Goal: Task Accomplishment & Management: Manage account settings

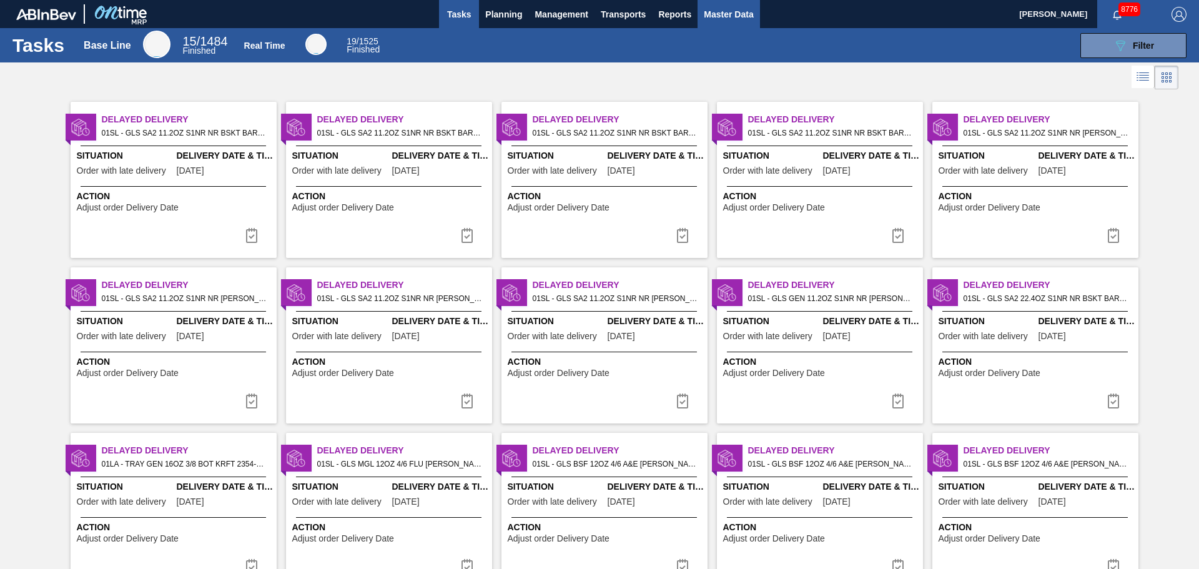
click at [741, 12] on span "Master Data" at bounding box center [728, 14] width 49 height 15
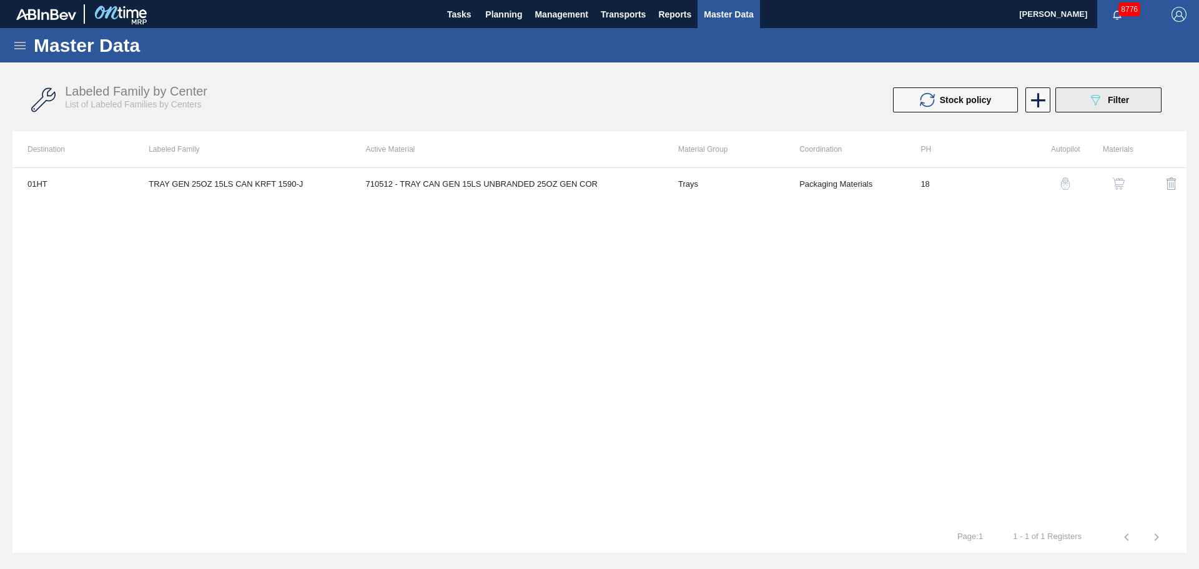
click at [1104, 104] on div "089F7B8B-B2A5-4AFE-B5C0-19BA573D28AC Filter" at bounding box center [1108, 99] width 41 height 15
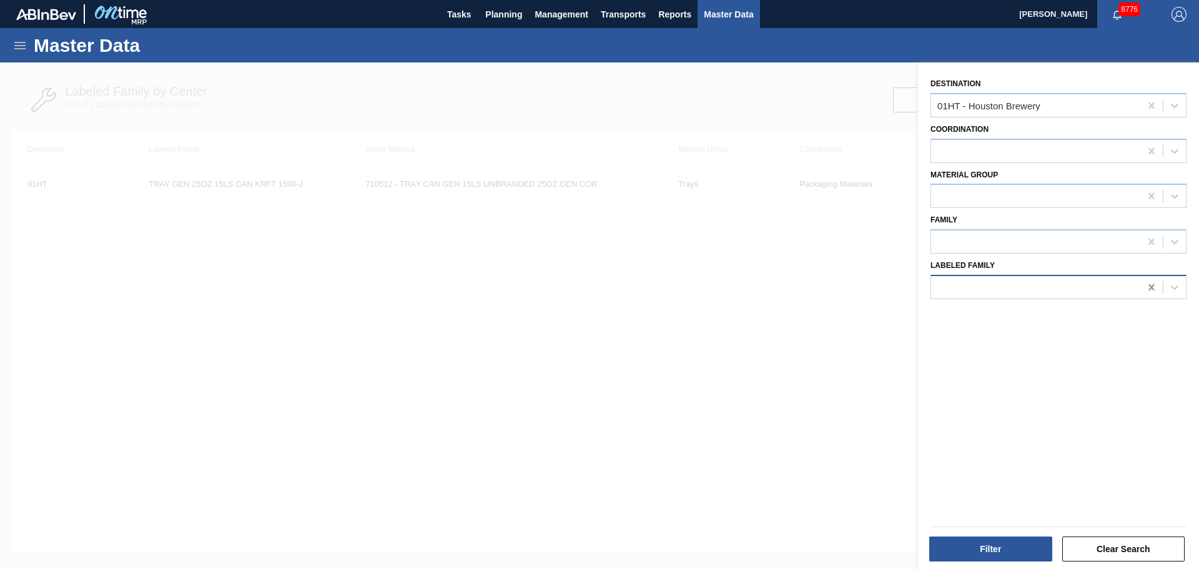
click at [1145, 289] on icon at bounding box center [1151, 287] width 12 height 12
click at [1156, 104] on div at bounding box center [1151, 105] width 22 height 22
type input "jack"
click at [963, 197] on div at bounding box center [1035, 196] width 209 height 18
type Group "tra"
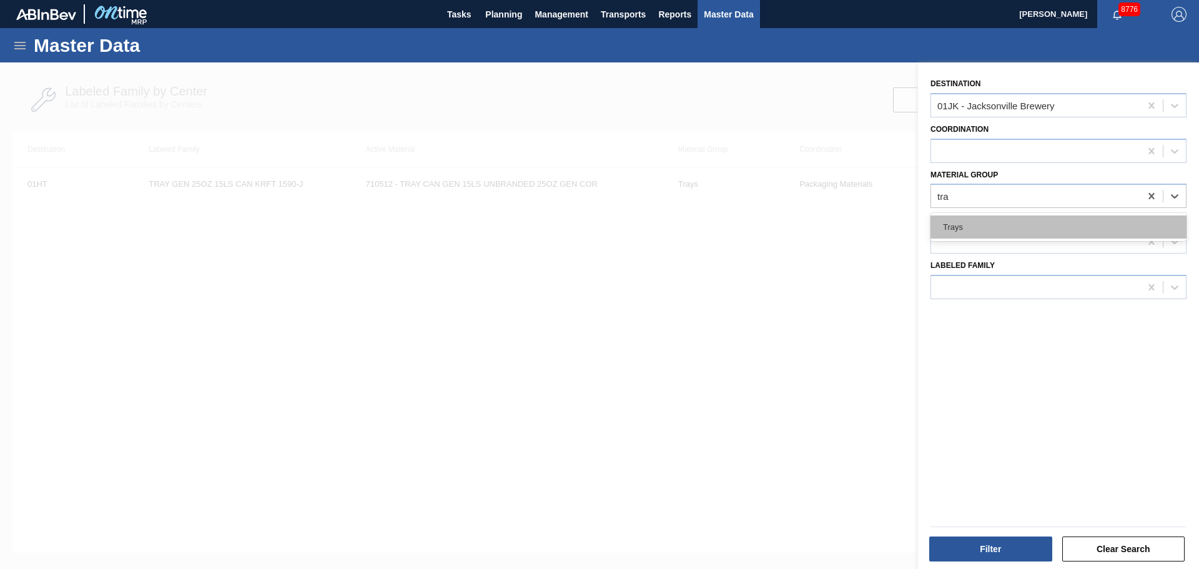
click at [961, 222] on div "Trays" at bounding box center [1059, 226] width 256 height 23
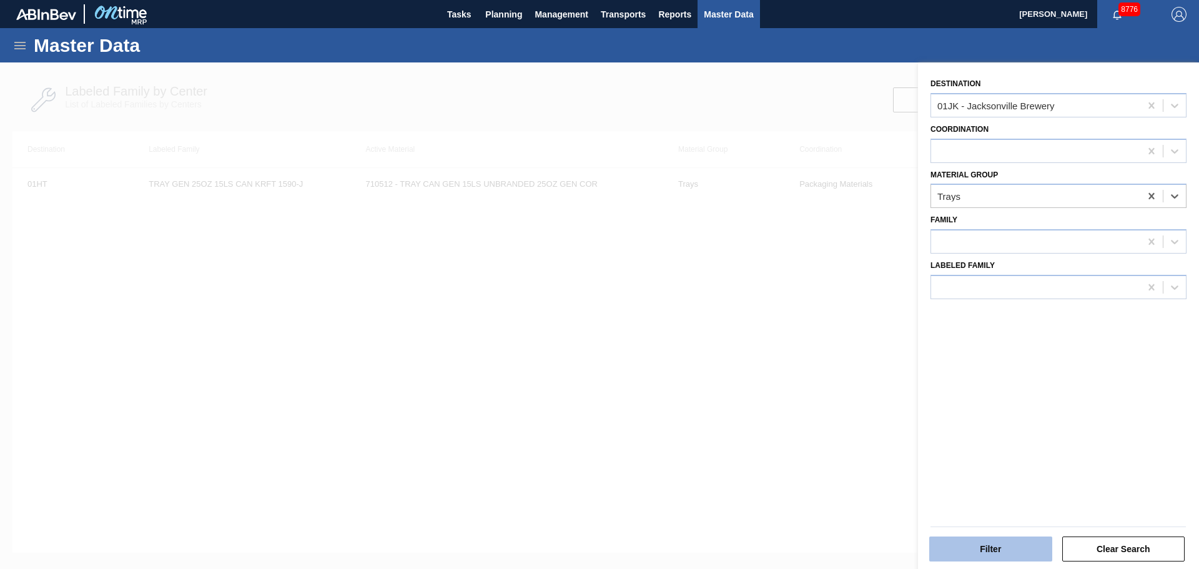
click at [1027, 550] on button "Filter" at bounding box center [990, 548] width 123 height 25
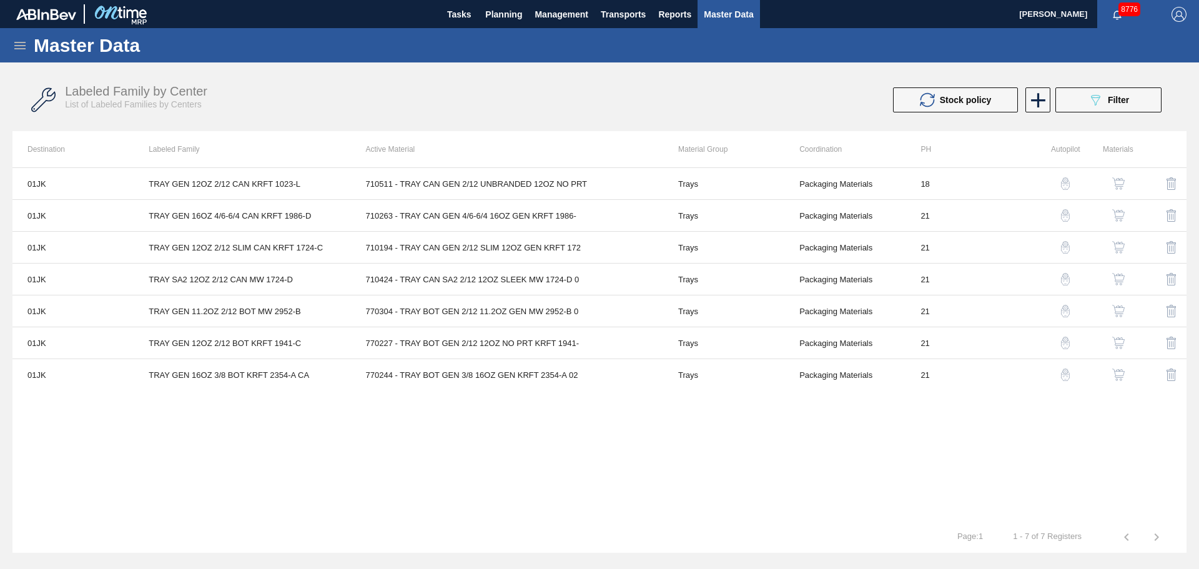
click at [1125, 182] on div "button" at bounding box center [1118, 183] width 15 height 12
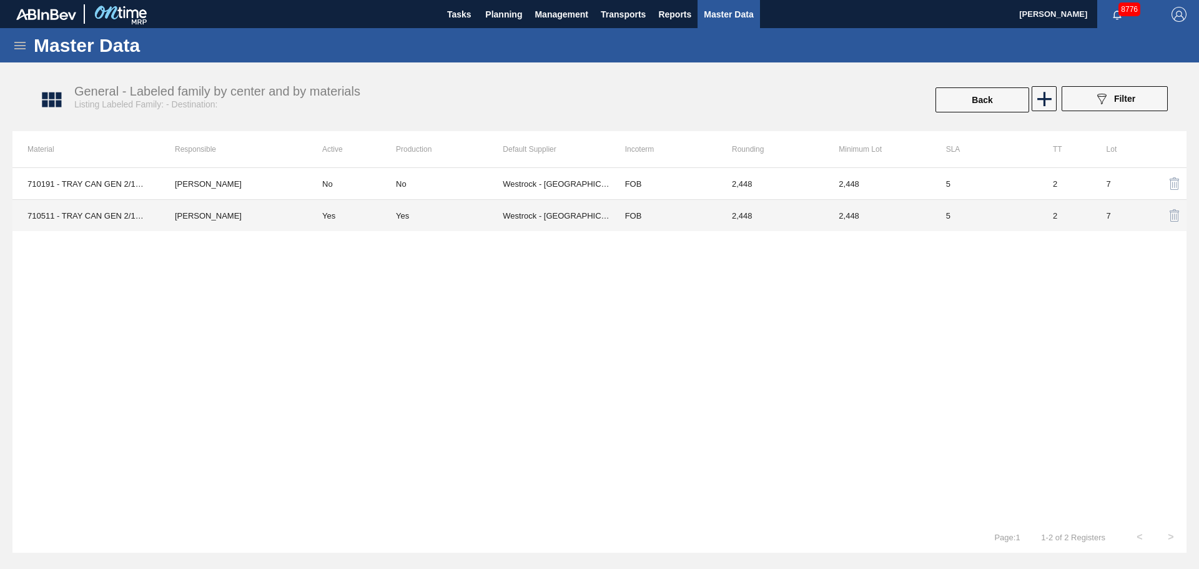
click at [485, 217] on div "Yes" at bounding box center [449, 215] width 107 height 9
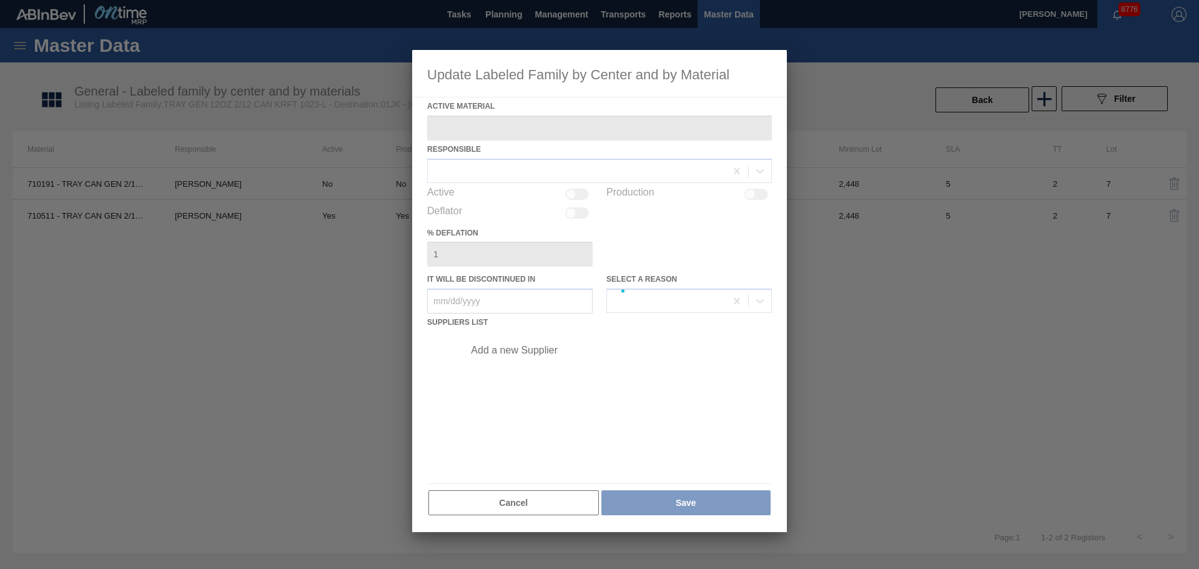
type Material "710511 - TRAY CAN GEN 2/12 UNBRANDED 12OZ NO PRT"
checkbox input "true"
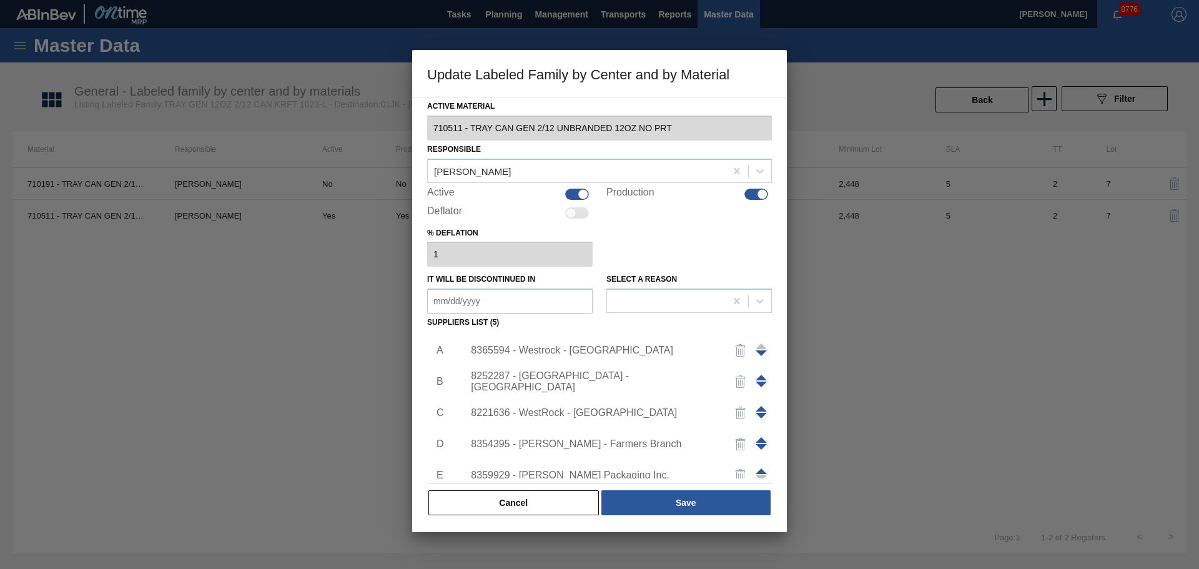
click at [566, 345] on div "8365594 - Westrock - [GEOGRAPHIC_DATA]" at bounding box center [593, 350] width 245 height 11
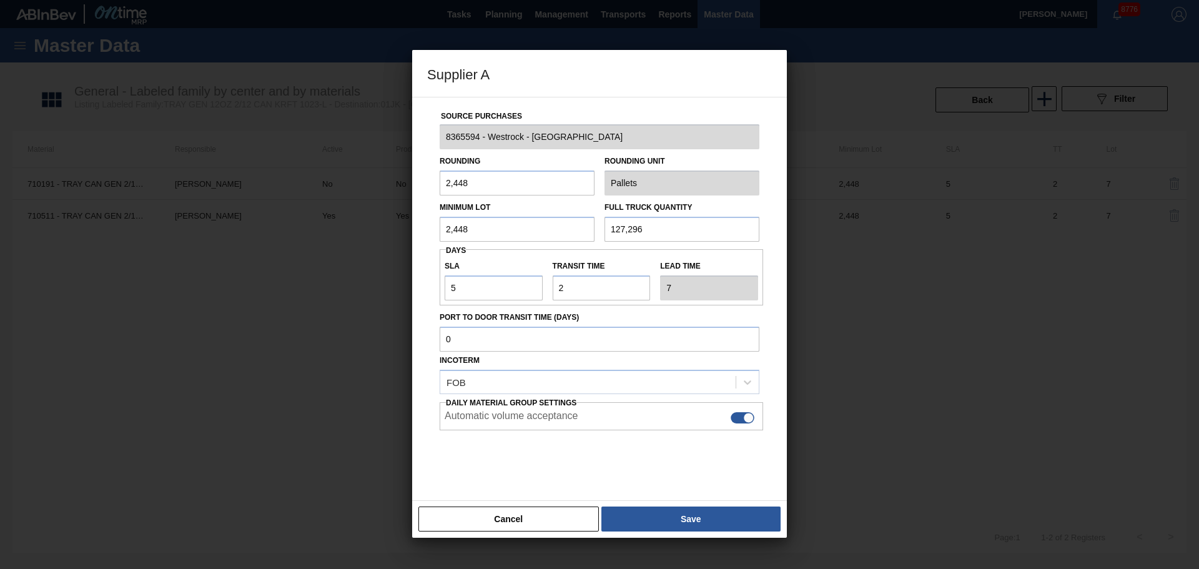
drag, startPoint x: 515, startPoint y: 519, endPoint x: 753, endPoint y: 242, distance: 364.9
click at [515, 519] on button "Cancel" at bounding box center [508, 518] width 180 height 25
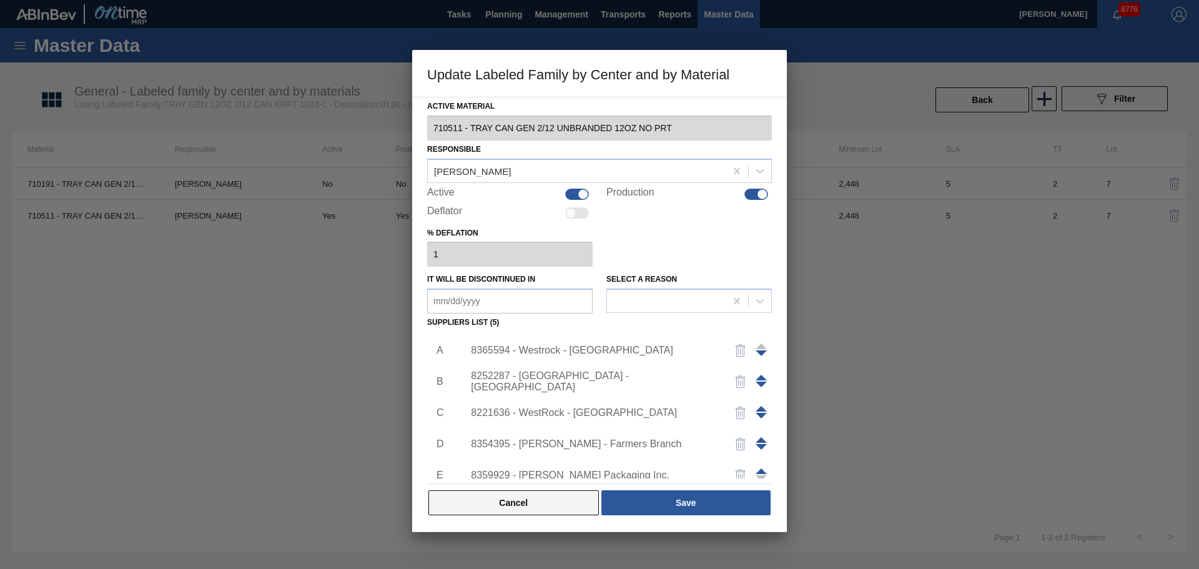
click at [572, 501] on button "Cancel" at bounding box center [513, 502] width 170 height 25
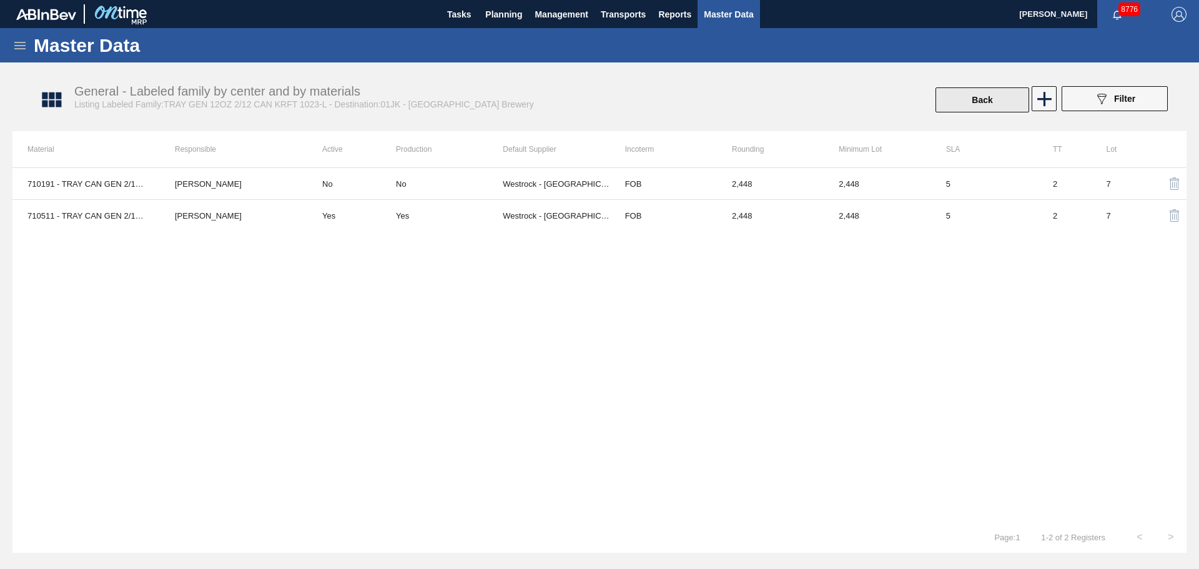
click at [997, 94] on button "Back" at bounding box center [983, 99] width 94 height 25
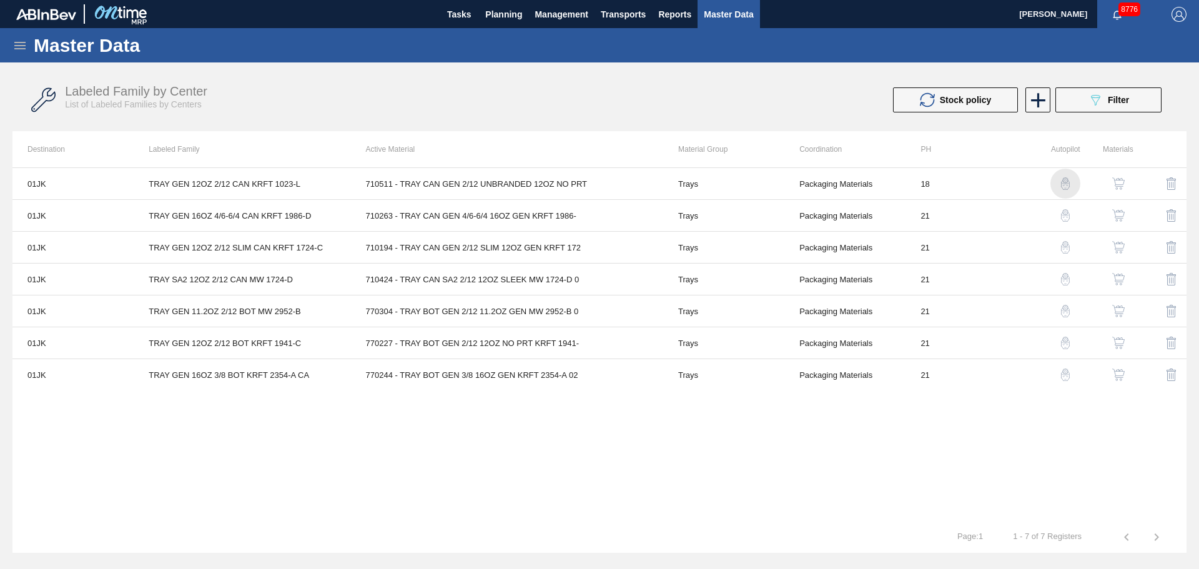
click at [1063, 179] on img "button" at bounding box center [1065, 183] width 12 height 12
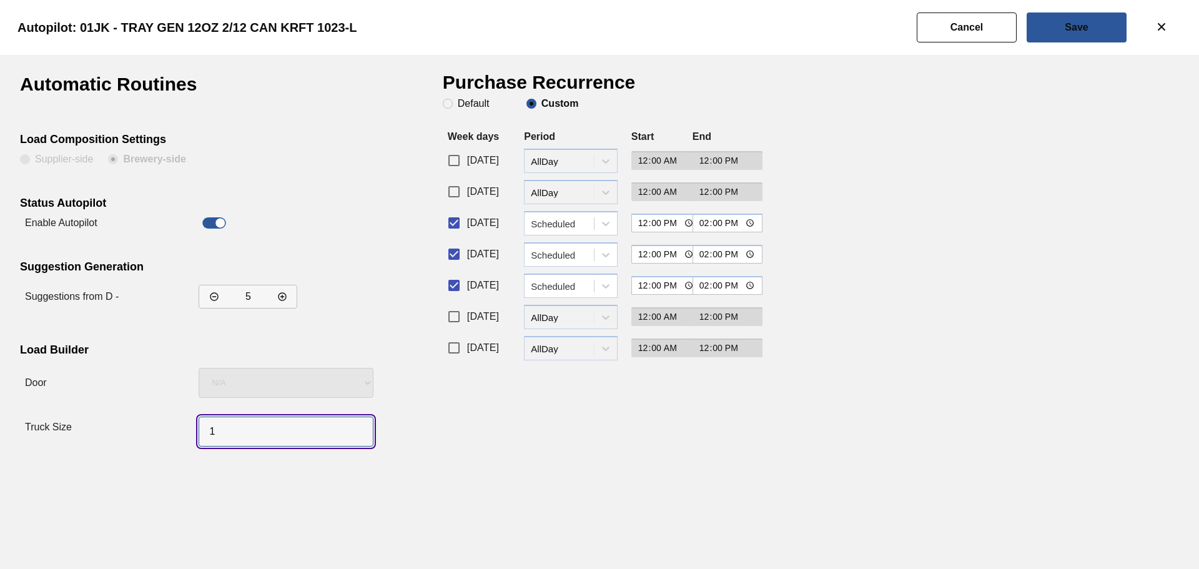
drag, startPoint x: 249, startPoint y: 430, endPoint x: 180, endPoint y: 432, distance: 68.7
click at [180, 432] on div "Truck Size" at bounding box center [194, 427] width 348 height 49
type input "52"
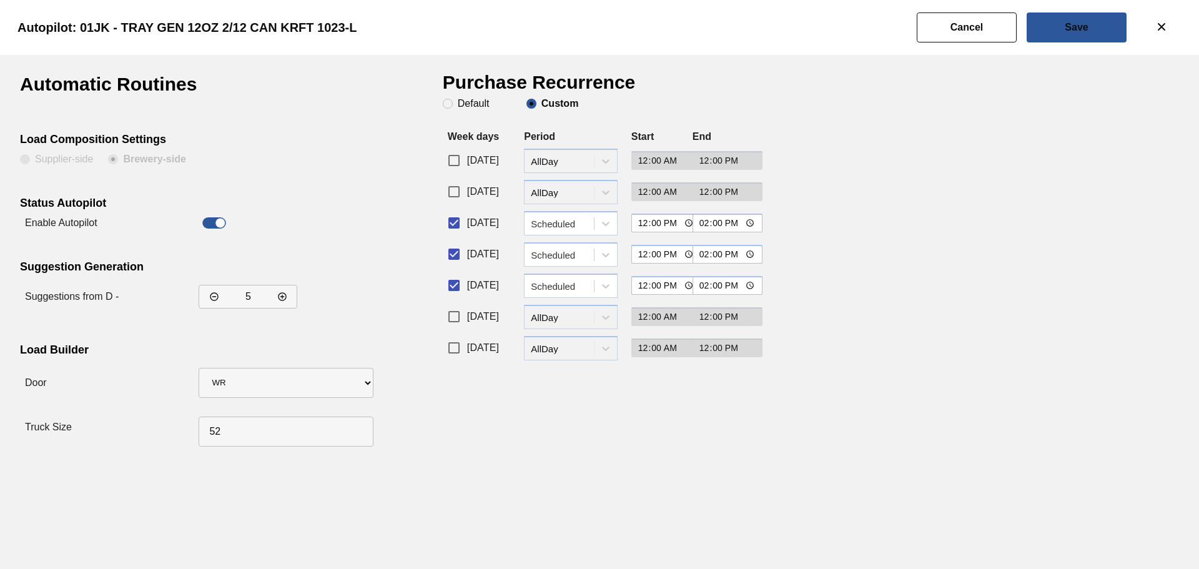
click at [545, 463] on div "Automatic Routines Load Composition Settings Supplier-side Brewery-side Status …" at bounding box center [599, 312] width 1199 height 514
click at [1064, 39] on button "Save" at bounding box center [1077, 27] width 100 height 30
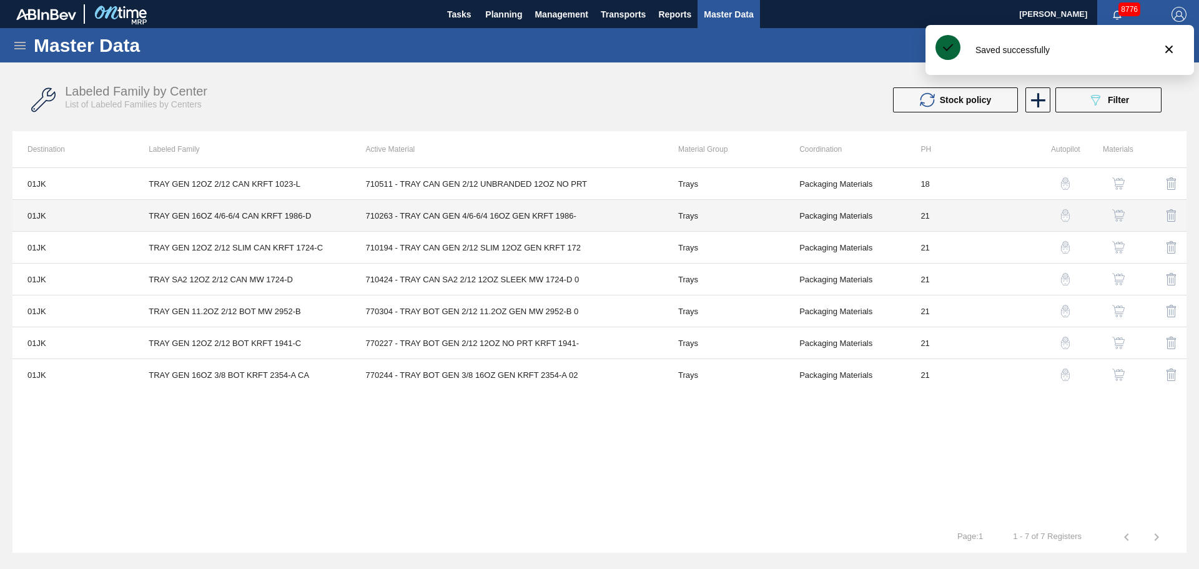
click at [741, 215] on td "Trays" at bounding box center [723, 216] width 121 height 32
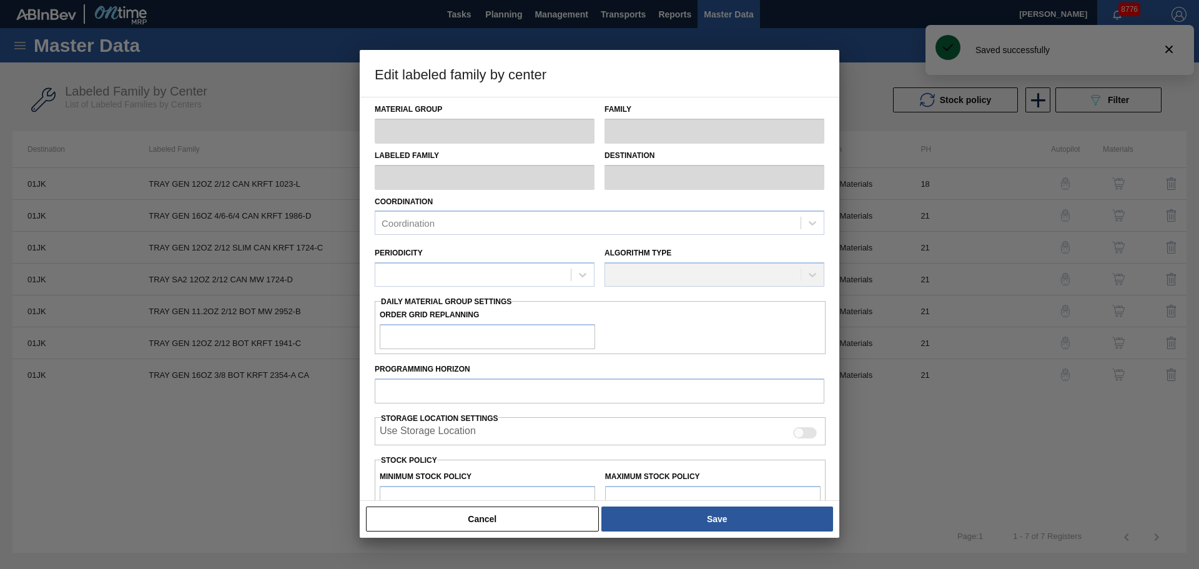
type input "Trays"
type input "TRAY GEN 16OZ 4/6-6/4 CAN KRFT 1986-D"
type input "01JK - Jacksonville Brewery"
type input "0"
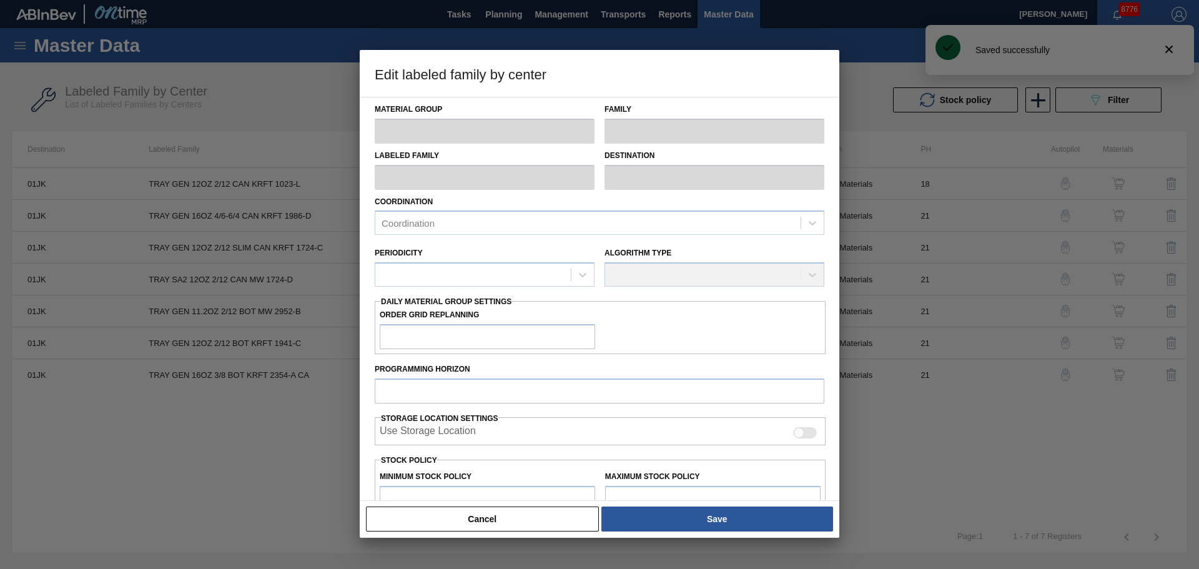
type input "21"
type input "13,275"
type input "298,440"
type input "0"
type input "13,275"
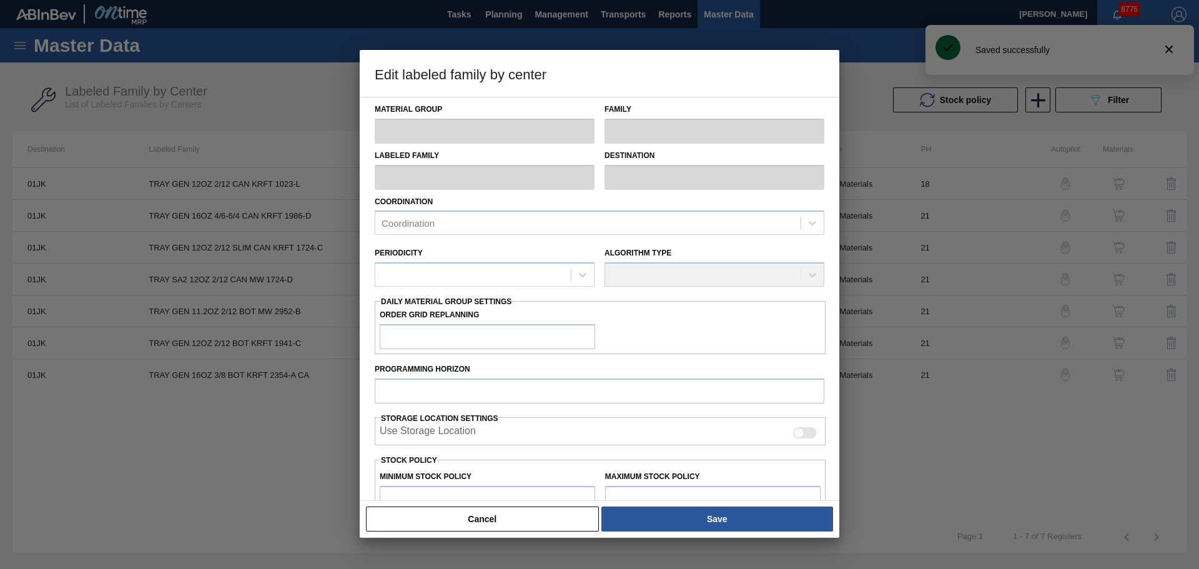
checkbox input "true"
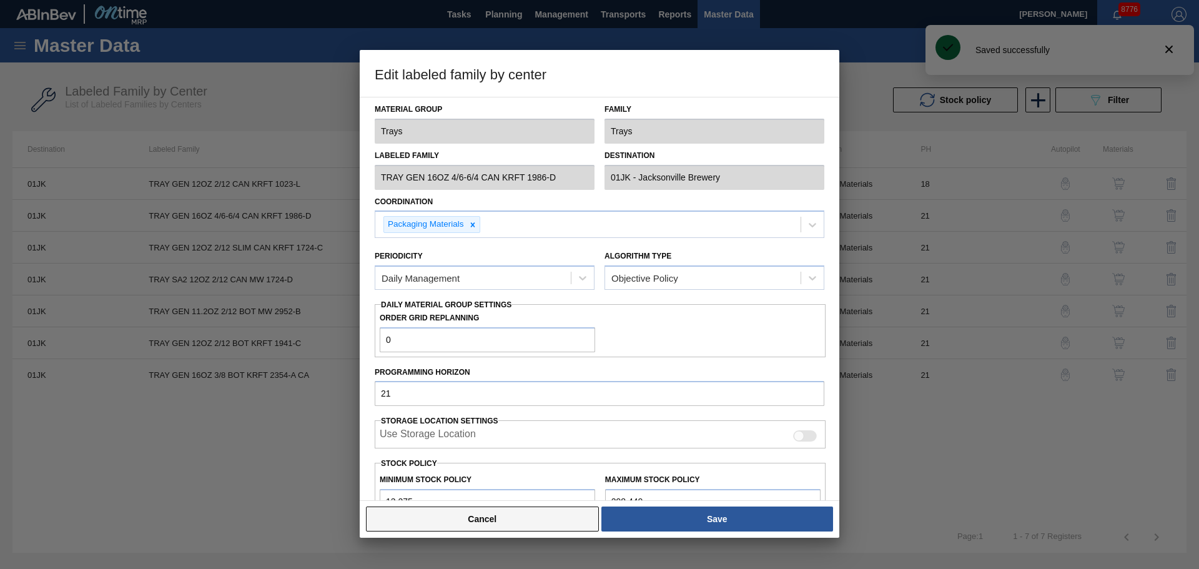
click at [461, 517] on button "Cancel" at bounding box center [482, 518] width 233 height 25
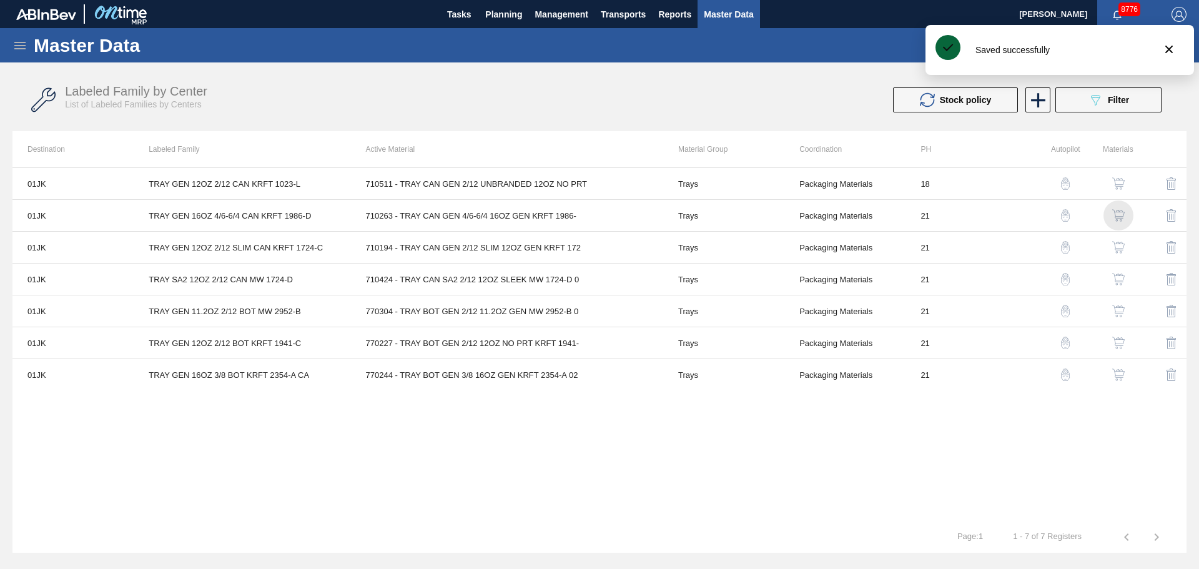
click at [1113, 216] on img "button" at bounding box center [1118, 215] width 12 height 12
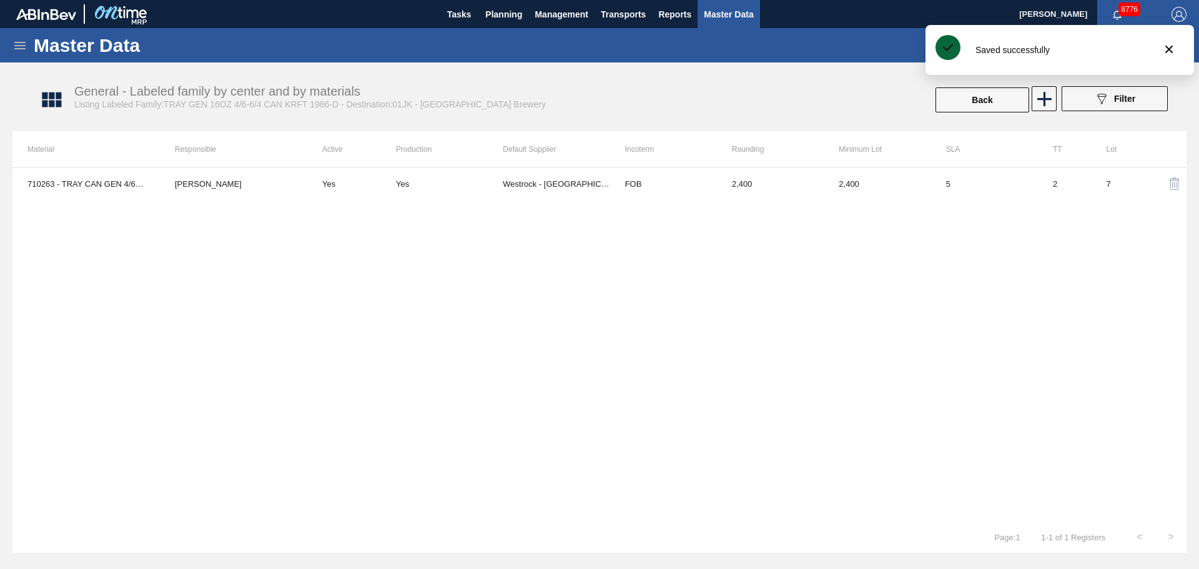
click at [433, 190] on td "Yes" at bounding box center [449, 183] width 107 height 31
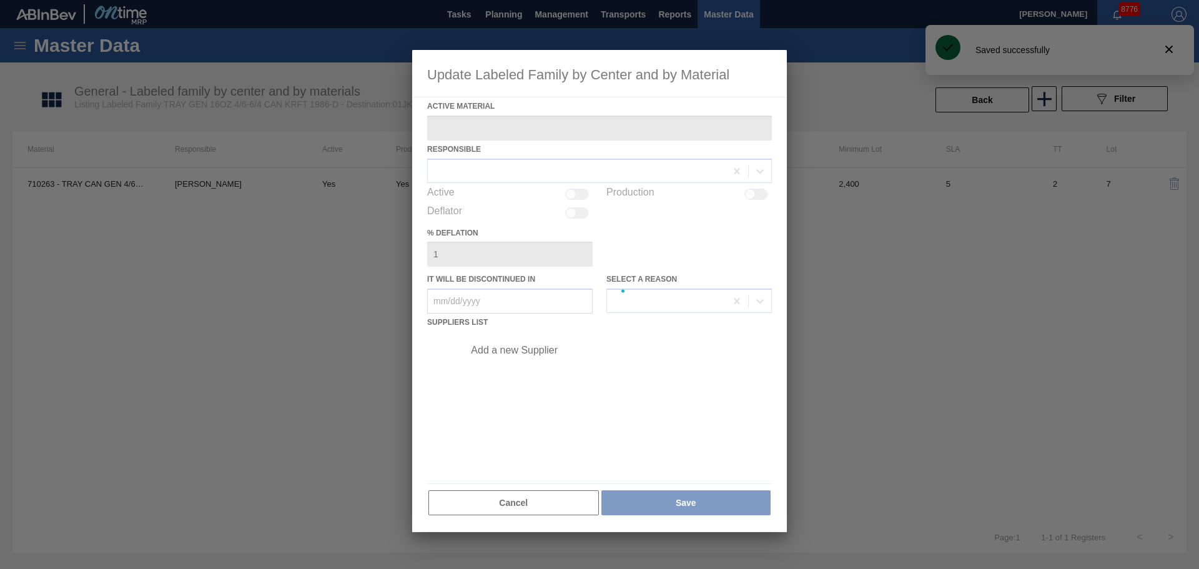
type Material "710263 - TRAY CAN GEN 4/6-6/4 16OZ GEN KRFT 1986-"
checkbox input "true"
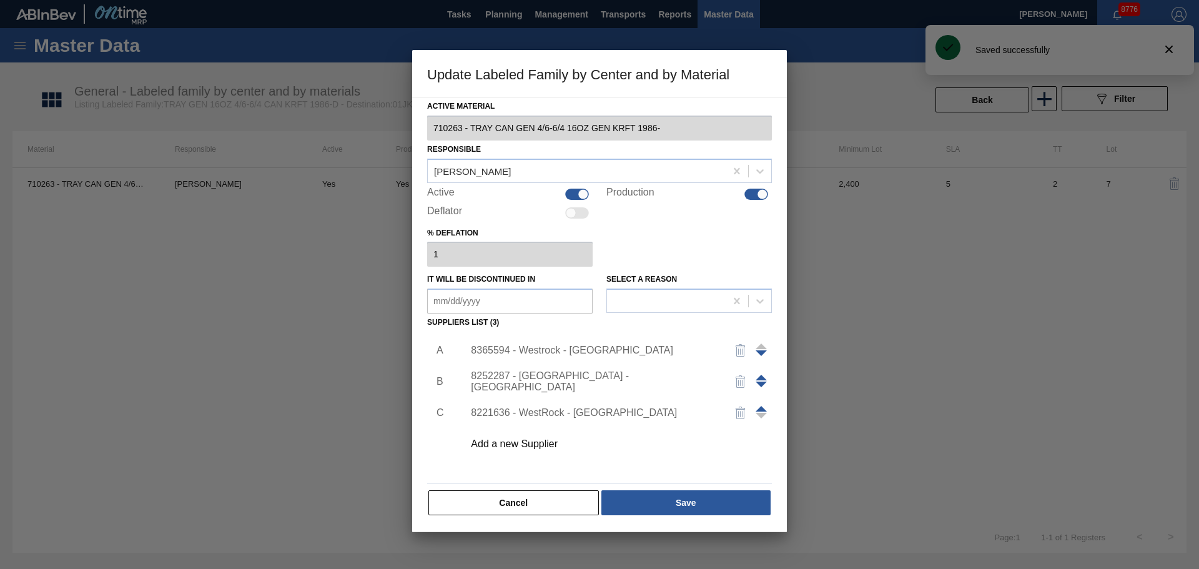
click at [563, 349] on div "8365594 - Westrock - [GEOGRAPHIC_DATA]" at bounding box center [593, 350] width 245 height 11
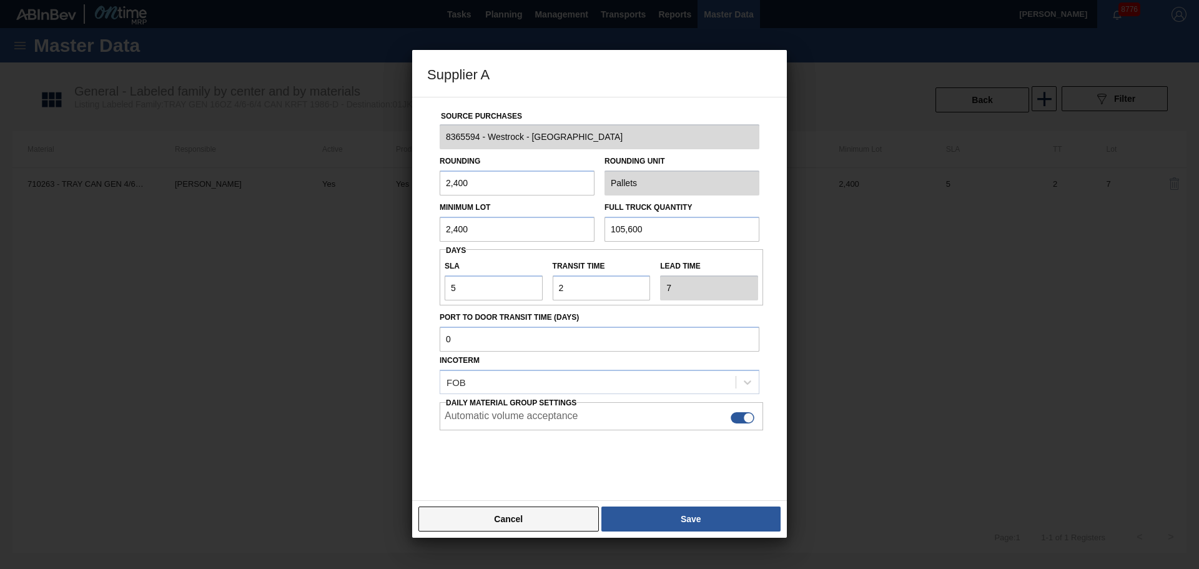
click at [561, 516] on button "Cancel" at bounding box center [508, 518] width 180 height 25
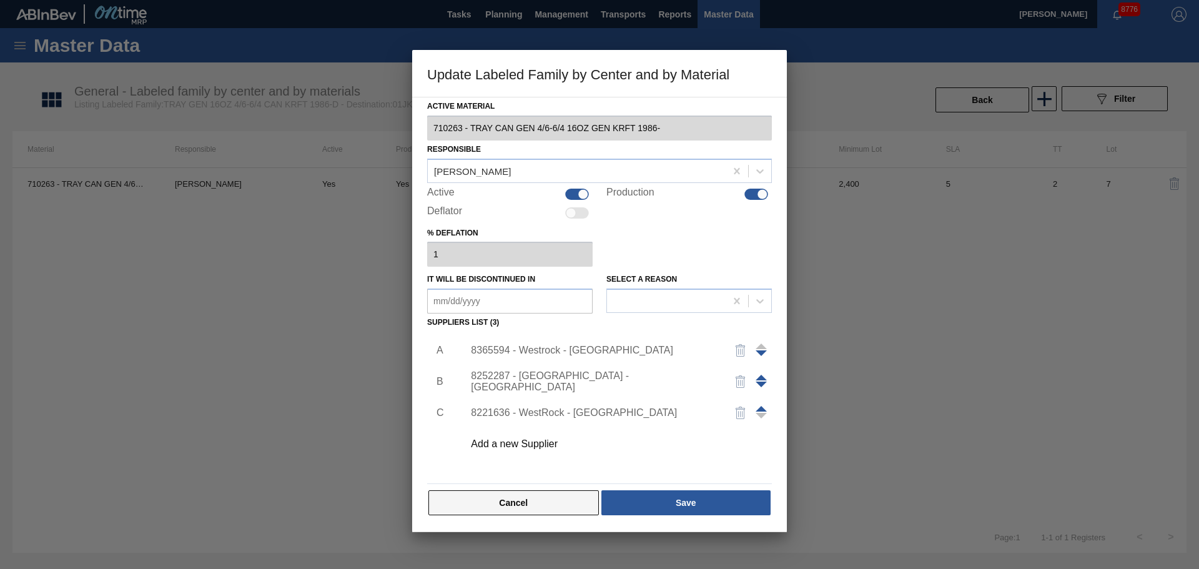
click at [541, 513] on button "Cancel" at bounding box center [513, 502] width 170 height 25
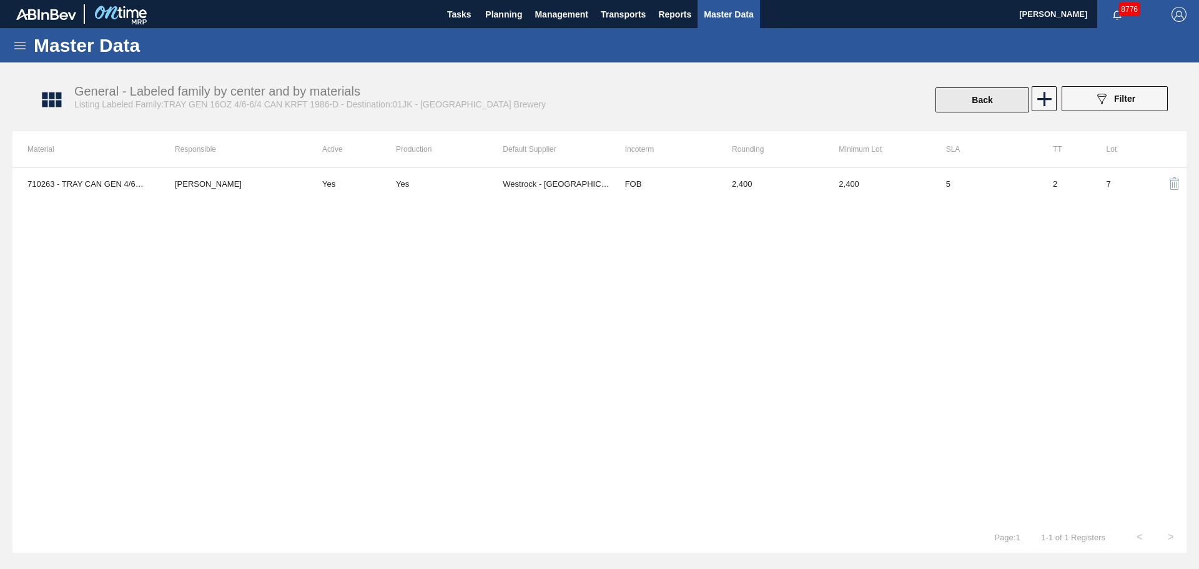
click at [984, 96] on button "Back" at bounding box center [983, 99] width 94 height 25
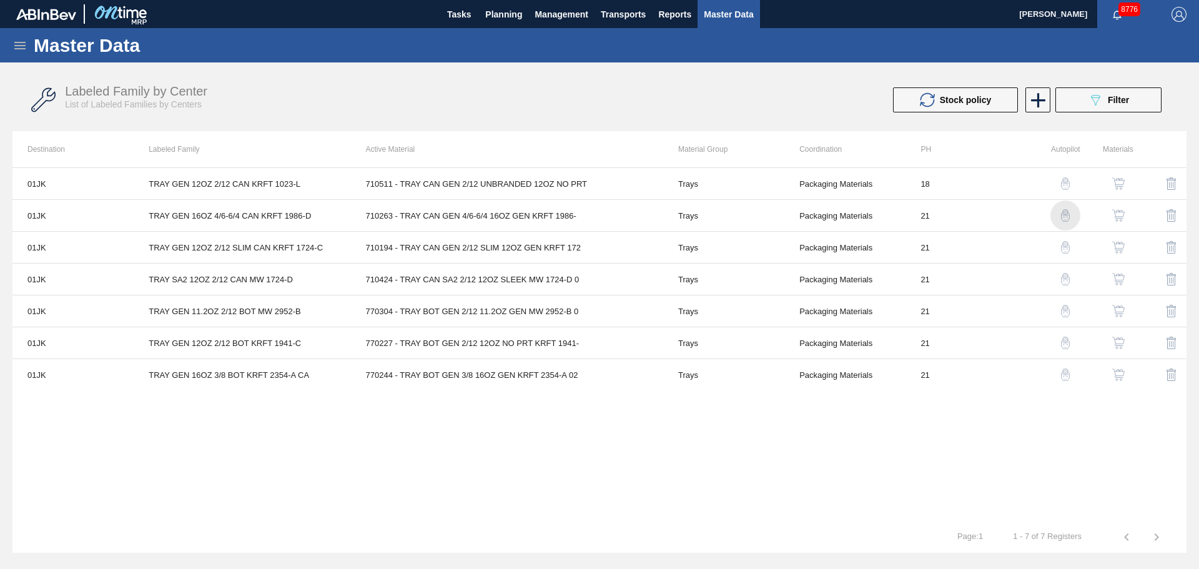
click at [1062, 215] on img "button" at bounding box center [1065, 215] width 12 height 12
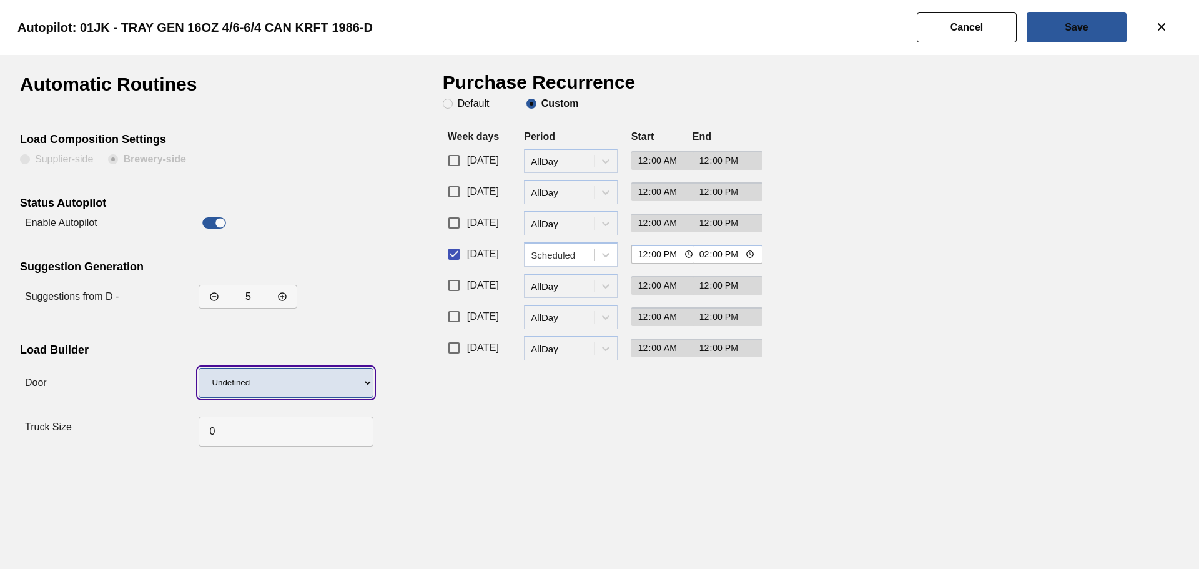
click at [300, 396] on select "Undefined WR LIDS" at bounding box center [286, 383] width 175 height 30
select select "17"
click at [199, 368] on select "Undefined WR LIDS" at bounding box center [286, 383] width 175 height 30
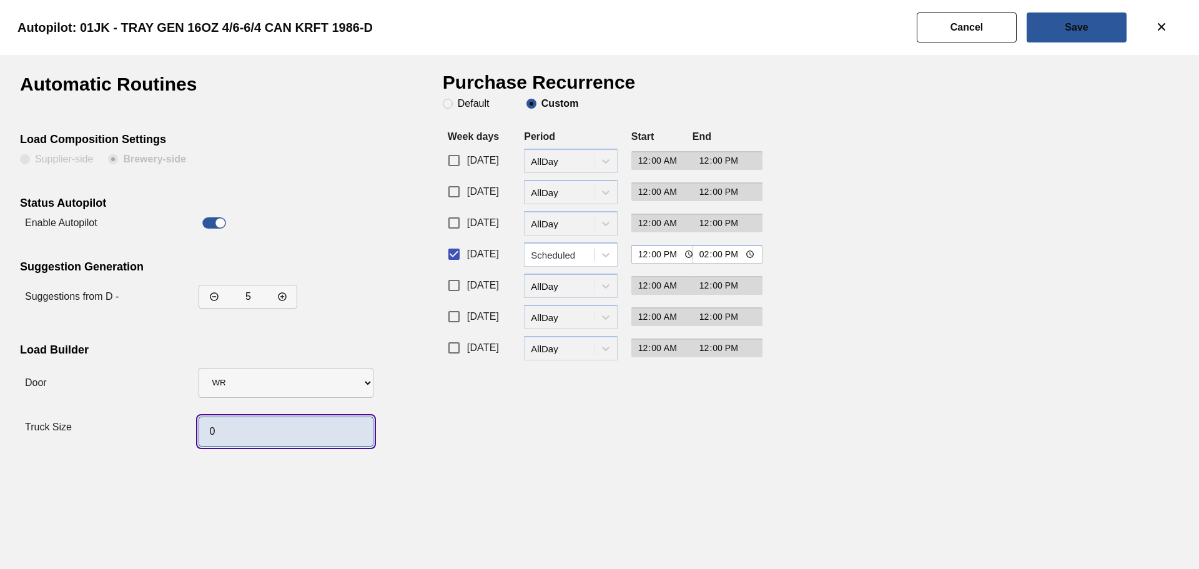
click at [247, 436] on input "0" at bounding box center [286, 432] width 175 height 30
type input "44"
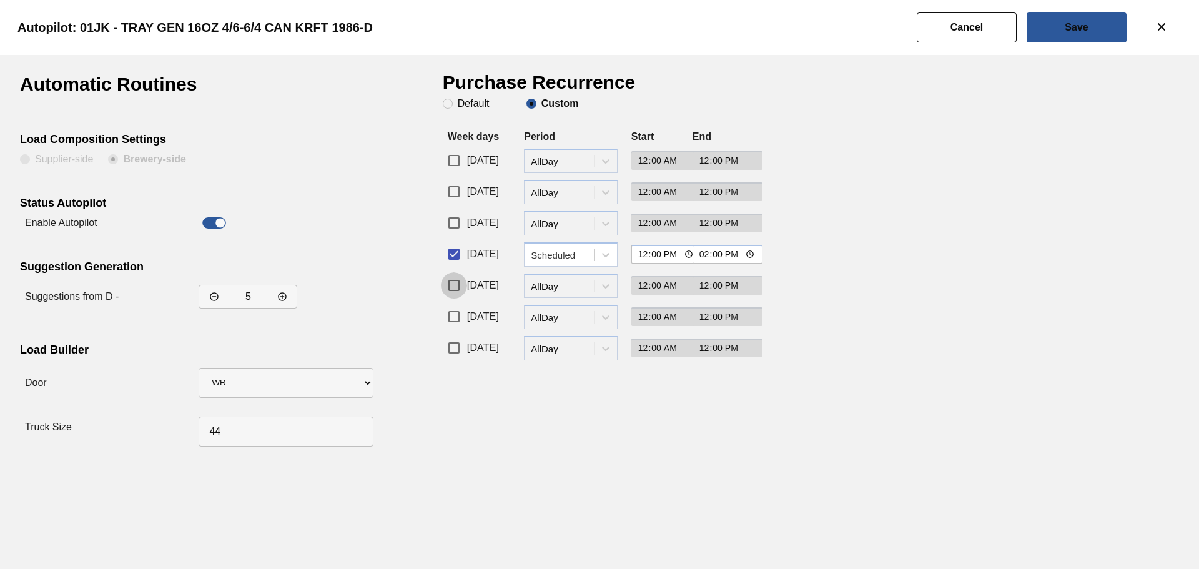
click at [458, 285] on input "[DATE]" at bounding box center [454, 285] width 26 height 26
checkbox input "true"
click at [560, 285] on div "AllDay" at bounding box center [563, 285] width 64 height 11
click at [558, 337] on div "Scheduled" at bounding box center [571, 340] width 94 height 23
click at [671, 291] on input "00:00" at bounding box center [666, 285] width 71 height 19
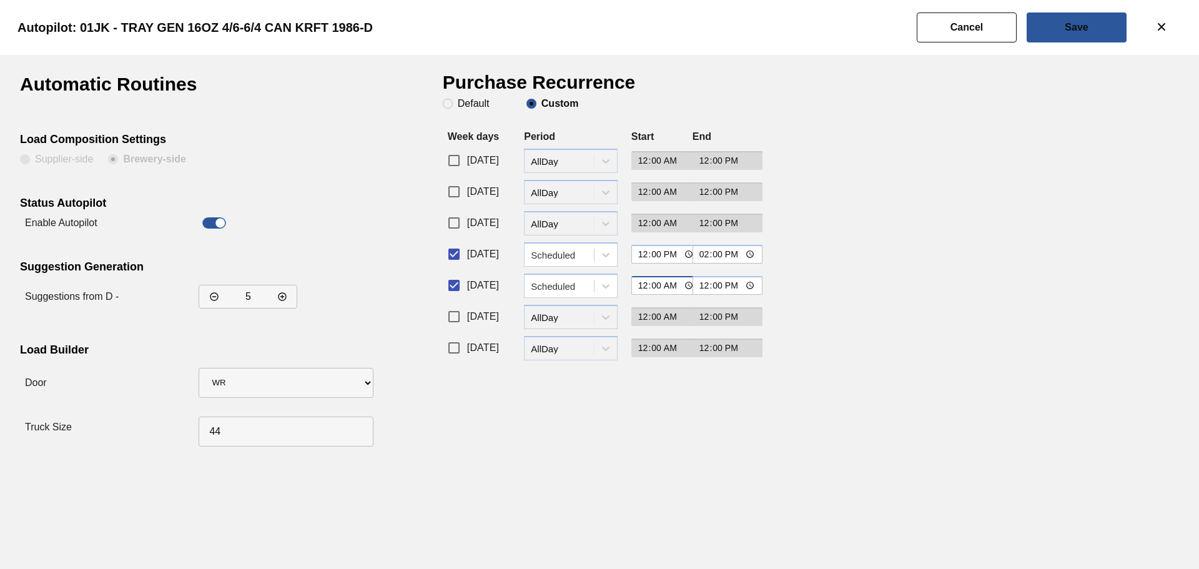
click at [672, 287] on input "00:00" at bounding box center [666, 285] width 71 height 19
type input "12:00"
type input "14:00"
click at [453, 222] on input "[DATE]" at bounding box center [454, 223] width 26 height 26
checkbox input "true"
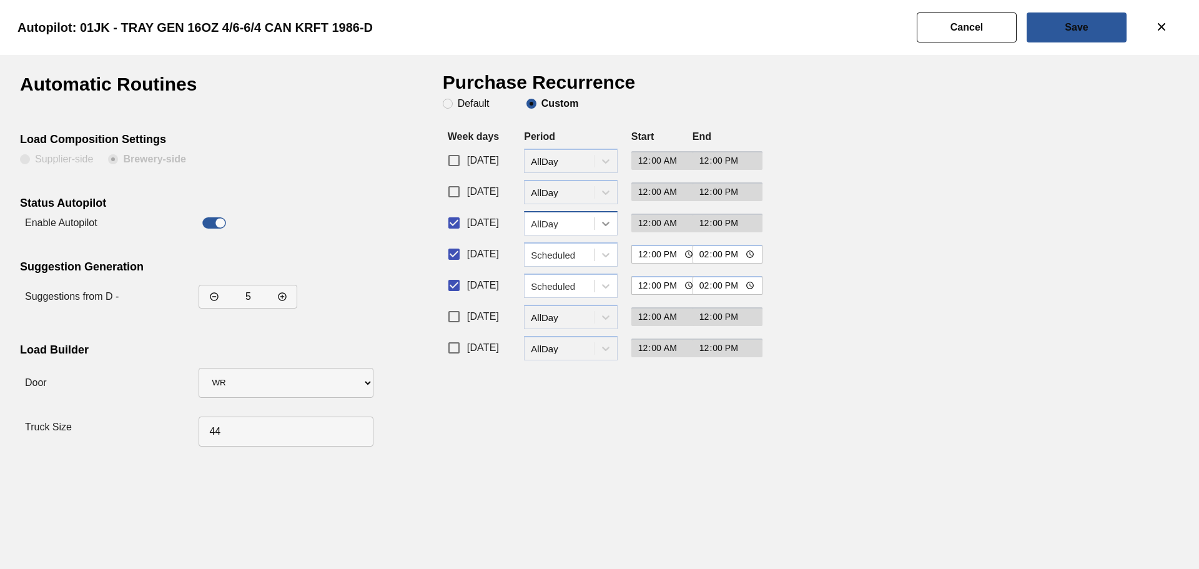
click at [610, 226] on icon at bounding box center [606, 223] width 12 height 12
click at [592, 278] on div "Scheduled" at bounding box center [571, 277] width 94 height 23
click at [650, 225] on input "00:00" at bounding box center [666, 223] width 71 height 19
click at [671, 222] on input "00:00" at bounding box center [666, 223] width 71 height 19
type input "12:00"
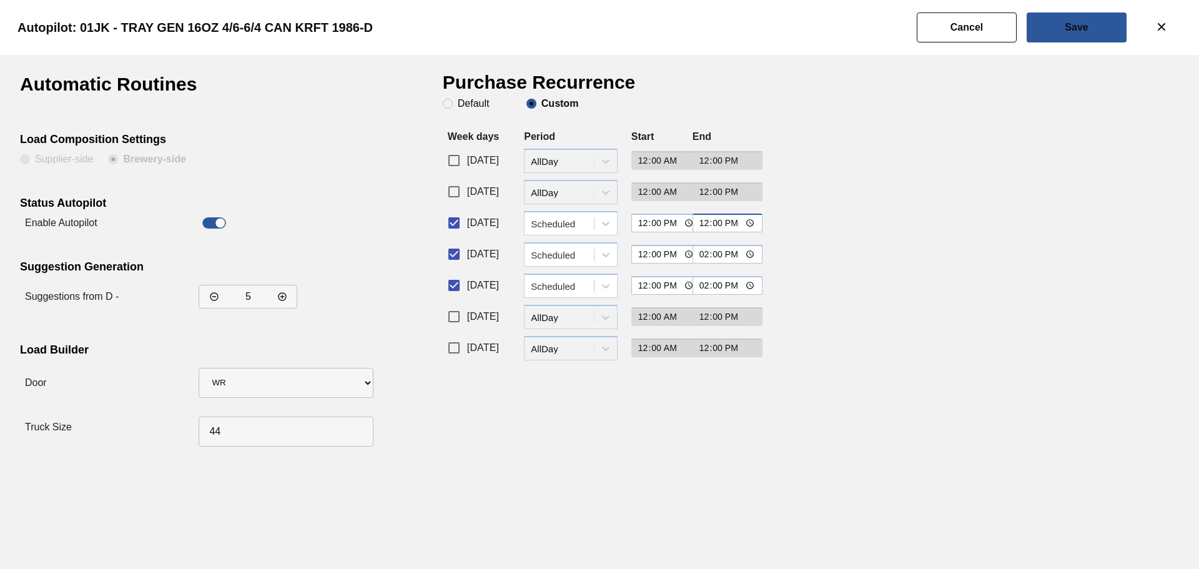
type input "14:00"
click at [489, 503] on div "Automatic Routines Load Composition Settings Supplier-side Brewery-side Status …" at bounding box center [599, 312] width 1199 height 514
click at [1060, 36] on button "Save" at bounding box center [1077, 27] width 100 height 30
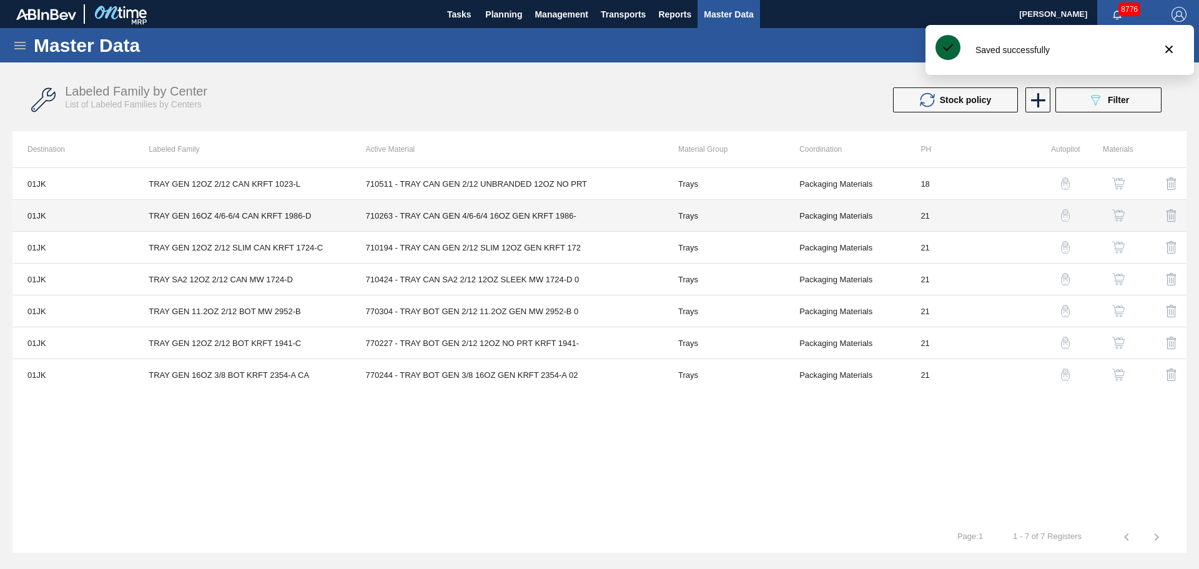
click at [806, 217] on td "Packaging Materials" at bounding box center [844, 216] width 121 height 32
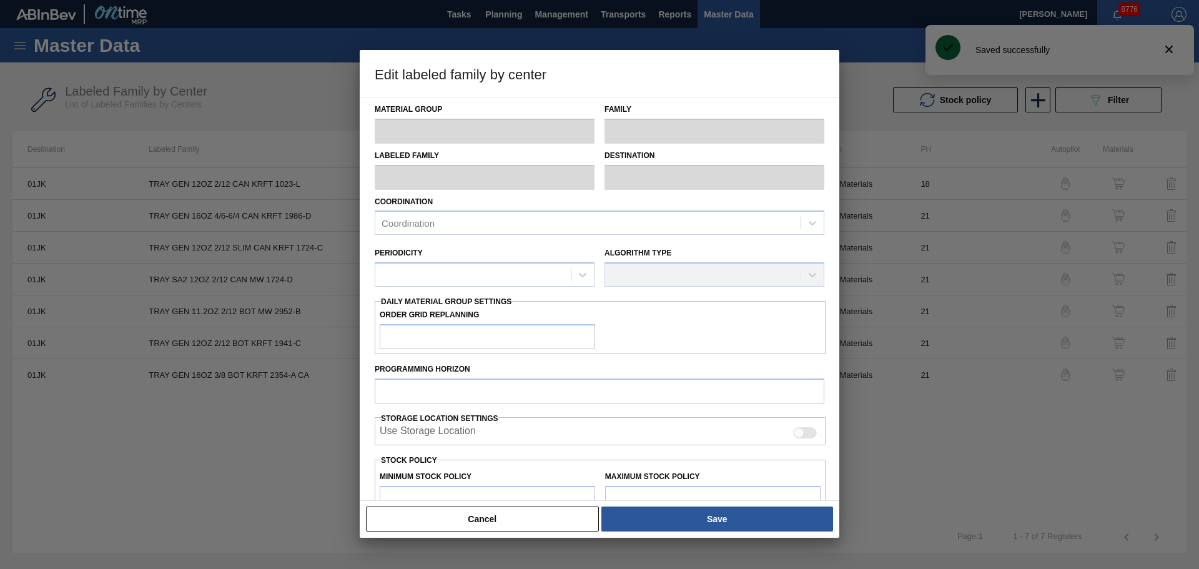
type input "Trays"
type input "TRAY GEN 16OZ 4/6-6/4 CAN KRFT 1986-D"
type input "01JK - Jacksonville Brewery"
type input "0"
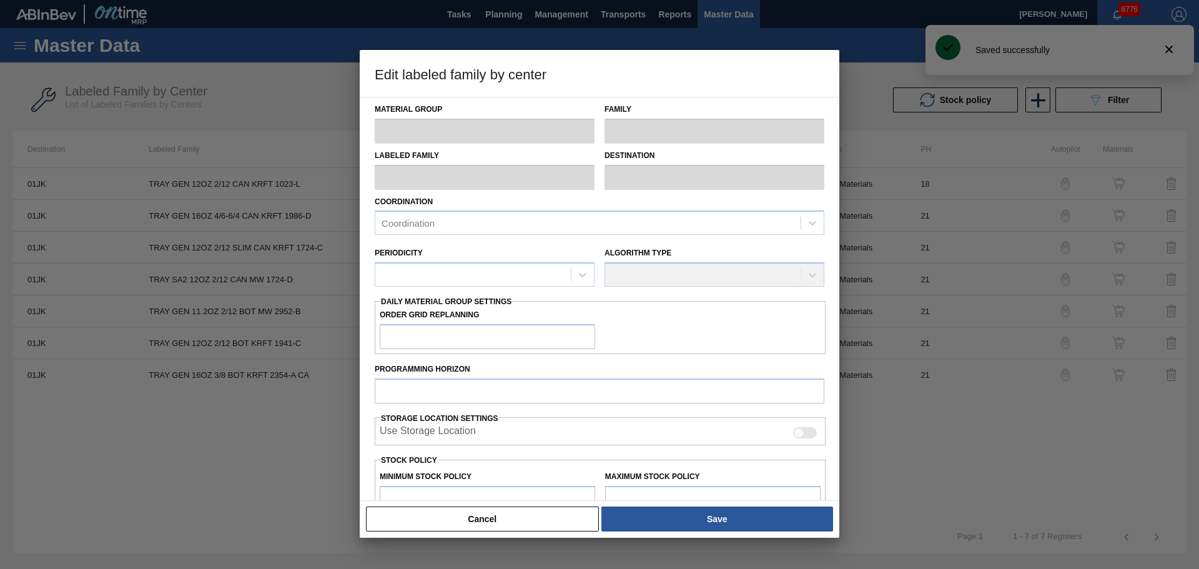
type input "21"
type input "13,275"
type input "298,440"
type input "0"
type input "13,275"
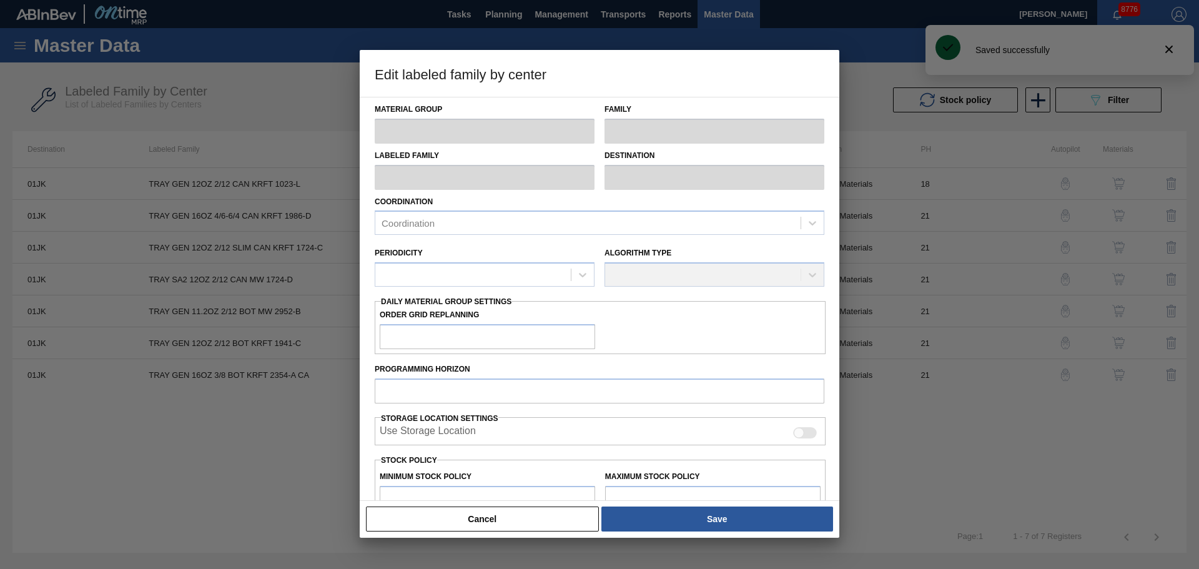
checkbox input "true"
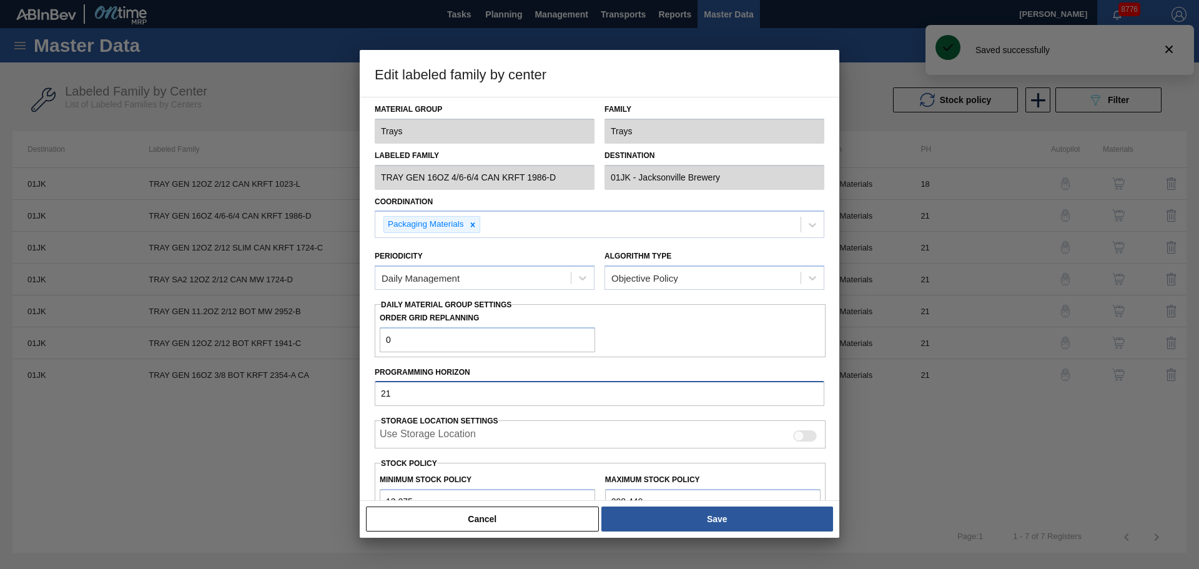
drag, startPoint x: 412, startPoint y: 400, endPoint x: 338, endPoint y: 389, distance: 75.2
click at [338, 389] on div "Edit labeled family by center Material Group Trays Family Trays Labeled Family …" at bounding box center [599, 284] width 1199 height 569
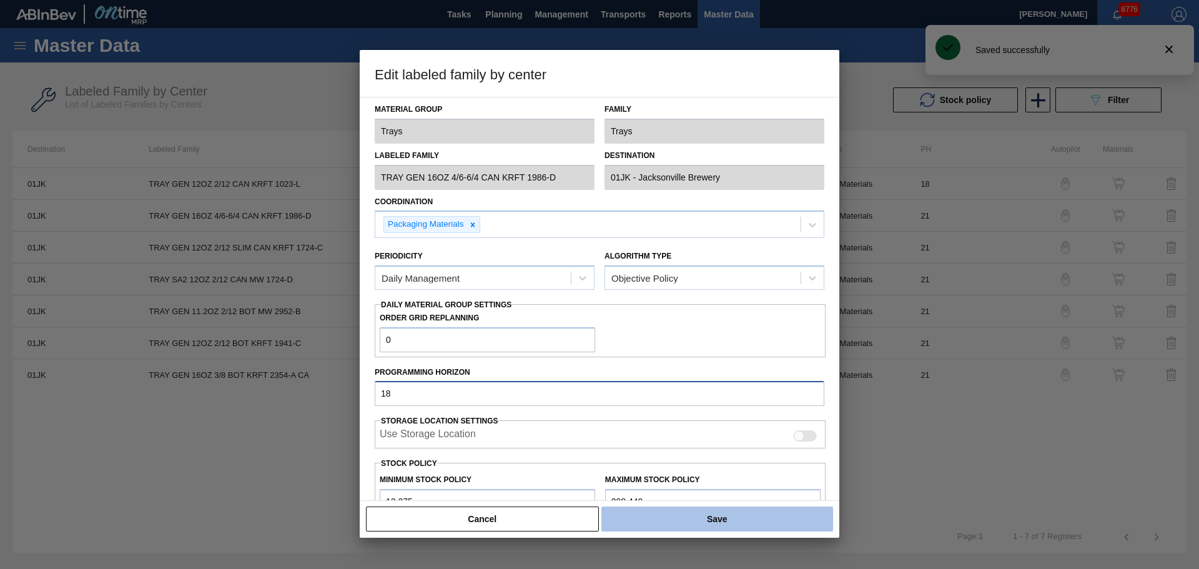
type input "18"
click at [734, 514] on button "Save" at bounding box center [717, 518] width 232 height 25
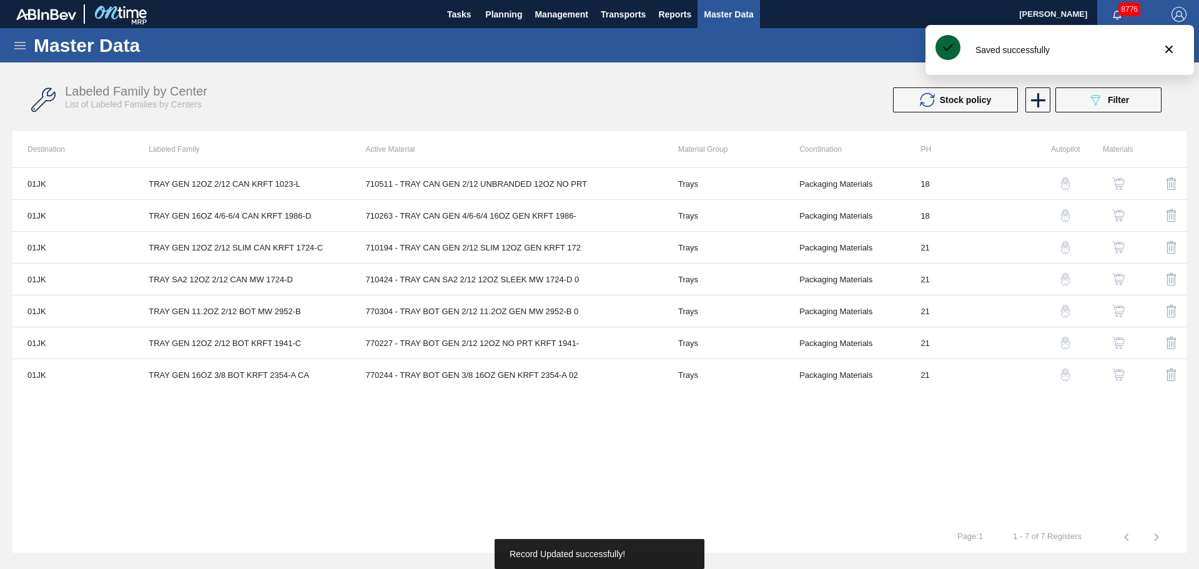
click at [1117, 248] on img "button" at bounding box center [1118, 247] width 12 height 12
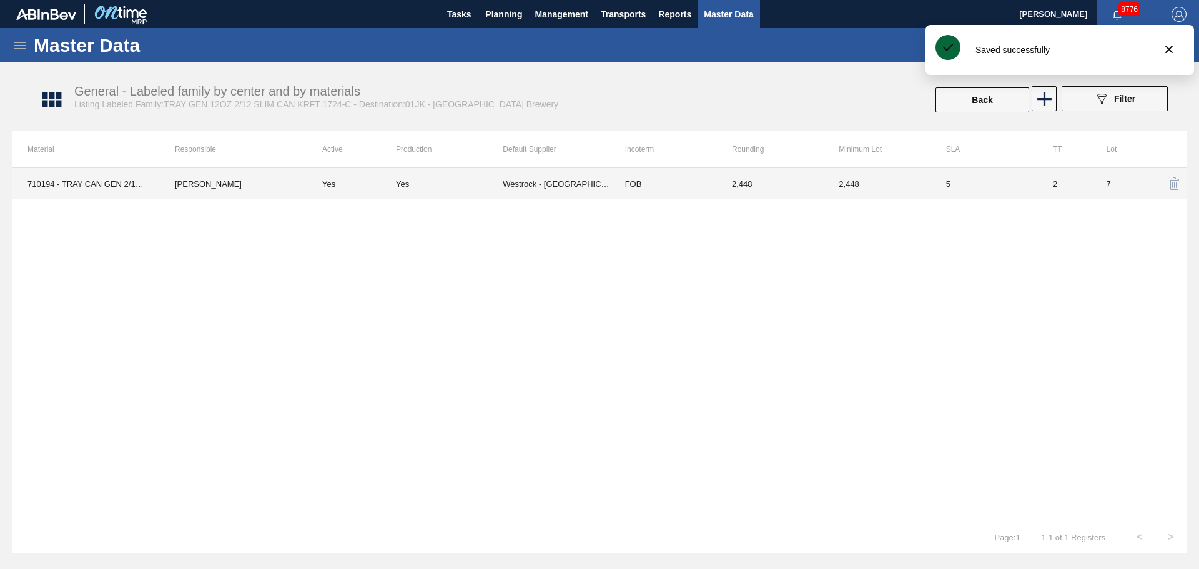
click at [487, 190] on td "Yes" at bounding box center [449, 183] width 107 height 31
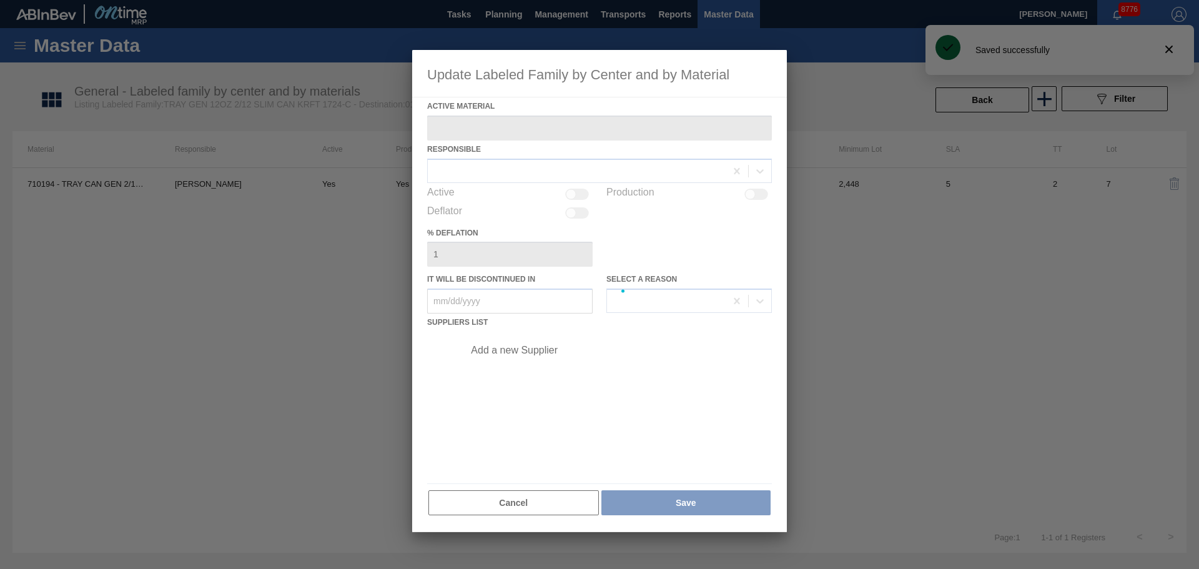
type Material "710194 - TRAY CAN GEN 2/12 SLIM 12OZ GEN KRFT 172"
checkbox input "true"
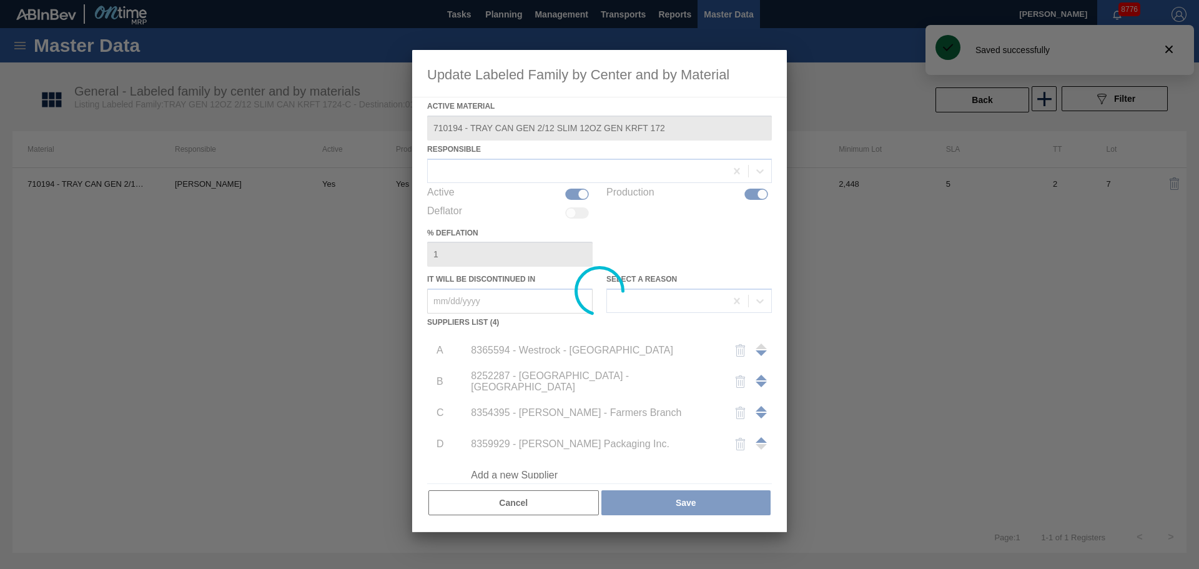
click at [517, 350] on div at bounding box center [599, 291] width 375 height 482
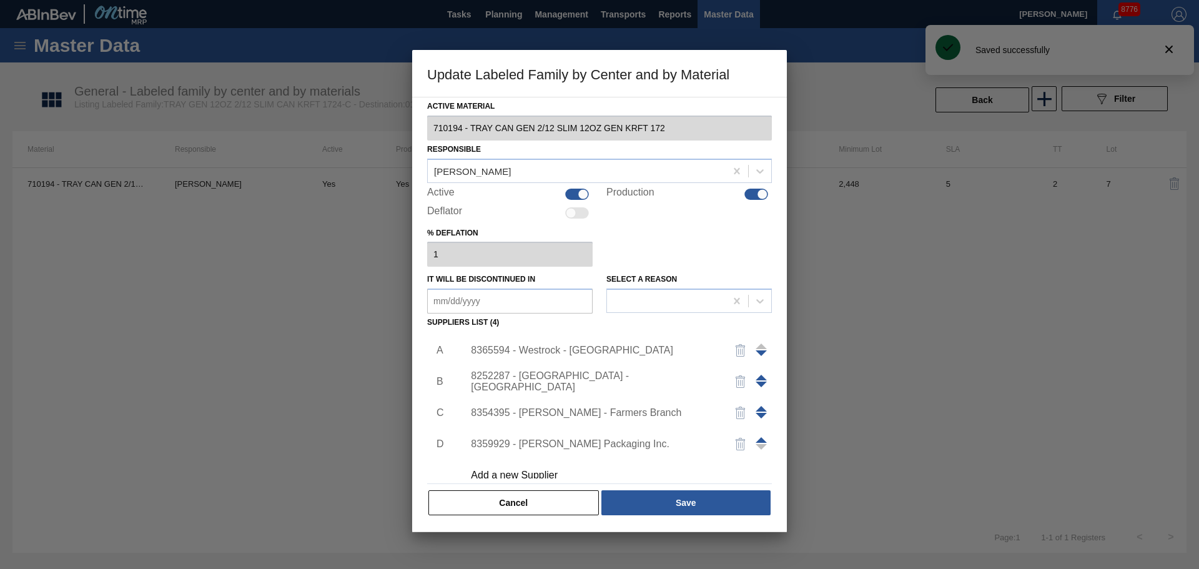
click at [522, 348] on div "8365594 - Westrock - [GEOGRAPHIC_DATA]" at bounding box center [593, 350] width 245 height 11
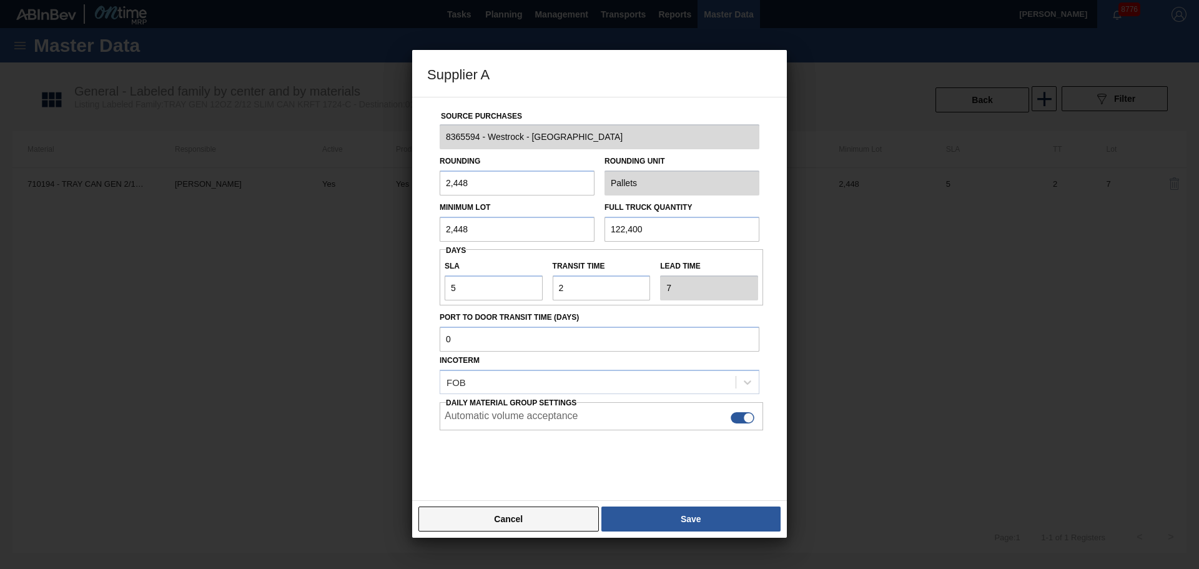
click at [508, 516] on button "Cancel" at bounding box center [508, 518] width 180 height 25
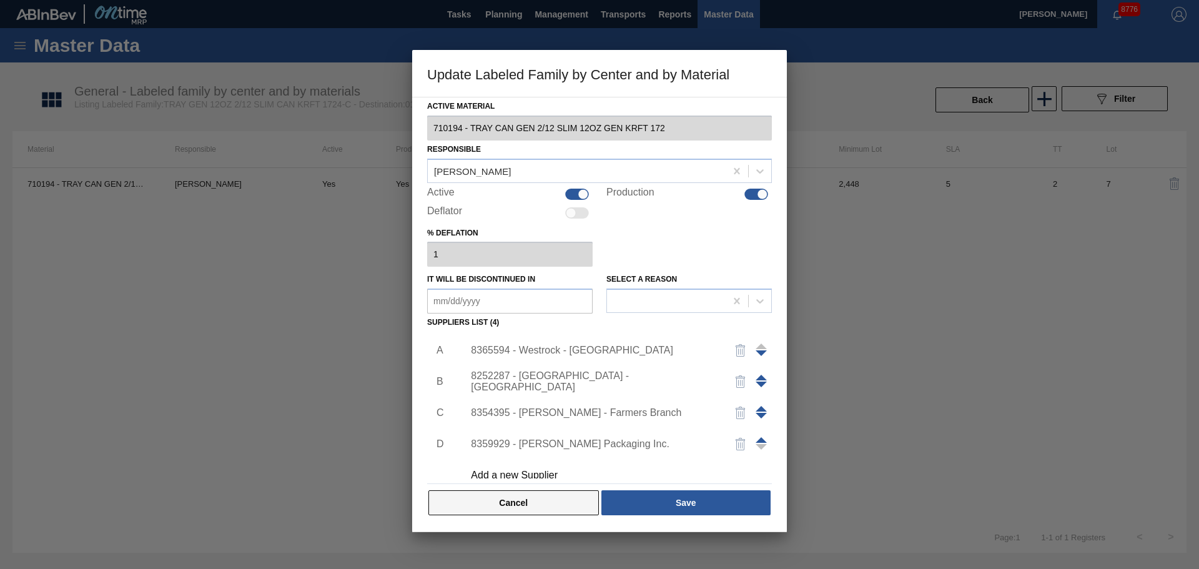
click at [529, 513] on button "Cancel" at bounding box center [513, 502] width 170 height 25
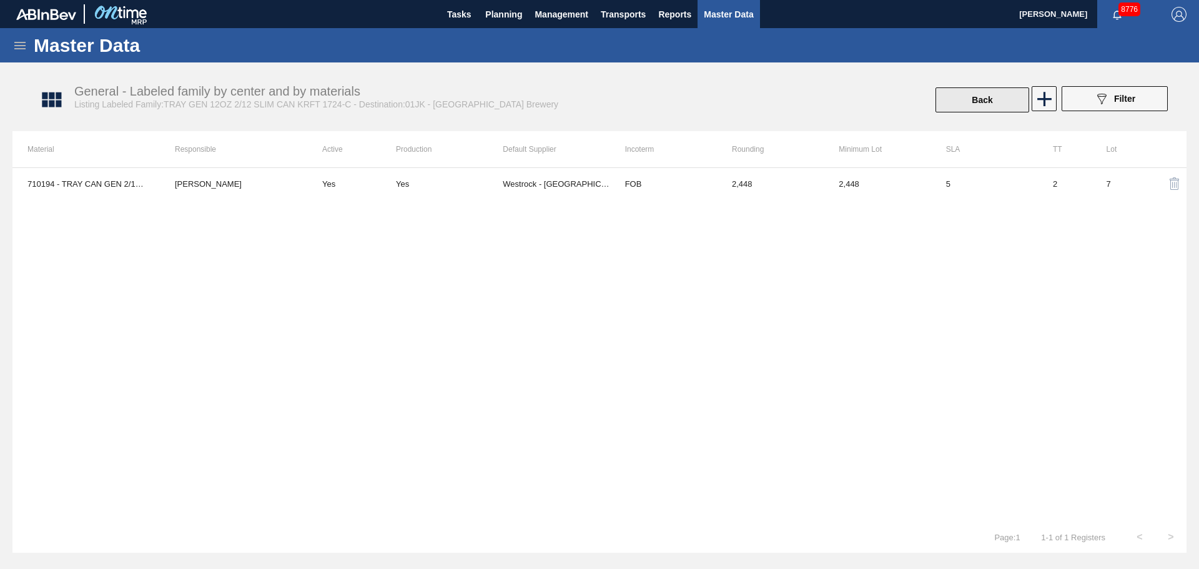
click at [1007, 98] on button "Back" at bounding box center [983, 99] width 94 height 25
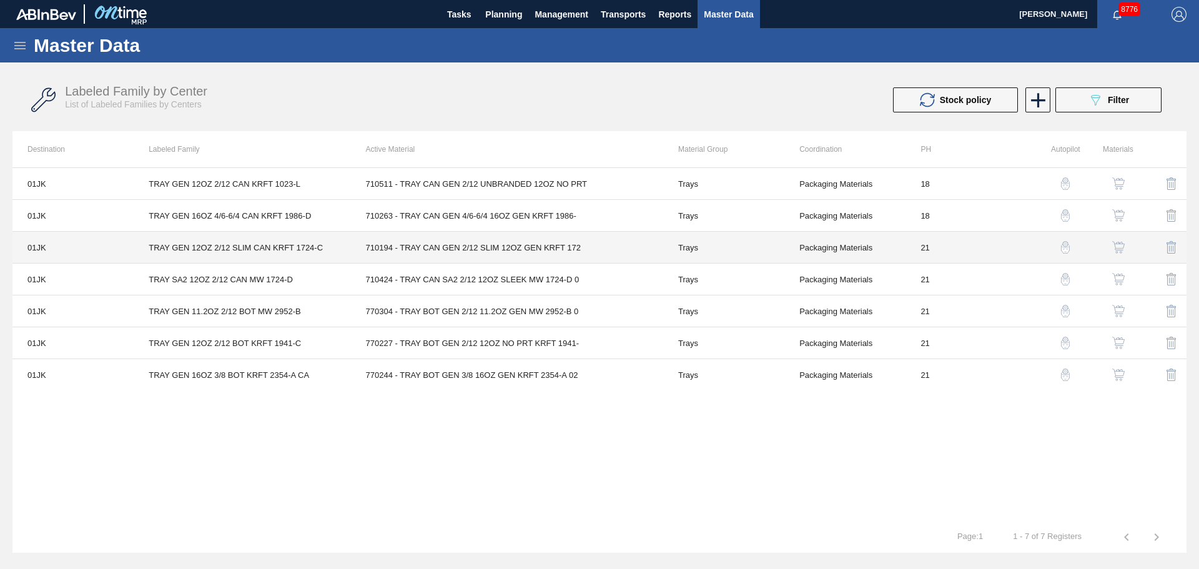
click at [703, 249] on td "Trays" at bounding box center [723, 248] width 121 height 32
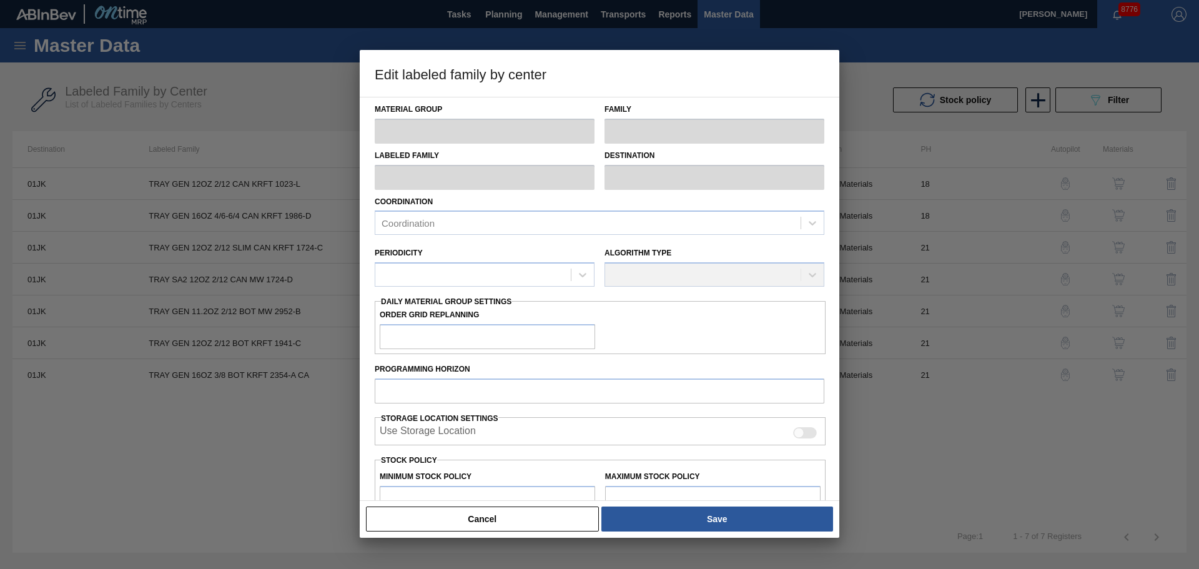
type input "Trays"
type input "TRAY GEN 12OZ 2/12 SLIM CAN KRFT 1724-C"
type input "01JK - Jacksonville Brewery"
type input "0"
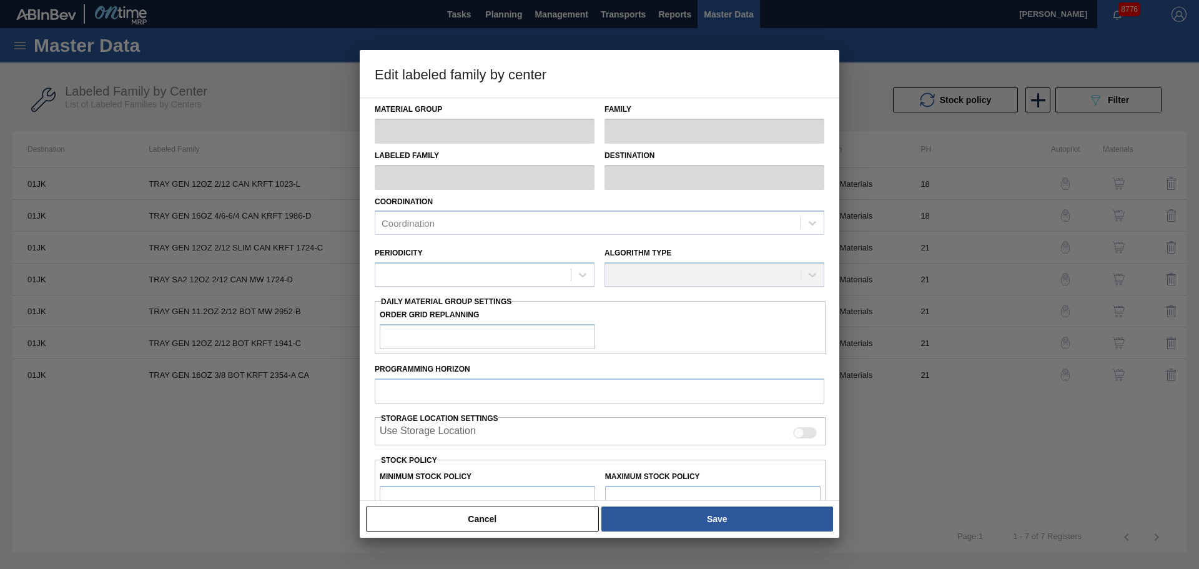
type input "21"
type input "25,000"
type input "387,990"
type input "0"
type input "25,000"
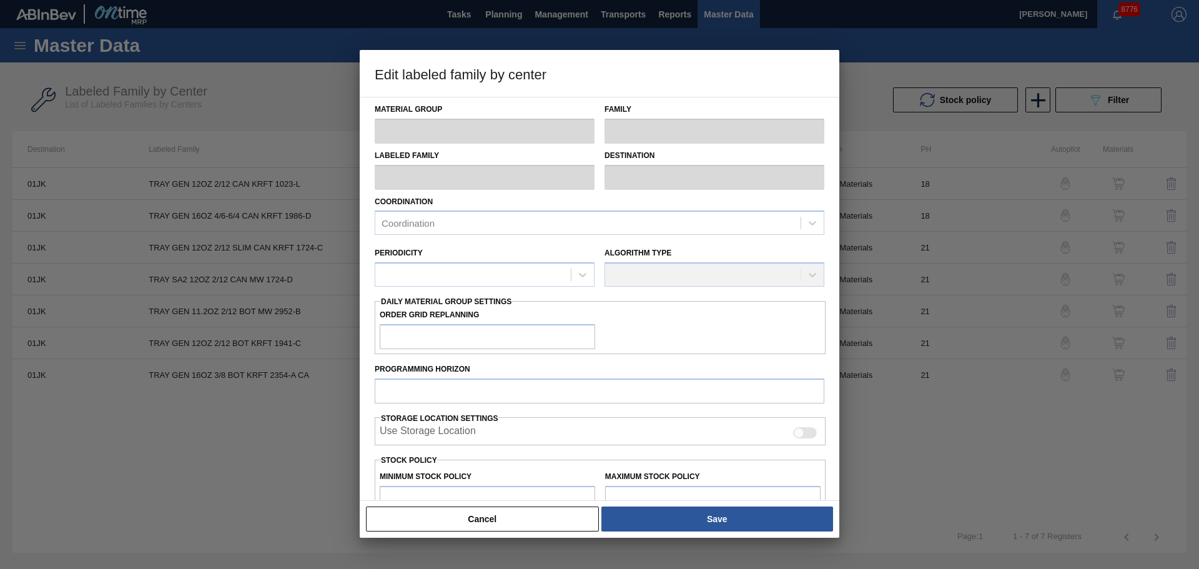
checkbox input "true"
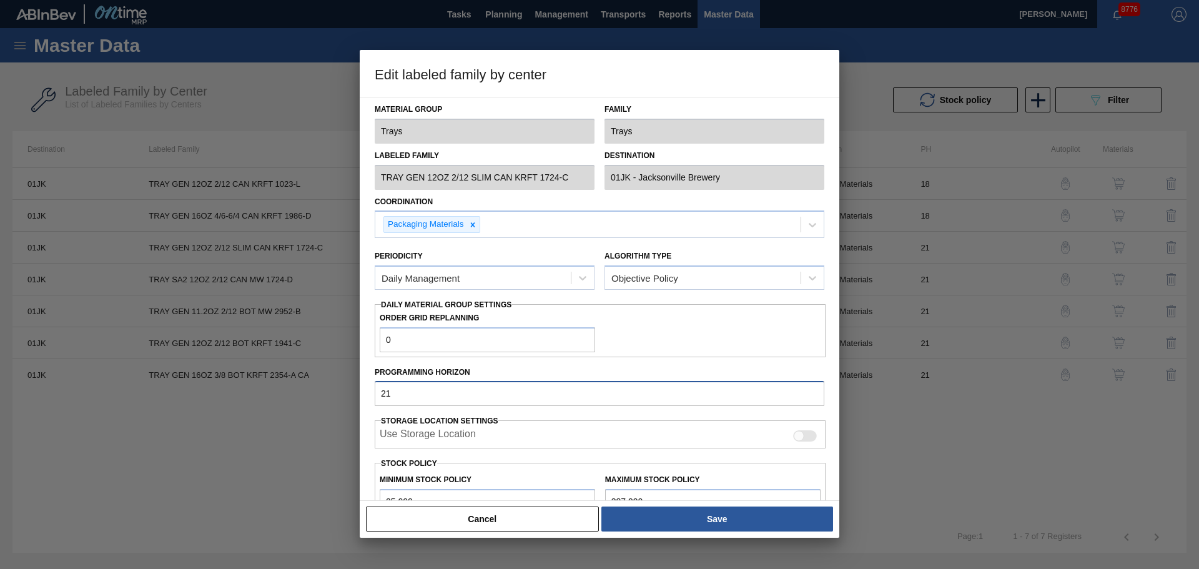
click at [332, 383] on div "Edit labeled family by center Material Group Trays Family Trays Labeled Family …" at bounding box center [599, 284] width 1199 height 569
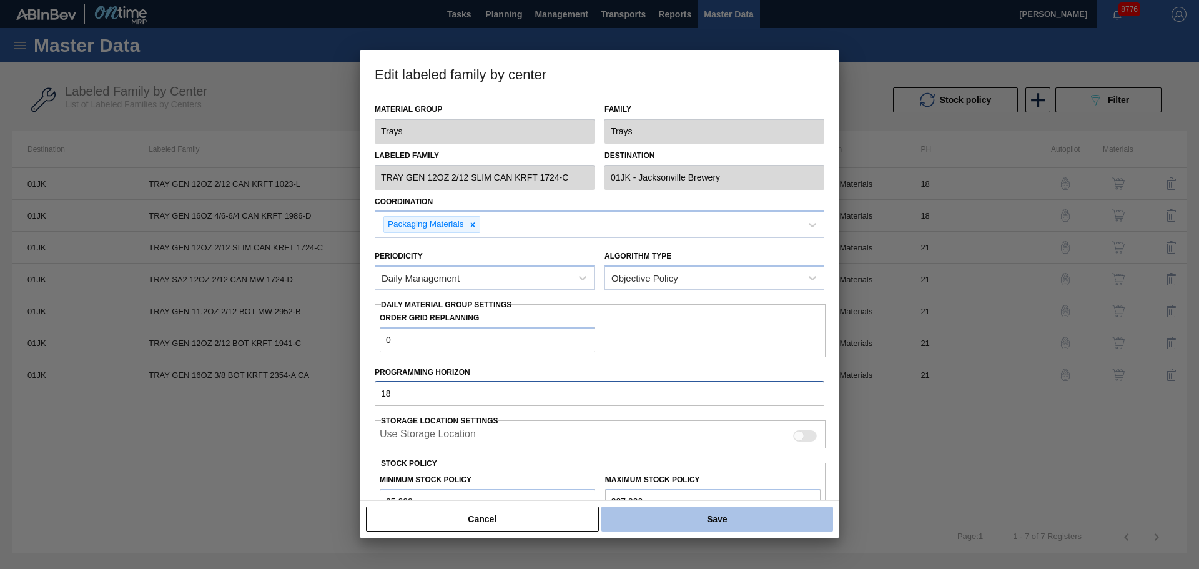
type input "18"
click at [705, 527] on button "Save" at bounding box center [717, 518] width 232 height 25
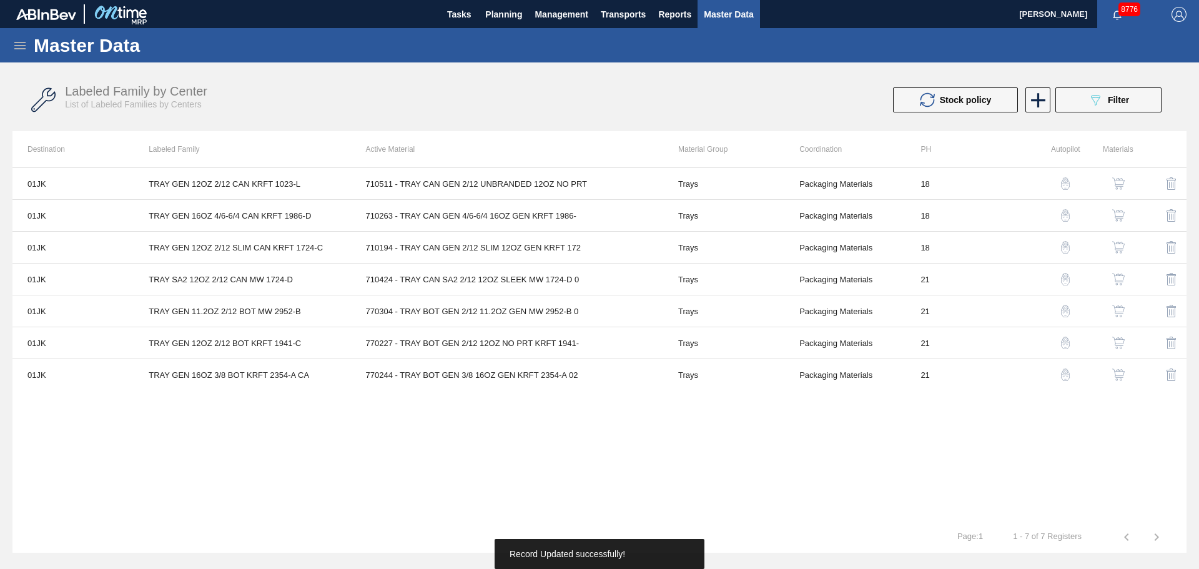
click at [1065, 247] on img "button" at bounding box center [1065, 247] width 12 height 12
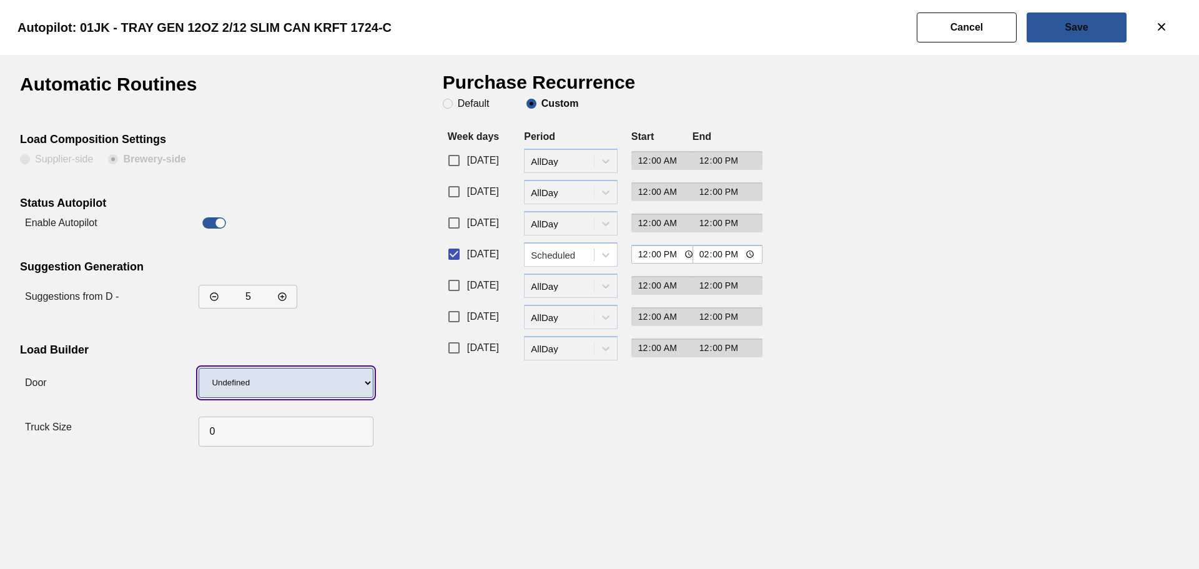
click at [247, 388] on select "Undefined WR LIDS" at bounding box center [286, 383] width 175 height 30
select select "17"
click at [199, 368] on select "Undefined WR LIDS" at bounding box center [286, 383] width 175 height 30
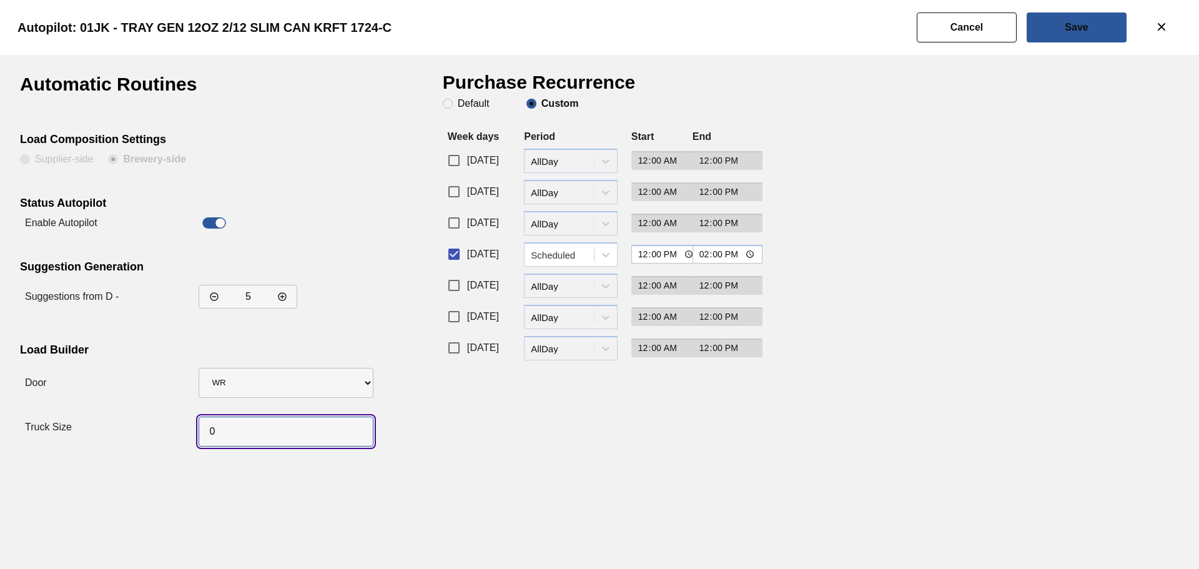
drag, startPoint x: 202, startPoint y: 434, endPoint x: 196, endPoint y: 435, distance: 6.3
click at [196, 435] on div at bounding box center [284, 427] width 180 height 49
type input "50"
click at [452, 285] on input "[DATE]" at bounding box center [454, 285] width 26 height 26
checkbox input "true"
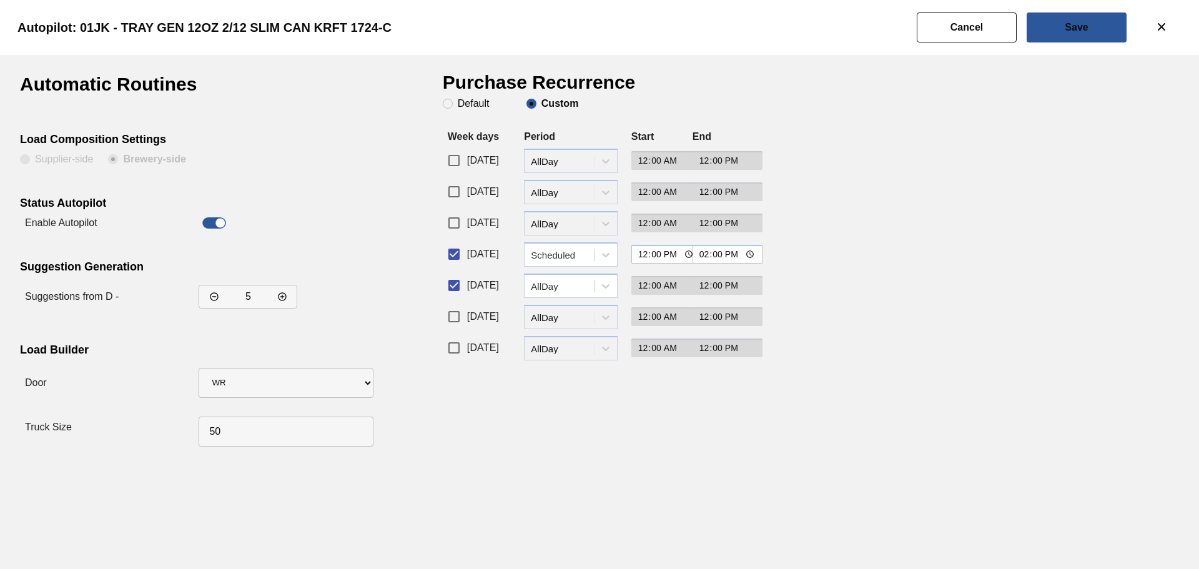
click at [456, 222] on input "[DATE]" at bounding box center [454, 223] width 26 height 26
checkbox input "true"
click at [585, 223] on div "AllDay" at bounding box center [563, 223] width 64 height 11
click at [570, 272] on div "Scheduled" at bounding box center [571, 277] width 94 height 23
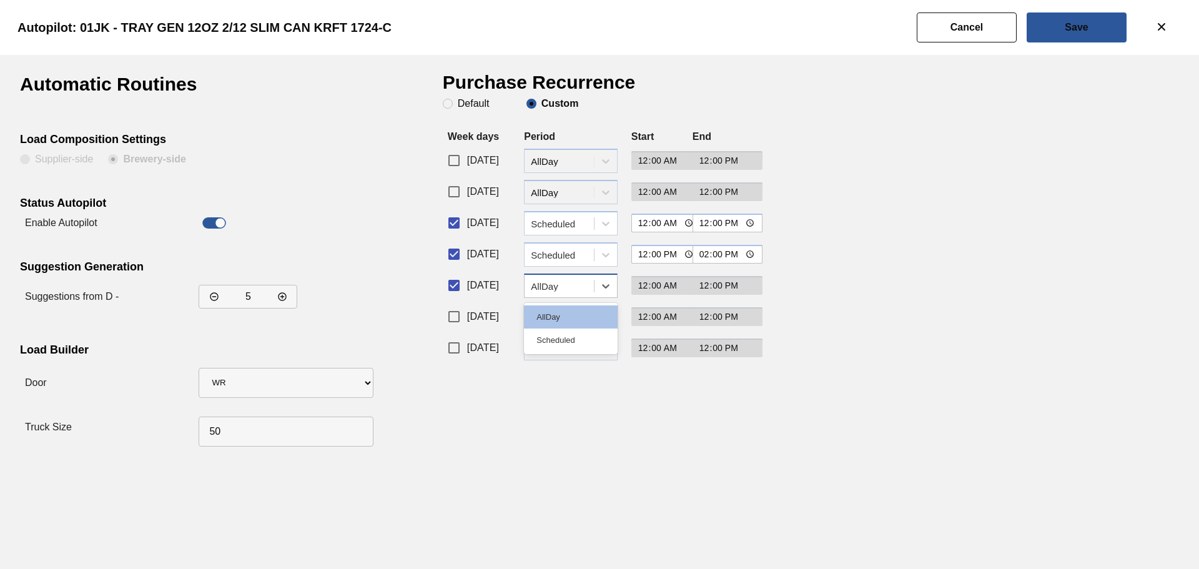
click at [567, 285] on div "AllDay" at bounding box center [563, 285] width 64 height 11
click at [555, 333] on div "Scheduled" at bounding box center [571, 340] width 94 height 23
click at [674, 218] on input "00:00" at bounding box center [666, 223] width 71 height 19
type input "12:00"
type input "14:00"
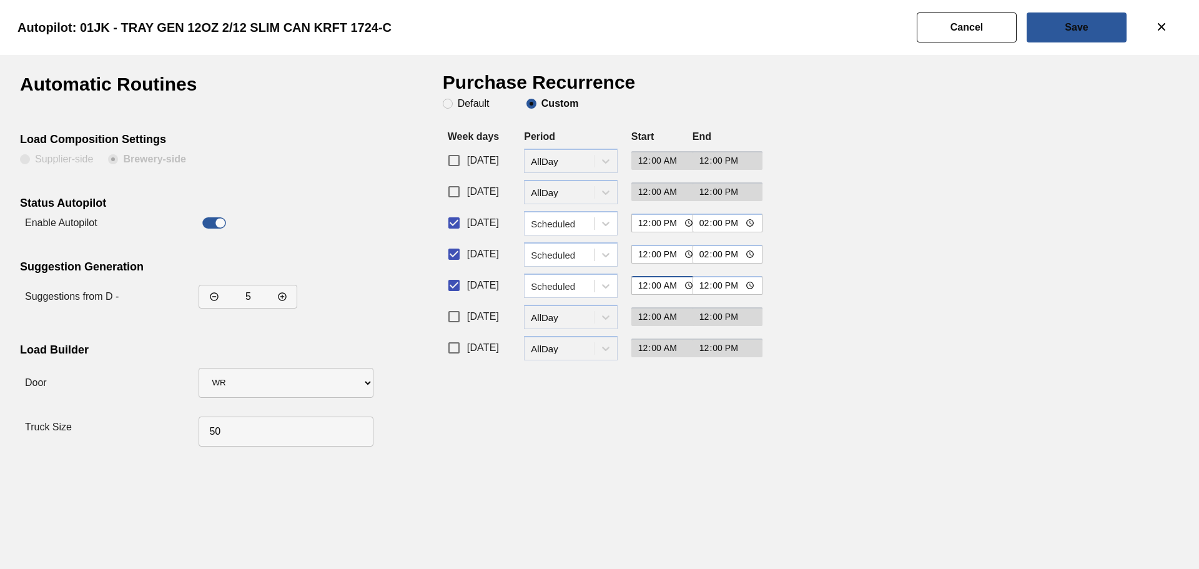
click at [669, 284] on input "00:00" at bounding box center [666, 285] width 71 height 19
type input "12:00"
type input "14:00"
click at [683, 402] on div "Purchase Recurrence Default Custom Week days Period Start End [DATE] period-opt…" at bounding box center [596, 263] width 306 height 377
click at [1066, 37] on button "Save" at bounding box center [1077, 27] width 100 height 30
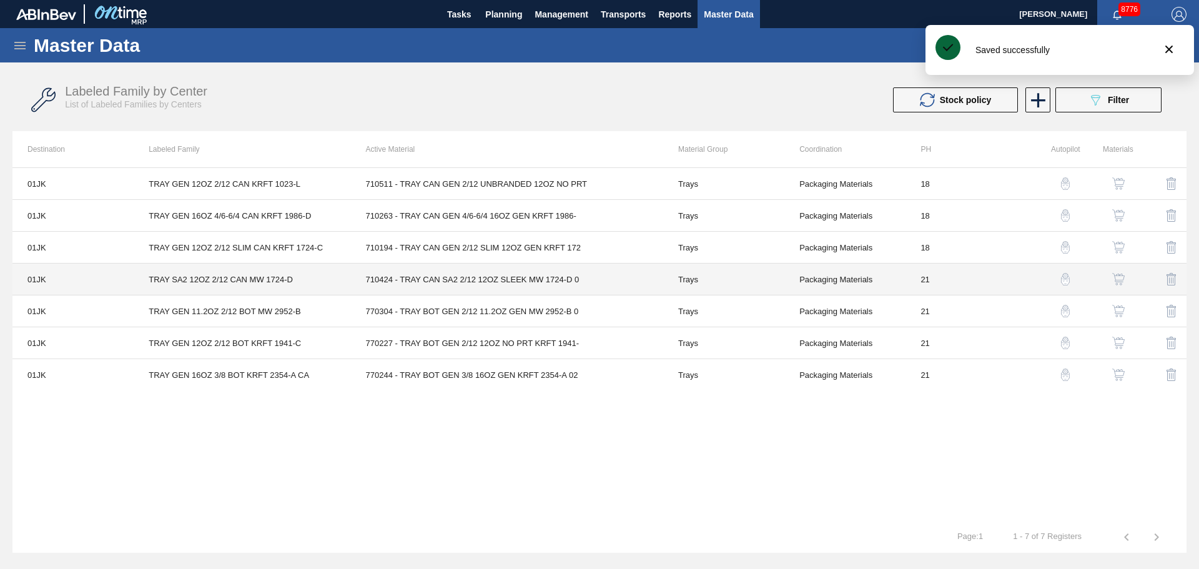
click at [885, 279] on td "Packaging Materials" at bounding box center [844, 280] width 121 height 32
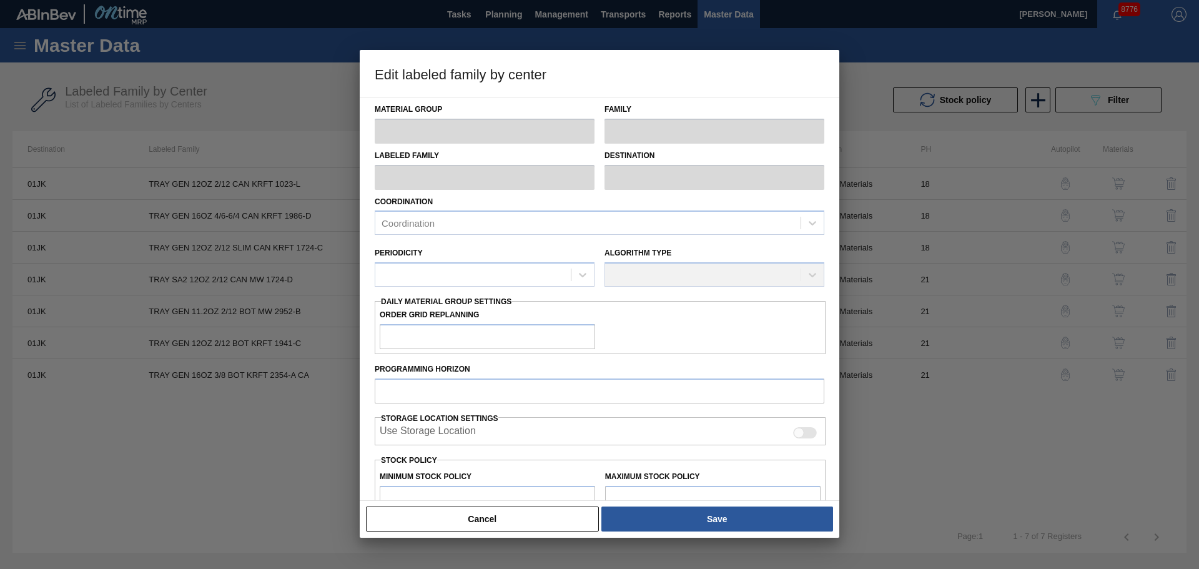
click at [641, 343] on div "Order Grid Replanning" at bounding box center [600, 327] width 451 height 43
type input "Trays"
type input "TRAY SA2 12OZ 2/12 CAN MW 1724-D"
type input "01JK - Jacksonville Brewery"
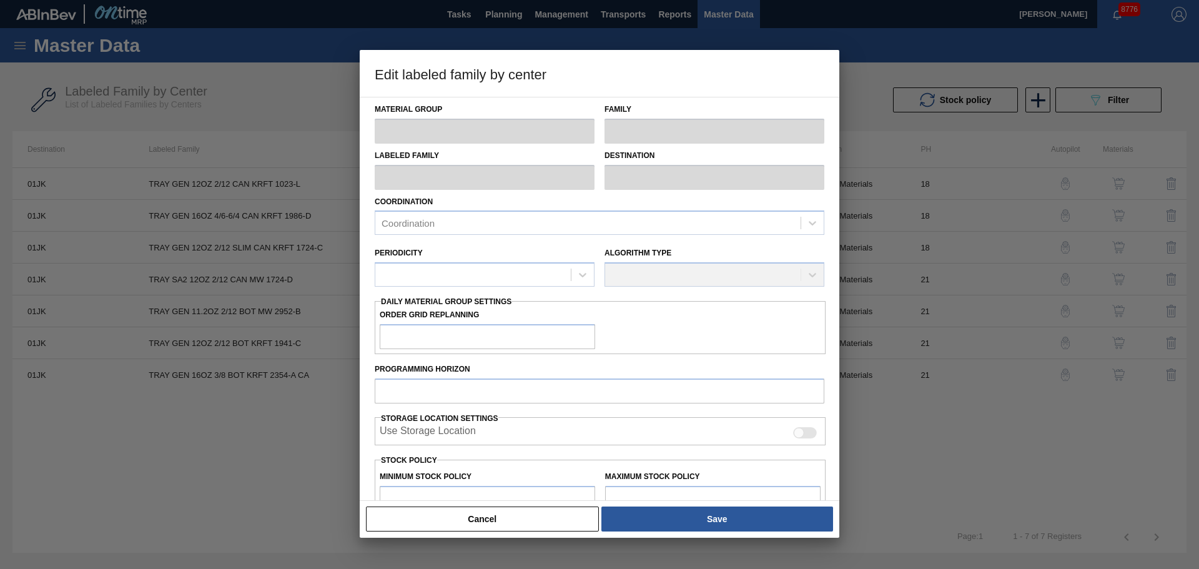
type input "0"
type input "21"
type input "0"
type input "151,707"
type input "0"
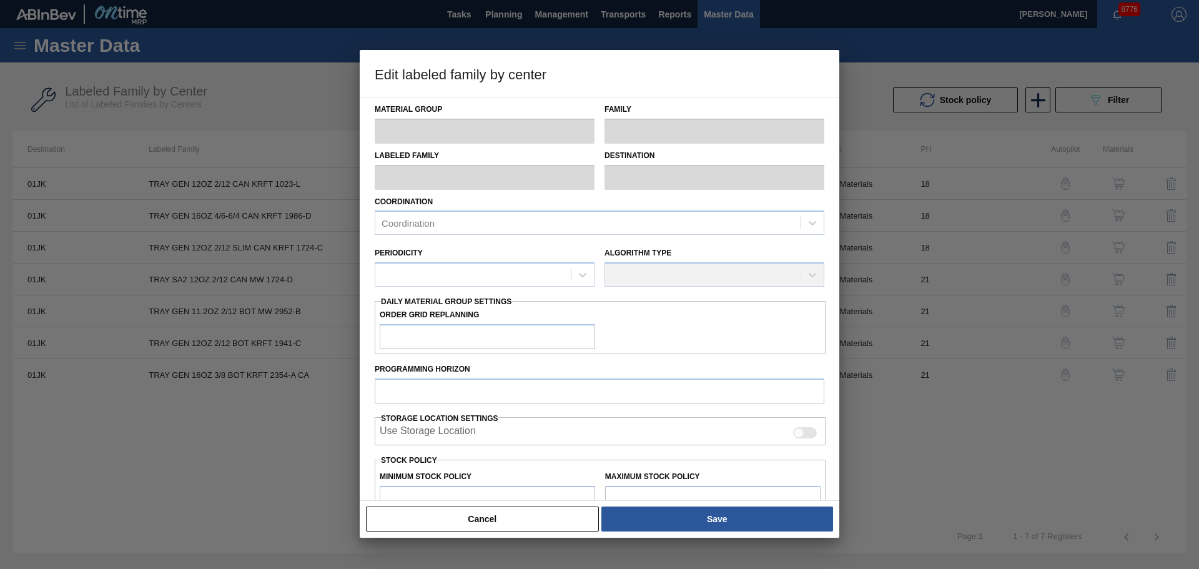
type input "0"
checkbox input "true"
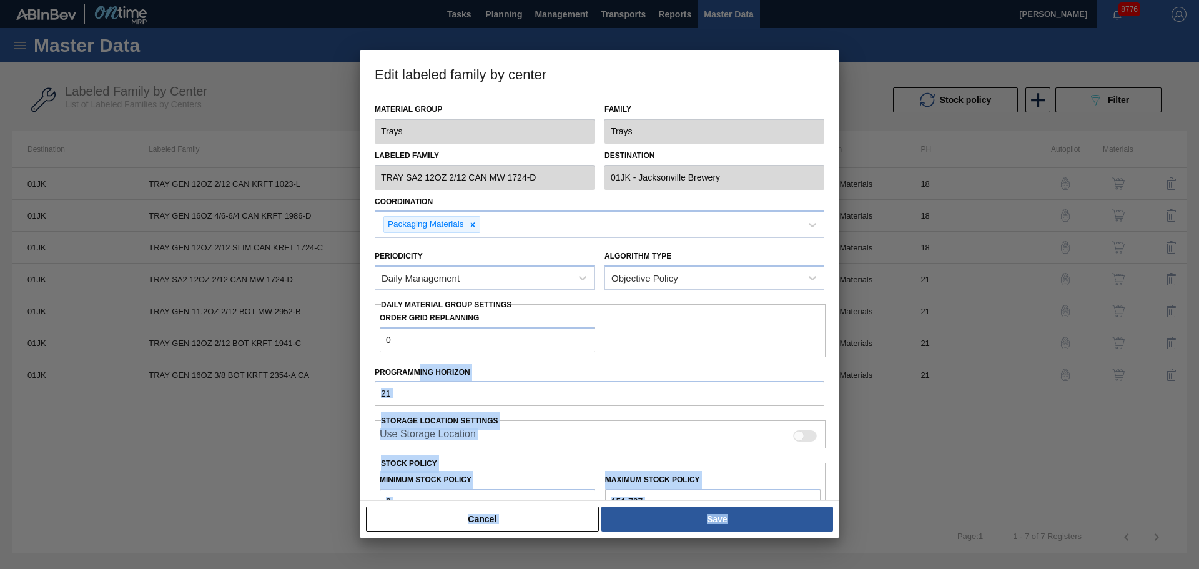
drag, startPoint x: 418, startPoint y: 380, endPoint x: 302, endPoint y: 382, distance: 116.8
click at [302, 382] on div "Edit labeled family by center Material Group Trays Family Trays Labeled Family …" at bounding box center [599, 284] width 1199 height 569
click at [410, 399] on input "21" at bounding box center [600, 393] width 450 height 25
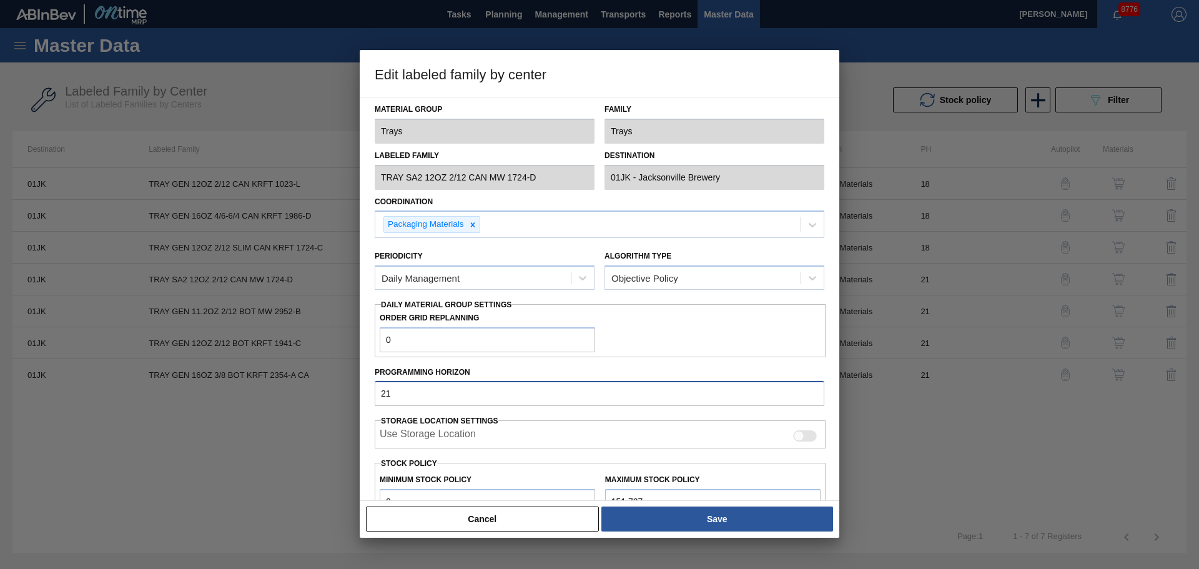
drag, startPoint x: 407, startPoint y: 396, endPoint x: 338, endPoint y: 389, distance: 69.0
click at [338, 389] on div "Edit labeled family by center Material Group Trays Family Trays Labeled Family …" at bounding box center [599, 284] width 1199 height 569
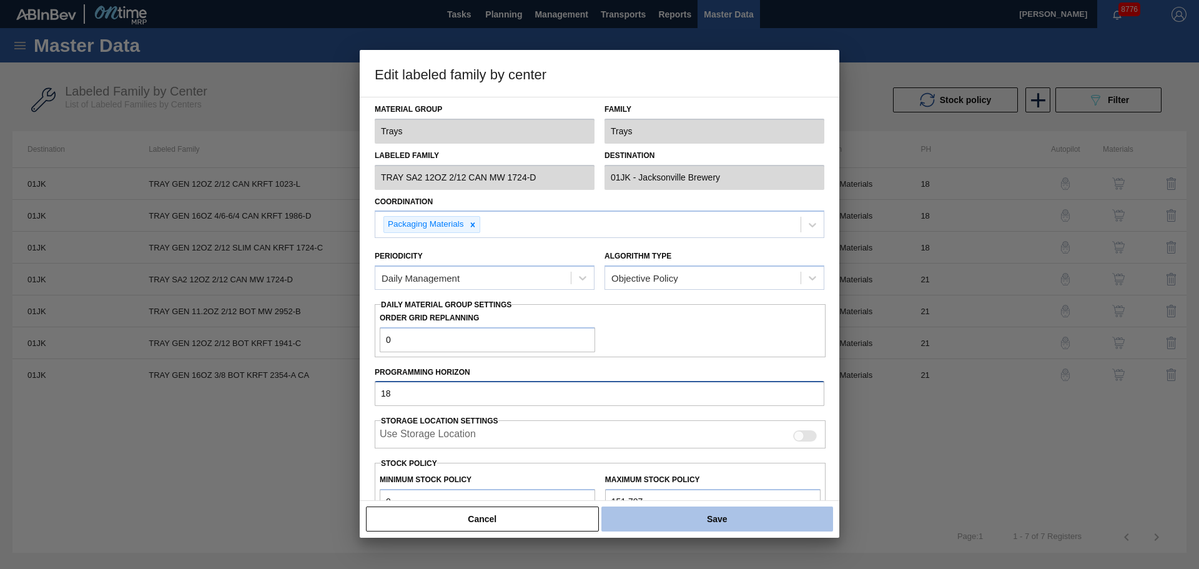
type input "18"
click at [721, 523] on button "Save" at bounding box center [717, 518] width 232 height 25
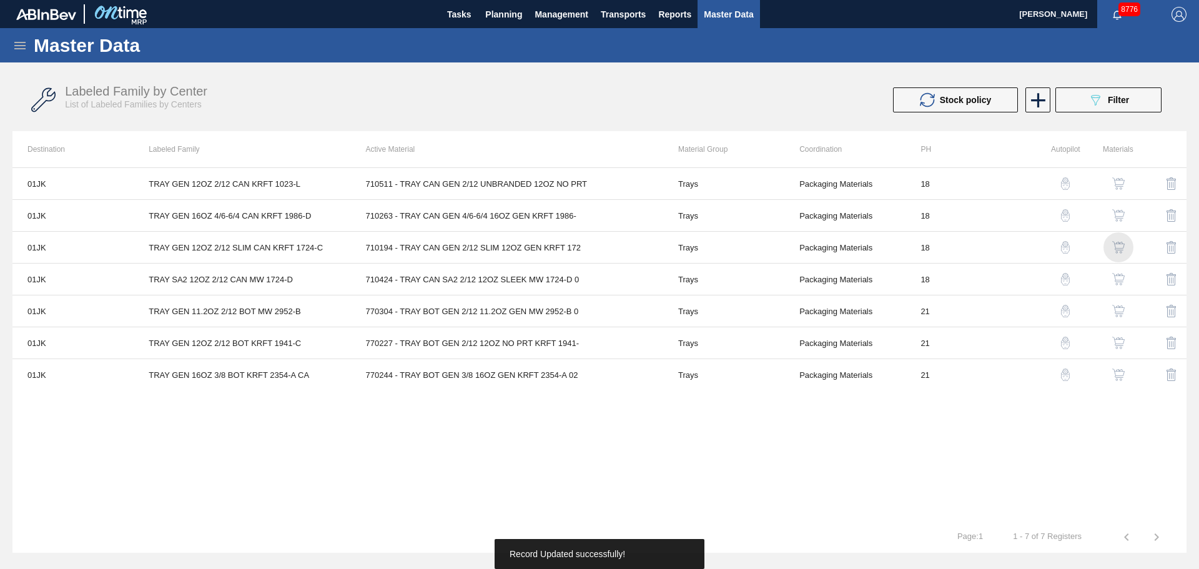
click at [1120, 248] on img "button" at bounding box center [1118, 247] width 12 height 12
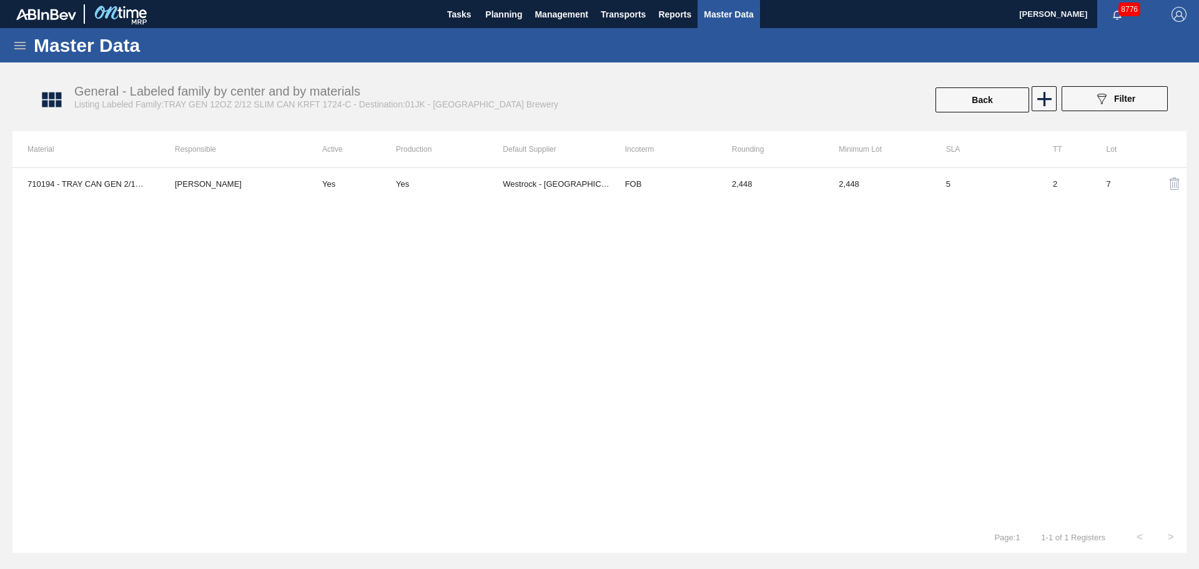
click at [409, 190] on td "Yes" at bounding box center [449, 183] width 107 height 31
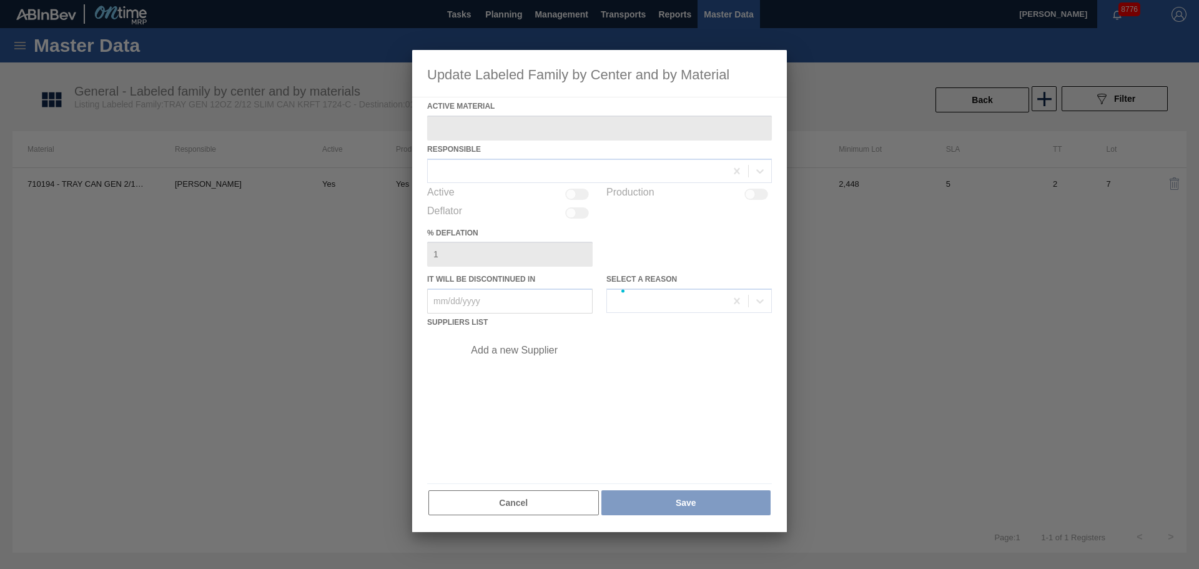
type Material "710194 - TRAY CAN GEN 2/12 SLIM 12OZ GEN KRFT 172"
checkbox input "true"
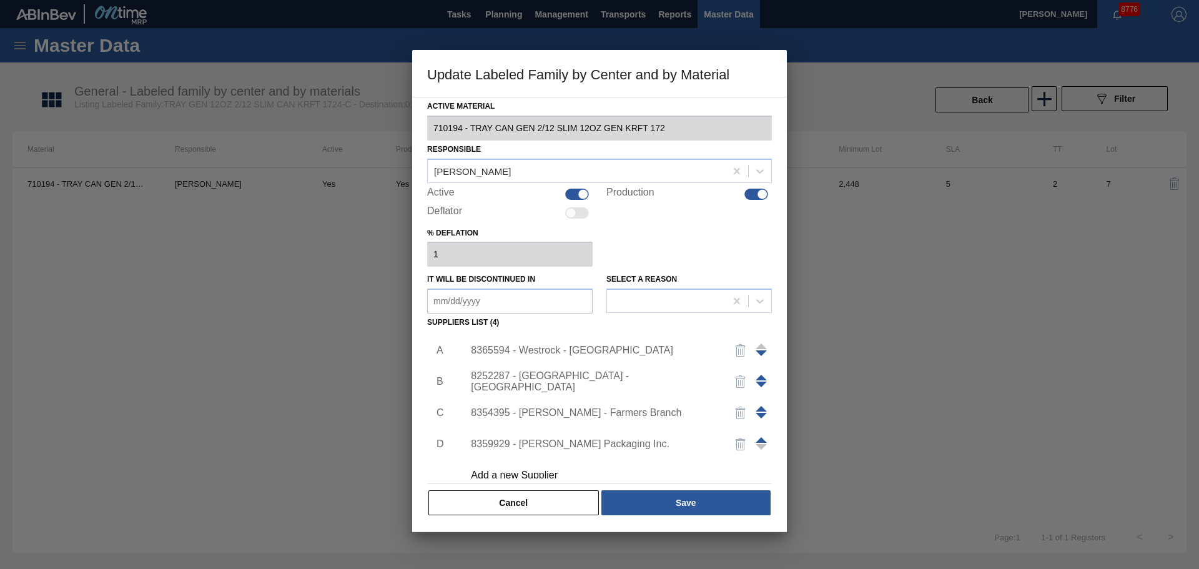
click at [580, 348] on div "8365594 - Westrock - [GEOGRAPHIC_DATA]" at bounding box center [593, 350] width 245 height 11
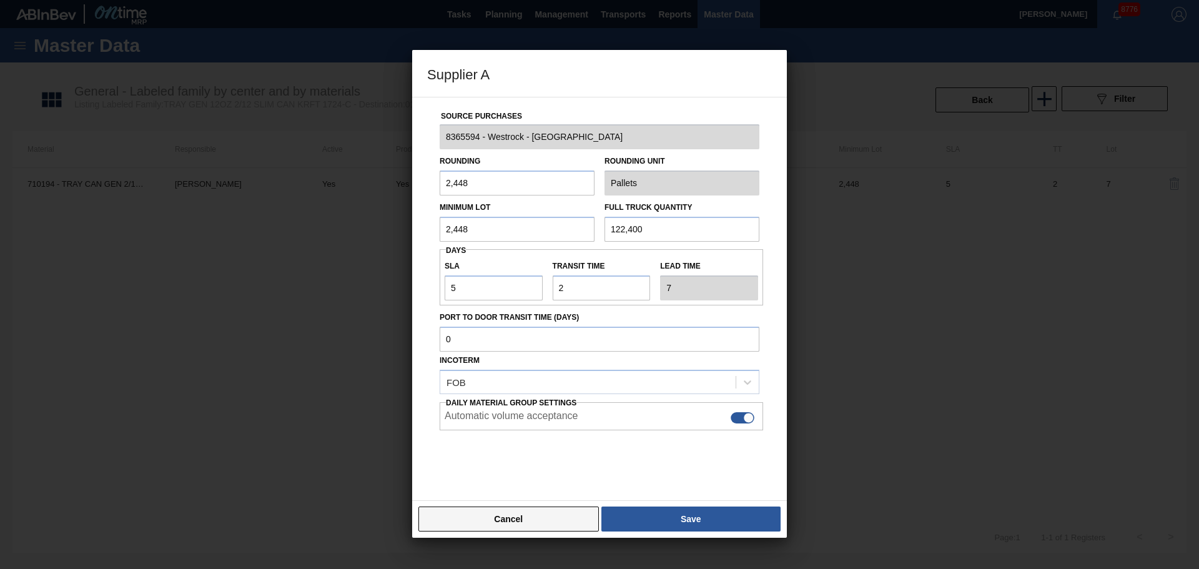
click at [435, 516] on button "Cancel" at bounding box center [508, 518] width 180 height 25
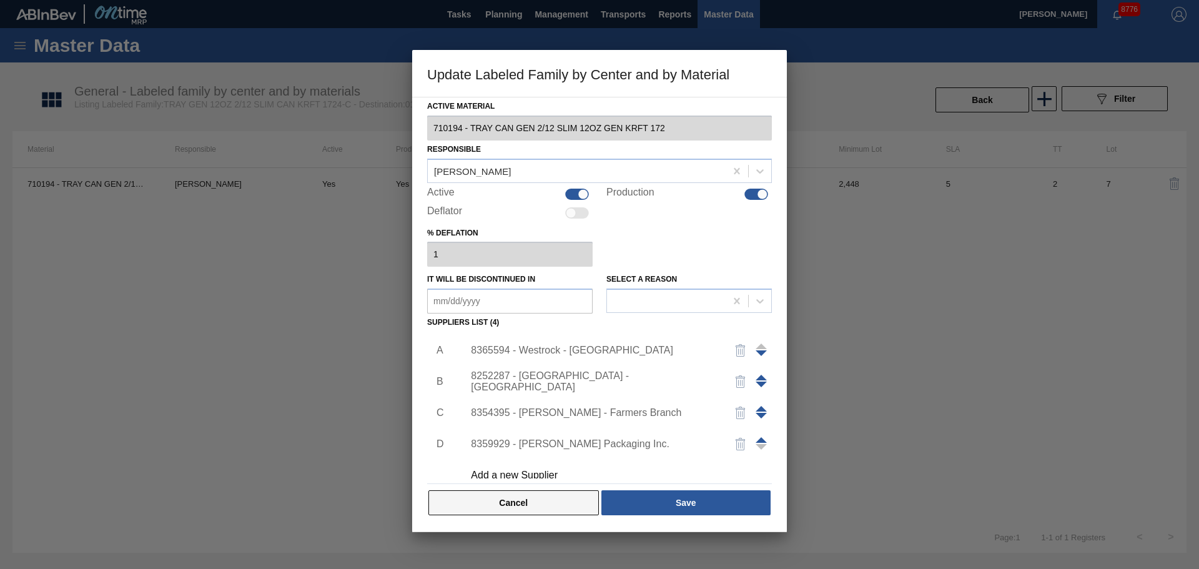
click at [546, 509] on button "Cancel" at bounding box center [513, 502] width 170 height 25
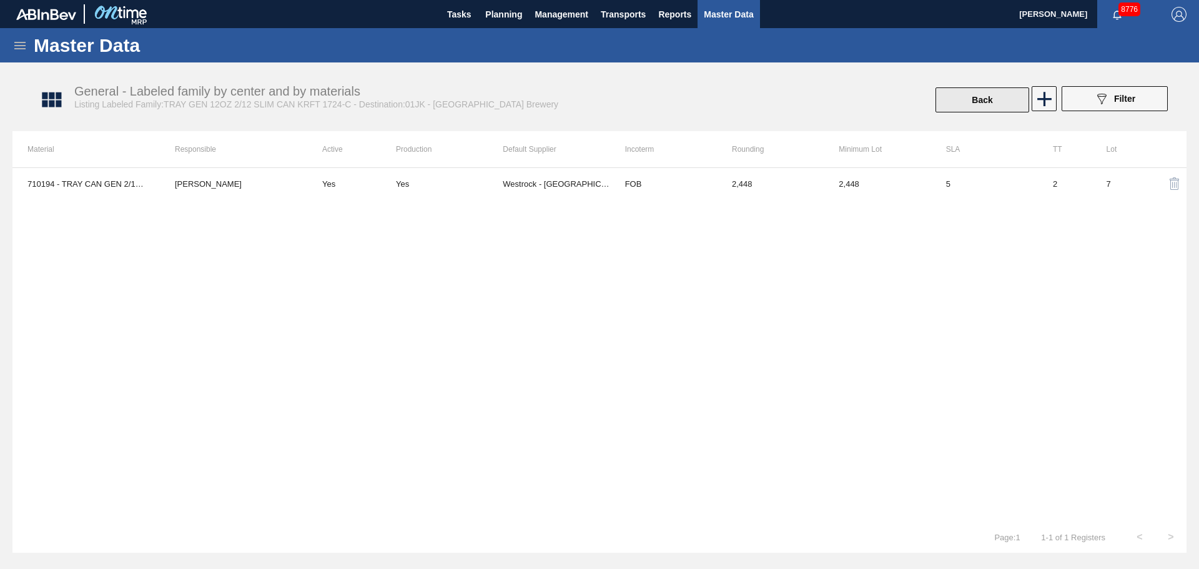
click at [976, 99] on button "Back" at bounding box center [983, 99] width 94 height 25
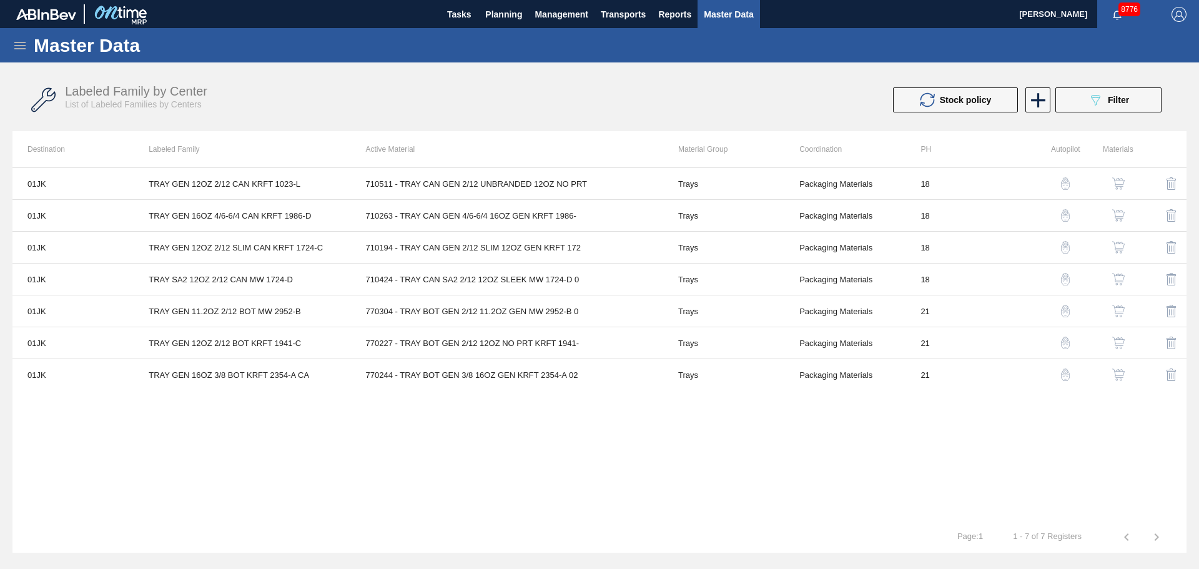
click at [1062, 279] on img "button" at bounding box center [1065, 279] width 12 height 12
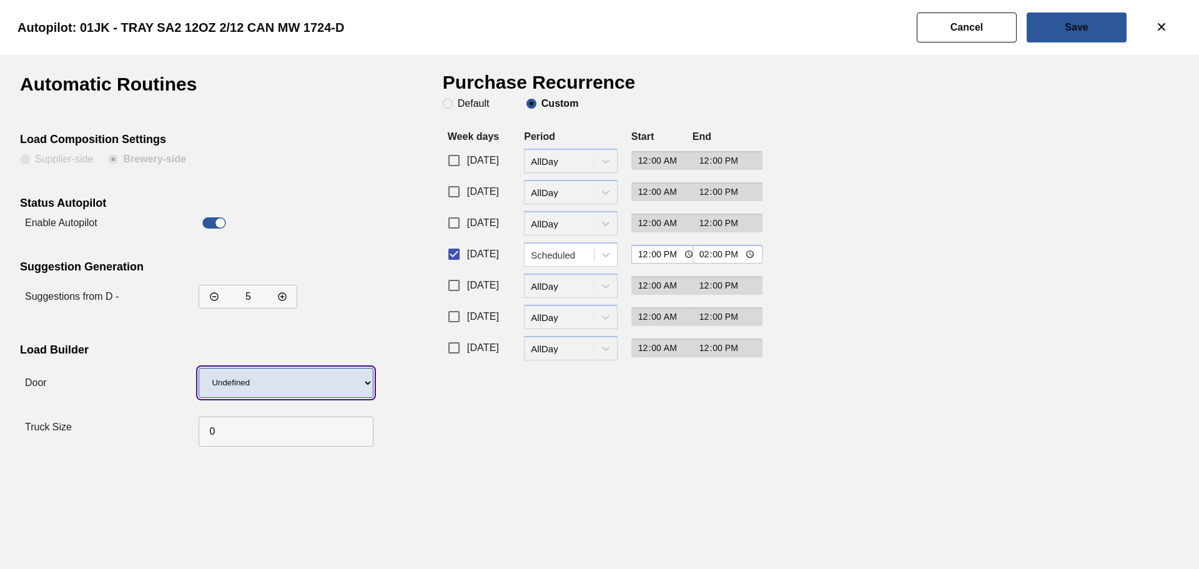
drag, startPoint x: 234, startPoint y: 388, endPoint x: 235, endPoint y: 397, distance: 8.8
click at [234, 388] on select "Undefined WR LIDS" at bounding box center [286, 383] width 175 height 30
select select "17"
click at [199, 368] on select "Undefined WR LIDS" at bounding box center [286, 383] width 175 height 30
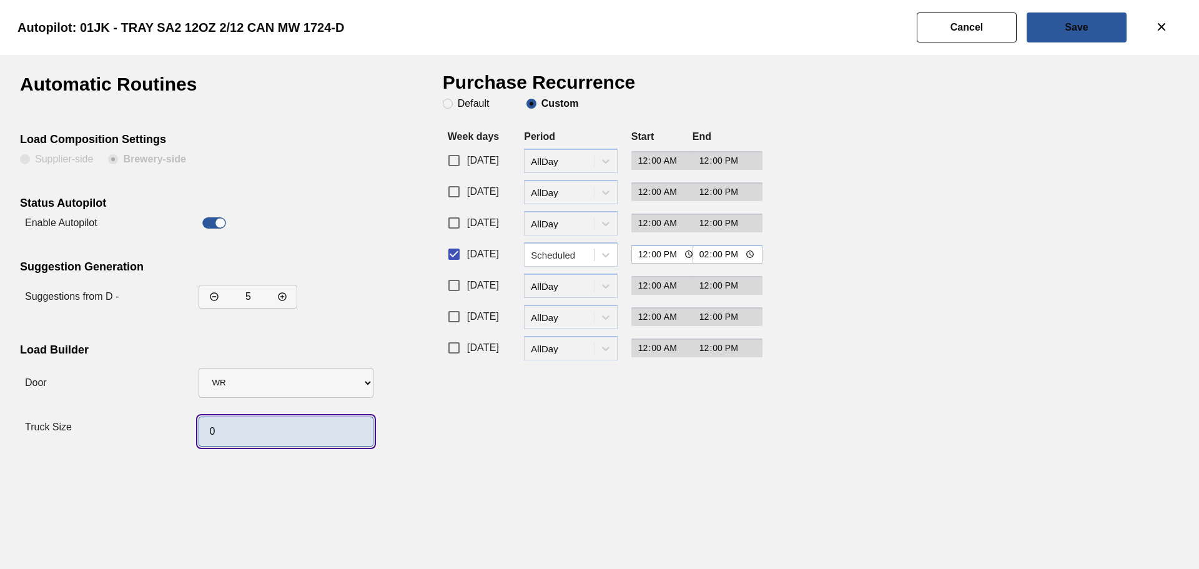
drag, startPoint x: 226, startPoint y: 432, endPoint x: 200, endPoint y: 430, distance: 26.3
click at [207, 432] on input "0" at bounding box center [286, 432] width 175 height 30
type input "50"
drag, startPoint x: 458, startPoint y: 225, endPoint x: 455, endPoint y: 269, distance: 43.8
click at [457, 225] on input "[DATE]" at bounding box center [454, 223] width 26 height 26
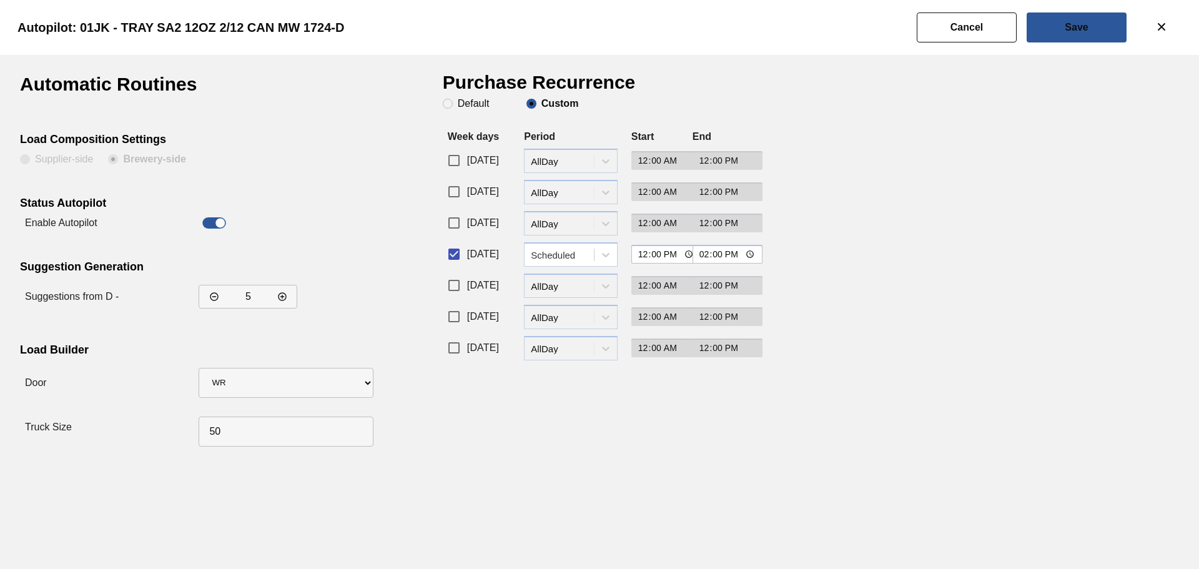
checkbox input "true"
click at [455, 275] on input "[DATE]" at bounding box center [454, 285] width 26 height 26
checkbox input "true"
click at [578, 225] on div "AllDay" at bounding box center [563, 223] width 64 height 11
click at [586, 270] on div "Scheduled" at bounding box center [571, 277] width 94 height 23
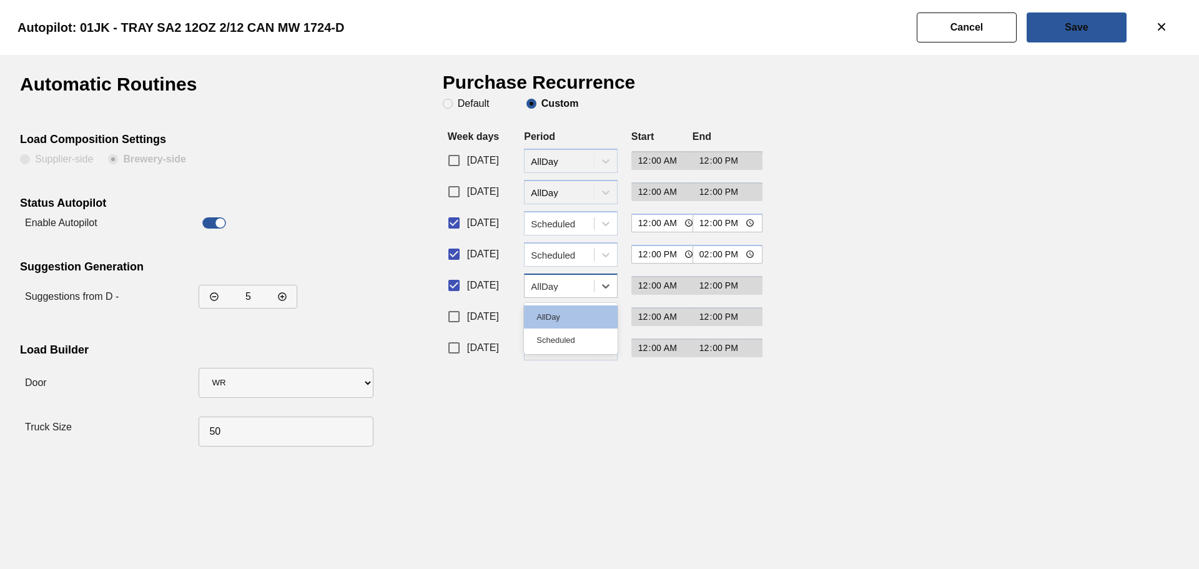
click at [580, 280] on div "AllDay" at bounding box center [563, 285] width 64 height 11
click at [567, 347] on div "Scheduled" at bounding box center [571, 340] width 94 height 23
click at [673, 224] on input "00:00" at bounding box center [666, 223] width 71 height 19
type input "12:00"
click at [673, 285] on input "00:00" at bounding box center [666, 285] width 71 height 19
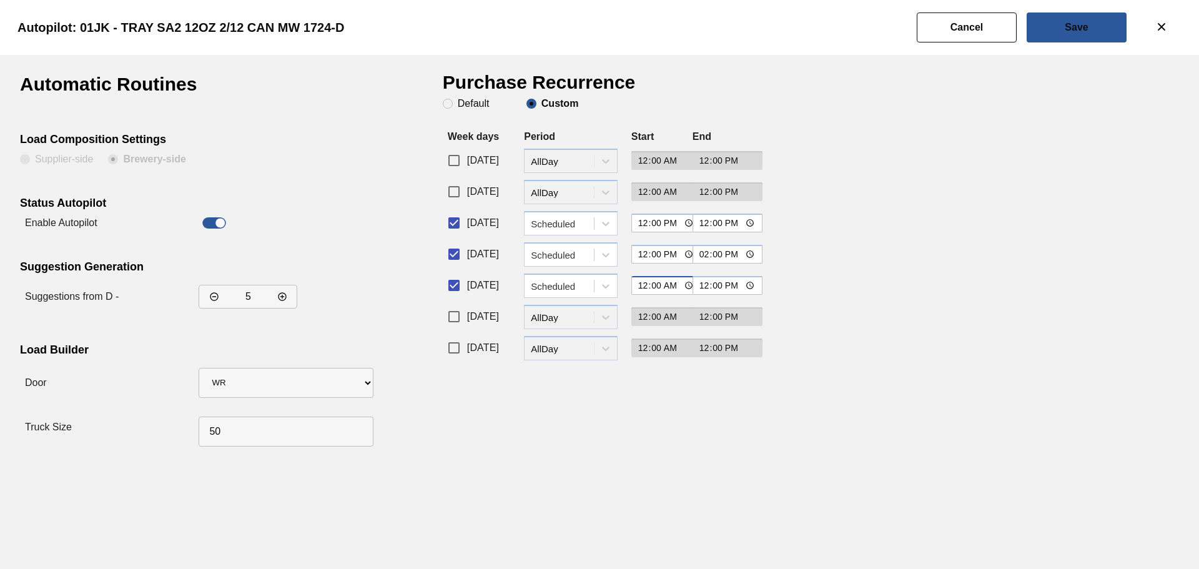
type input "12:00"
drag, startPoint x: 704, startPoint y: 222, endPoint x: 708, endPoint y: 239, distance: 17.3
click at [704, 222] on input "12:00" at bounding box center [728, 223] width 71 height 19
type input "13:00"
click at [704, 275] on div "[DATE] period-options Scheduled 12:00 12:00" at bounding box center [596, 287] width 306 height 31
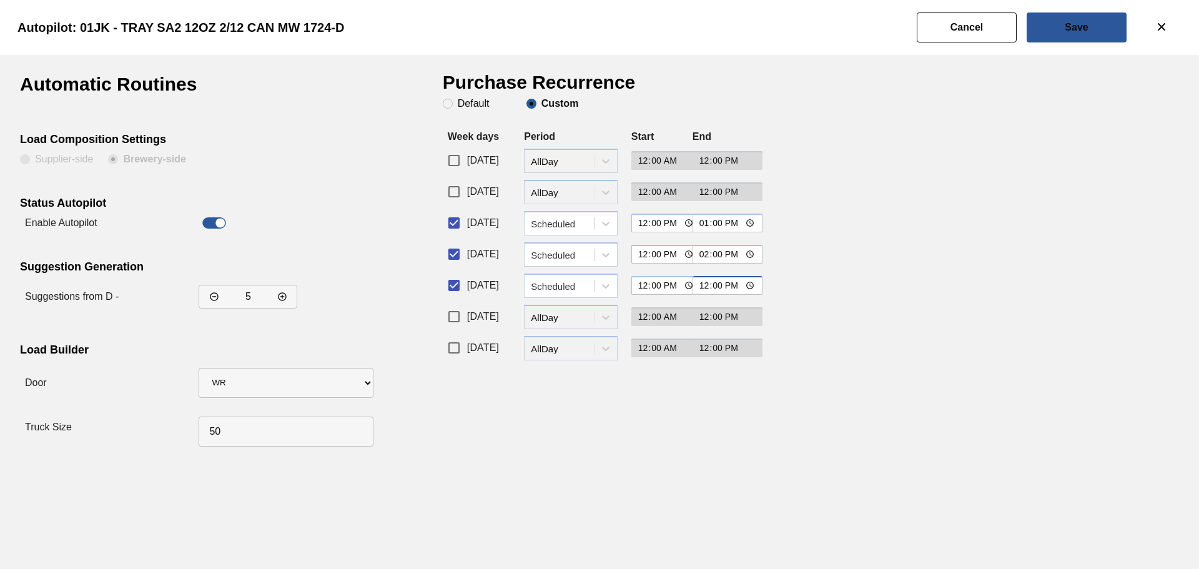
click at [704, 285] on input "12:00" at bounding box center [728, 285] width 71 height 19
click at [704, 392] on div "Purchase Recurrence Default Custom Week days Period Start End [DATE] period-opt…" at bounding box center [596, 263] width 306 height 377
click at [703, 283] on input "13:00" at bounding box center [728, 285] width 71 height 19
type input "14:00"
click at [701, 221] on input "13:00" at bounding box center [728, 223] width 71 height 19
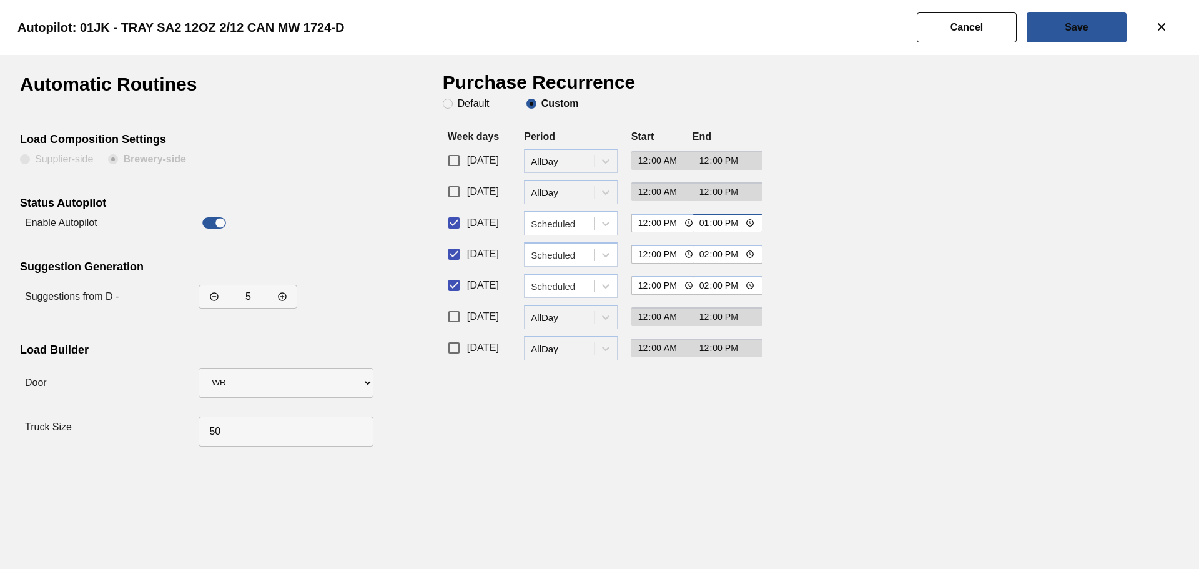
type input "14:00"
click at [687, 426] on div "Purchase Recurrence Default Custom Week days Period Start End [DATE] period-opt…" at bounding box center [596, 263] width 306 height 377
click at [1080, 35] on button "Save" at bounding box center [1077, 27] width 100 height 30
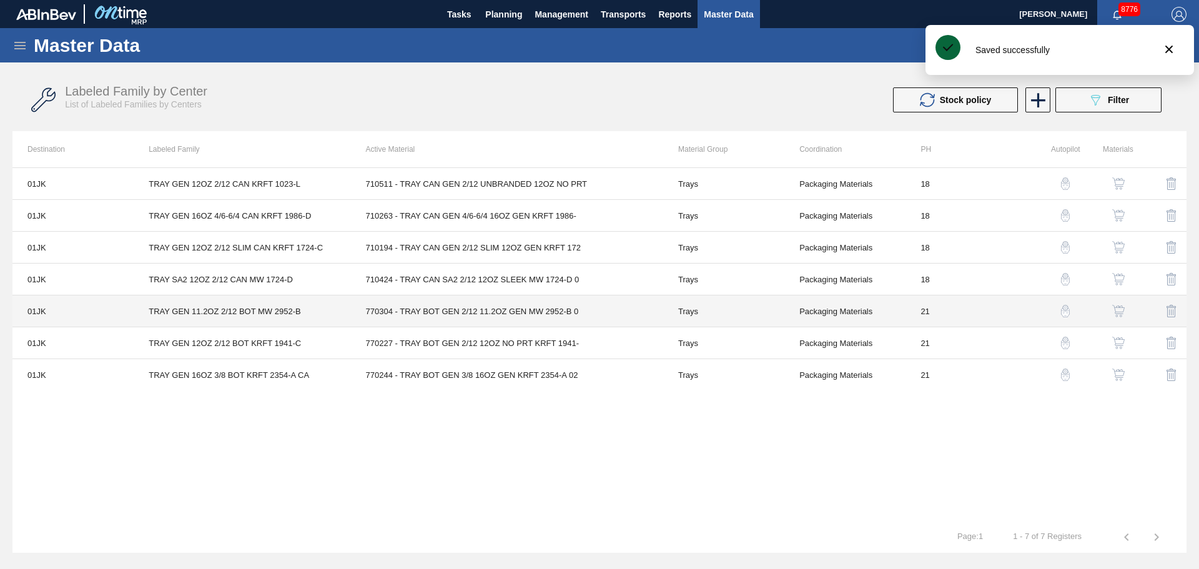
click at [771, 310] on td "Trays" at bounding box center [723, 311] width 121 height 32
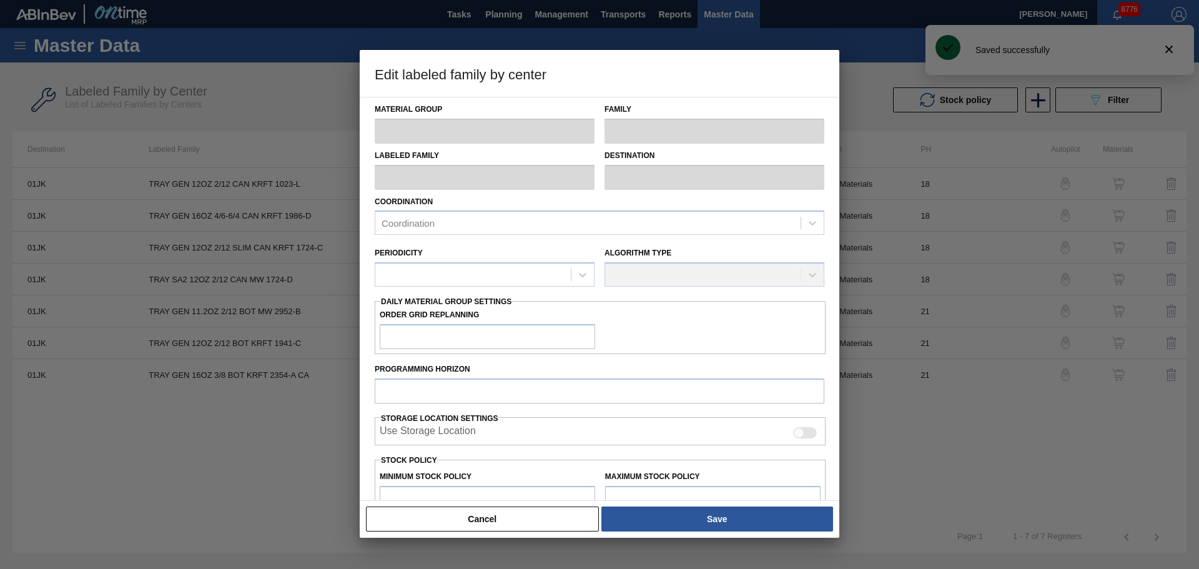
type input "Trays"
type input "TRAY GEN 11.2OZ 2/12 BOT MW 2952-B"
type input "01JK - Jacksonville Brewery"
type input "0"
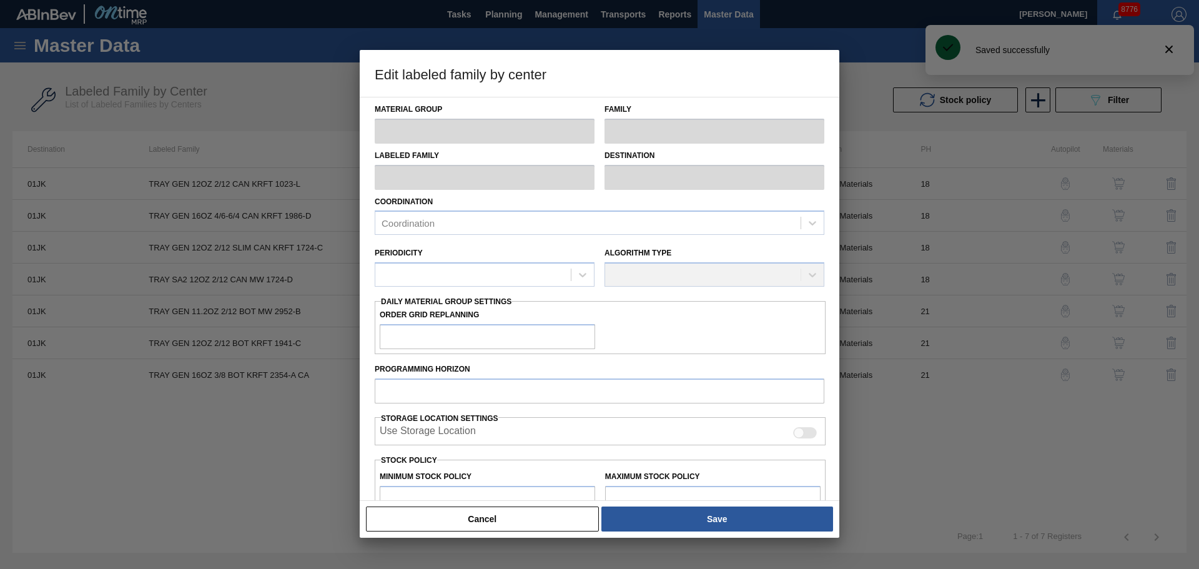
type input "21"
type input "16,596"
type input "199,746"
type input "0"
type input "16,596"
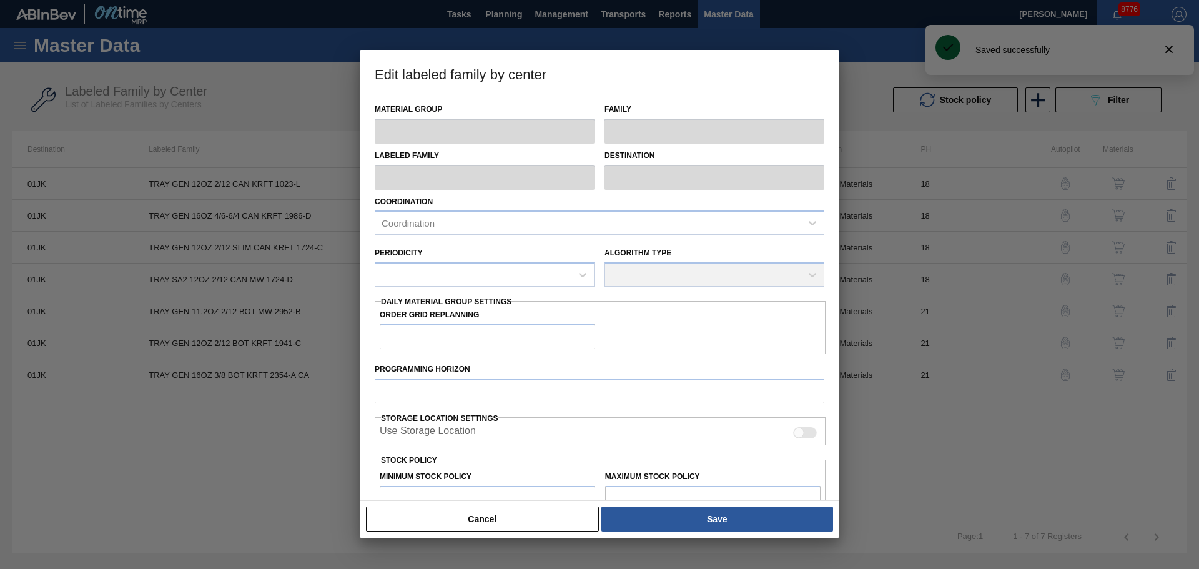
checkbox input "true"
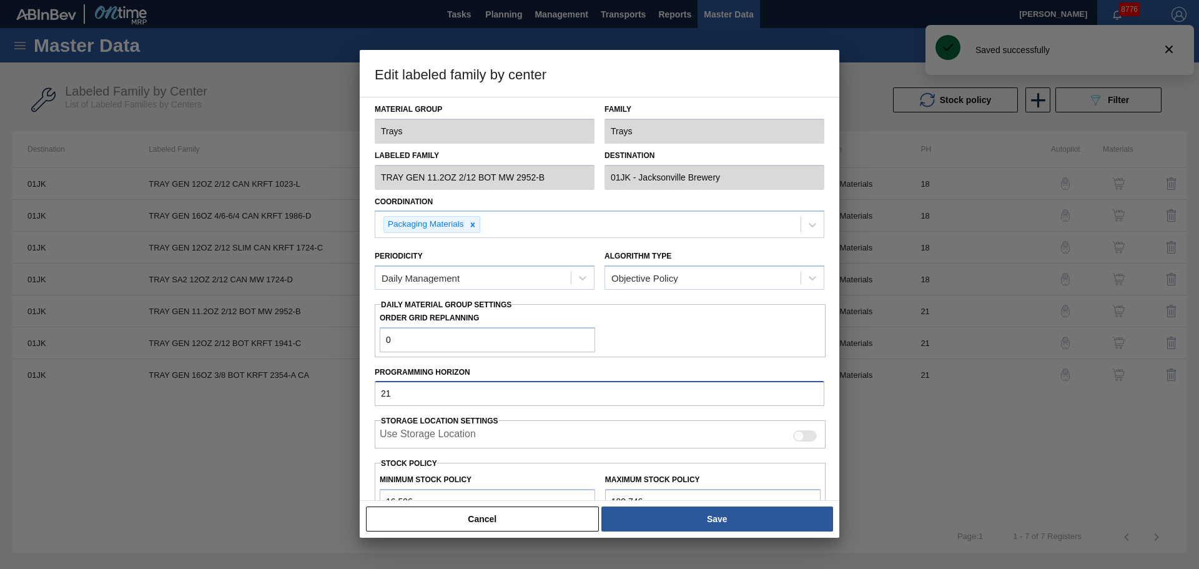
drag, startPoint x: 408, startPoint y: 388, endPoint x: 346, endPoint y: 390, distance: 62.5
click at [346, 390] on div "Edit labeled family by center Material Group Trays Family Trays Labeled Family …" at bounding box center [599, 284] width 1199 height 569
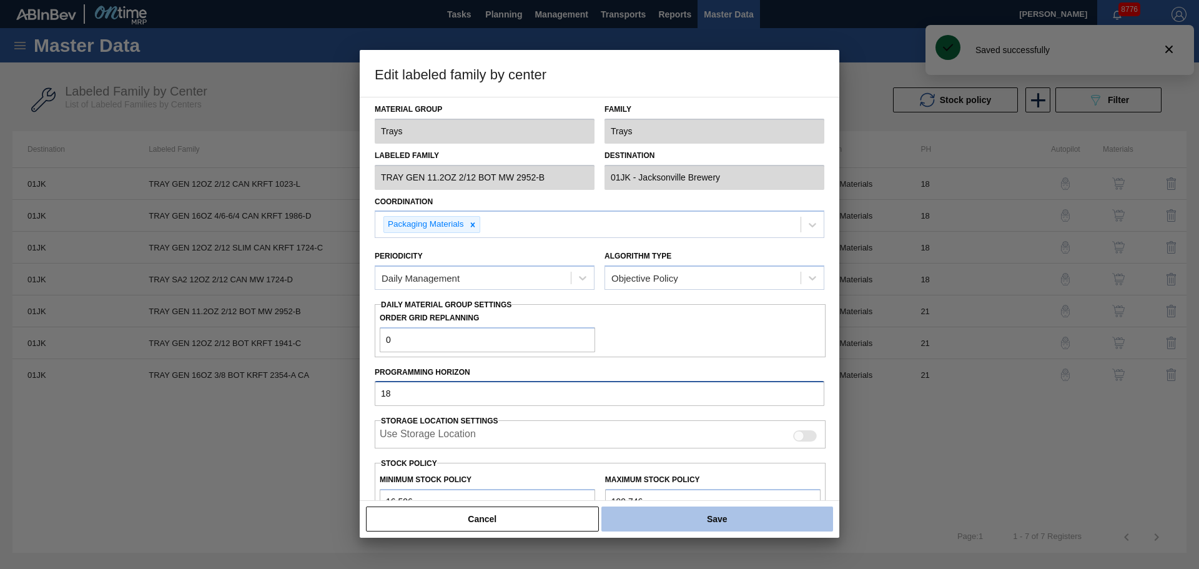
type input "18"
click at [758, 525] on button "Save" at bounding box center [717, 518] width 232 height 25
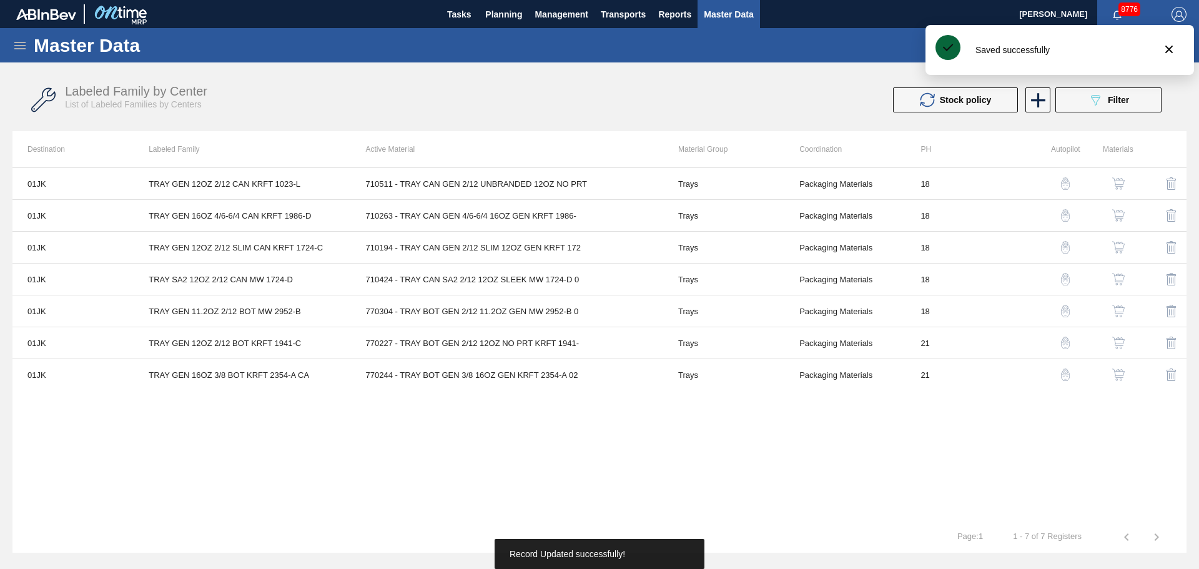
click at [1116, 307] on img "button" at bounding box center [1118, 311] width 12 height 12
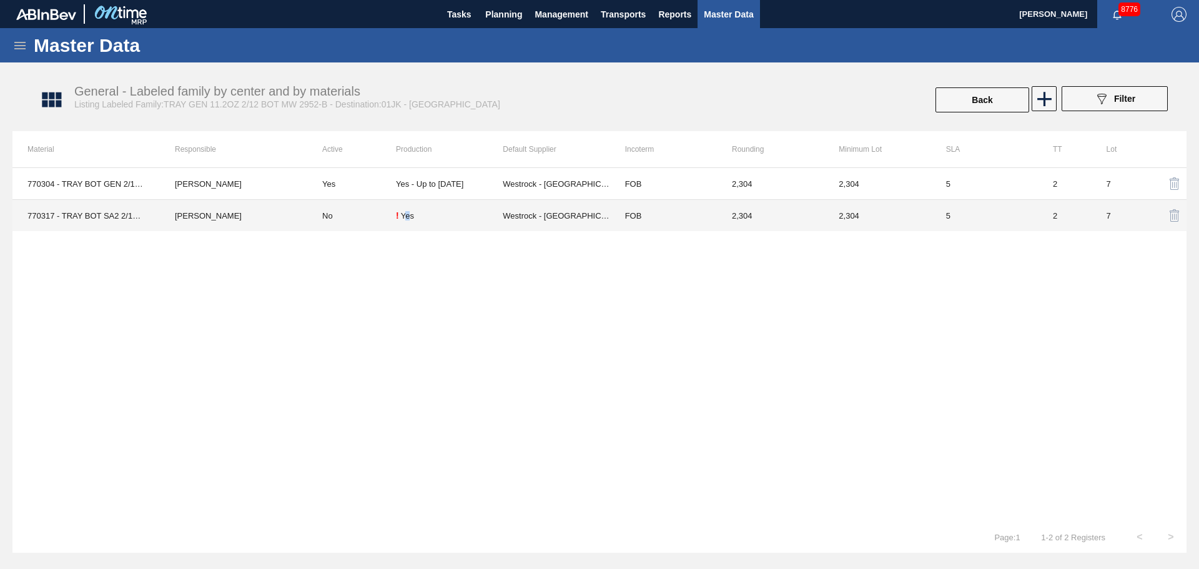
click at [407, 217] on div "Yes" at bounding box center [407, 215] width 13 height 9
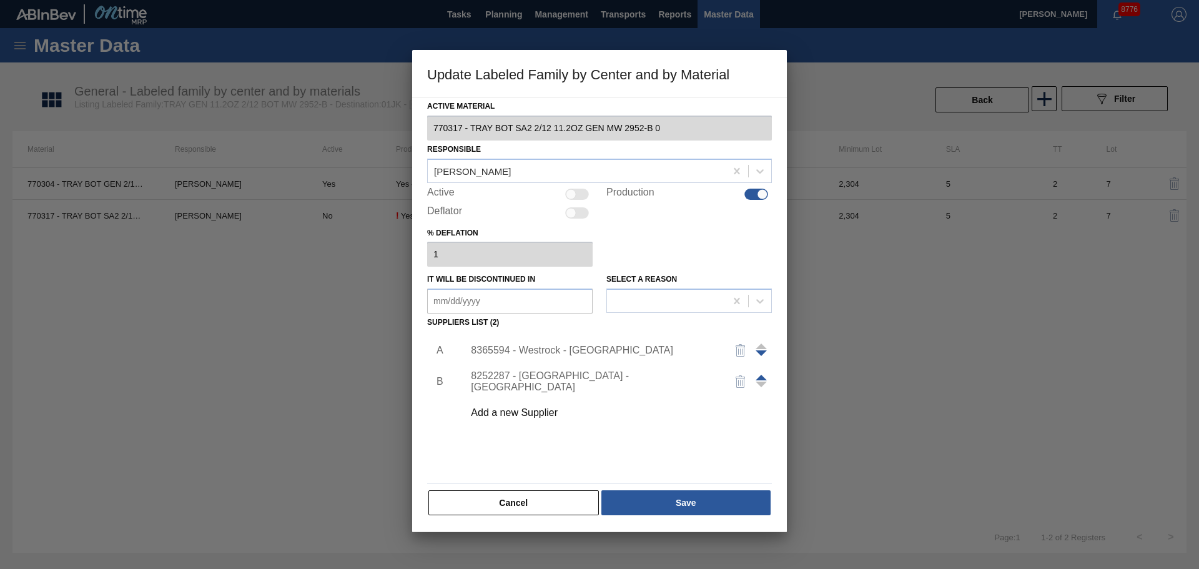
click at [544, 342] on div "8365594 - Westrock - [GEOGRAPHIC_DATA]" at bounding box center [614, 350] width 315 height 31
click at [544, 347] on div "8365594 - Westrock - [GEOGRAPHIC_DATA]" at bounding box center [593, 350] width 245 height 11
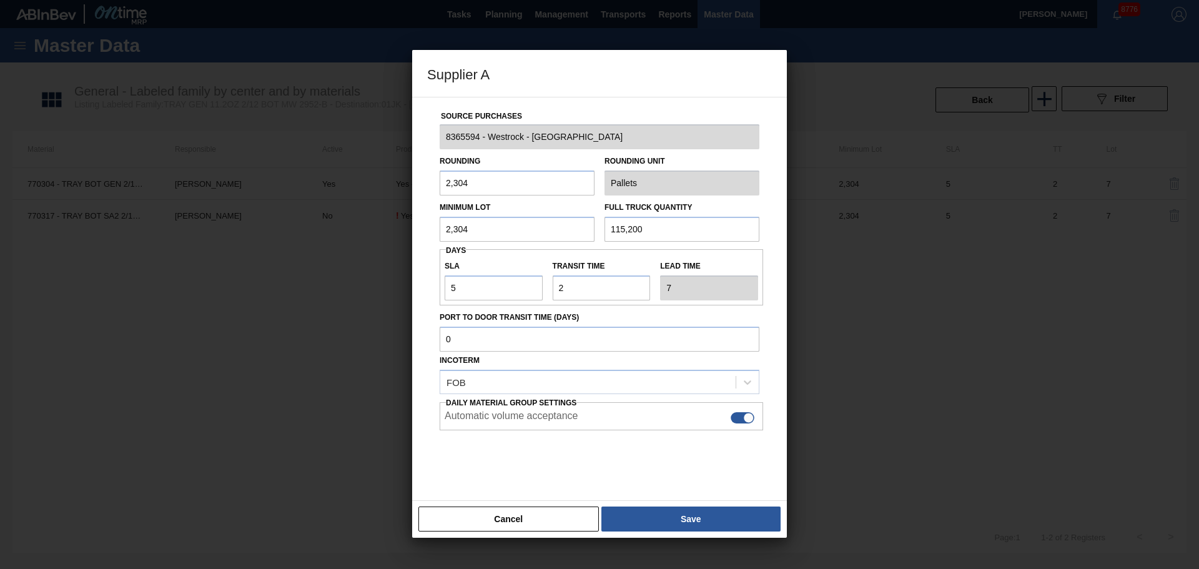
click at [500, 523] on button "Cancel" at bounding box center [508, 518] width 180 height 25
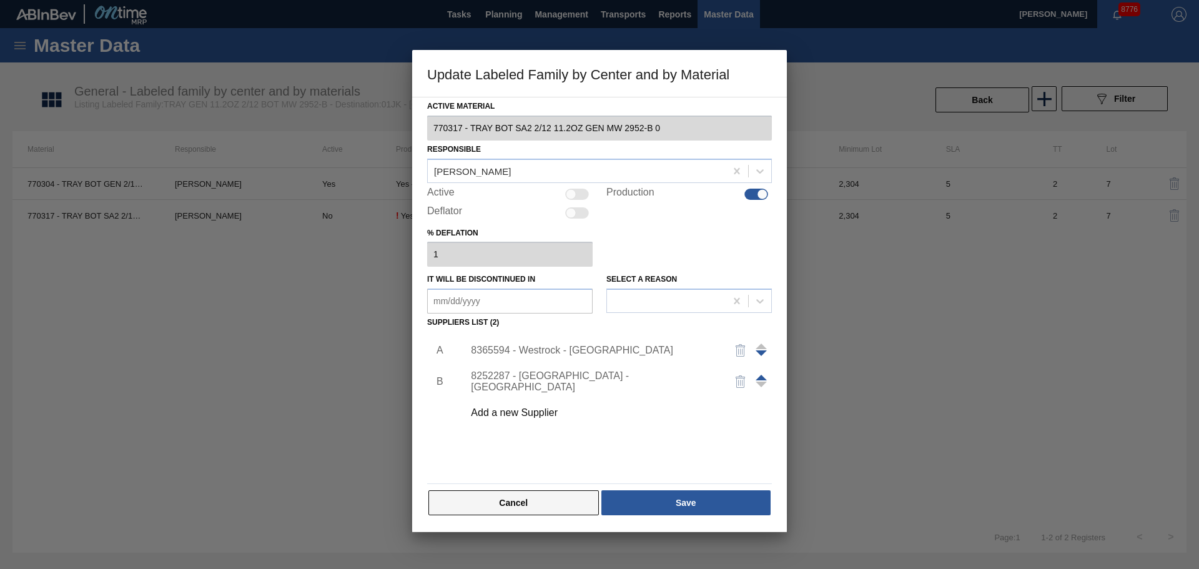
click at [513, 510] on button "Cancel" at bounding box center [513, 502] width 170 height 25
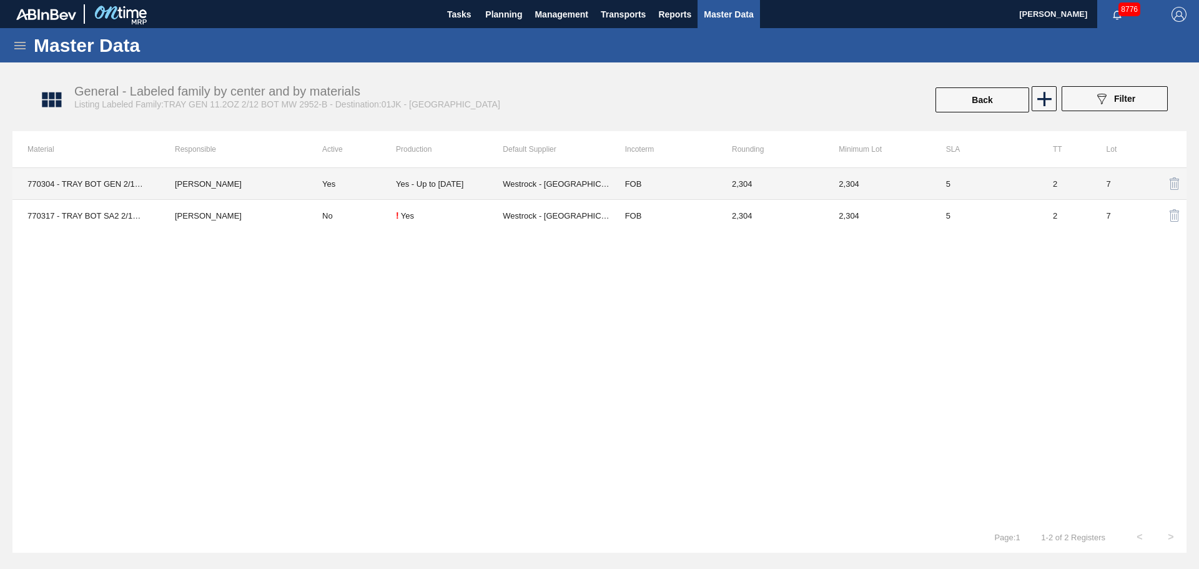
click at [328, 184] on td "Yes" at bounding box center [351, 184] width 89 height 32
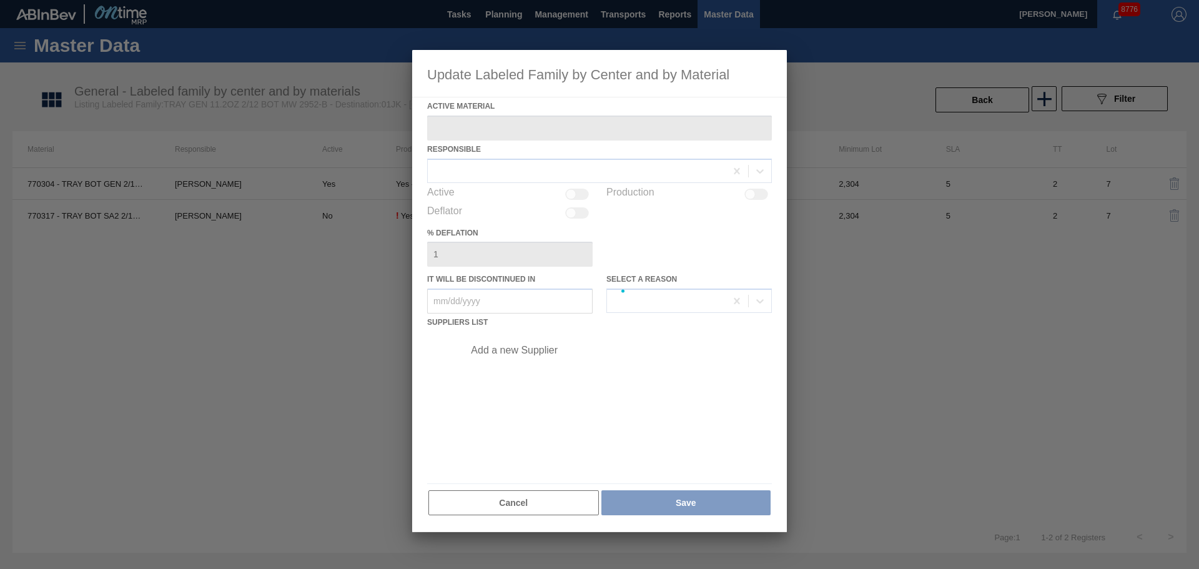
type Material "770304 - TRAY BOT GEN 2/12 11.2OZ GEN MW 2952-B 0"
checkbox input "true"
type in "[DATE]"
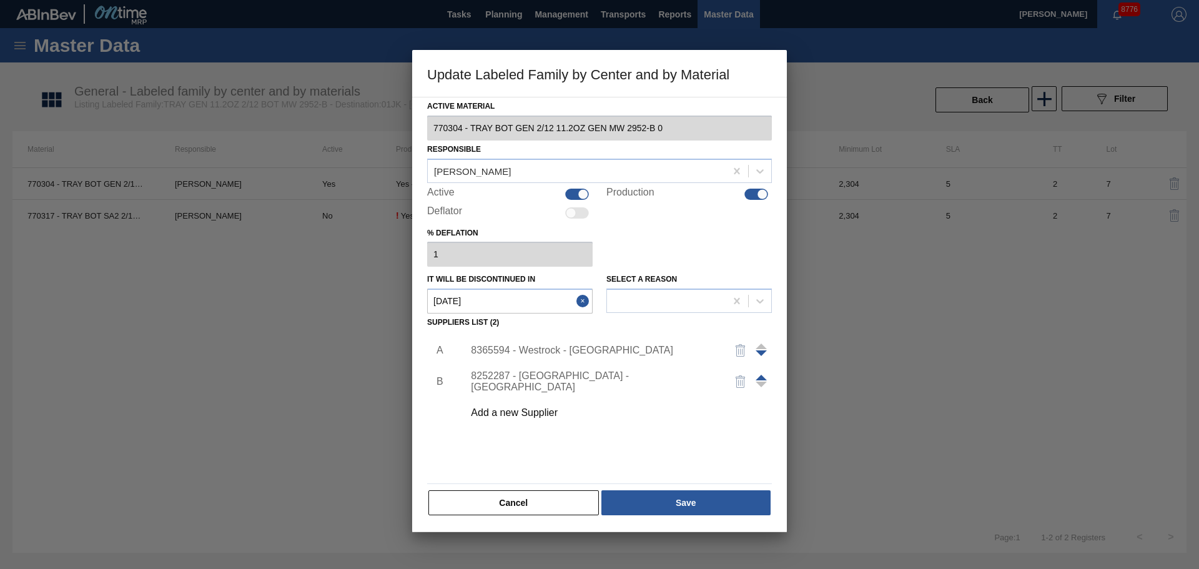
click at [540, 347] on div "8365594 - Westrock - [GEOGRAPHIC_DATA]" at bounding box center [593, 350] width 245 height 11
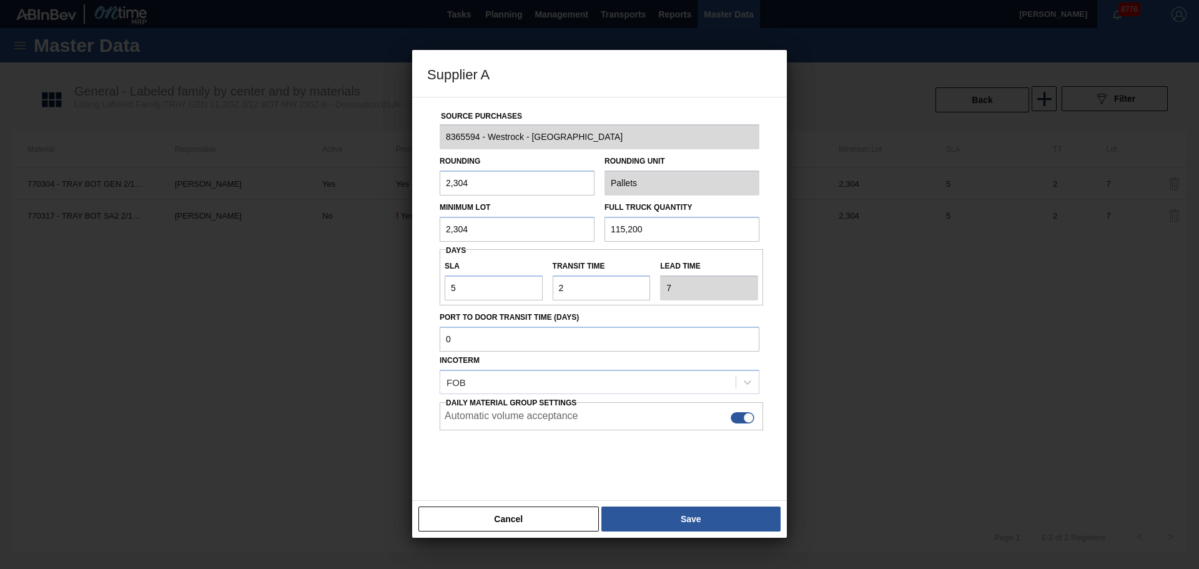
click at [536, 510] on button "Cancel" at bounding box center [508, 518] width 180 height 25
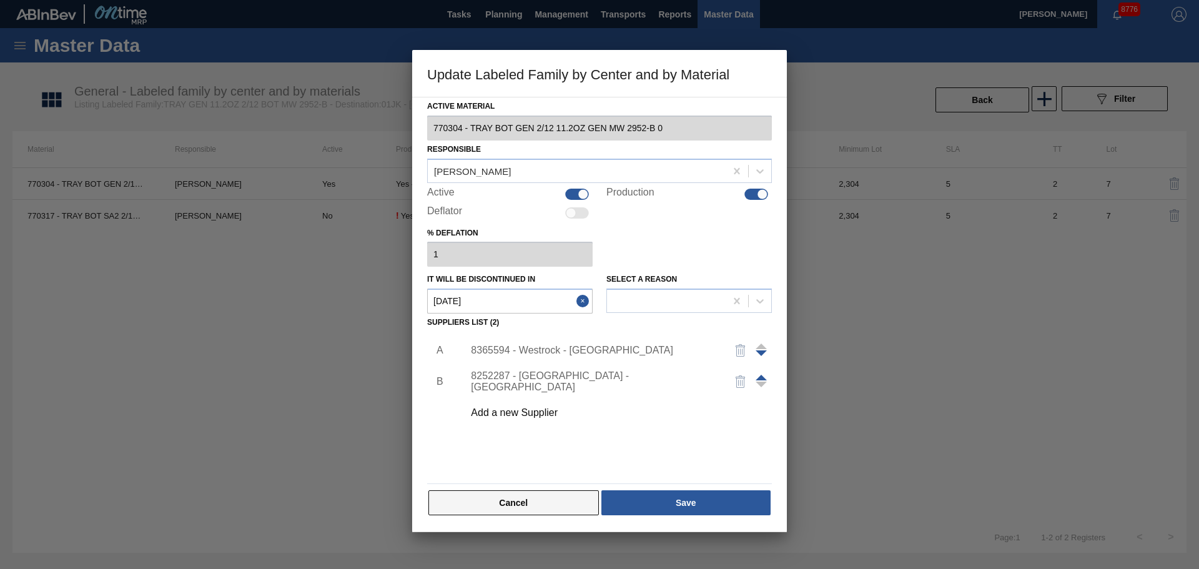
click at [518, 507] on button "Cancel" at bounding box center [513, 502] width 170 height 25
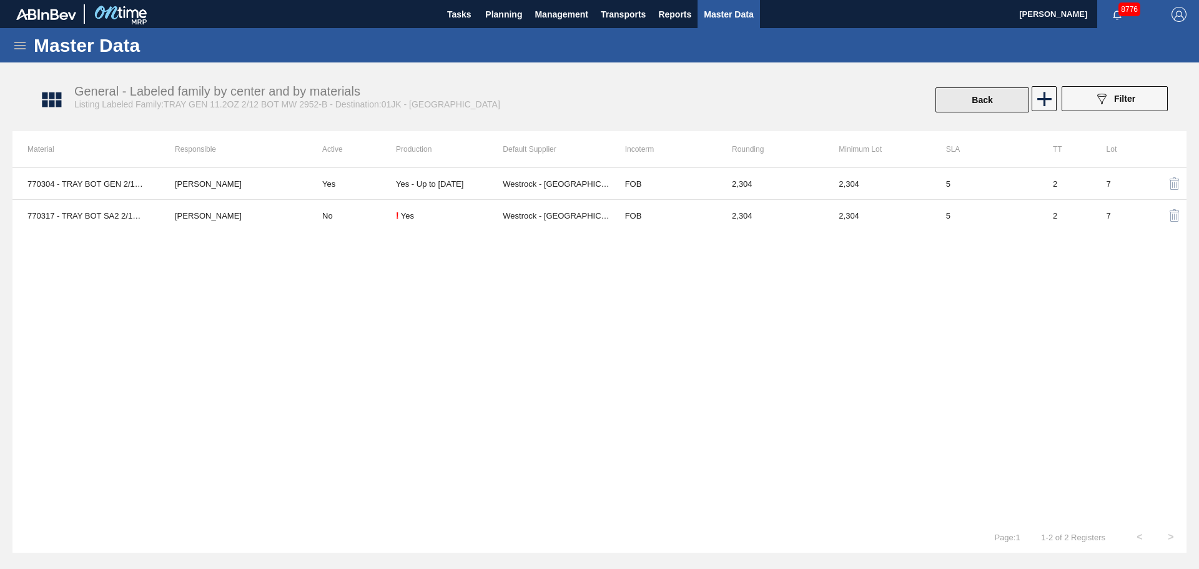
click at [997, 102] on button "Back" at bounding box center [983, 99] width 94 height 25
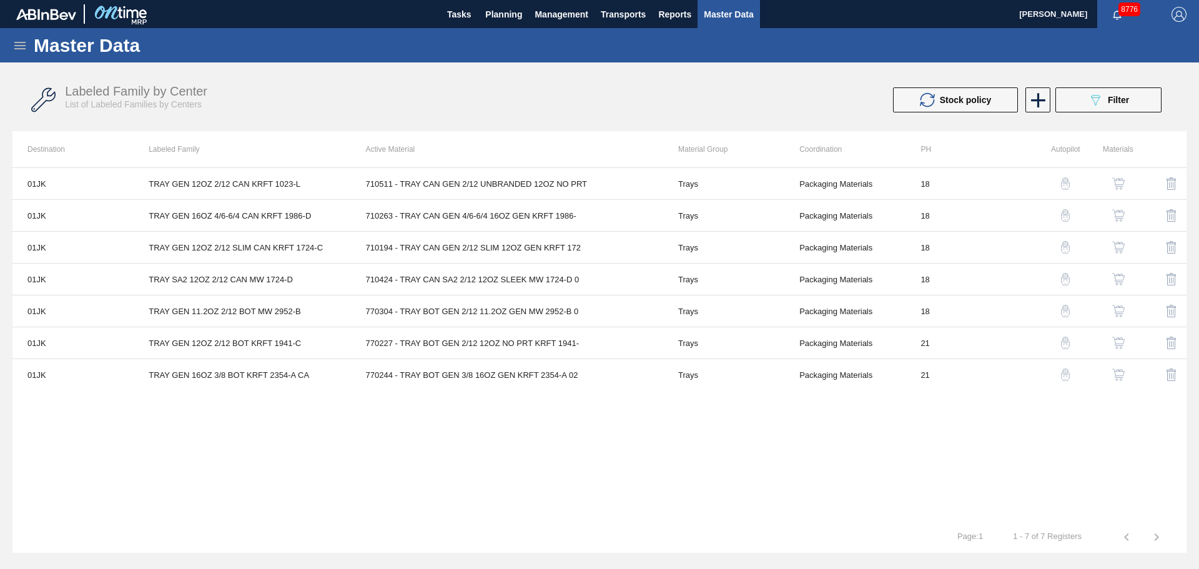
click at [1065, 311] on img "button" at bounding box center [1065, 311] width 12 height 12
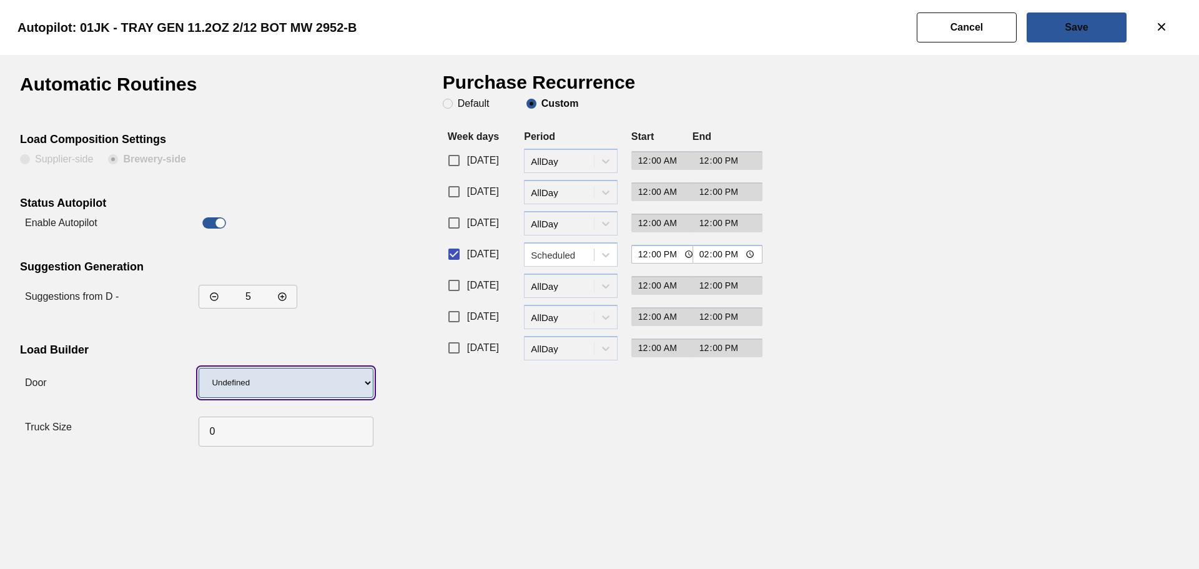
click at [258, 375] on select "Undefined WR LIDS" at bounding box center [286, 383] width 175 height 30
select select "17"
click at [199, 368] on select "Undefined WR LIDS" at bounding box center [286, 383] width 175 height 30
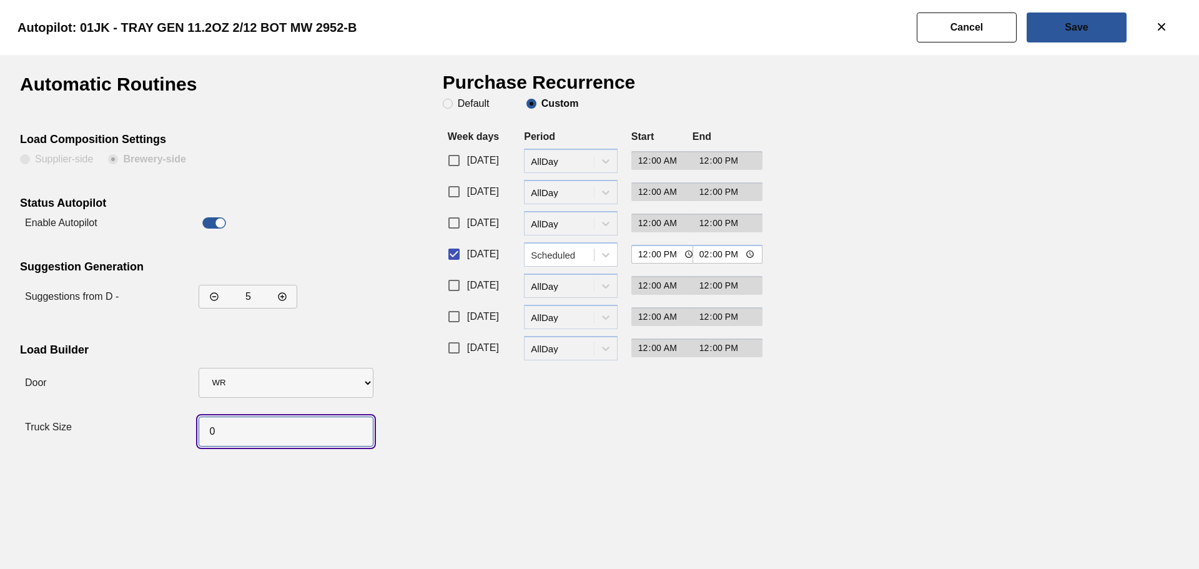
drag, startPoint x: 243, startPoint y: 437, endPoint x: 176, endPoint y: 427, distance: 67.6
click at [176, 427] on div "Truck Size" at bounding box center [194, 427] width 348 height 49
type input "50"
click at [454, 220] on input "[DATE]" at bounding box center [454, 223] width 26 height 26
checkbox input "true"
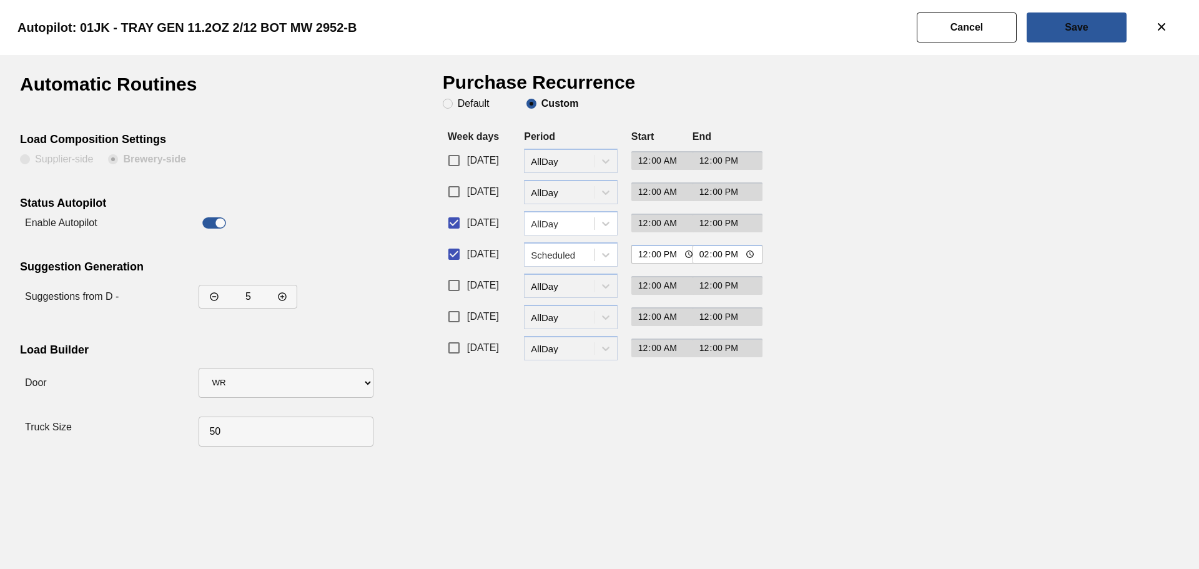
click at [448, 279] on input "[DATE]" at bounding box center [454, 285] width 26 height 26
checkbox input "true"
drag, startPoint x: 561, startPoint y: 210, endPoint x: 576, endPoint y: 254, distance: 46.8
click at [562, 213] on div "[DATE] period-options AllDay 00:00 12:00" at bounding box center [596, 225] width 306 height 31
drag, startPoint x: 576, startPoint y: 217, endPoint x: 578, endPoint y: 239, distance: 22.0
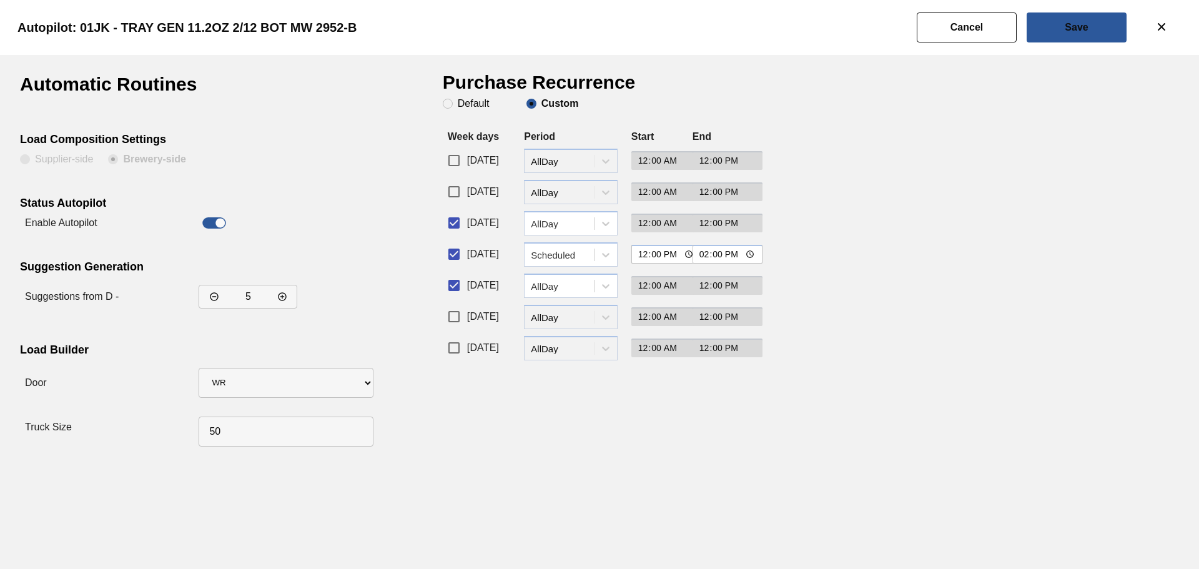
click at [576, 220] on div "AllDay" at bounding box center [559, 223] width 69 height 18
click at [574, 270] on div "Scheduled" at bounding box center [571, 277] width 94 height 23
click at [572, 282] on div "AllDay" at bounding box center [563, 285] width 64 height 11
click at [561, 333] on div "Scheduled" at bounding box center [571, 340] width 94 height 23
click at [671, 227] on input "00:00" at bounding box center [666, 223] width 71 height 19
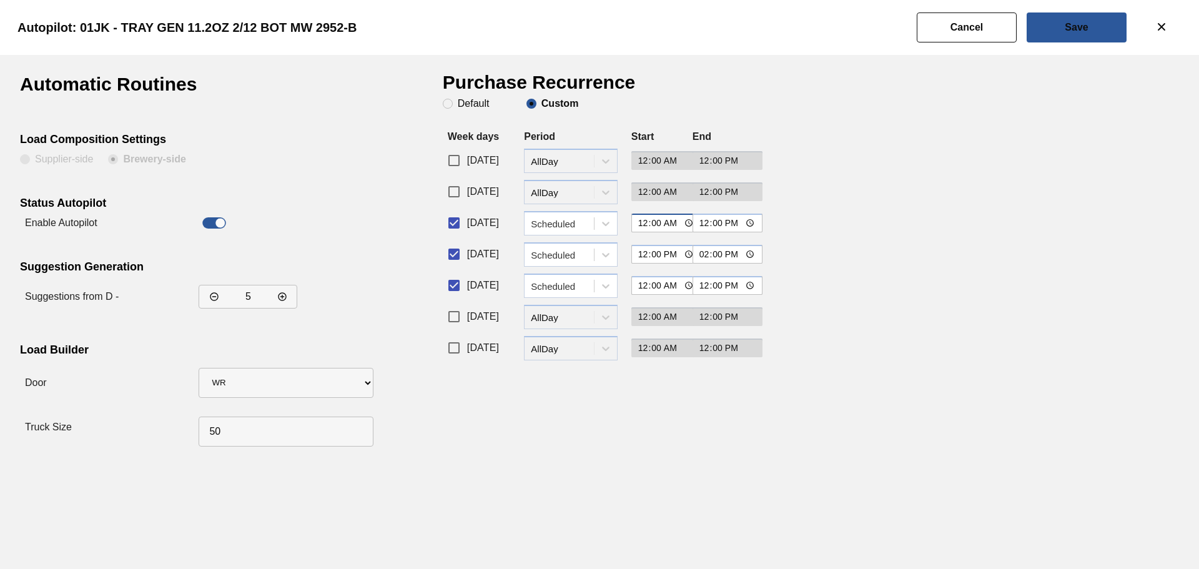
type input "12:00"
click at [673, 284] on input "00:00" at bounding box center [666, 285] width 71 height 19
type input "12:00"
click at [700, 225] on input "12:00" at bounding box center [728, 223] width 71 height 19
type input "14:00"
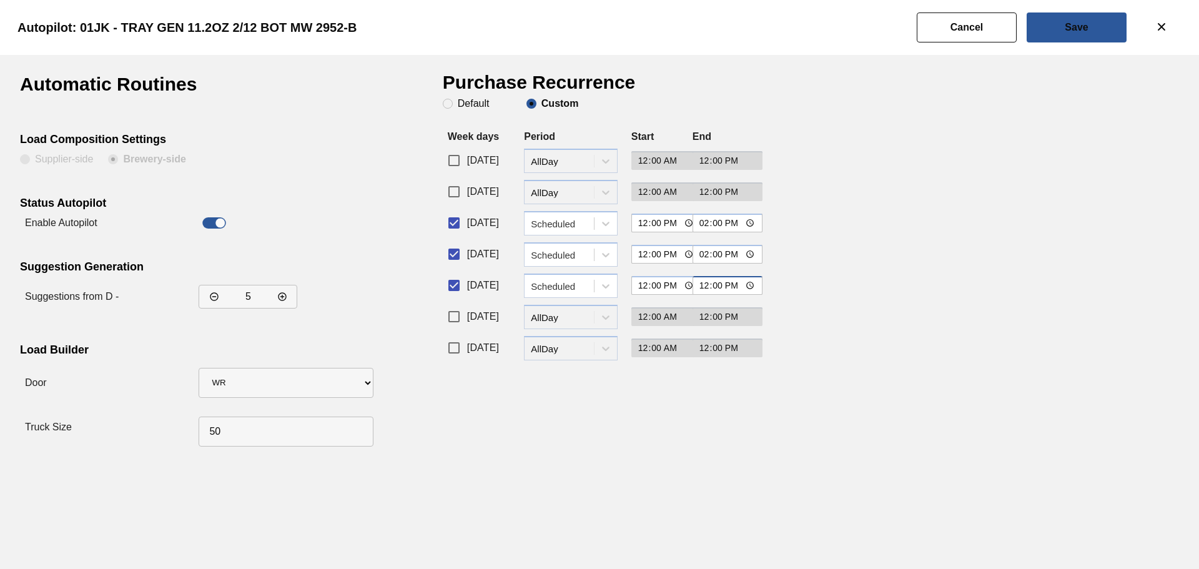
click at [706, 285] on input "12:00" at bounding box center [728, 285] width 71 height 19
type input "14:00"
click at [877, 362] on div "Automatic Routines Load Composition Settings Supplier-side Brewery-side Status …" at bounding box center [599, 263] width 1159 height 377
click at [1094, 22] on button "Save" at bounding box center [1077, 27] width 100 height 30
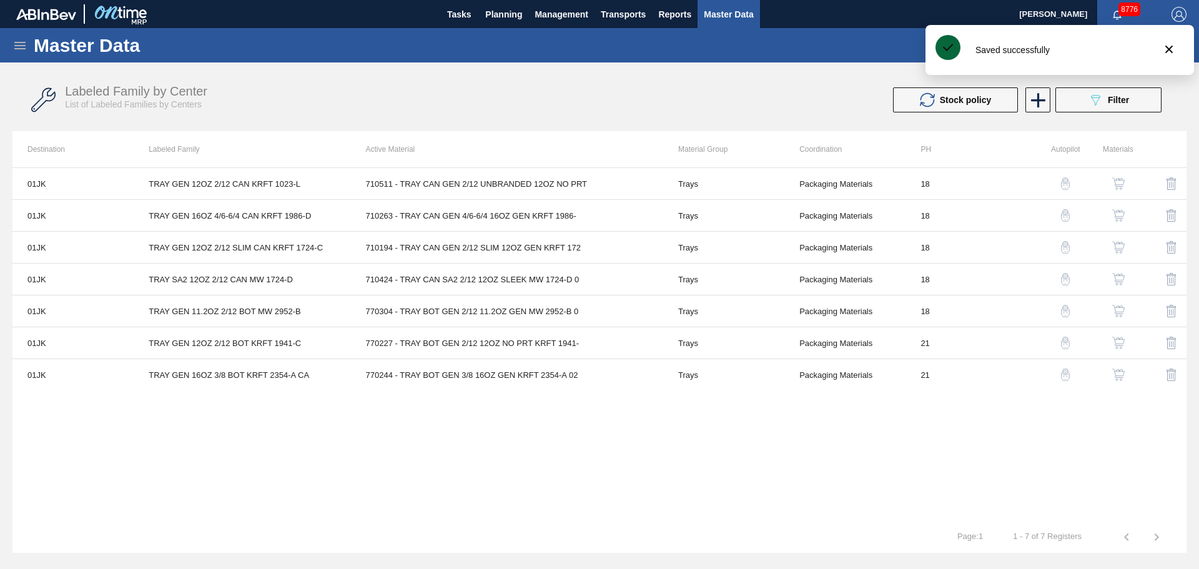
click at [434, 515] on div "01JK TRAY GEN 12OZ 2/12 CAN KRFT 1023-L 710511 - TRAY CAN GEN 2/12 UNBRANDED 12…" at bounding box center [599, 344] width 1174 height 354
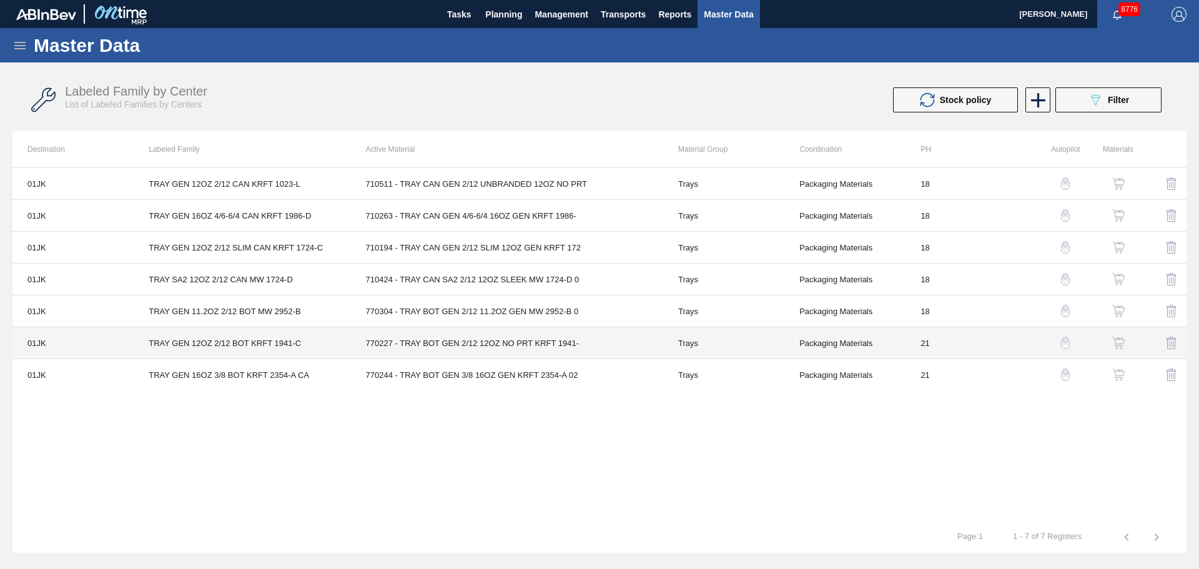
click at [338, 340] on td "TRAY GEN 12OZ 2/12 BOT KRFT 1941-C" at bounding box center [242, 343] width 217 height 32
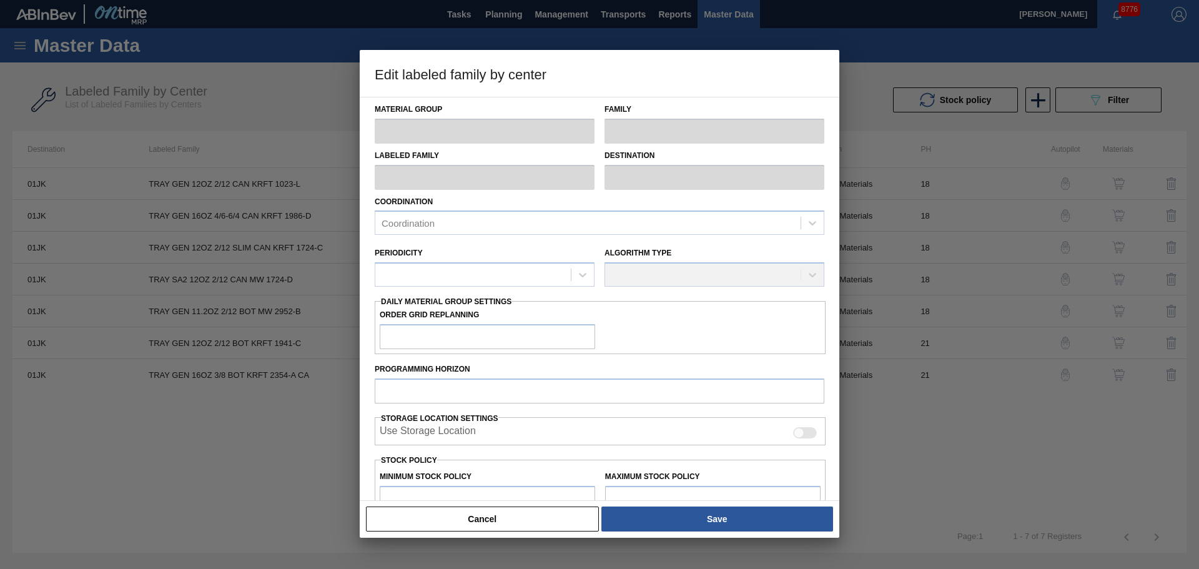
type input "Trays"
type input "TRAY GEN 12OZ 2/12 BOT KRFT 1941-C"
type input "01JK - Jacksonville Brewery"
type input "0"
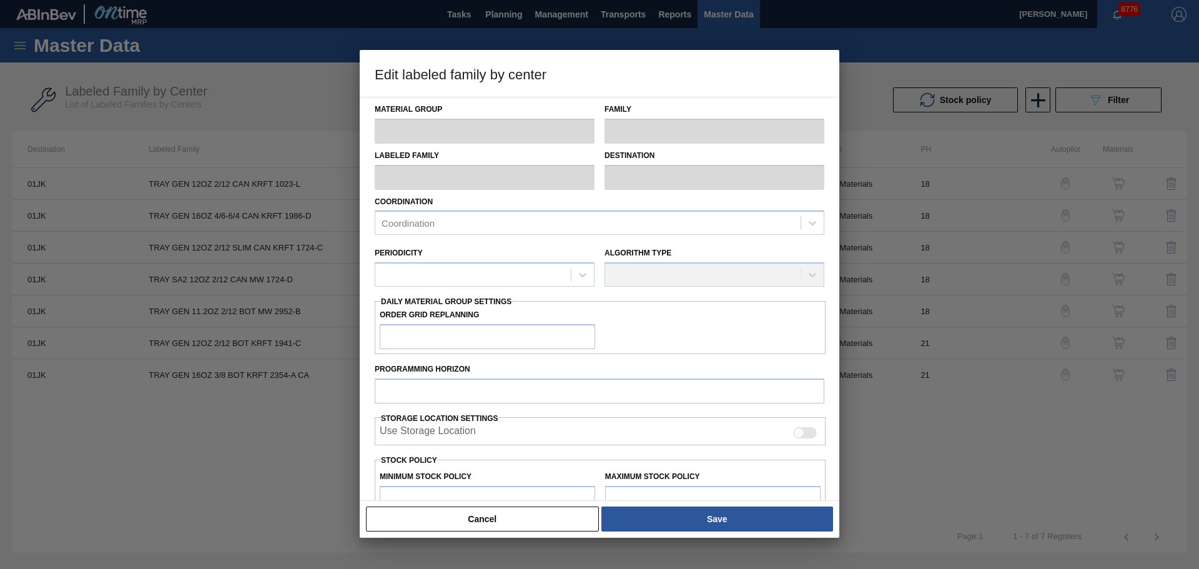
type input "21"
type input "10,426"
type input "477,617"
type input "0"
type input "10,426"
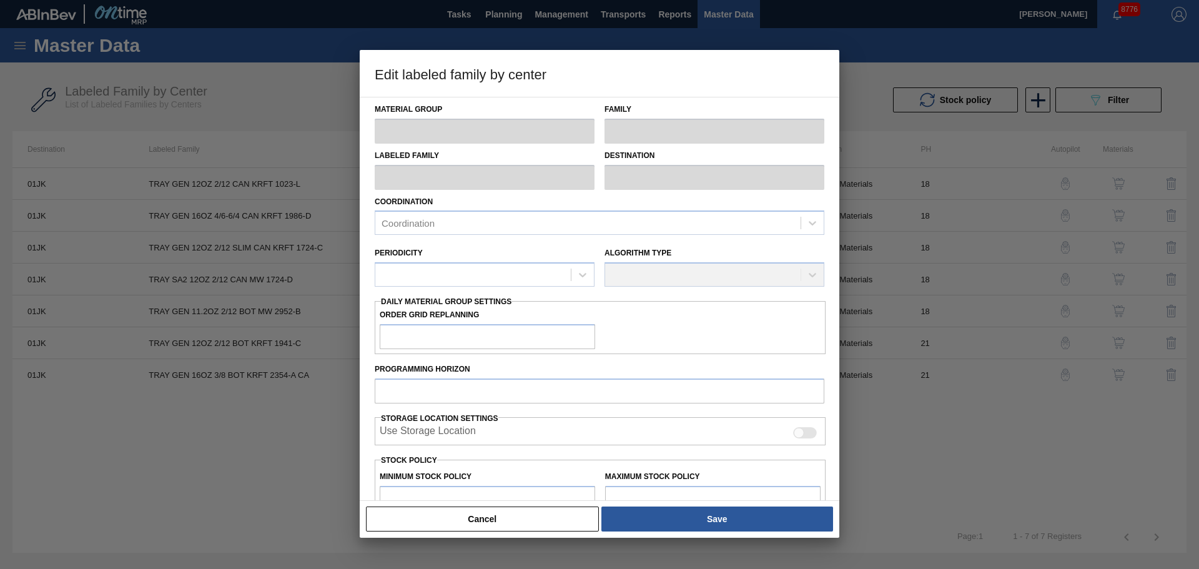
checkbox input "true"
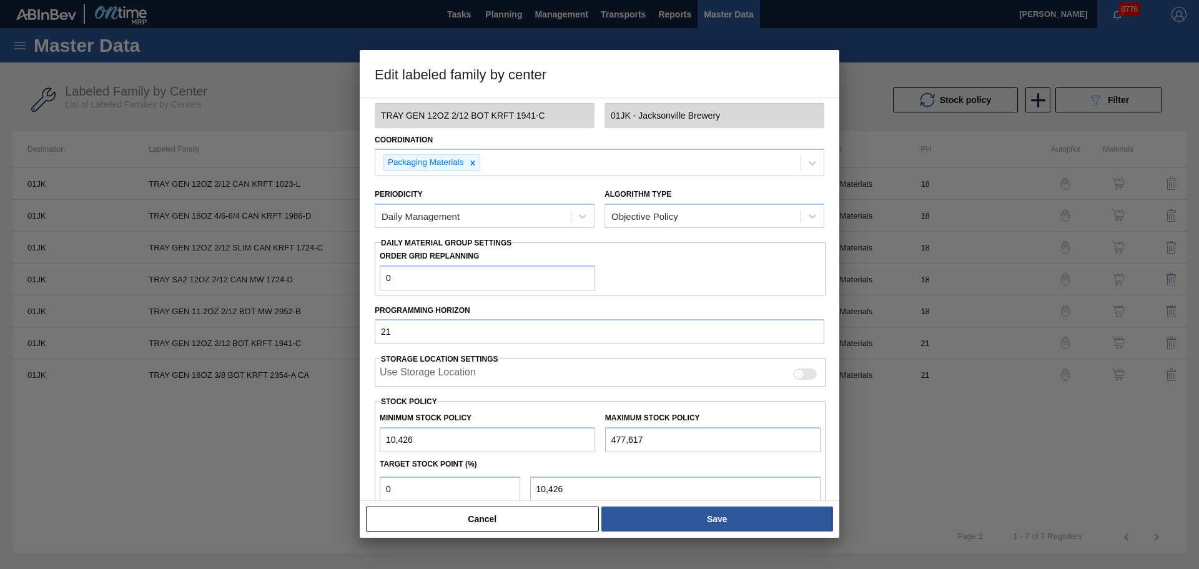
scroll to position [196, 0]
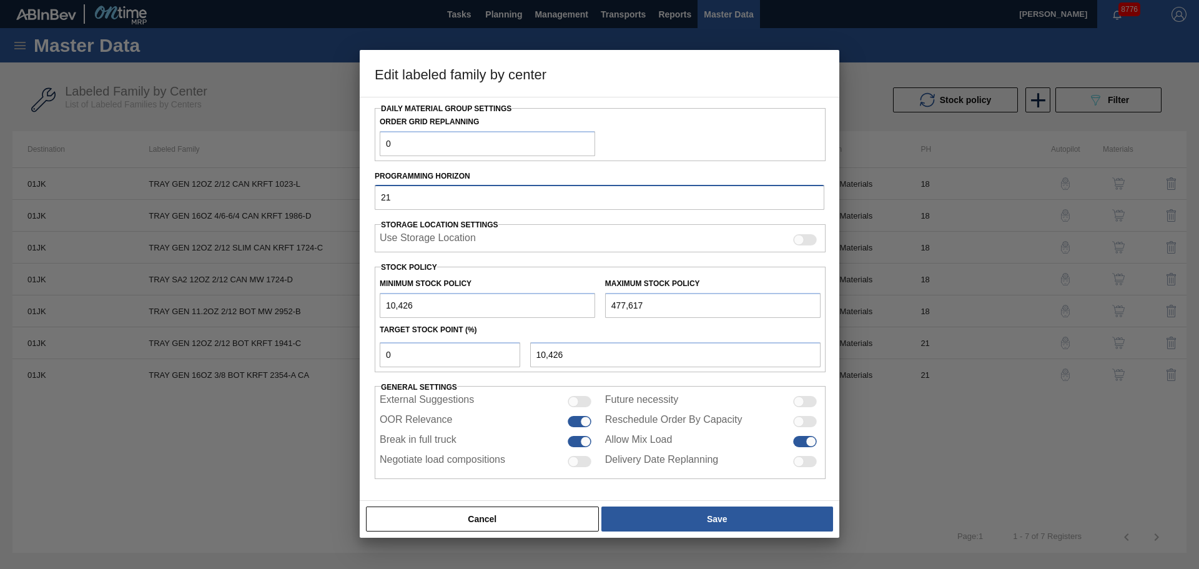
click at [327, 195] on div "Edit labeled family by center Material Group Trays Family Trays Labeled Family …" at bounding box center [599, 284] width 1199 height 569
type input "18"
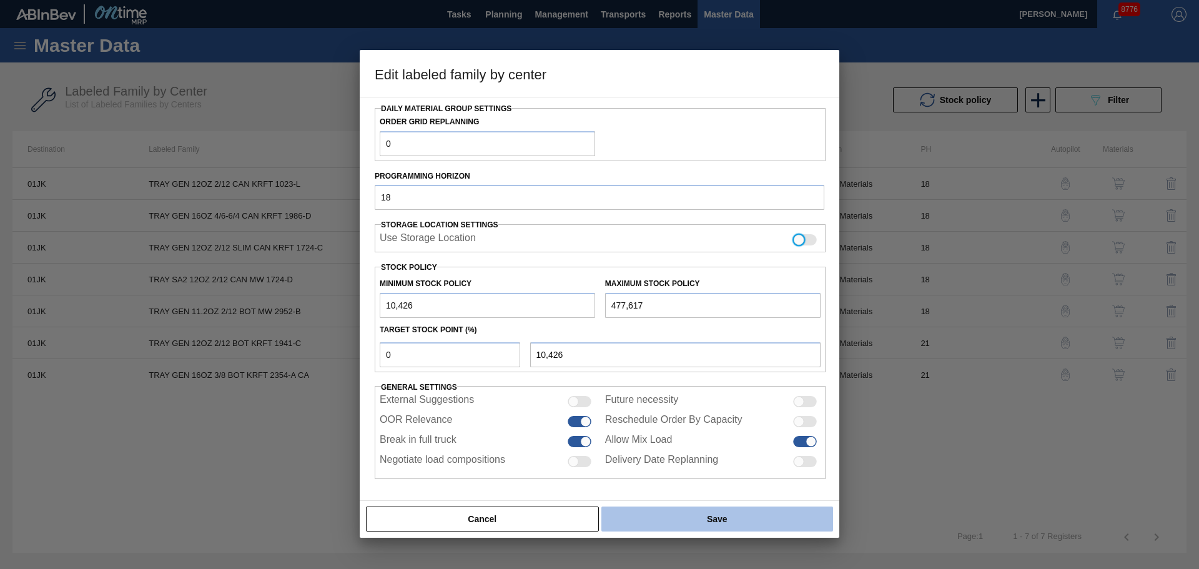
click at [670, 510] on button "Save" at bounding box center [717, 518] width 232 height 25
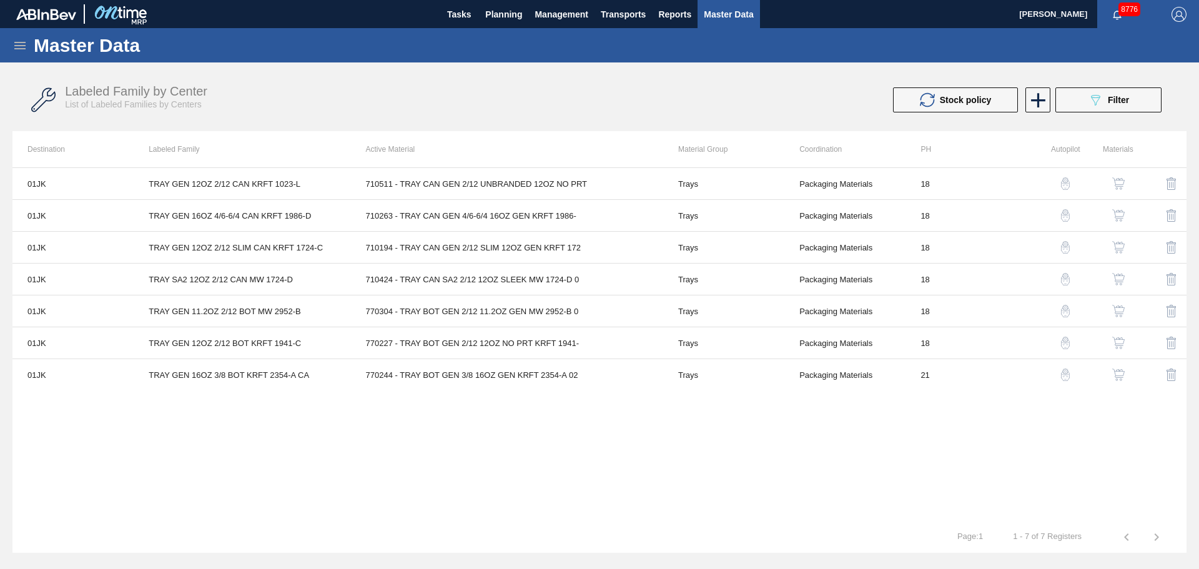
click at [1122, 342] on img "button" at bounding box center [1118, 343] width 12 height 12
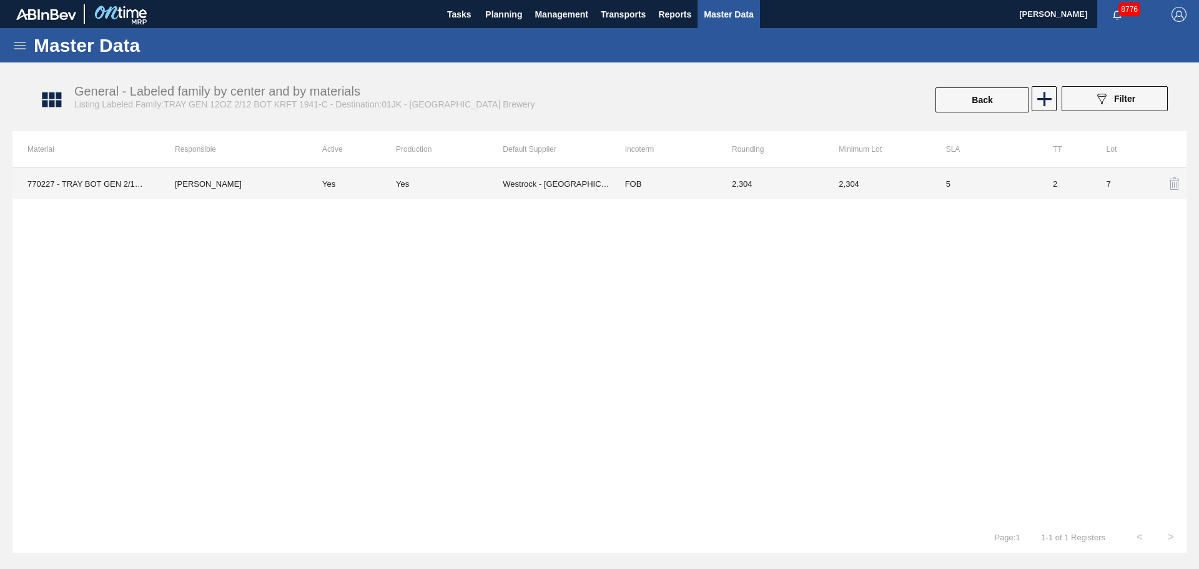
click at [400, 190] on td "Yes" at bounding box center [449, 183] width 107 height 31
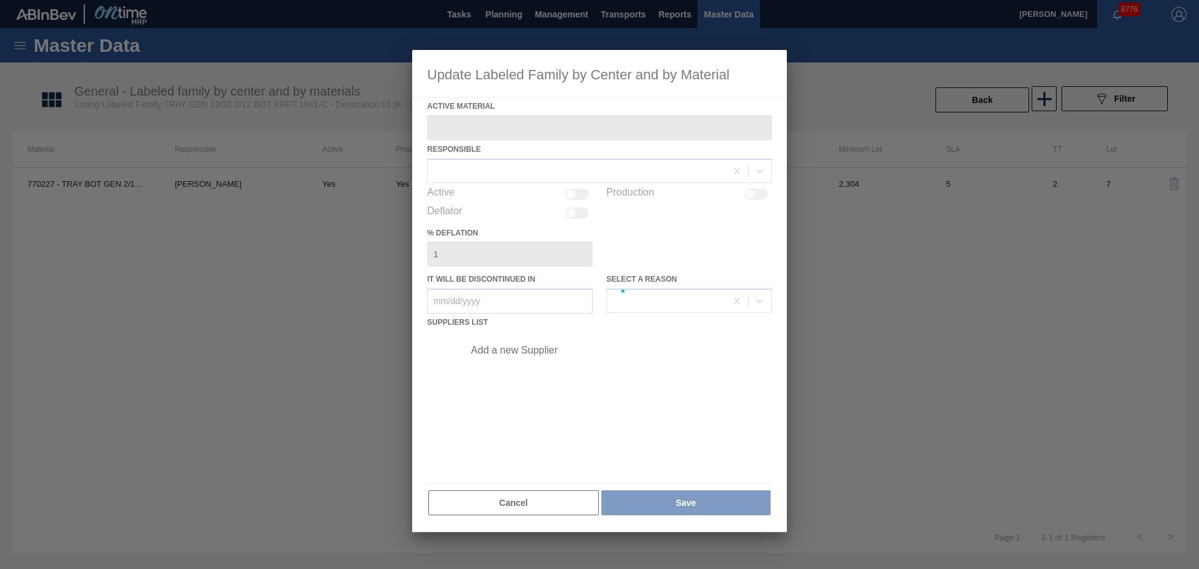
type Material "770227 - TRAY BOT GEN 2/12 12OZ NO PRT KRFT 1941-"
checkbox input "true"
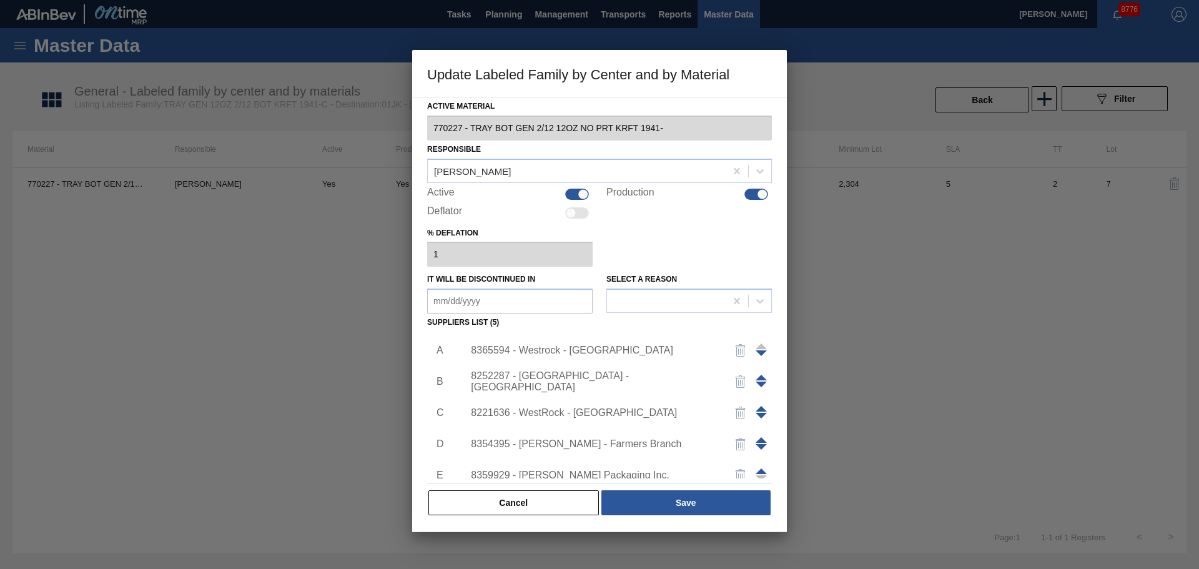
click at [525, 348] on div "8365594 - Westrock - [GEOGRAPHIC_DATA]" at bounding box center [593, 350] width 245 height 11
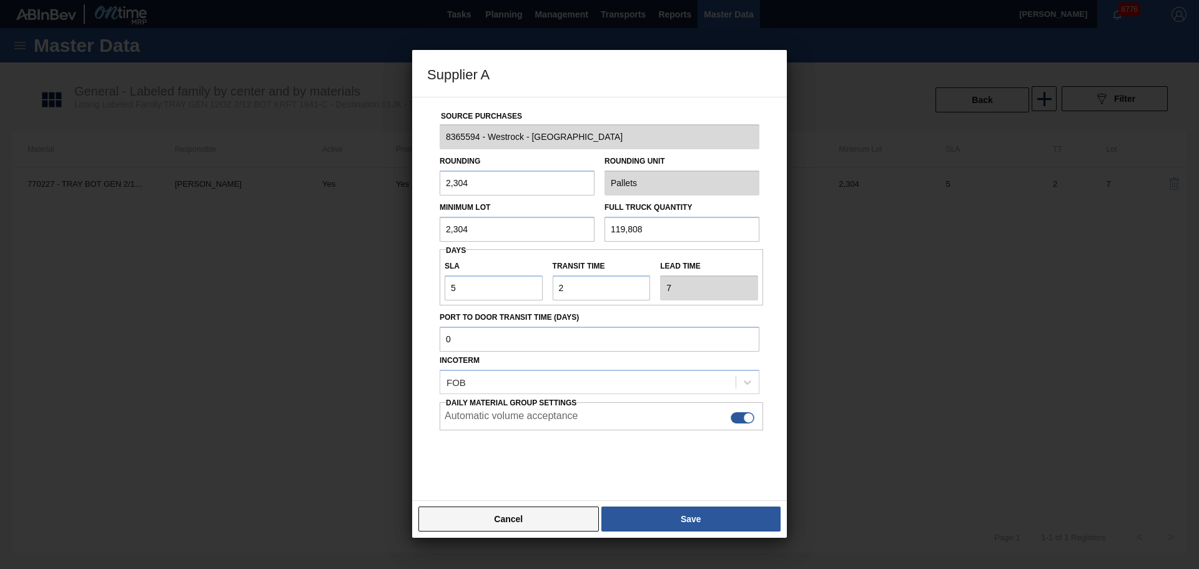
click at [498, 526] on button "Cancel" at bounding box center [508, 518] width 180 height 25
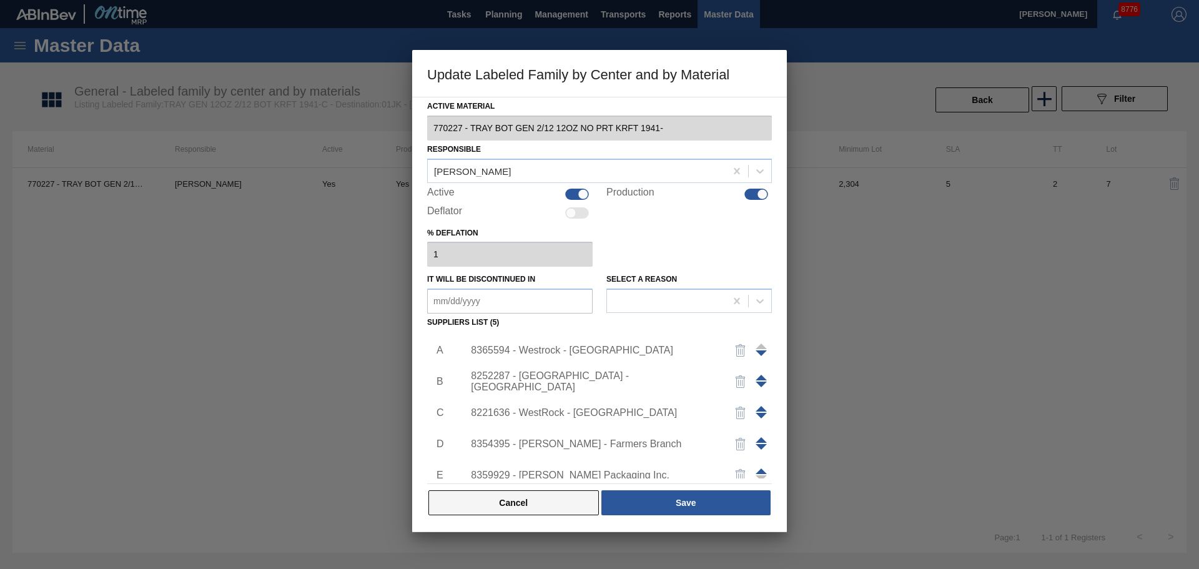
click at [498, 511] on button "Cancel" at bounding box center [513, 502] width 170 height 25
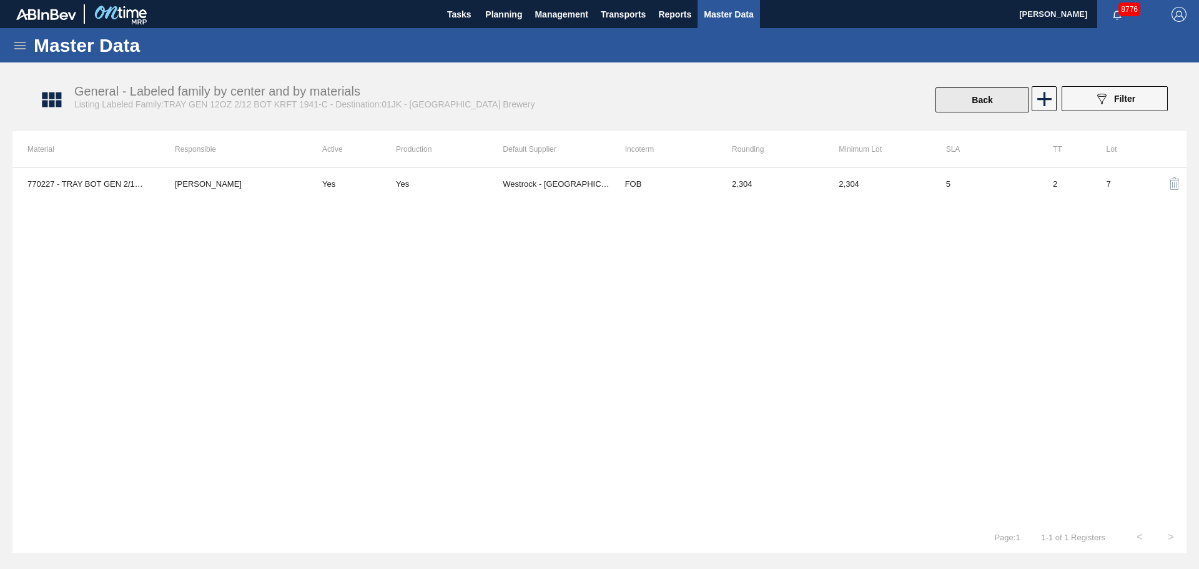
click at [981, 93] on button "Back" at bounding box center [983, 99] width 94 height 25
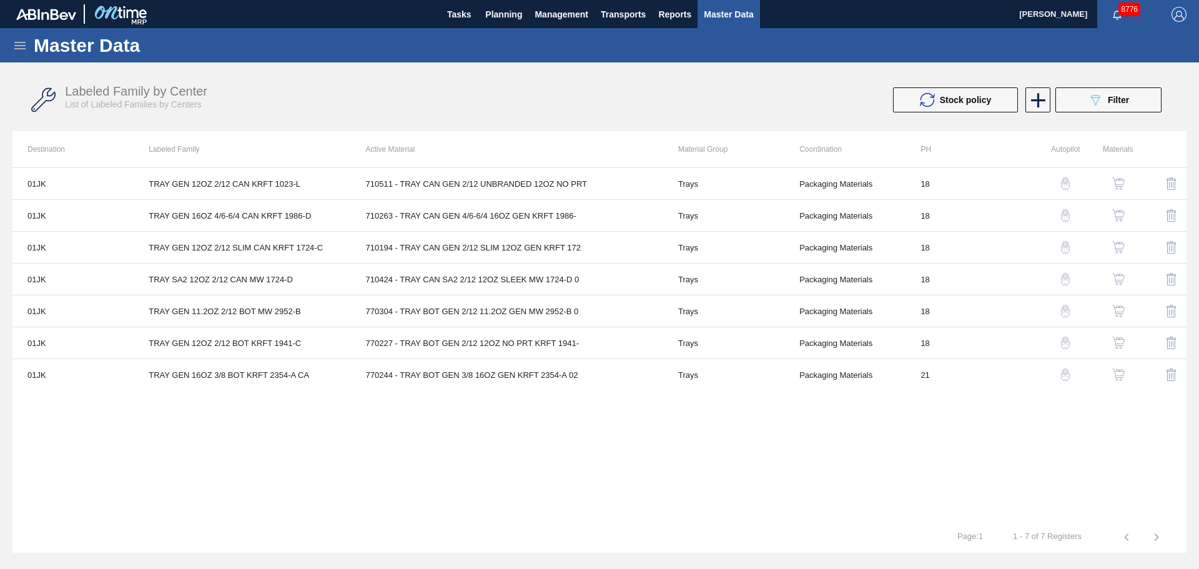
click at [1056, 343] on button "button" at bounding box center [1065, 343] width 30 height 30
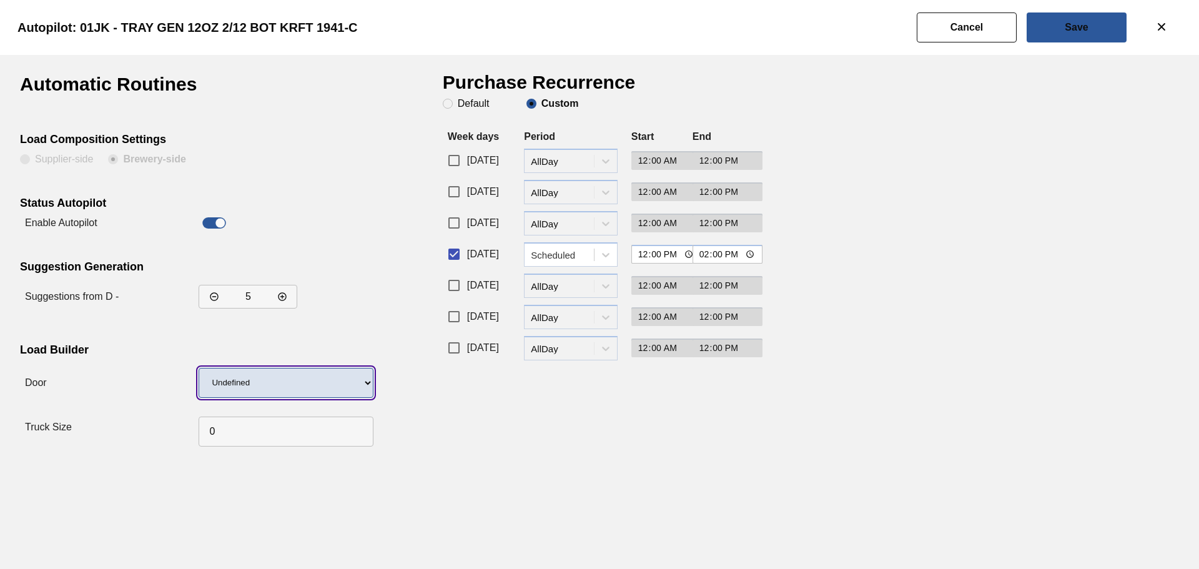
click at [255, 385] on select "Undefined WR LIDS" at bounding box center [286, 383] width 175 height 30
select select "17"
click at [199, 368] on select "Undefined WR LIDS" at bounding box center [286, 383] width 175 height 30
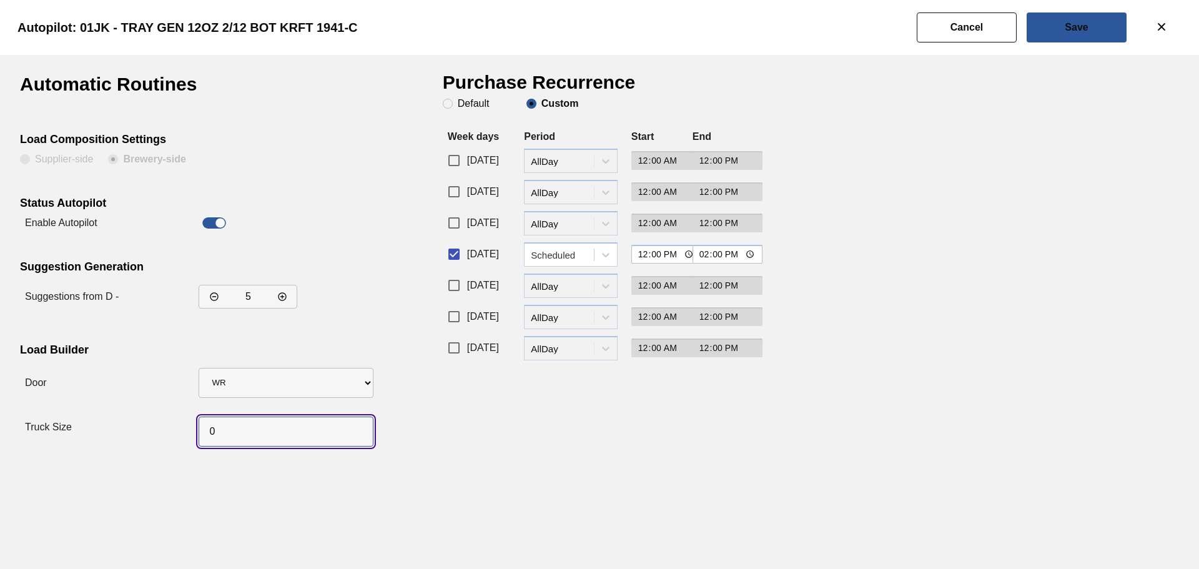
drag, startPoint x: 225, startPoint y: 430, endPoint x: 163, endPoint y: 438, distance: 62.9
click at [169, 438] on div "Truck Size" at bounding box center [194, 427] width 348 height 49
type input "52"
click at [455, 224] on input "[DATE]" at bounding box center [454, 223] width 26 height 26
checkbox input "true"
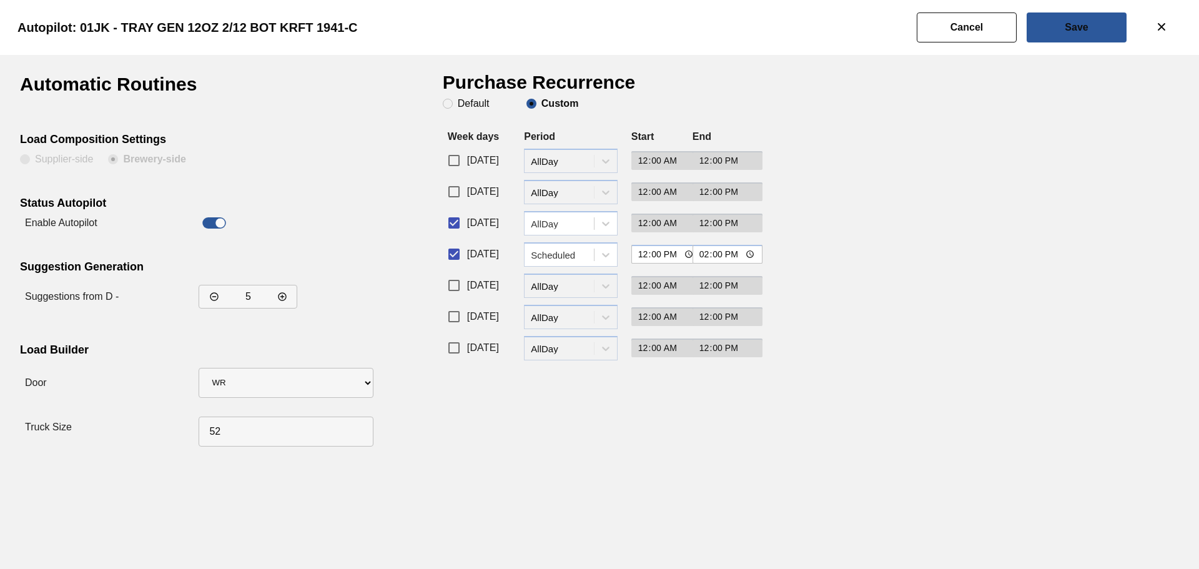
click at [457, 280] on input "[DATE]" at bounding box center [454, 285] width 26 height 26
checkbox input "true"
click at [566, 237] on div "[DATE] period-options AllDay 00:00 12:00" at bounding box center [596, 225] width 306 height 31
click at [563, 230] on div at bounding box center [578, 223] width 94 height 13
click at [561, 270] on div "Scheduled" at bounding box center [571, 277] width 94 height 23
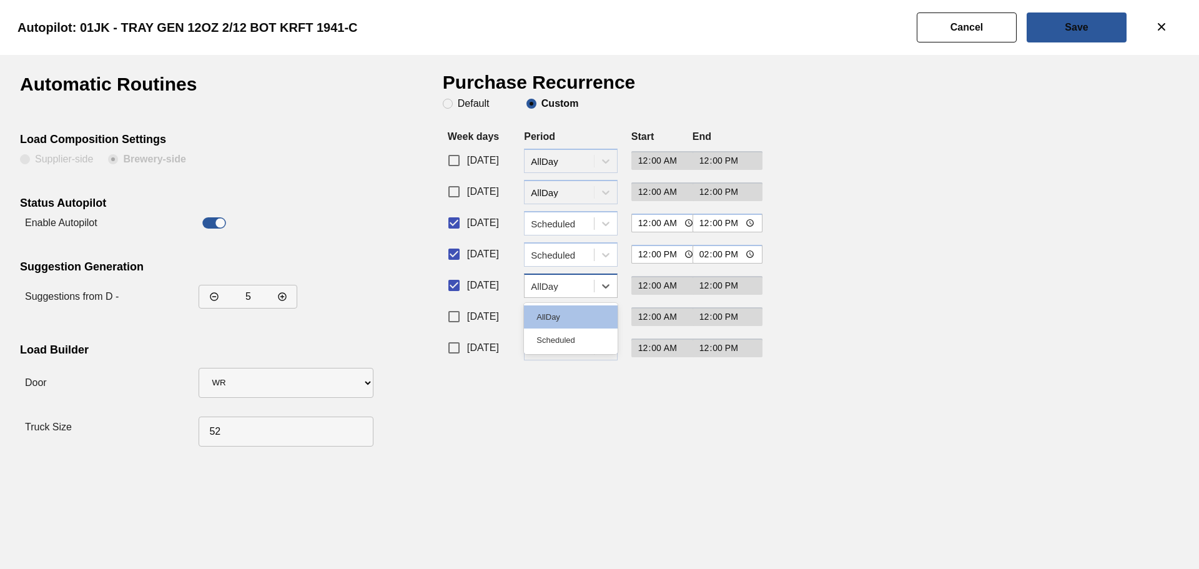
click at [564, 290] on div "AllDay" at bounding box center [563, 285] width 64 height 11
click at [564, 314] on div "AllDay" at bounding box center [571, 316] width 94 height 23
click at [558, 317] on div "period-options AllDay" at bounding box center [571, 317] width 94 height 24
click at [590, 278] on div "AllDay" at bounding box center [559, 286] width 69 height 18
click at [572, 335] on div "Scheduled" at bounding box center [571, 340] width 94 height 23
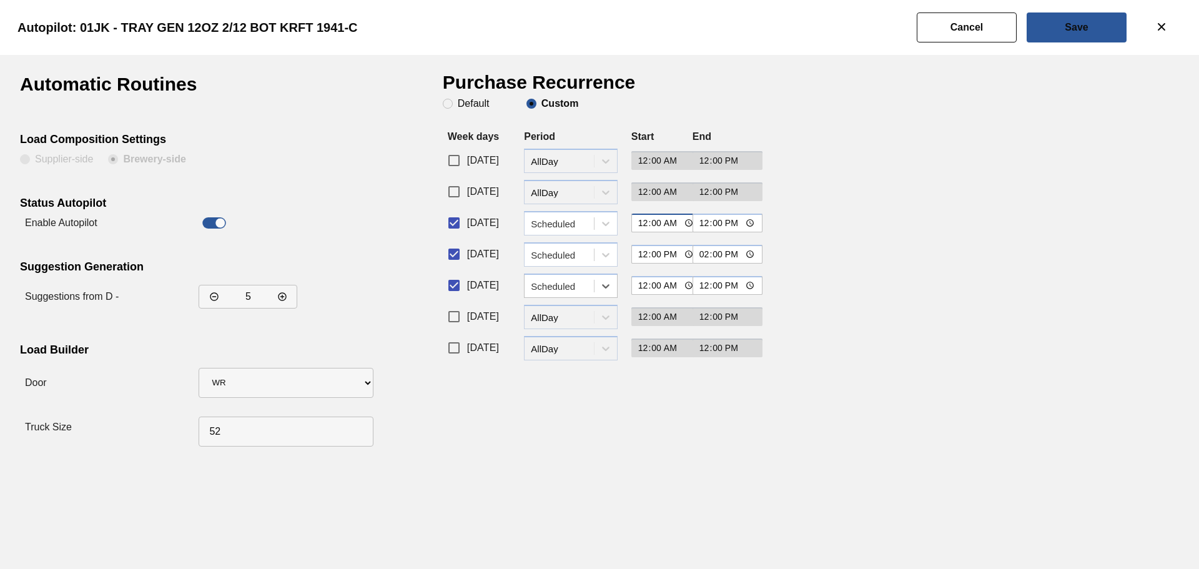
click at [674, 225] on input "00:00" at bounding box center [666, 223] width 71 height 19
type input "12:00"
type input "14:00"
click at [670, 288] on input "00:00" at bounding box center [666, 285] width 71 height 19
type input "12:00"
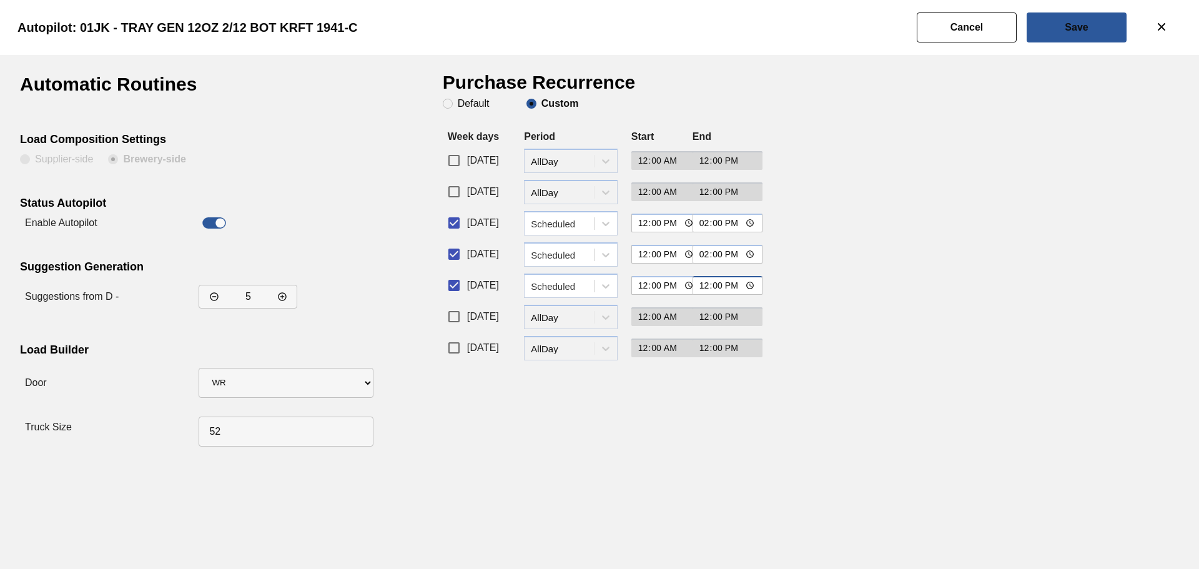
type input "14:00"
click at [612, 414] on div "Purchase Recurrence Default Custom Week days Period Start End [DATE] period-opt…" at bounding box center [596, 263] width 306 height 377
click at [1054, 24] on button "Save" at bounding box center [1077, 27] width 100 height 30
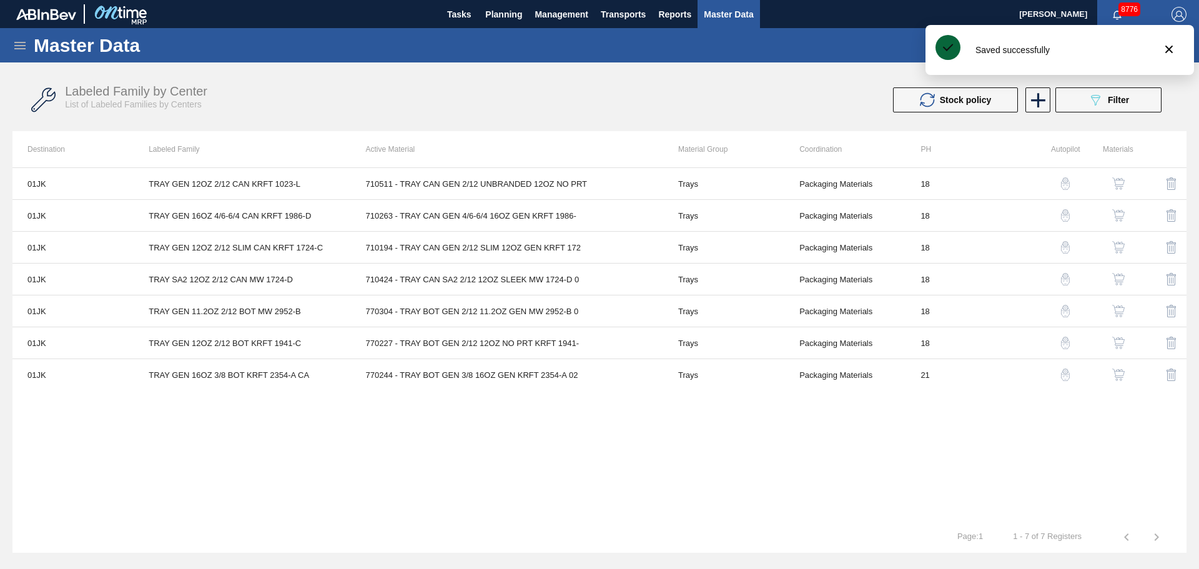
click at [1045, 444] on div "01JK TRAY GEN 12OZ 2/12 CAN KRFT 1023-L 710511 - TRAY CAN GEN 2/12 UNBRANDED 12…" at bounding box center [599, 344] width 1174 height 354
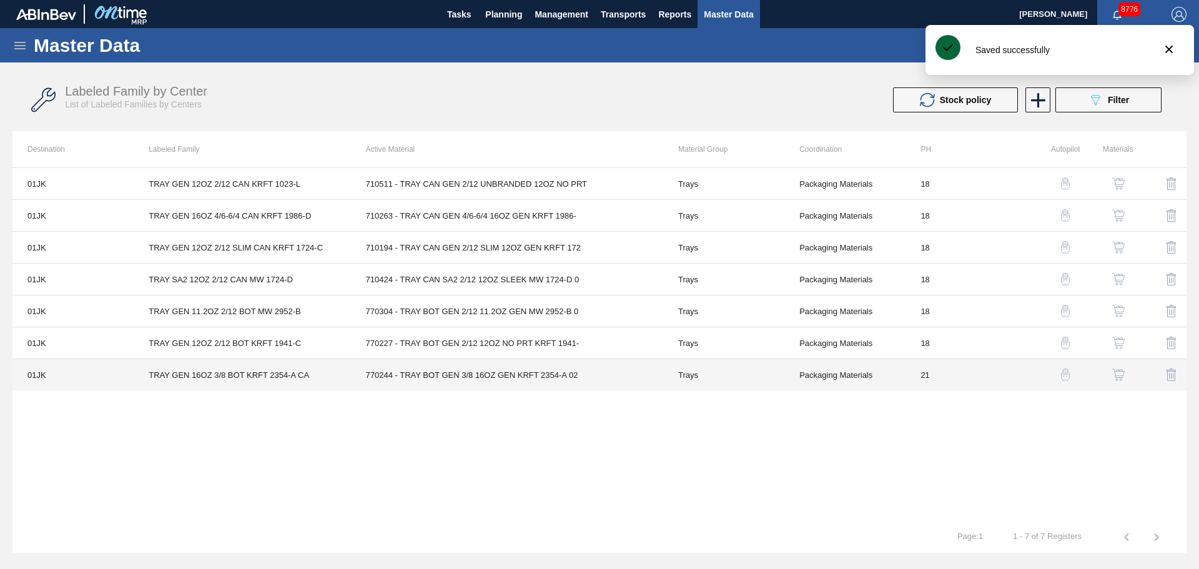
click at [808, 378] on td "Packaging Materials" at bounding box center [844, 375] width 121 height 32
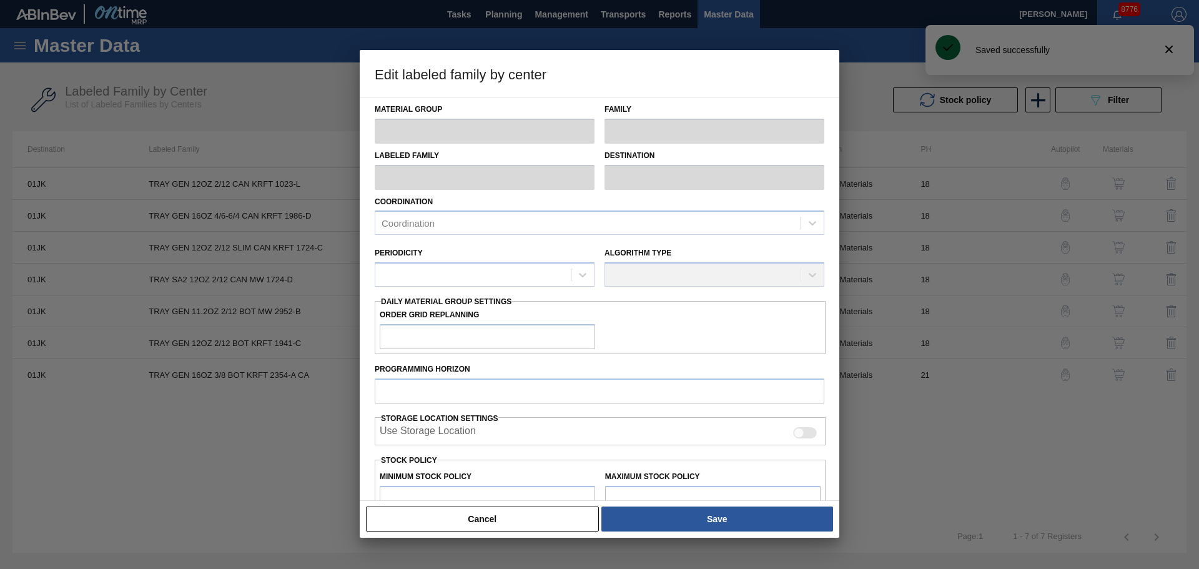
type input "Trays"
type input "TRAY GEN 16OZ 3/8 BOT KRFT 2354-A CA"
type input "01JK - Jacksonville Brewery"
type input "0"
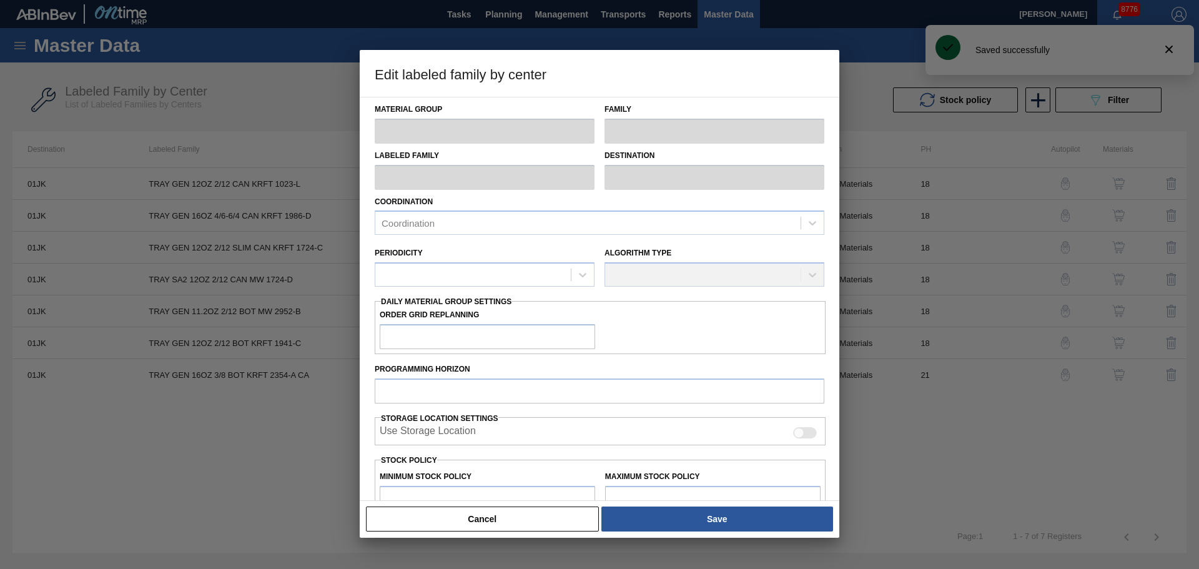
type input "21"
type input "13,996"
type input "351,998"
type input "0"
type input "13,996"
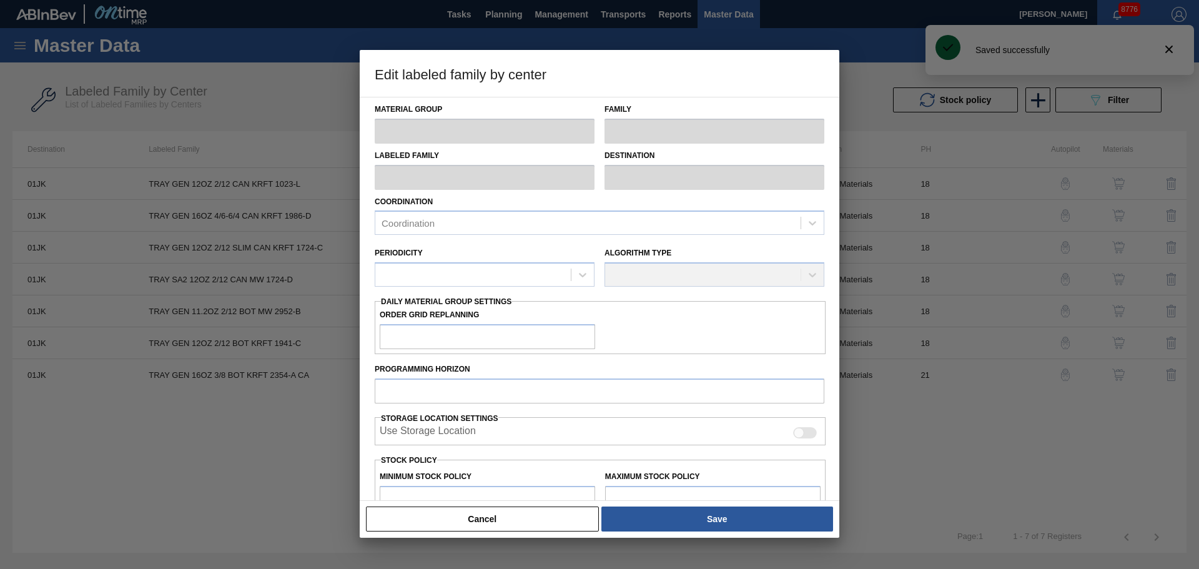
checkbox input "true"
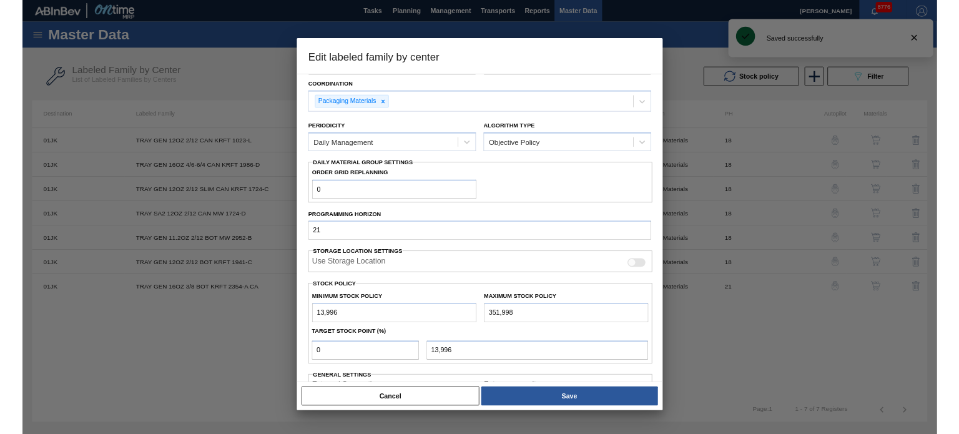
scroll to position [196, 0]
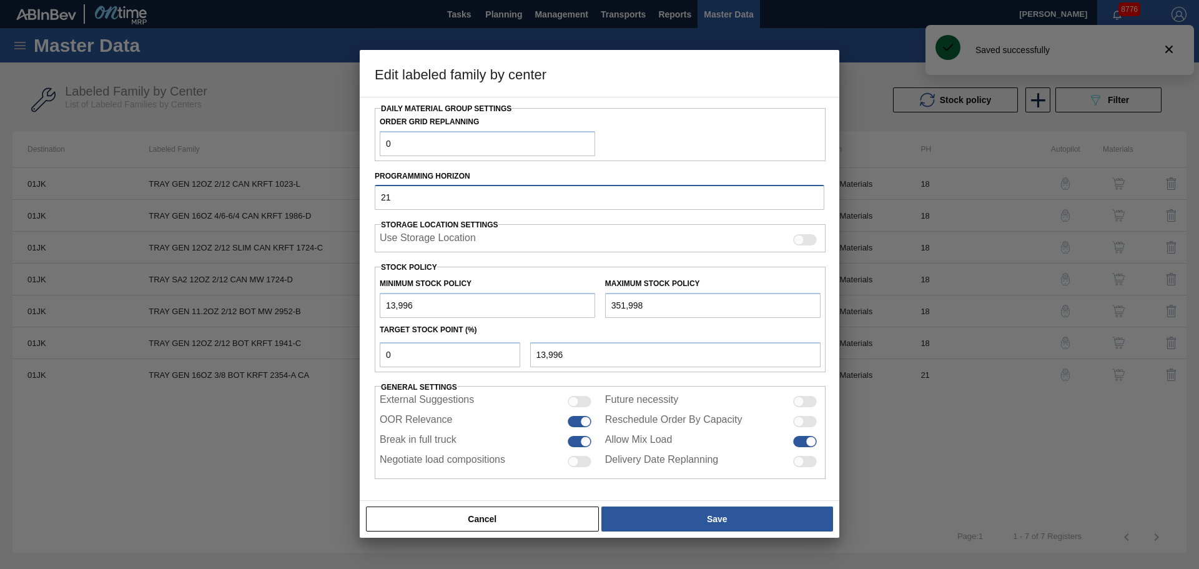
drag, startPoint x: 415, startPoint y: 197, endPoint x: 327, endPoint y: 204, distance: 88.3
click at [350, 197] on div "Edit labeled family by center Material Group Trays Family Trays Labeled Family …" at bounding box center [599, 284] width 1199 height 569
type input "18"
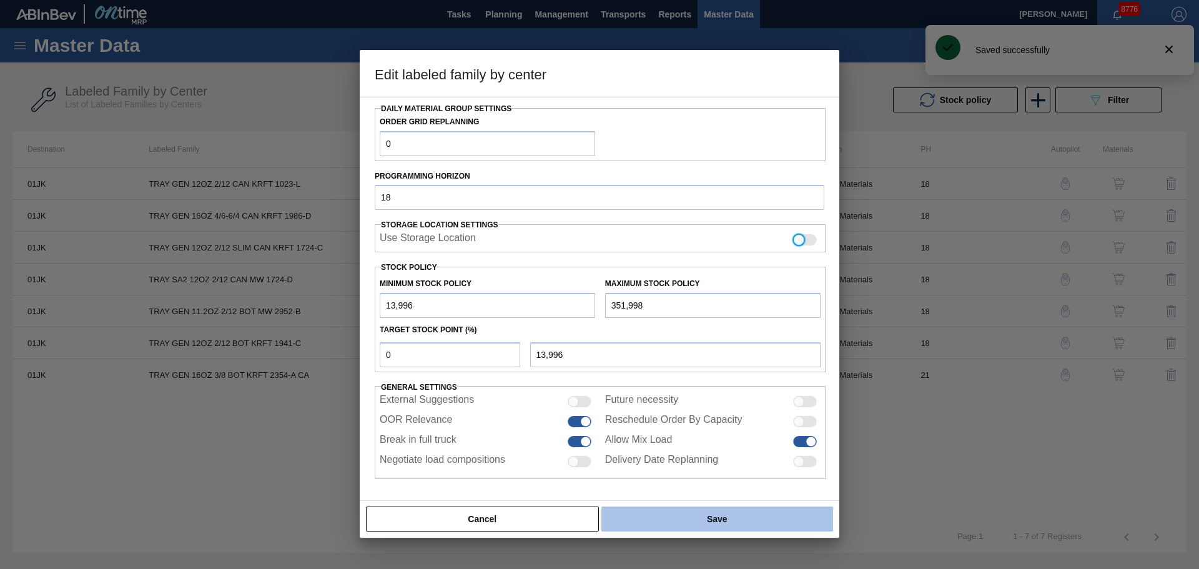
click at [660, 515] on button "Save" at bounding box center [717, 518] width 232 height 25
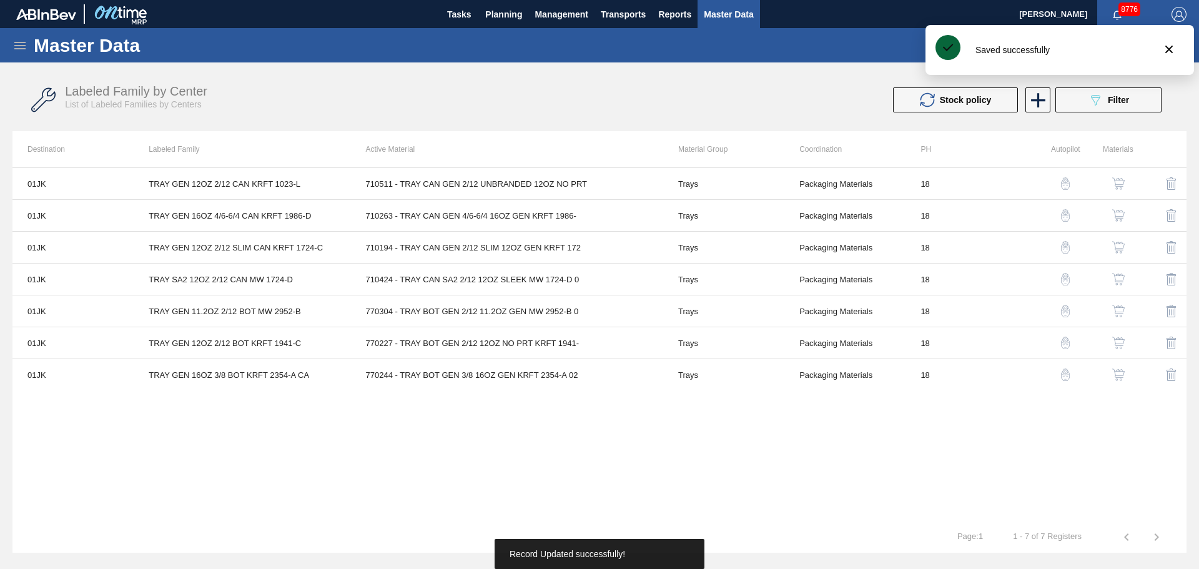
click at [593, 420] on div "01JK TRAY GEN 12OZ 2/12 CAN KRFT 1023-L 710511 - TRAY CAN GEN 2/12 UNBRANDED 12…" at bounding box center [599, 344] width 1174 height 354
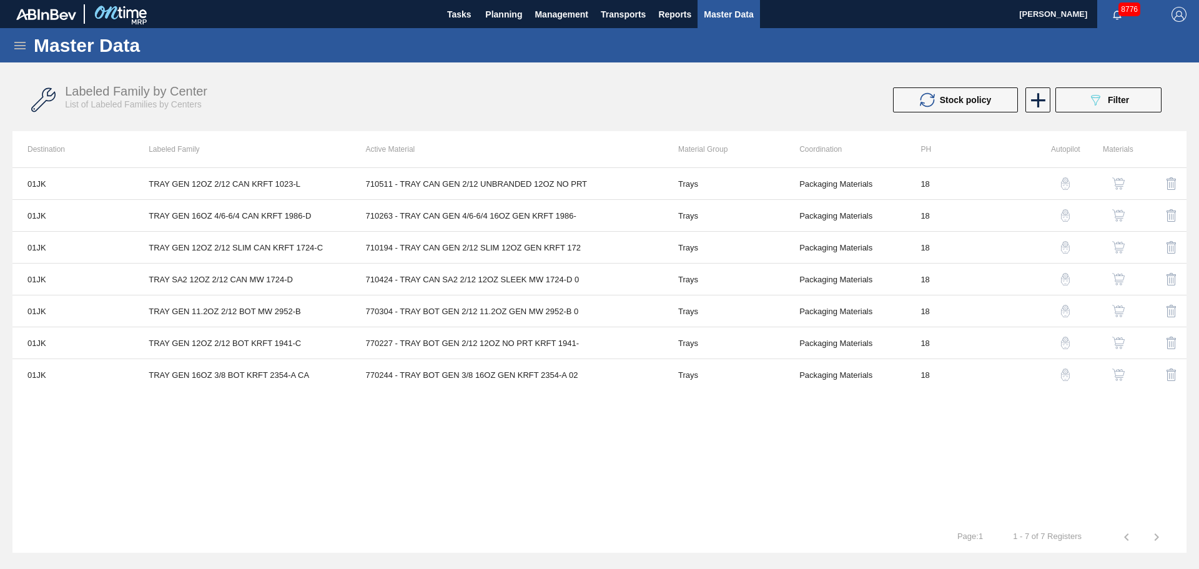
click at [1125, 373] on div "button" at bounding box center [1118, 374] width 15 height 12
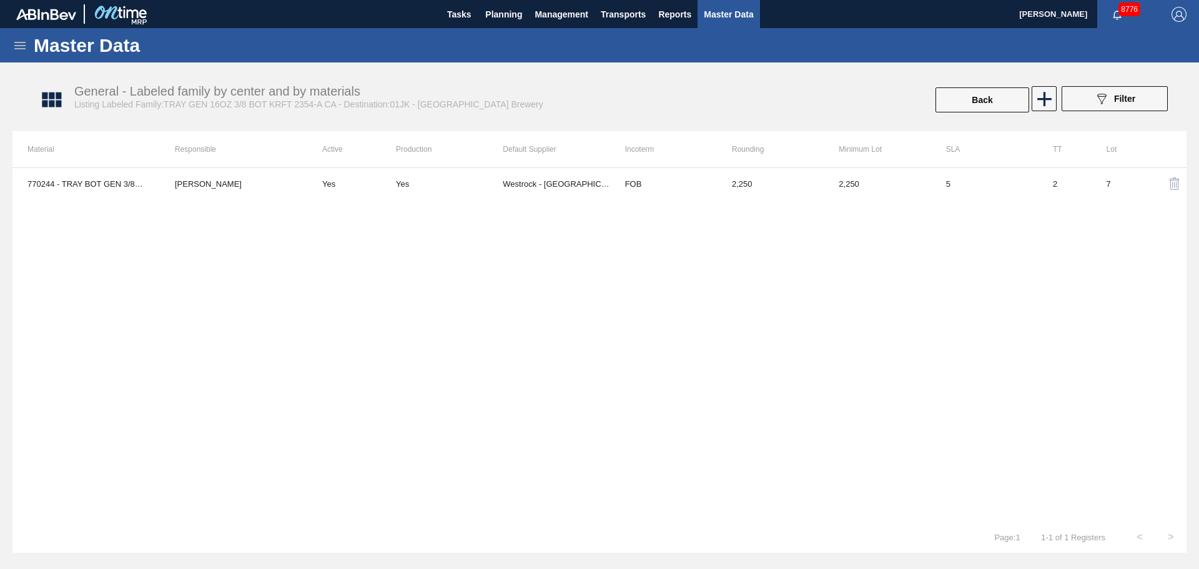
click at [383, 182] on td "Yes" at bounding box center [351, 183] width 89 height 31
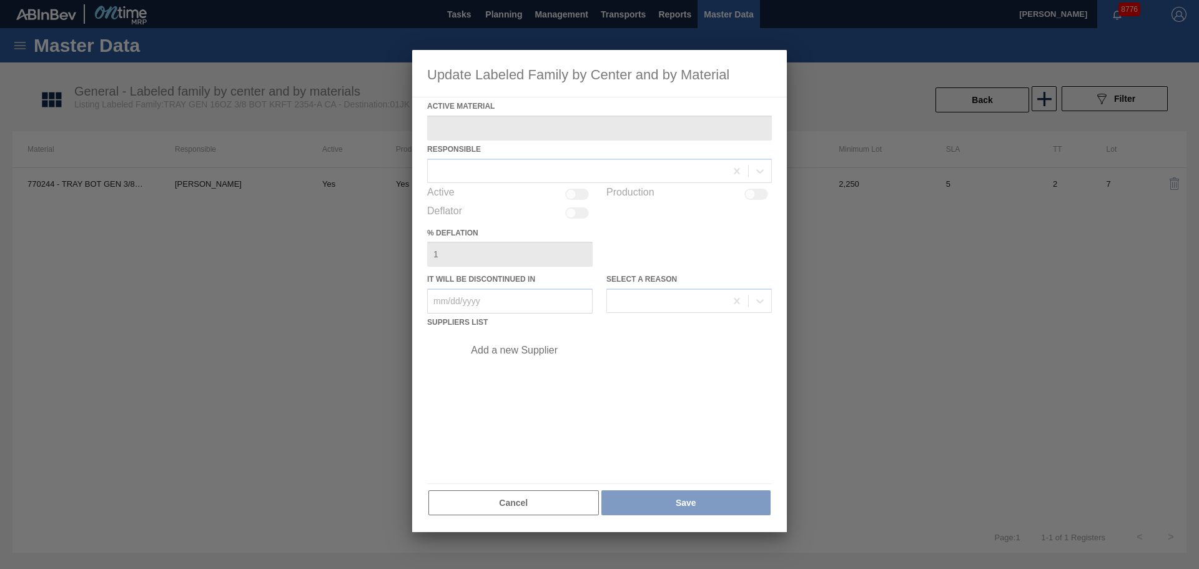
type Material "770244 - TRAY BOT GEN 3/8 16OZ GEN KRFT 2354-A 02"
checkbox input "true"
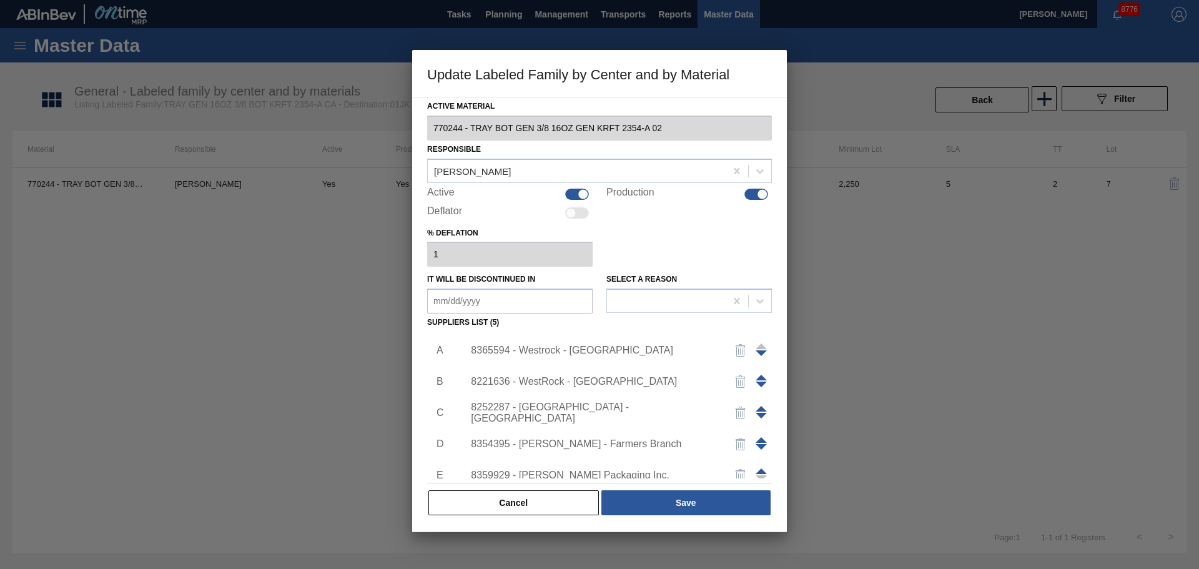
click at [529, 348] on div "8365594 - Westrock - [GEOGRAPHIC_DATA]" at bounding box center [593, 350] width 245 height 11
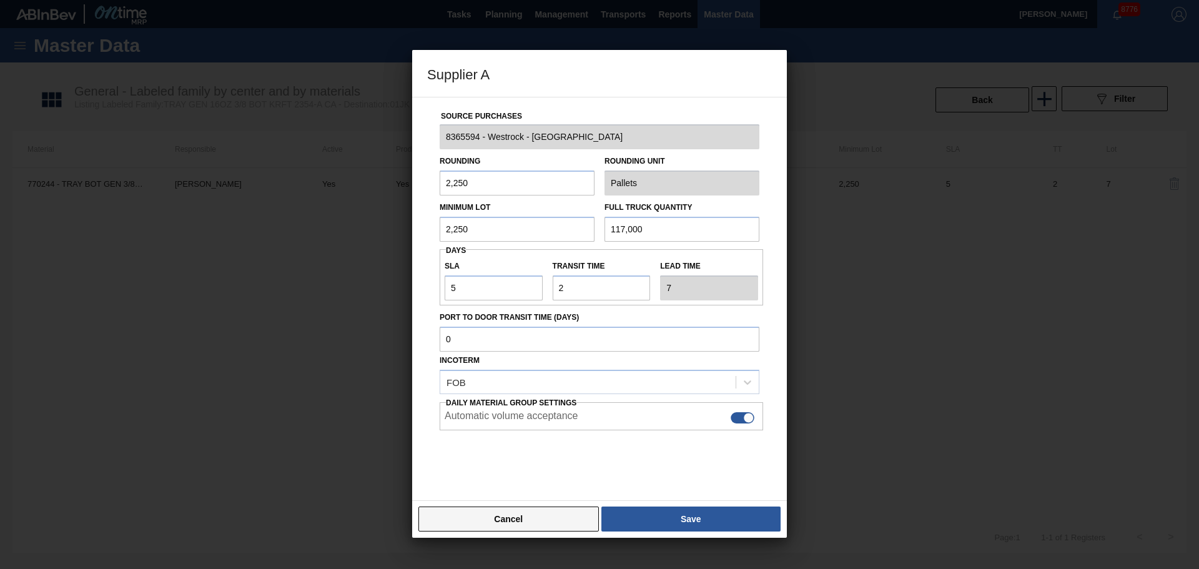
click at [550, 520] on button "Cancel" at bounding box center [508, 518] width 180 height 25
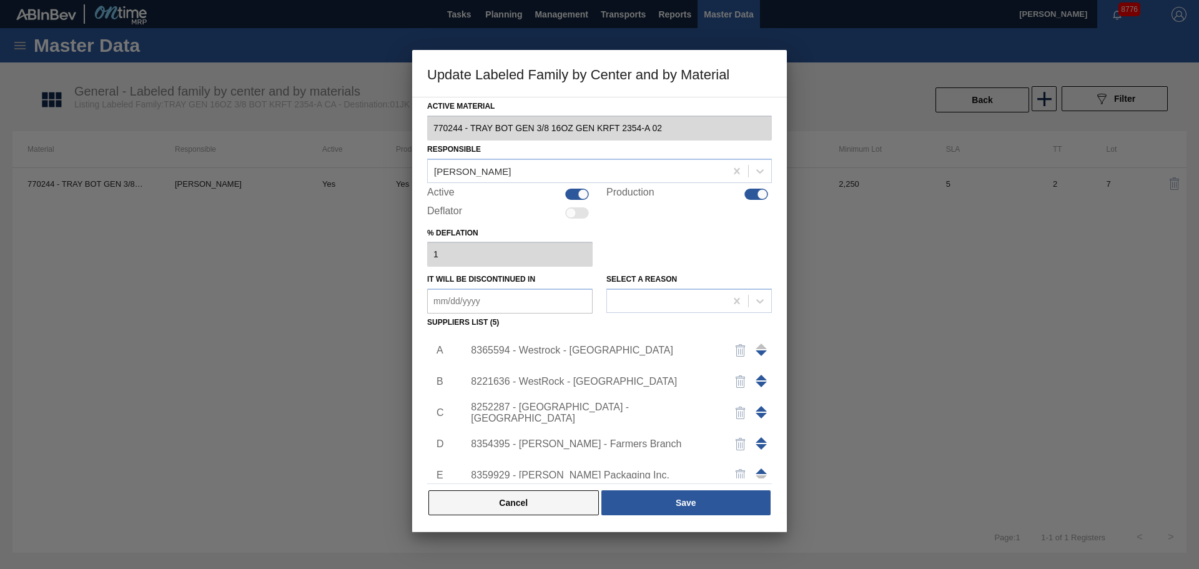
click at [495, 506] on button "Cancel" at bounding box center [513, 502] width 170 height 25
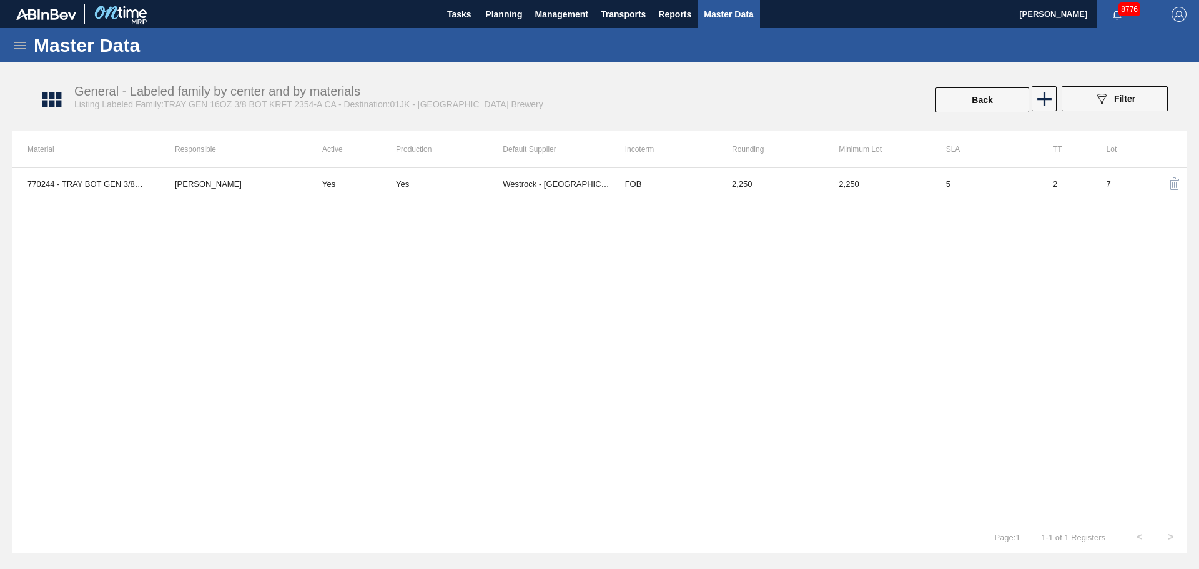
drag, startPoint x: 1020, startPoint y: 112, endPoint x: 1008, endPoint y: 113, distance: 11.9
click at [1019, 112] on div "Back" at bounding box center [982, 99] width 96 height 27
click at [1002, 111] on button "Back" at bounding box center [983, 99] width 94 height 25
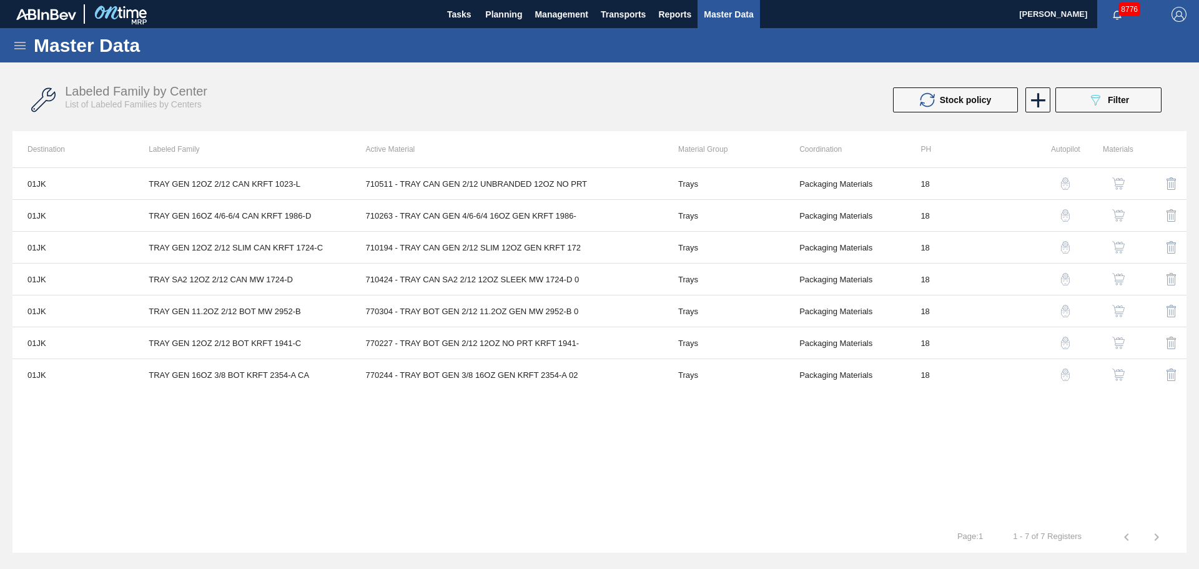
click at [1063, 378] on img "button" at bounding box center [1065, 374] width 12 height 12
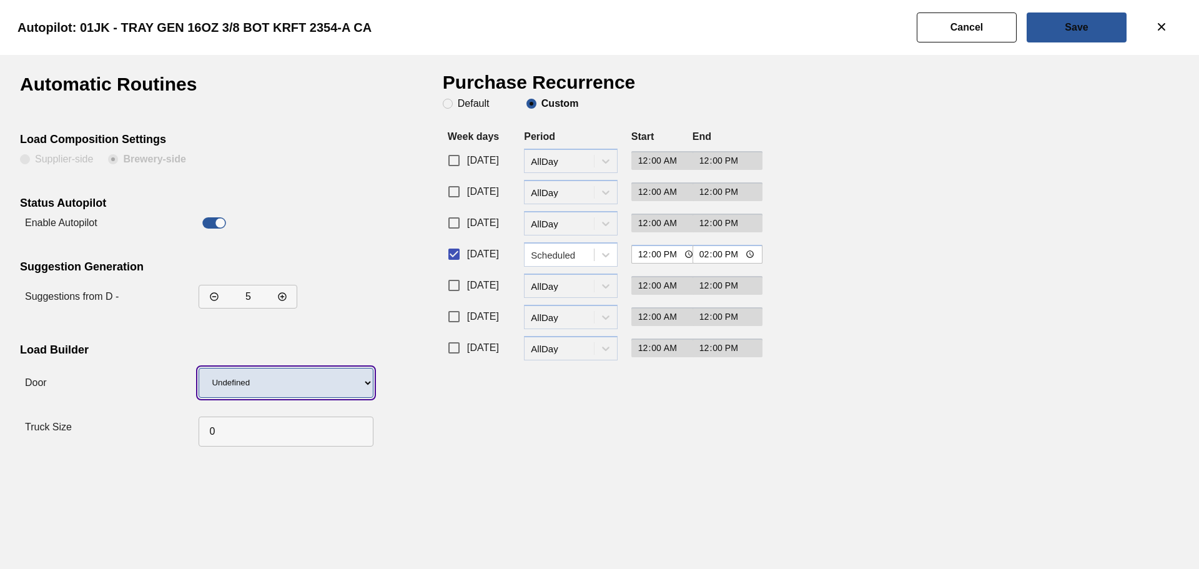
drag, startPoint x: 290, startPoint y: 381, endPoint x: 282, endPoint y: 397, distance: 17.6
click at [289, 381] on select "Undefined WR LIDS" at bounding box center [286, 383] width 175 height 30
select select "17"
click at [199, 368] on select "Undefined WR LIDS" at bounding box center [286, 383] width 175 height 30
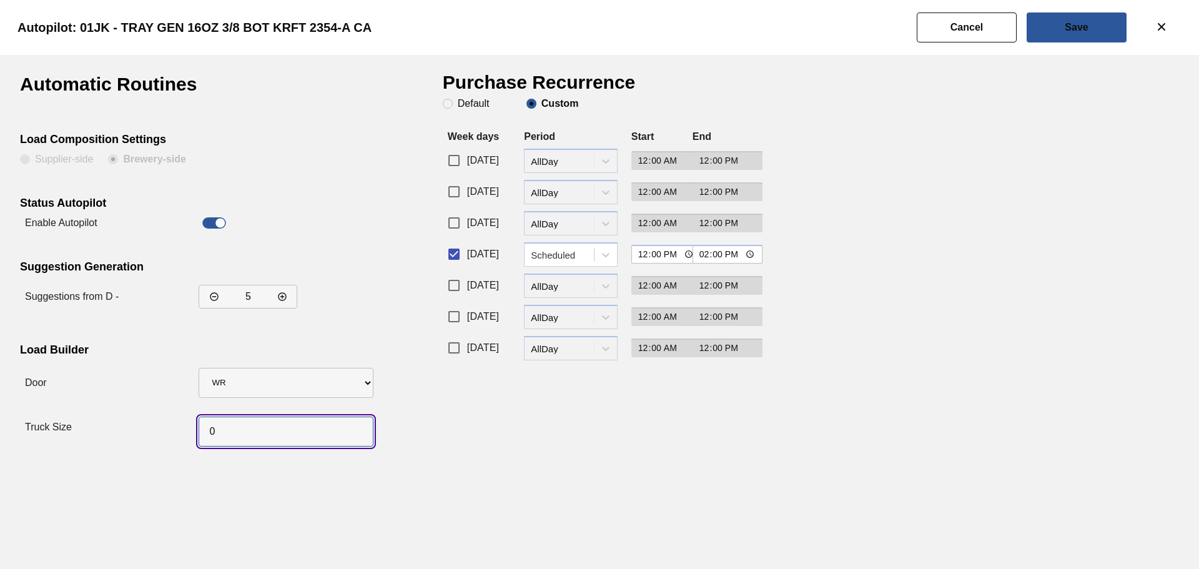
drag, startPoint x: 218, startPoint y: 439, endPoint x: 127, endPoint y: 427, distance: 91.4
click at [136, 425] on div "Truck Size" at bounding box center [194, 427] width 348 height 49
type input "52"
click at [457, 222] on input "[DATE]" at bounding box center [454, 223] width 26 height 26
checkbox input "true"
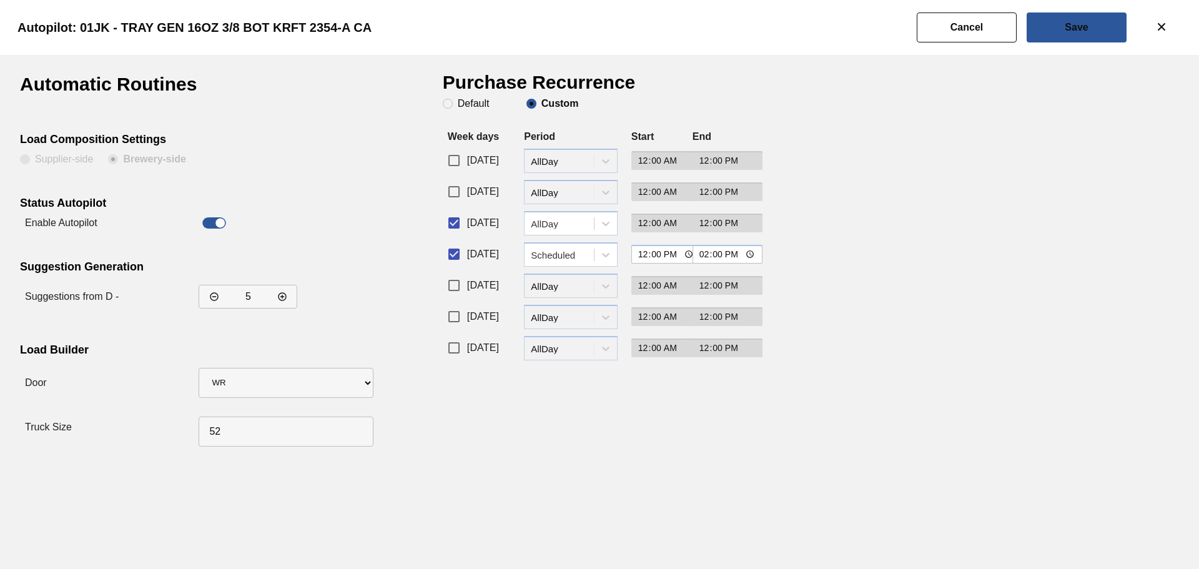
click at [450, 275] on div "Purchase Recurrence Default Custom Week days Period Start End [DATE] period-opt…" at bounding box center [596, 263] width 306 height 377
click at [452, 284] on input "[DATE]" at bounding box center [454, 285] width 26 height 26
checkbox input "true"
click at [551, 227] on div "AllDay" at bounding box center [563, 223] width 64 height 11
click at [567, 279] on div "Scheduled" at bounding box center [571, 277] width 94 height 23
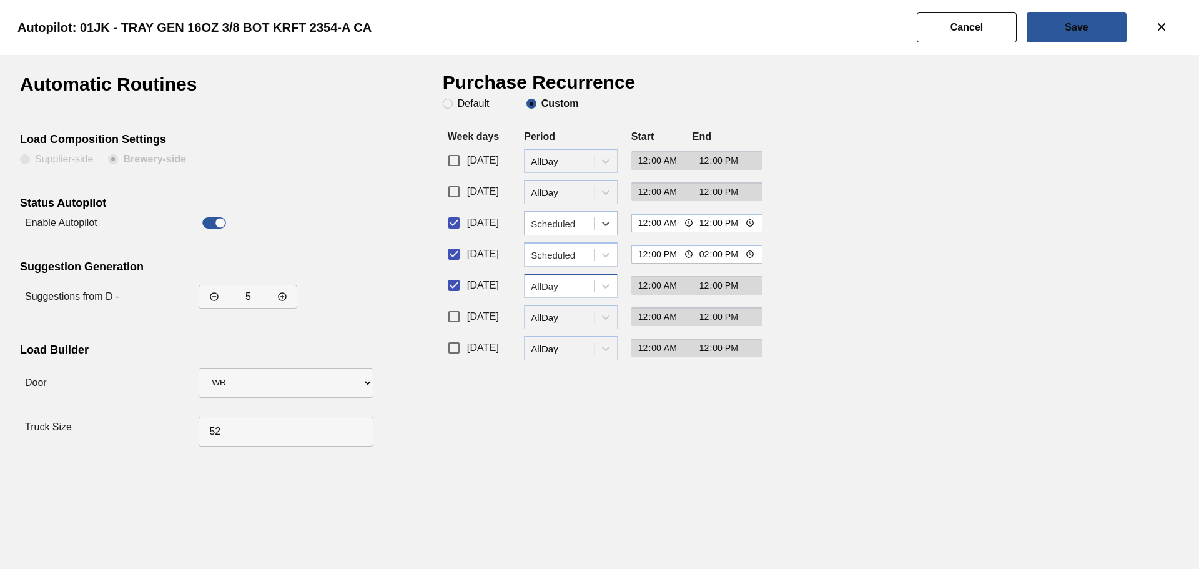
click at [551, 281] on div "AllDay" at bounding box center [563, 285] width 64 height 11
click at [546, 343] on div "Scheduled" at bounding box center [571, 340] width 94 height 23
click at [675, 220] on input "00:00" at bounding box center [666, 223] width 71 height 19
type input "12:00"
click at [706, 226] on input "12:00" at bounding box center [728, 223] width 71 height 19
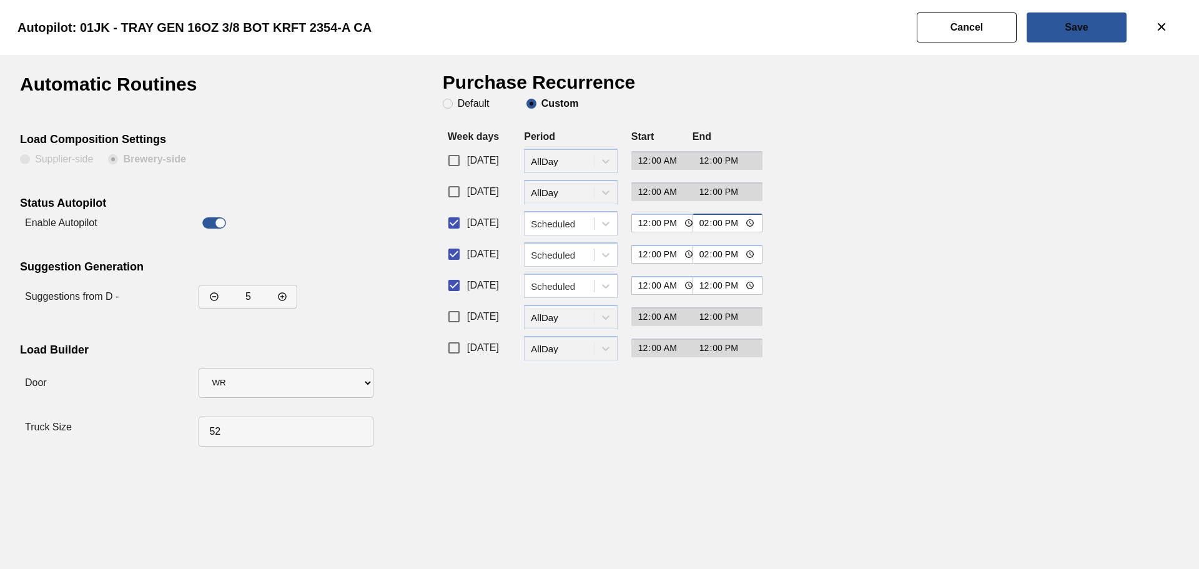
type input "14:00"
click at [668, 285] on input "00:00" at bounding box center [666, 285] width 71 height 19
type input "12:00"
type input "14:00"
click at [1067, 41] on button "Save" at bounding box center [1077, 27] width 100 height 30
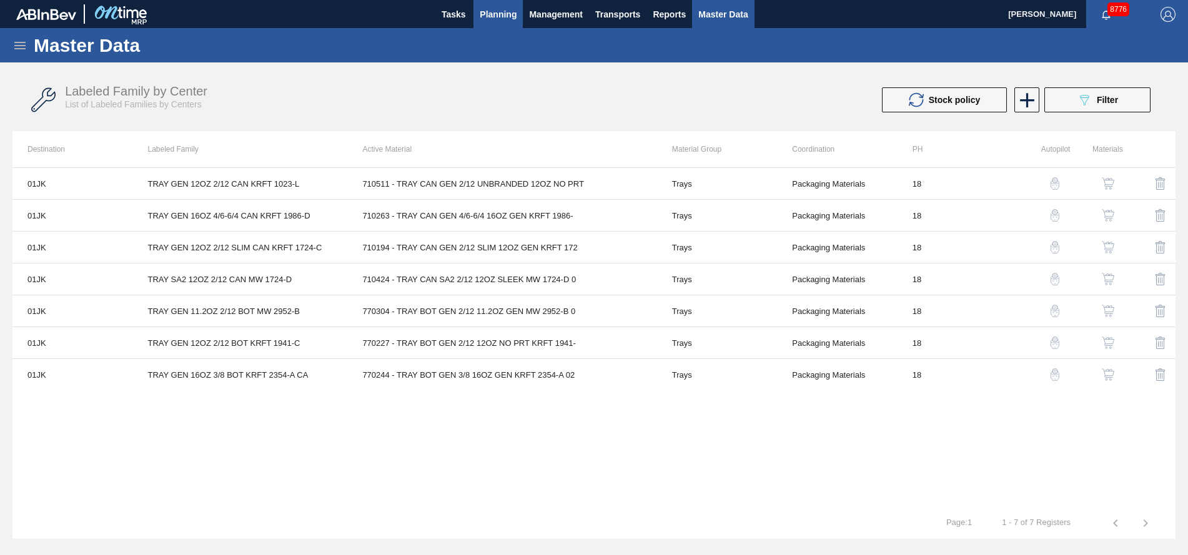
click at [486, 16] on span "Planning" at bounding box center [498, 14] width 37 height 15
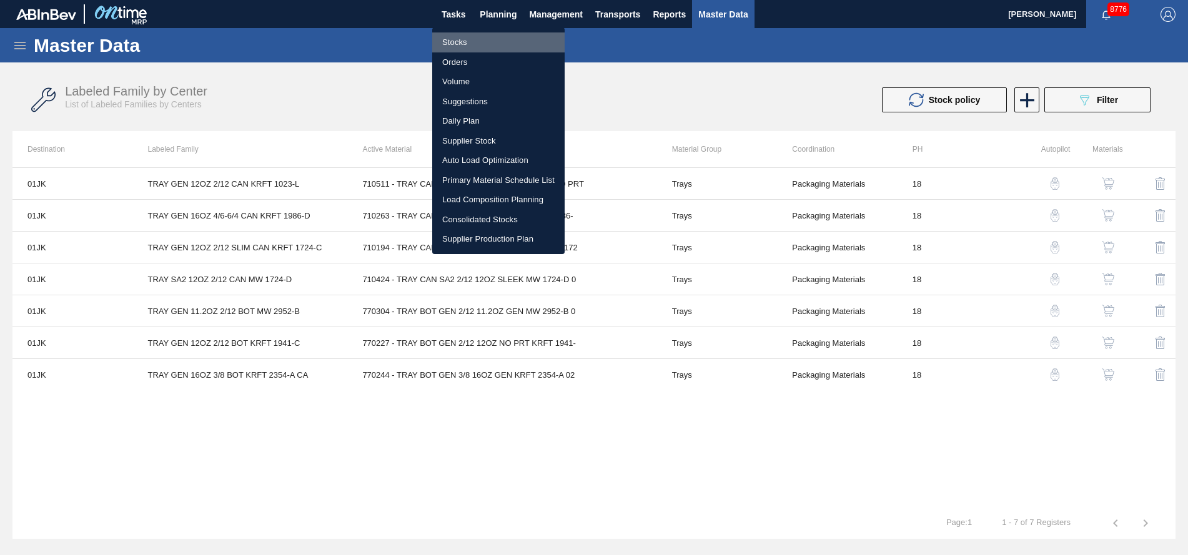
click at [486, 44] on li "Stocks" at bounding box center [498, 42] width 132 height 20
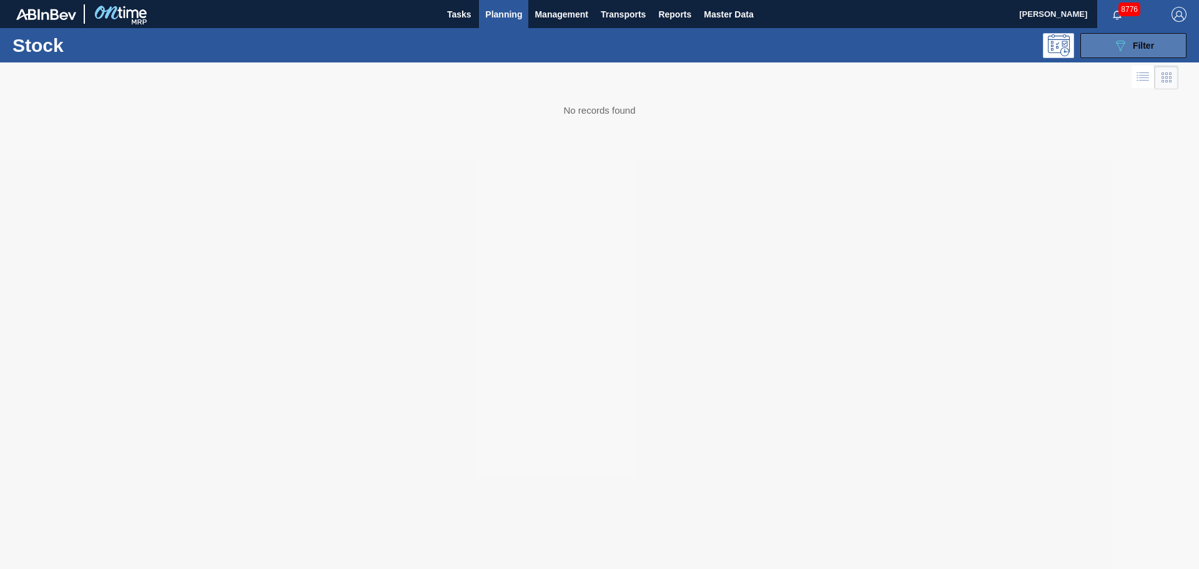
click at [1126, 37] on button "089F7B8B-B2A5-4AFE-B5C0-19BA573D28AC Filter" at bounding box center [1133, 45] width 106 height 25
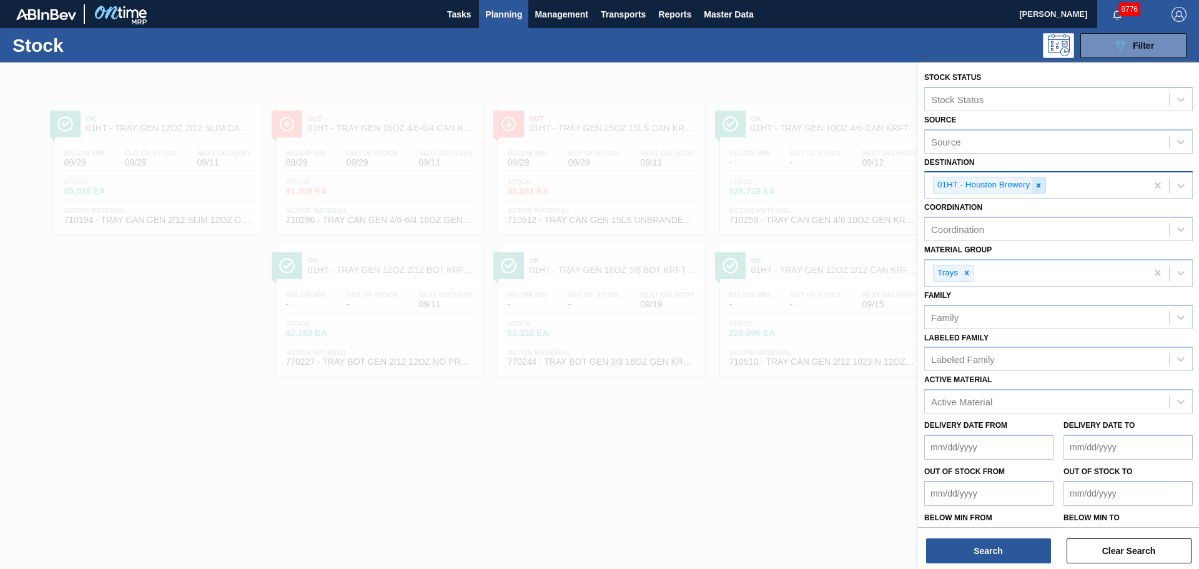
click at [1044, 183] on div at bounding box center [1039, 185] width 14 height 16
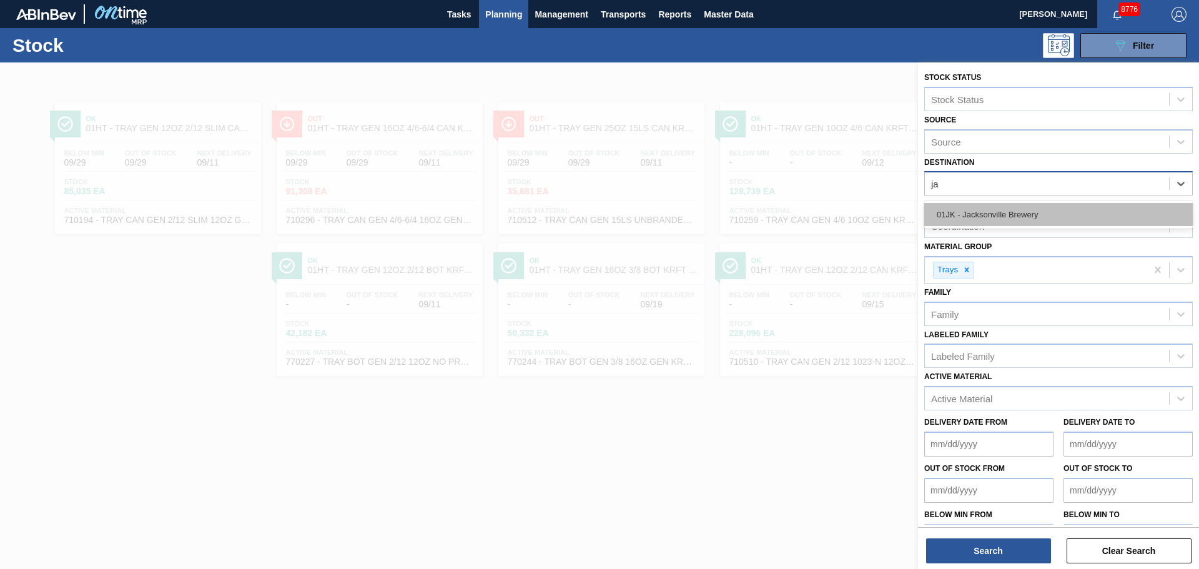
type input "jac"
click at [1013, 219] on div "01JK - Jacksonville Brewery" at bounding box center [1058, 214] width 269 height 23
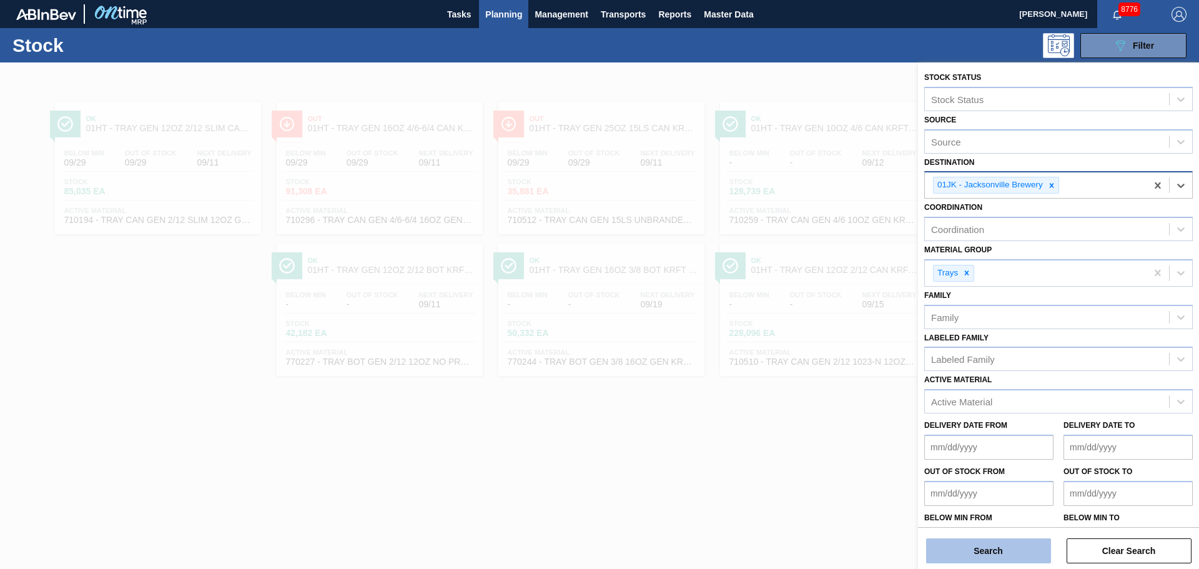
click at [989, 555] on button "Search" at bounding box center [988, 550] width 125 height 25
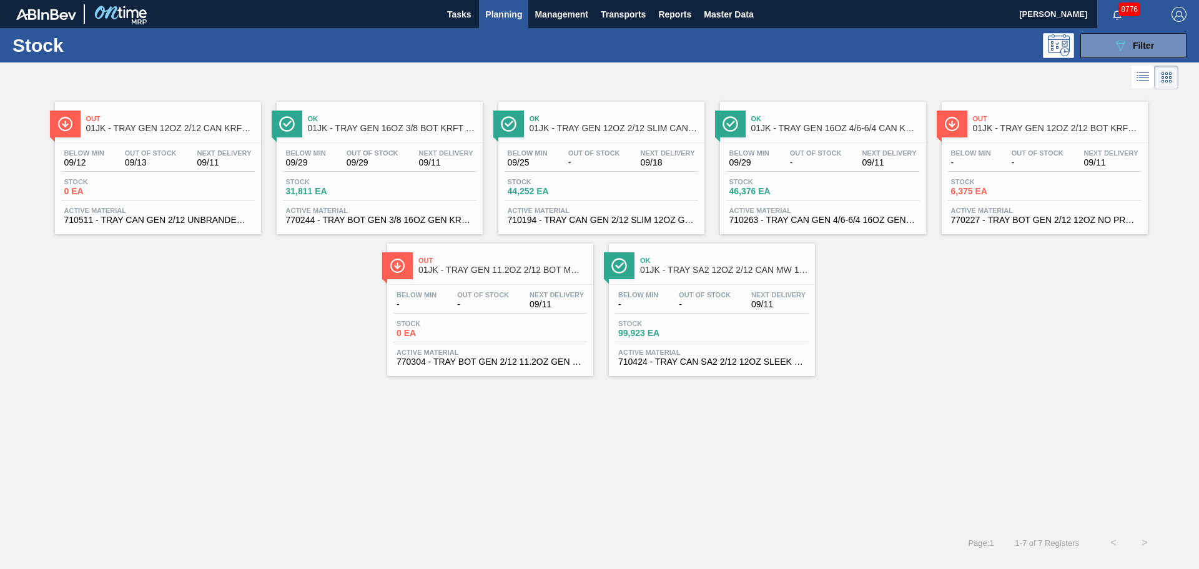
click at [174, 131] on span "01JK - TRAY GEN 12OZ 2/12 CAN KRFT 1023-L" at bounding box center [170, 128] width 169 height 9
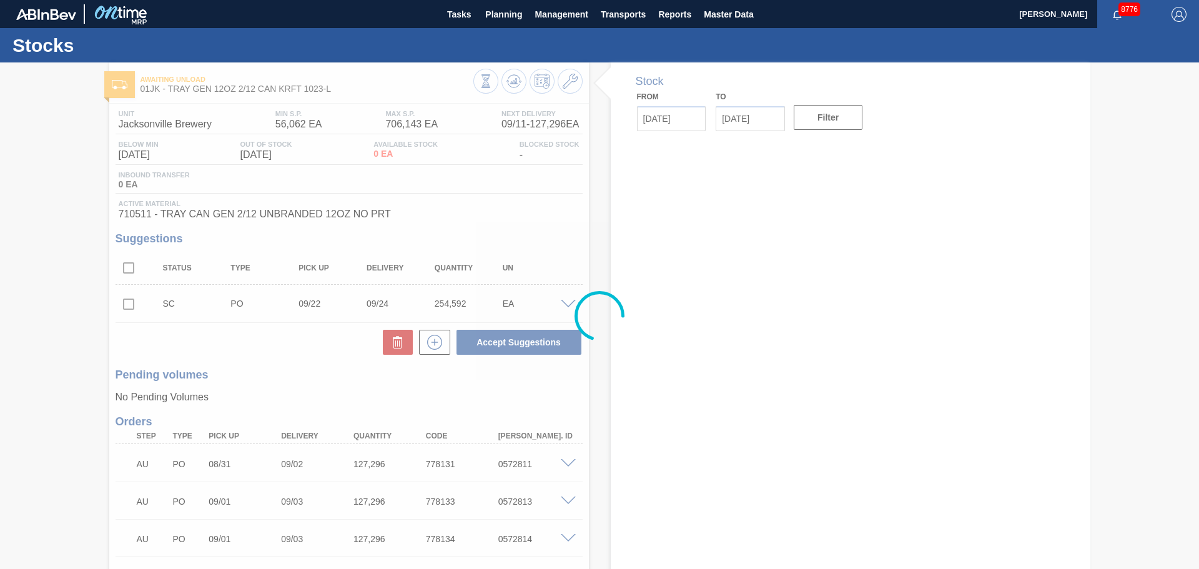
type input "[DATE]"
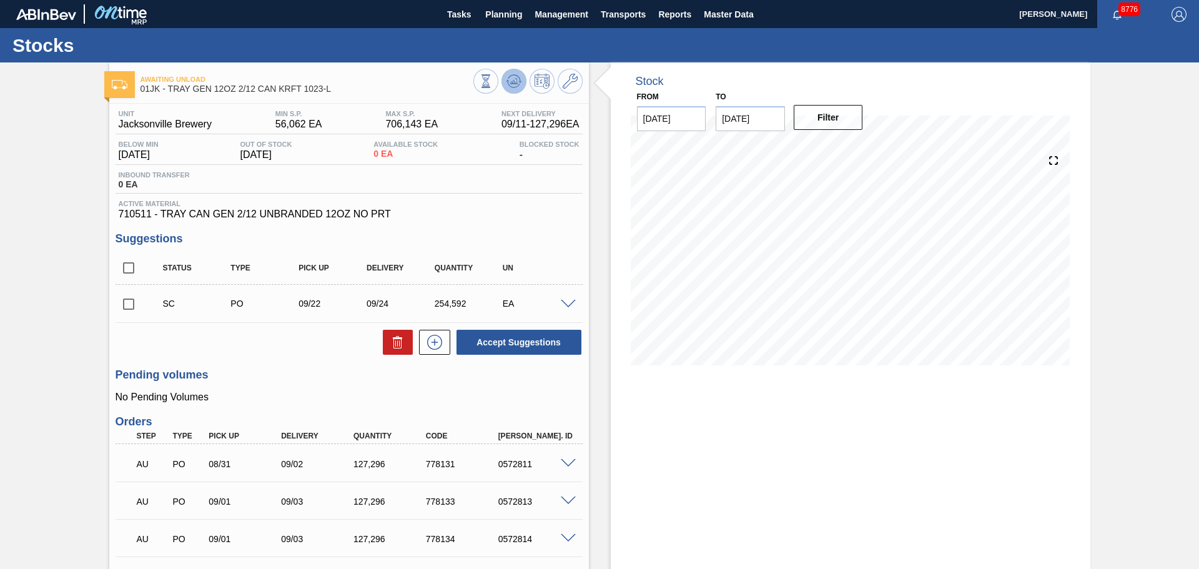
click at [510, 78] on icon at bounding box center [513, 81] width 15 height 15
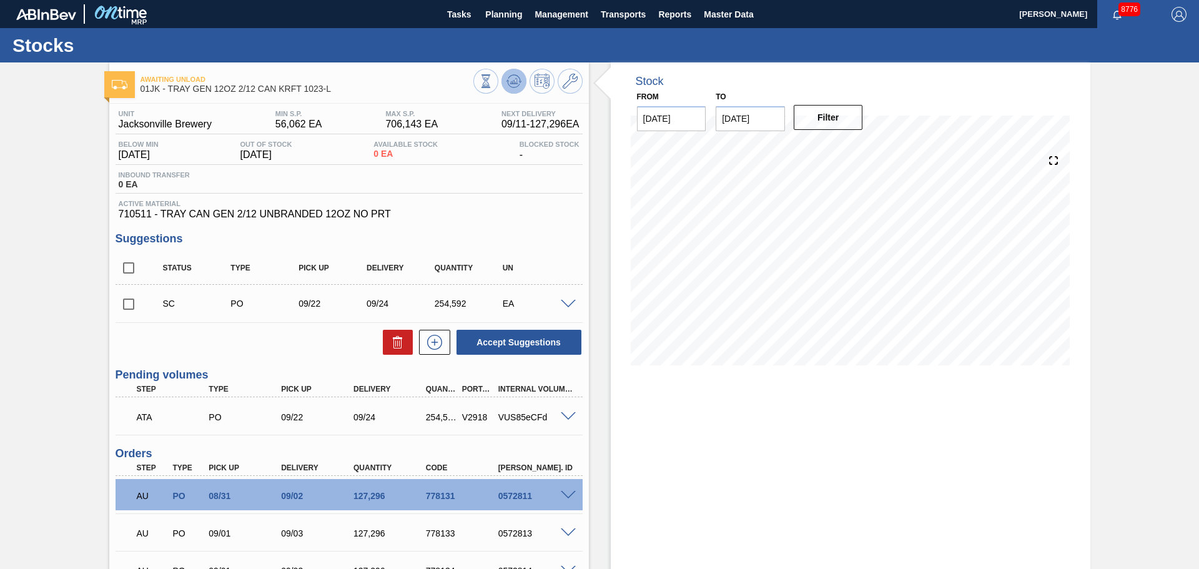
click at [521, 87] on button at bounding box center [513, 81] width 25 height 25
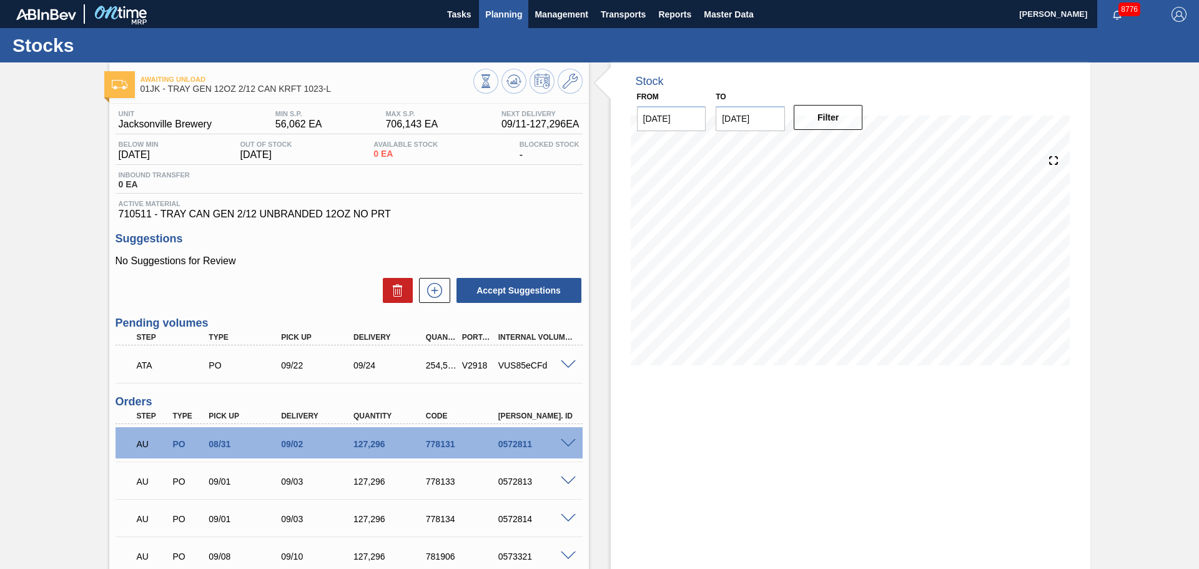
click at [503, 21] on span "Planning" at bounding box center [503, 14] width 37 height 15
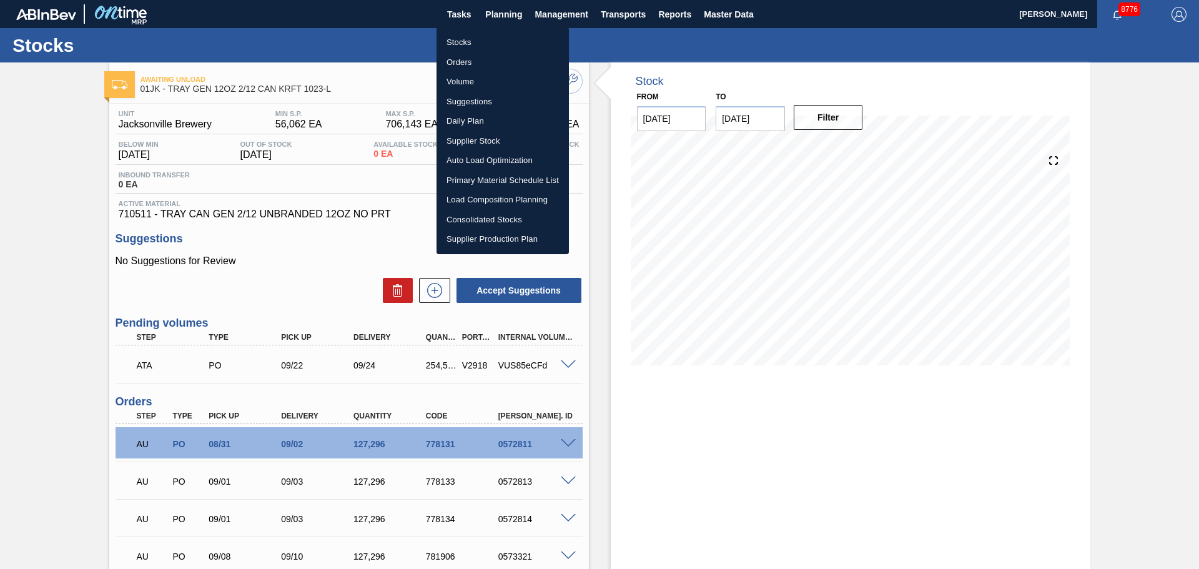
click at [488, 41] on li "Stocks" at bounding box center [503, 42] width 132 height 20
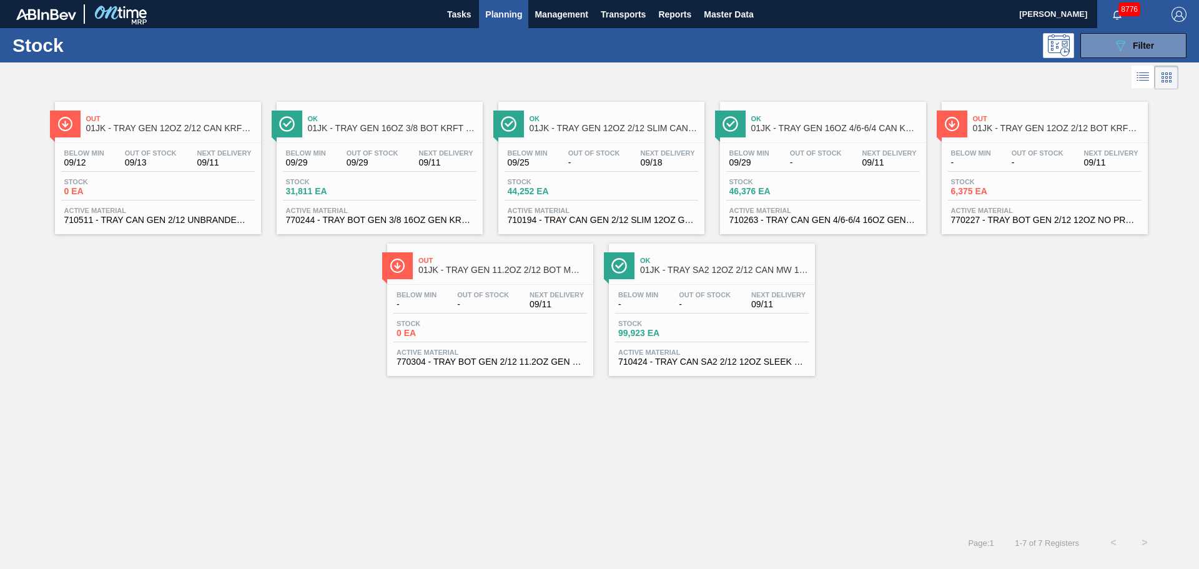
click at [376, 139] on div "Ok 01JK - TRAY GEN 16OZ 3/8 BOT KRFT 2354-A CA Below Min 09/29 Out Of Stock 09/…" at bounding box center [380, 168] width 206 height 132
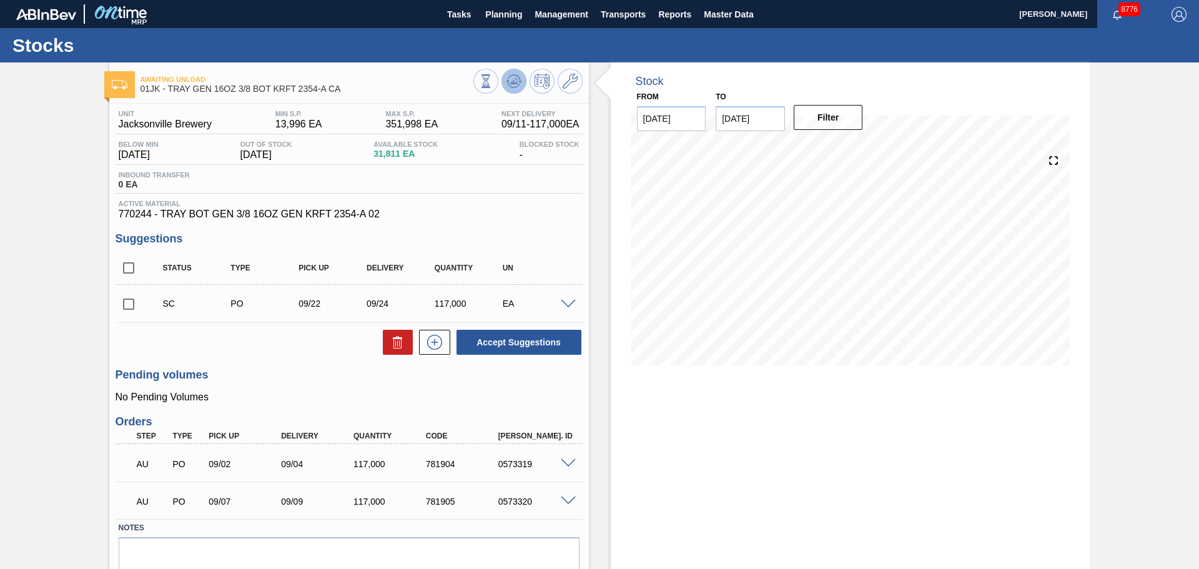
click at [513, 86] on icon at bounding box center [513, 81] width 15 height 15
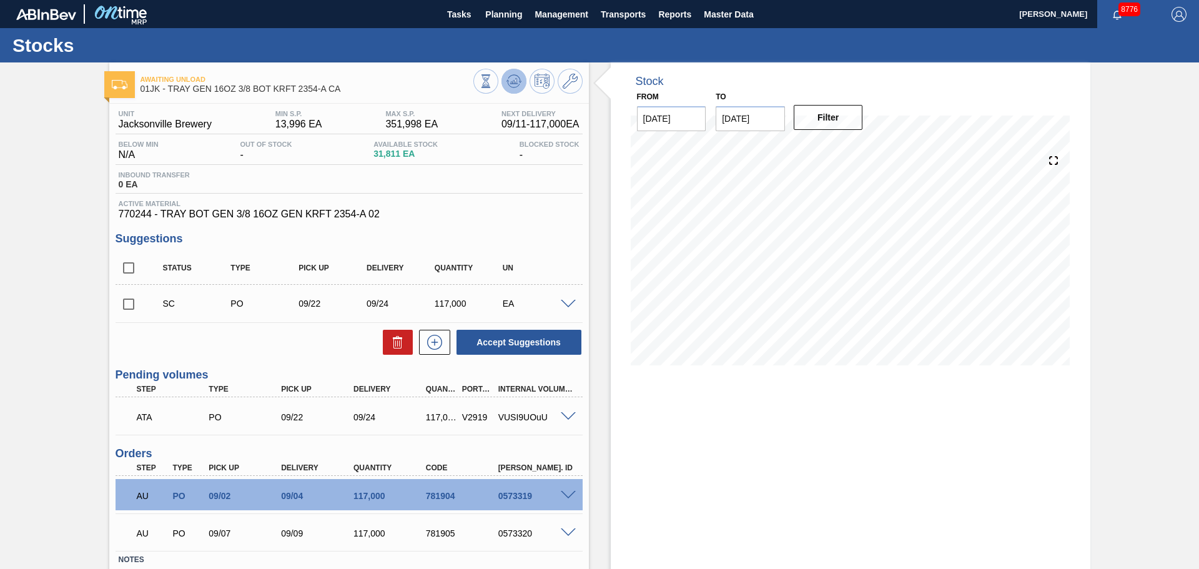
click at [511, 87] on icon at bounding box center [513, 81] width 15 height 15
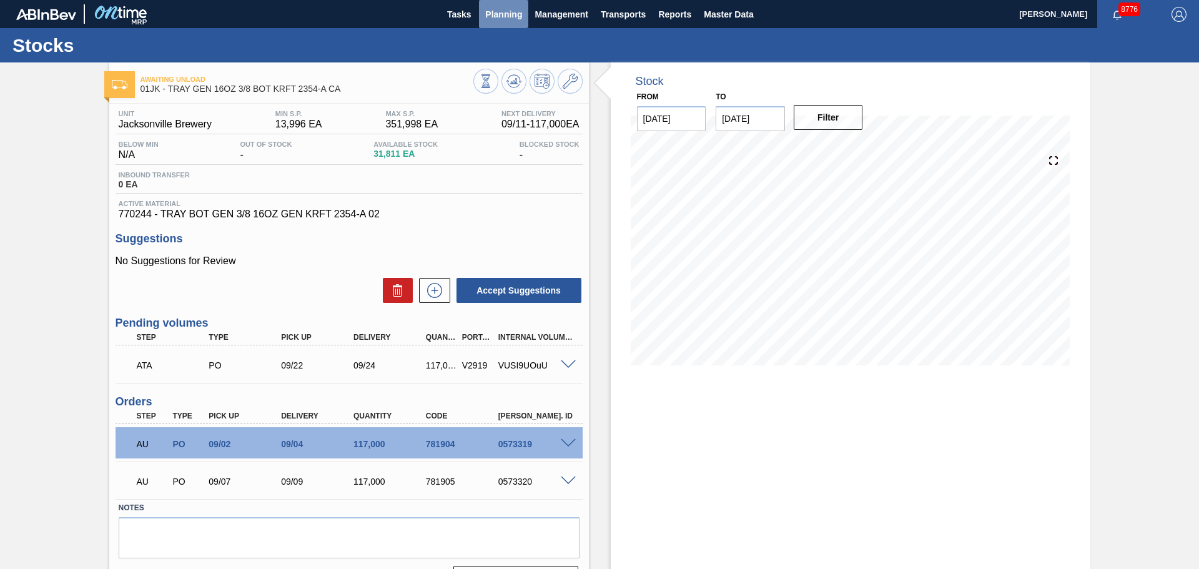
click at [506, 17] on span "Planning" at bounding box center [503, 14] width 37 height 15
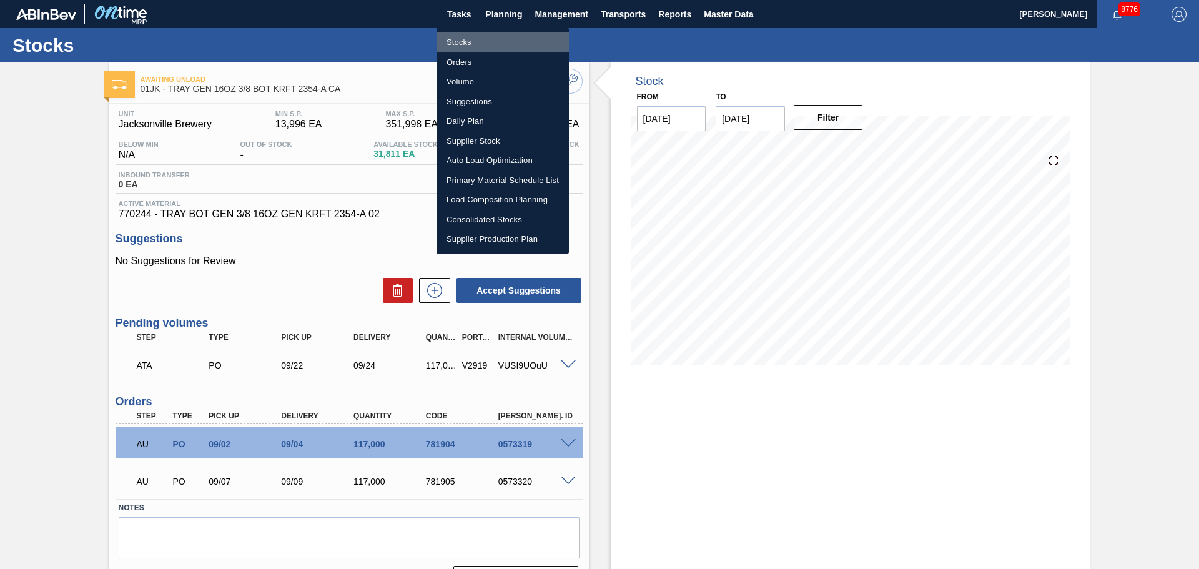
click at [486, 37] on li "Stocks" at bounding box center [503, 42] width 132 height 20
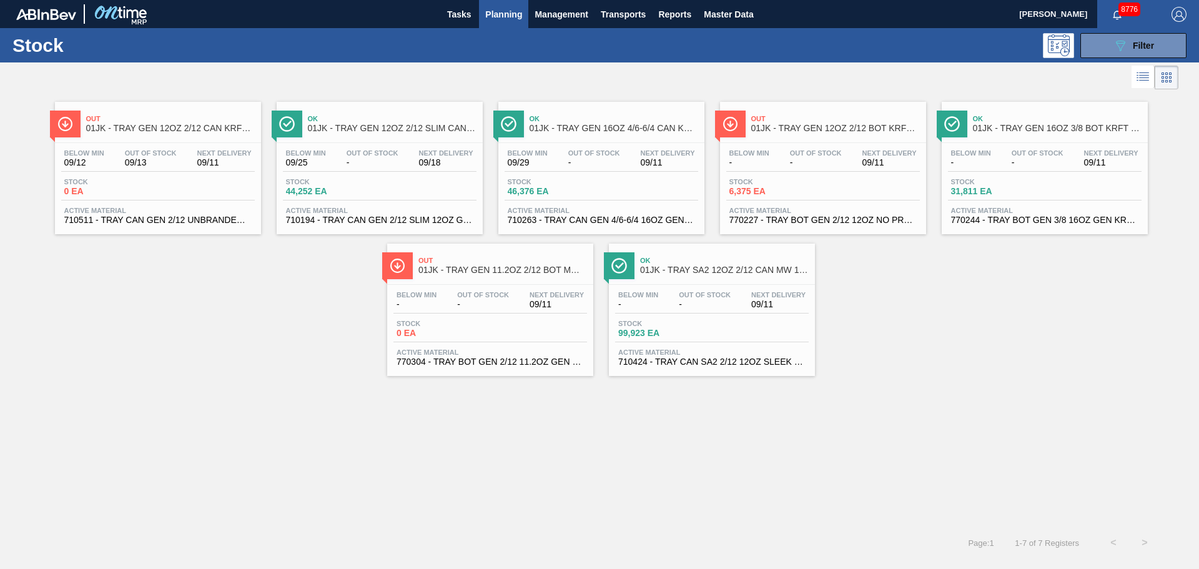
click at [570, 110] on div "Ok 01JK - TRAY GEN 16OZ 4/6-6/4 CAN KRFT 1986-D" at bounding box center [614, 124] width 169 height 28
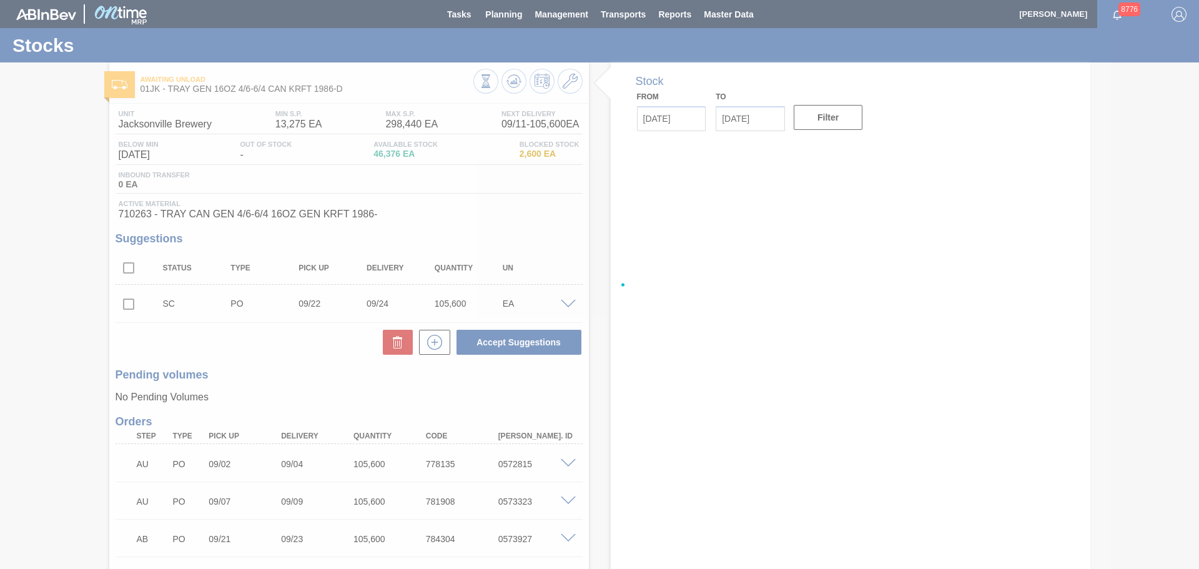
click at [510, 85] on div at bounding box center [599, 284] width 1199 height 569
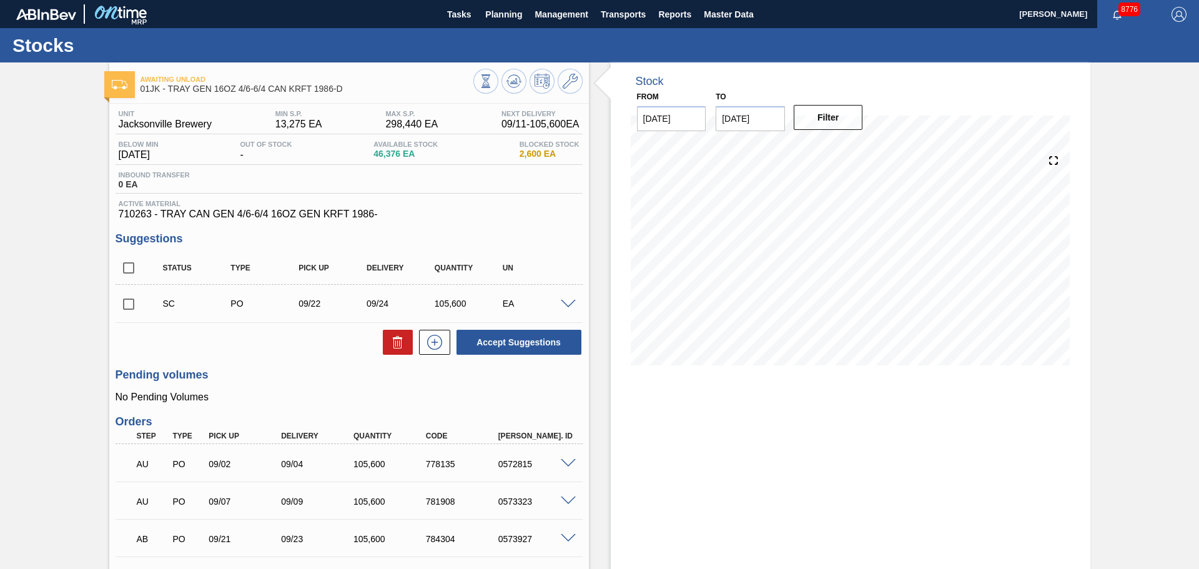
click at [510, 85] on icon at bounding box center [513, 81] width 15 height 15
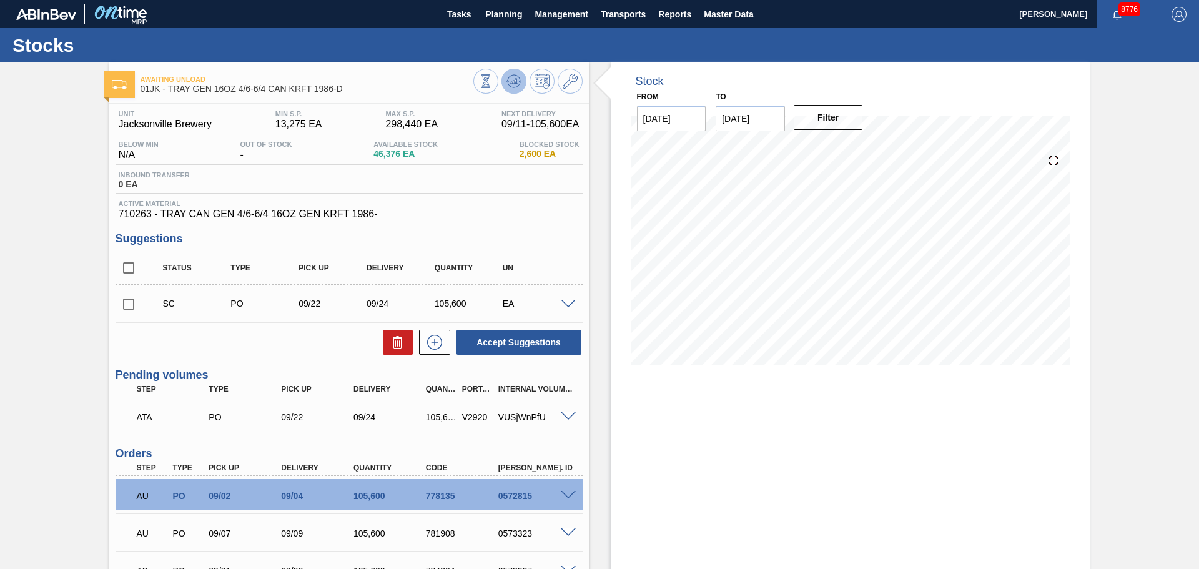
click at [511, 86] on icon at bounding box center [513, 81] width 15 height 15
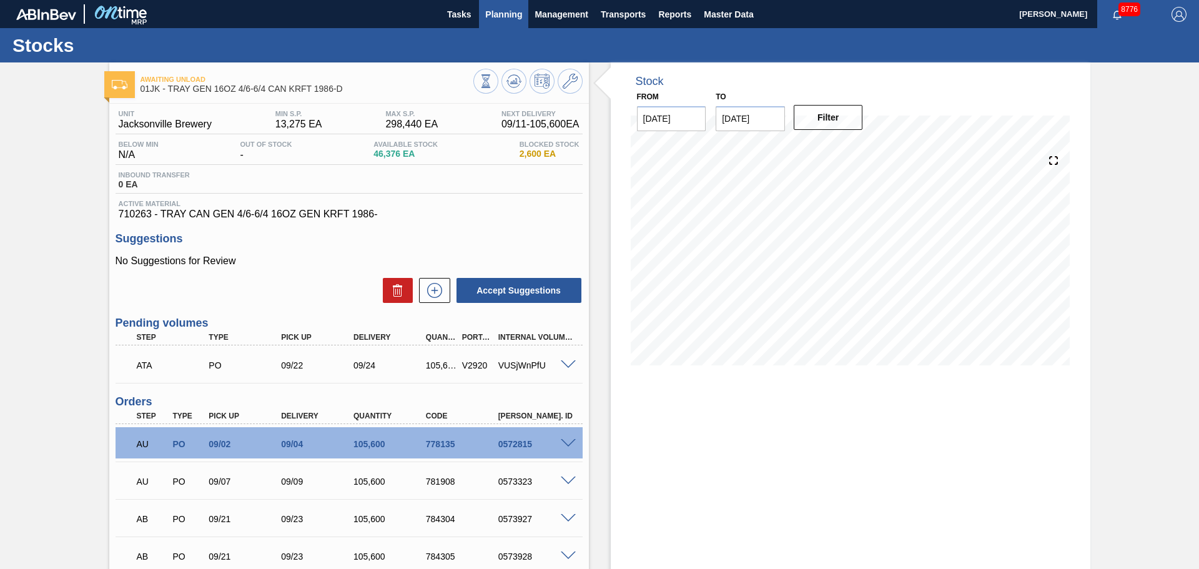
click at [506, 17] on span "Planning" at bounding box center [503, 14] width 37 height 15
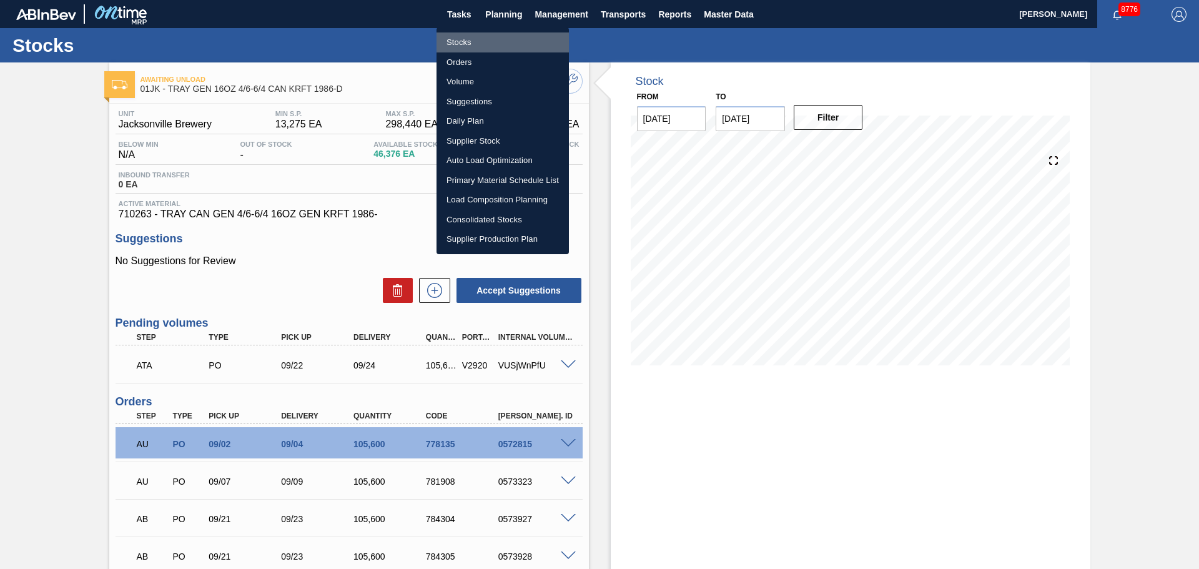
click at [463, 36] on li "Stocks" at bounding box center [503, 42] width 132 height 20
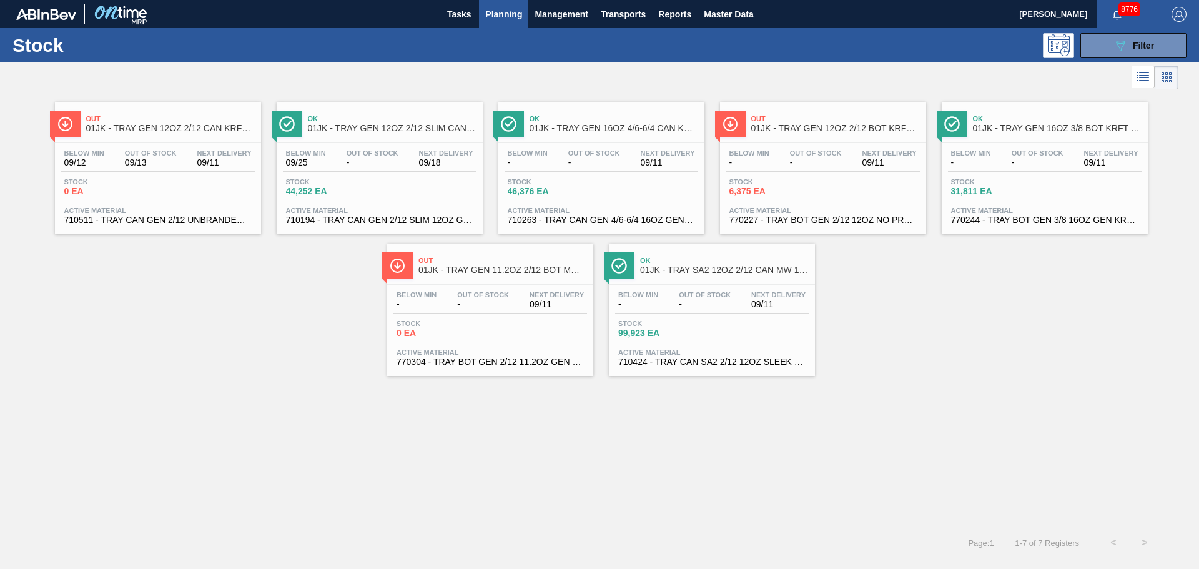
click at [794, 130] on span "01JK - TRAY GEN 12OZ 2/12 BOT KRFT 1941-C" at bounding box center [835, 128] width 169 height 9
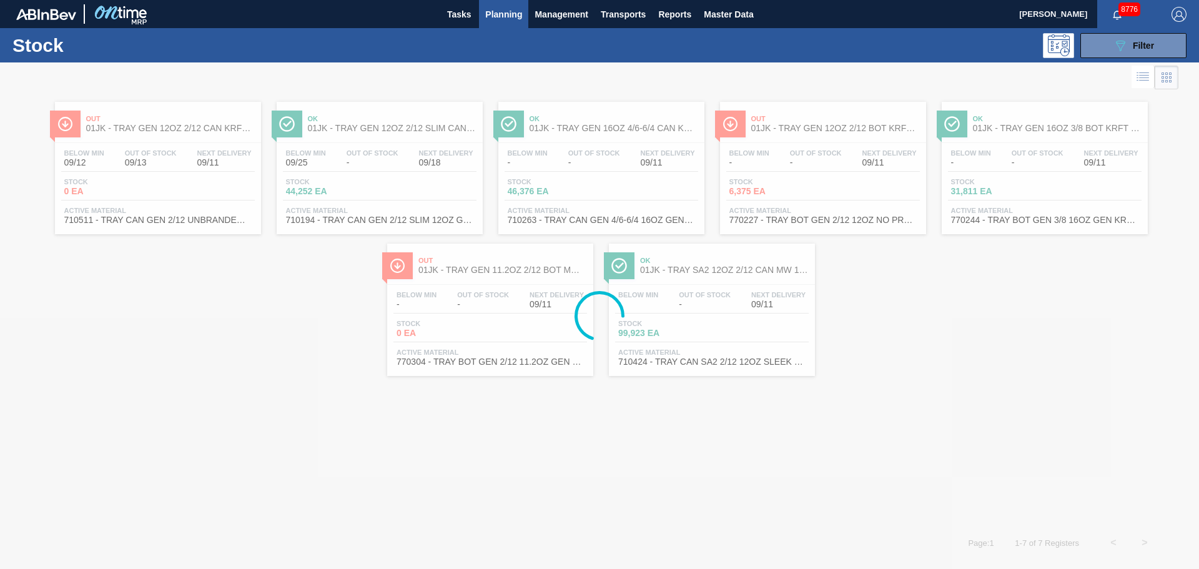
click at [1004, 124] on div at bounding box center [599, 315] width 1199 height 506
click at [1003, 124] on div at bounding box center [599, 315] width 1199 height 506
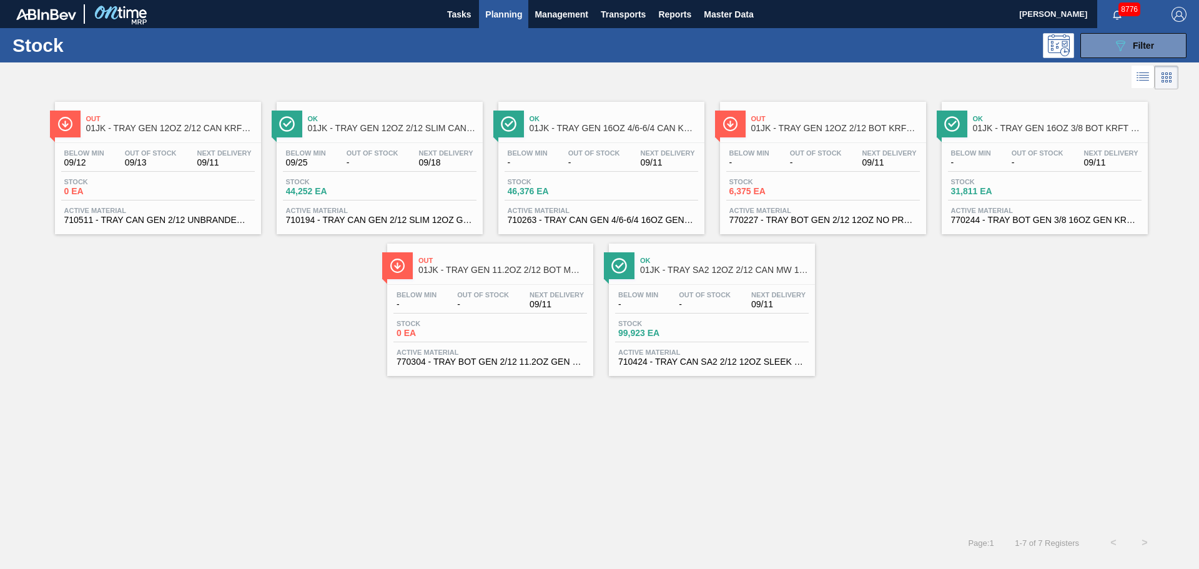
click at [962, 392] on div "Out 01JK - TRAY GEN 12OZ 2/12 CAN KRFT 1023-L Below Min 09/12 Out Of Stock 09/1…" at bounding box center [599, 309] width 1199 height 435
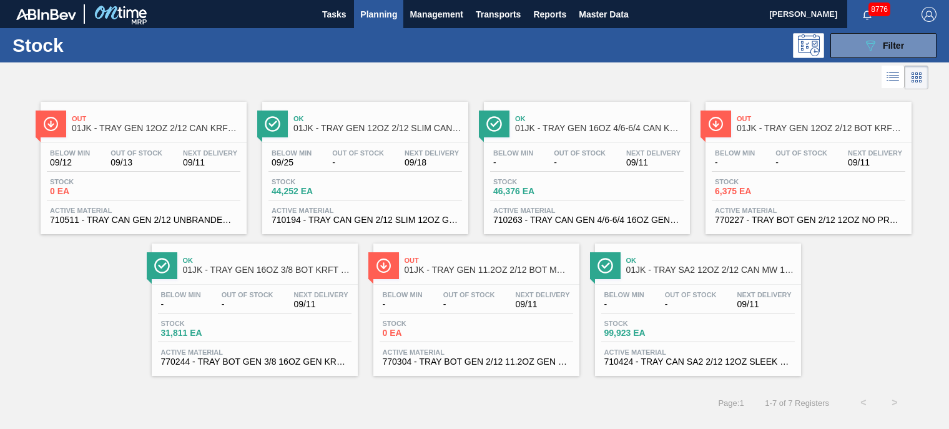
click at [254, 275] on div "Ok 01JK - TRAY GEN 16OZ 3/8 BOT KRFT 2354-A CA" at bounding box center [267, 266] width 169 height 28
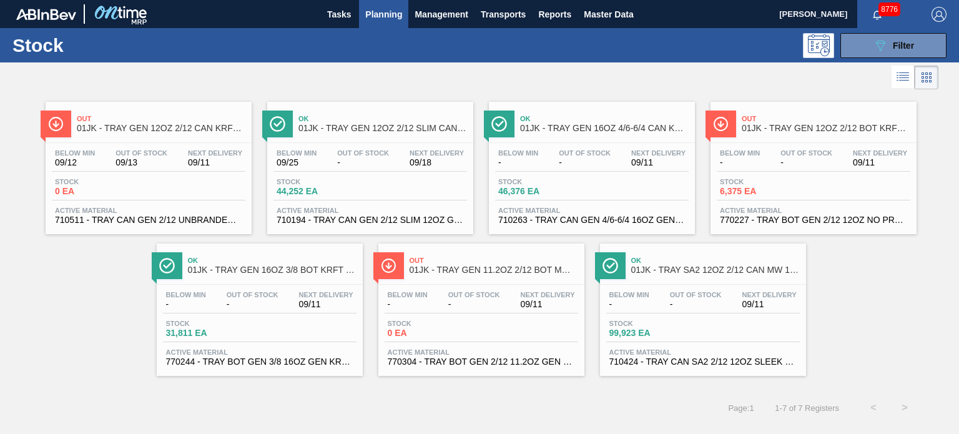
click at [479, 260] on span "Out" at bounding box center [494, 260] width 169 height 7
click at [699, 266] on span "01JK - TRAY SA2 12OZ 2/12 CAN MW 1724-D" at bounding box center [715, 269] width 169 height 9
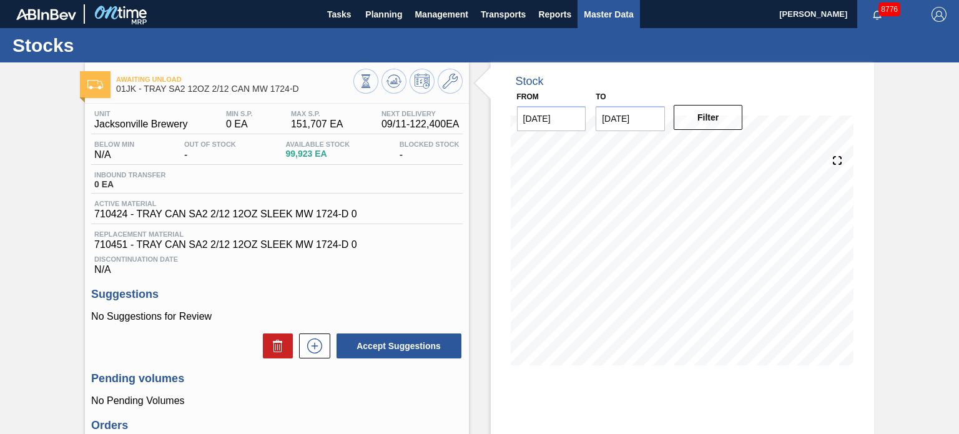
click at [603, 22] on button "Master Data" at bounding box center [609, 14] width 62 height 28
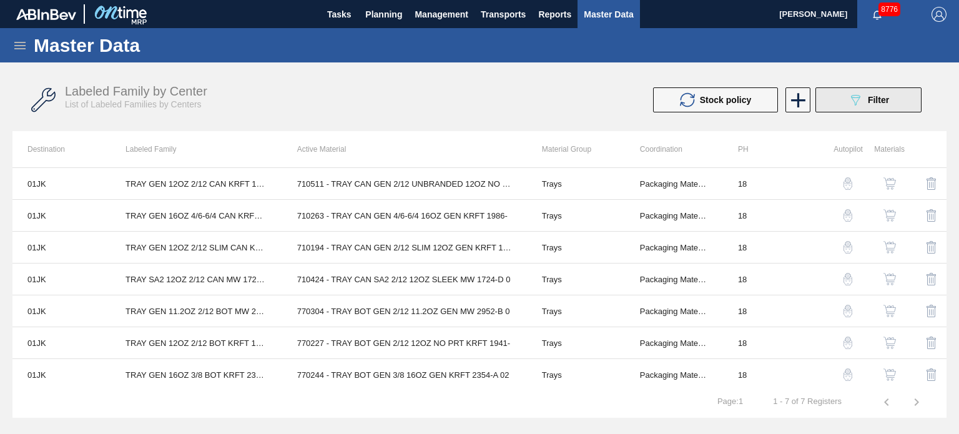
click at [859, 102] on icon "089F7B8B-B2A5-4AFE-B5C0-19BA573D28AC" at bounding box center [855, 99] width 15 height 15
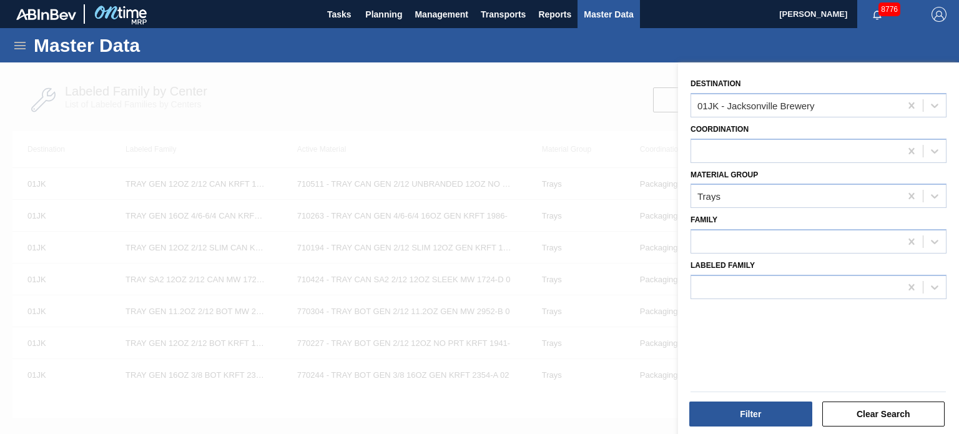
click at [497, 101] on div at bounding box center [479, 279] width 959 height 434
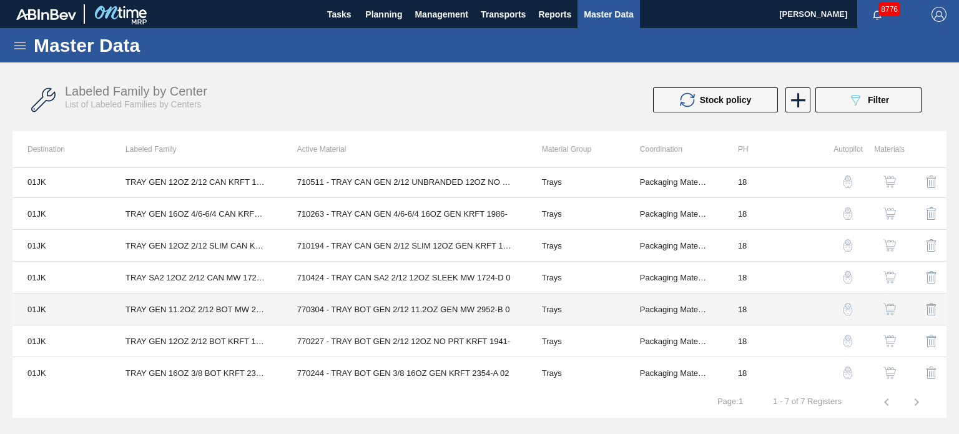
scroll to position [2, 0]
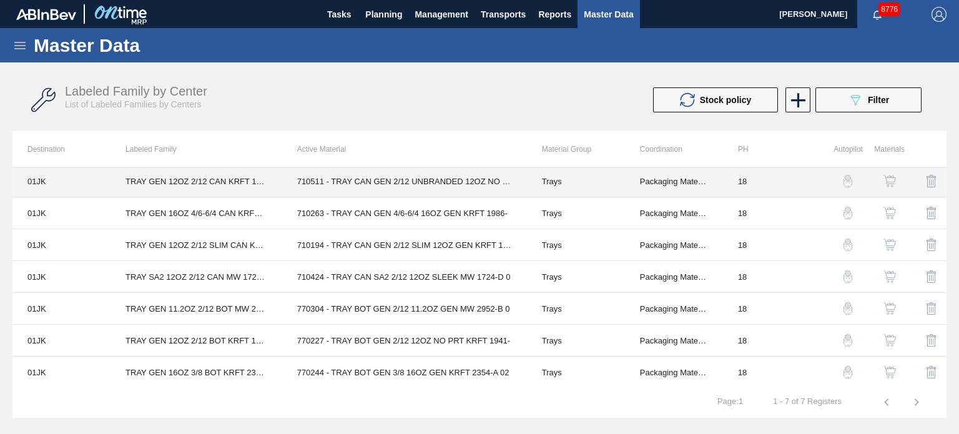
click at [357, 188] on td "710511 - TRAY CAN GEN 2/12 UNBRANDED 12OZ NO PRT" at bounding box center [404, 182] width 245 height 32
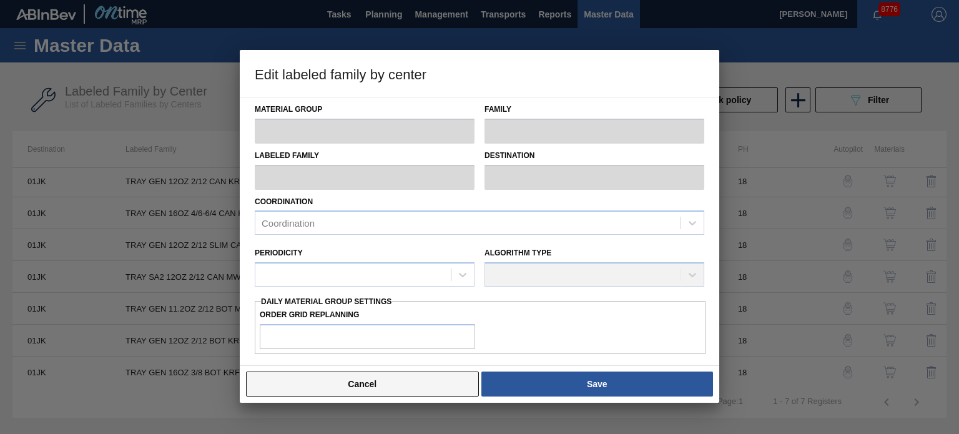
type input "Trays"
type input "TRAY GEN 12OZ 2/12 CAN KRFT 1023-L"
type input "01JK - Jacksonville Brewery"
type input "0"
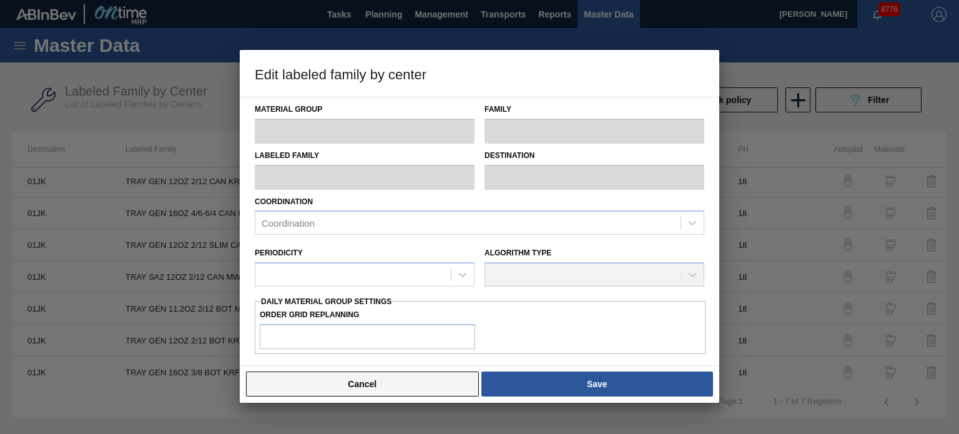
type input "18"
type input "56,062"
type input "706,143"
type input "0"
type input "56,062"
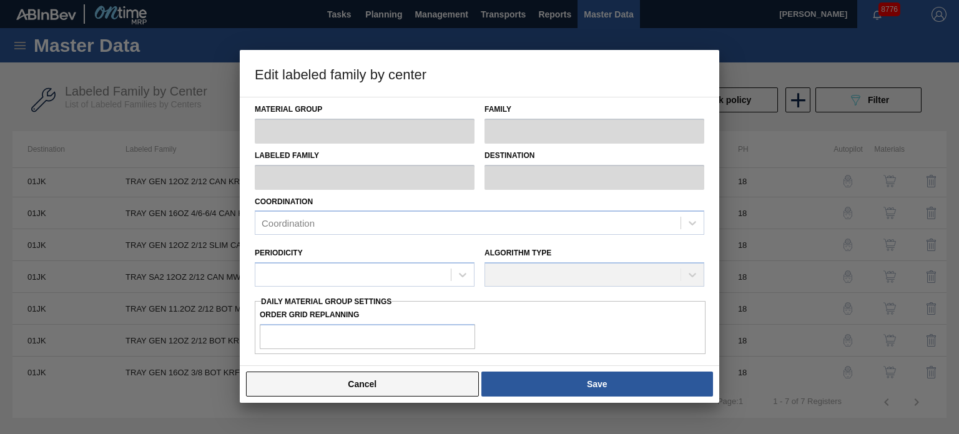
checkbox input "true"
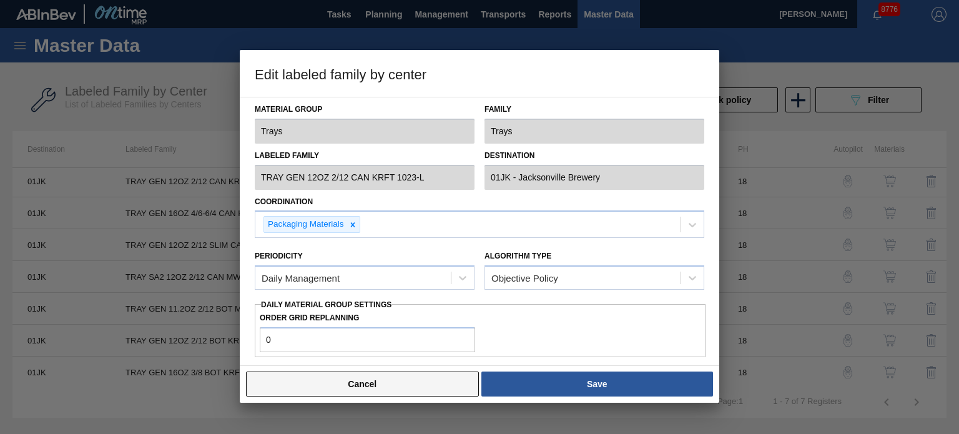
click at [389, 382] on button "Cancel" at bounding box center [362, 384] width 233 height 25
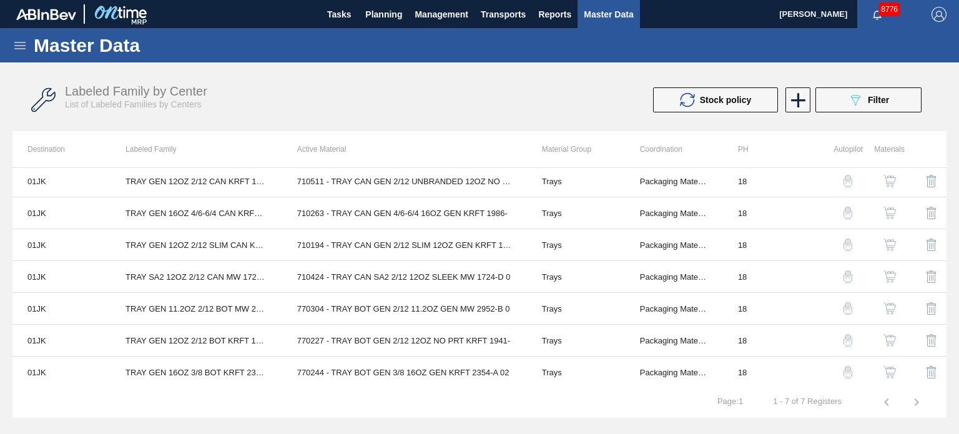
click at [886, 176] on img "button" at bounding box center [890, 181] width 12 height 12
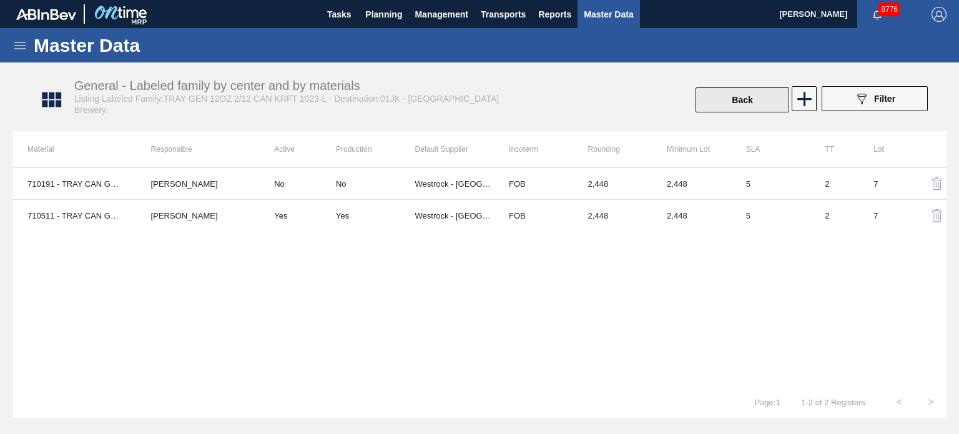
click at [752, 97] on button "Back" at bounding box center [743, 99] width 94 height 25
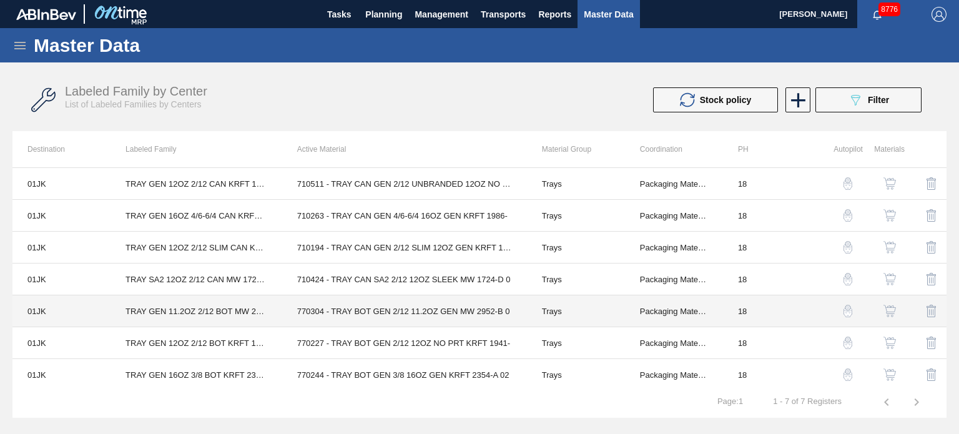
scroll to position [2, 0]
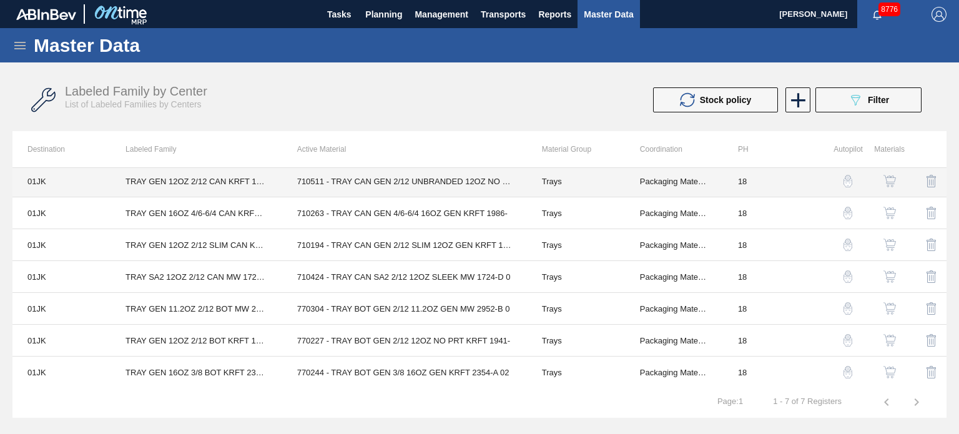
click at [477, 181] on td "710511 - TRAY CAN GEN 2/12 UNBRANDED 12OZ NO PRT" at bounding box center [404, 182] width 245 height 32
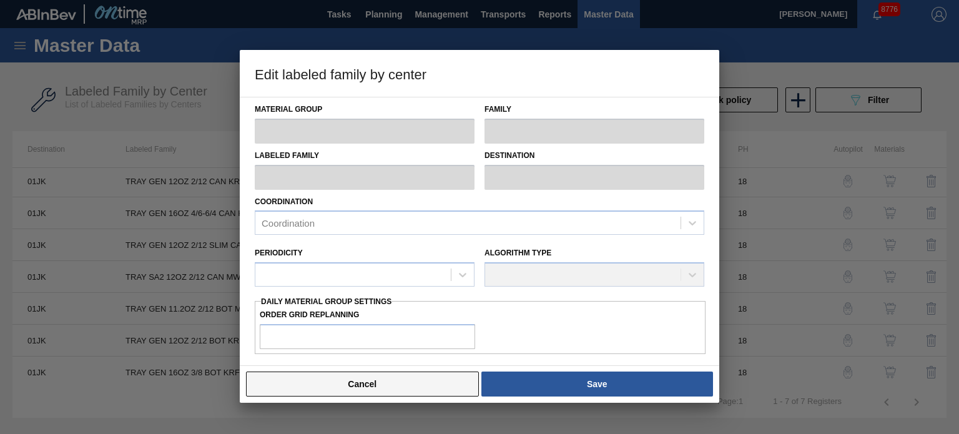
type input "Trays"
type input "TRAY GEN 12OZ 2/12 CAN KRFT 1023-L"
type input "01JK - Jacksonville Brewery"
type input "0"
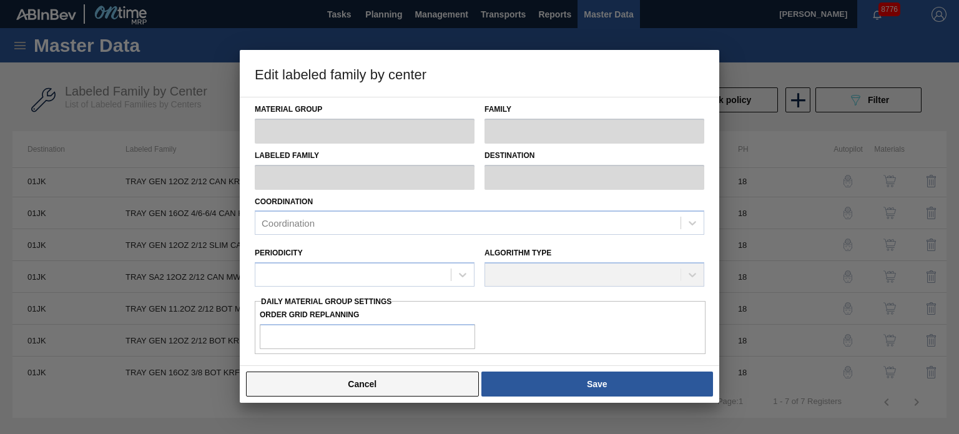
type input "18"
type input "56,062"
type input "706,143"
type input "0"
type input "56,062"
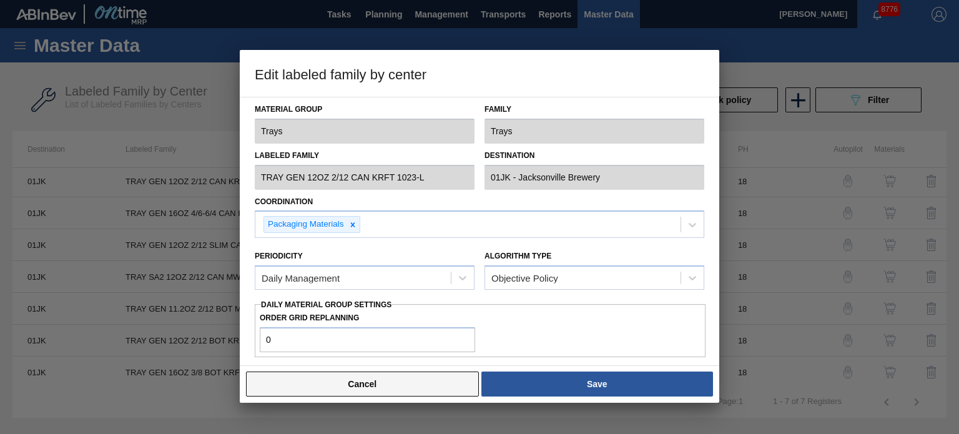
click at [349, 392] on button "Cancel" at bounding box center [362, 384] width 233 height 25
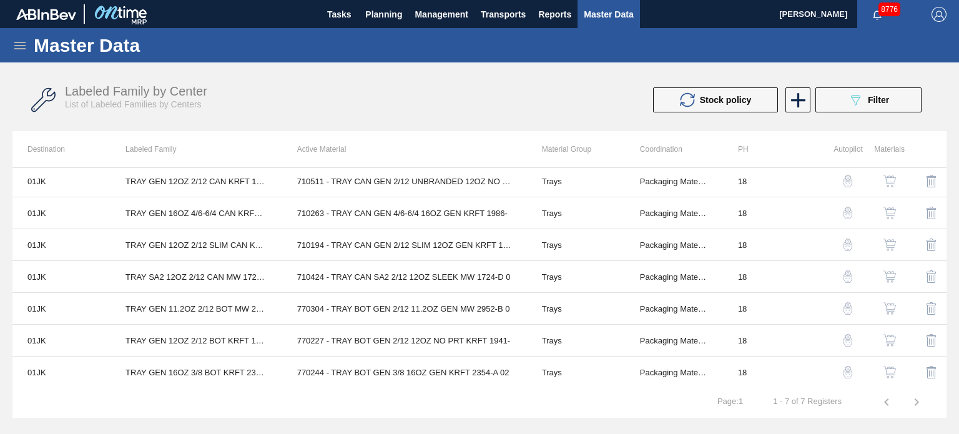
click at [890, 179] on img "button" at bounding box center [890, 181] width 12 height 12
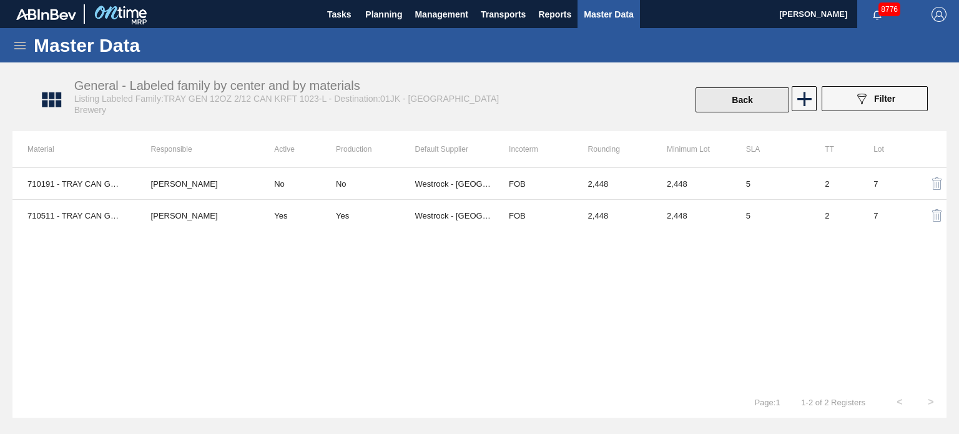
click at [755, 100] on button "Back" at bounding box center [743, 99] width 94 height 25
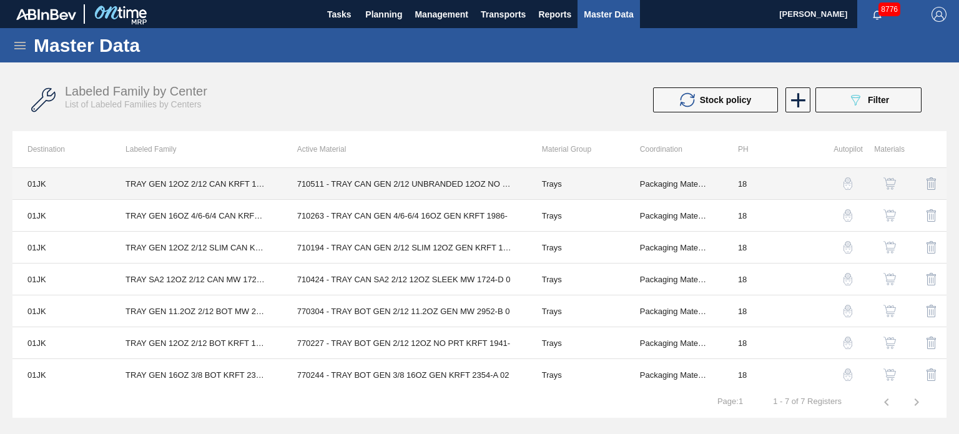
click at [367, 184] on td "710511 - TRAY CAN GEN 2/12 UNBRANDED 12OZ NO PRT" at bounding box center [404, 184] width 245 height 32
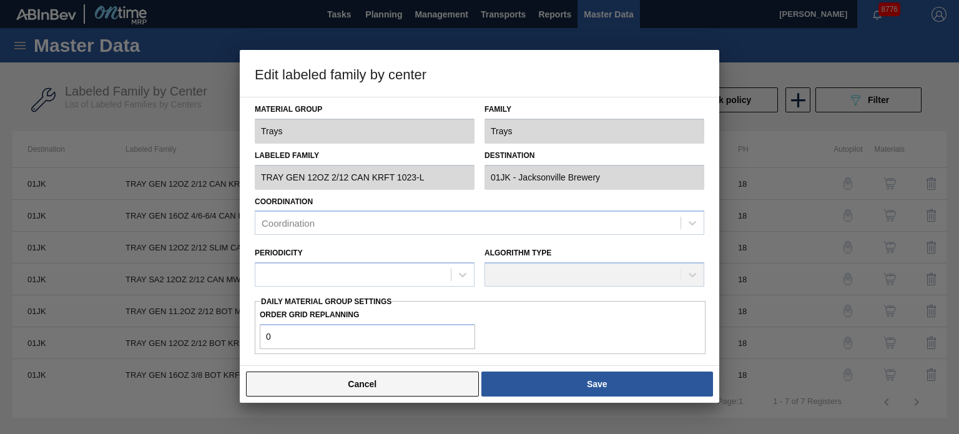
click at [385, 383] on button "Cancel" at bounding box center [362, 384] width 233 height 25
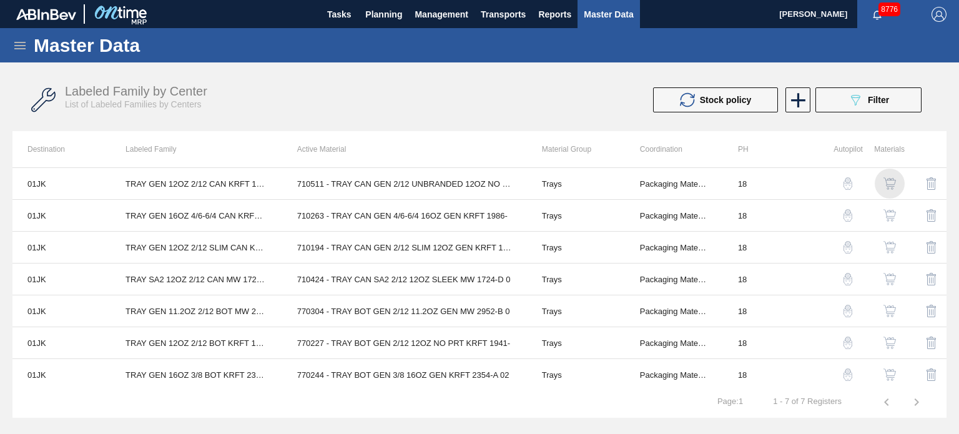
click at [887, 178] on img "button" at bounding box center [890, 183] width 12 height 12
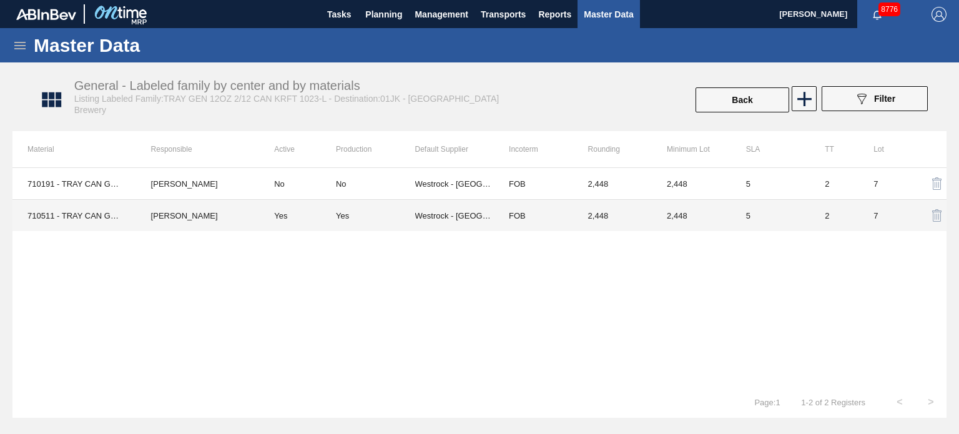
click at [340, 220] on td "Yes" at bounding box center [375, 216] width 79 height 32
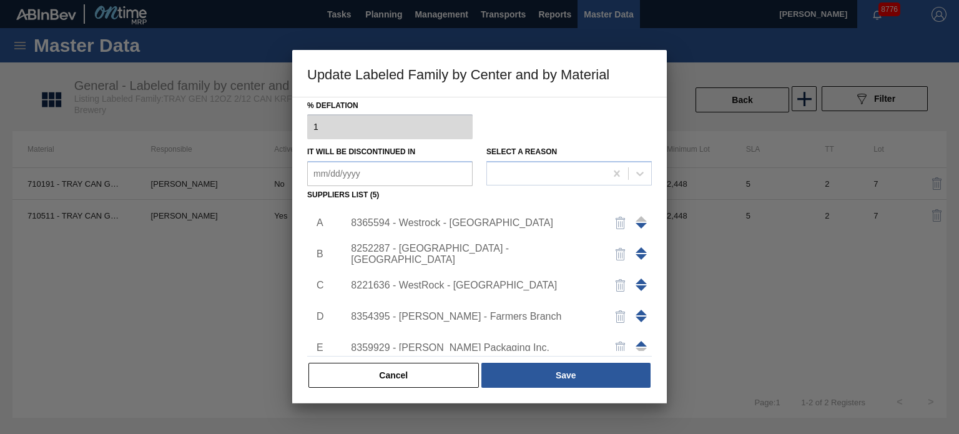
scroll to position [127, 0]
click at [400, 369] on button "Cancel" at bounding box center [394, 375] width 170 height 25
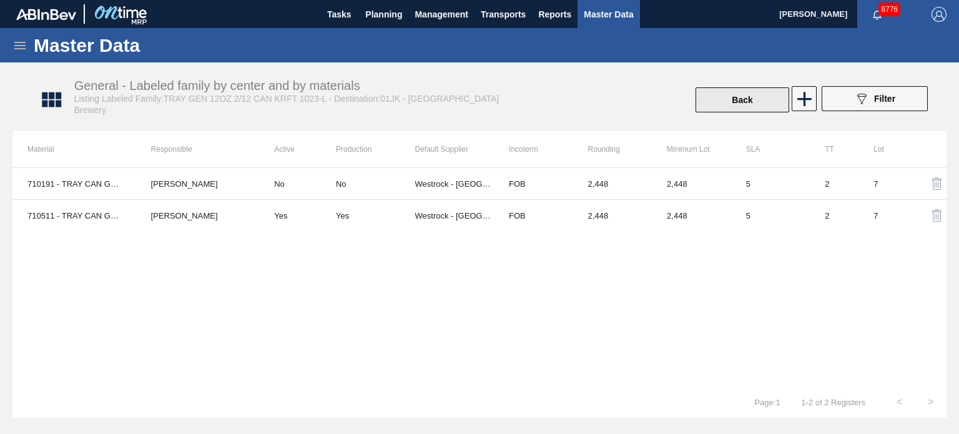
click at [765, 104] on button "Back" at bounding box center [743, 99] width 94 height 25
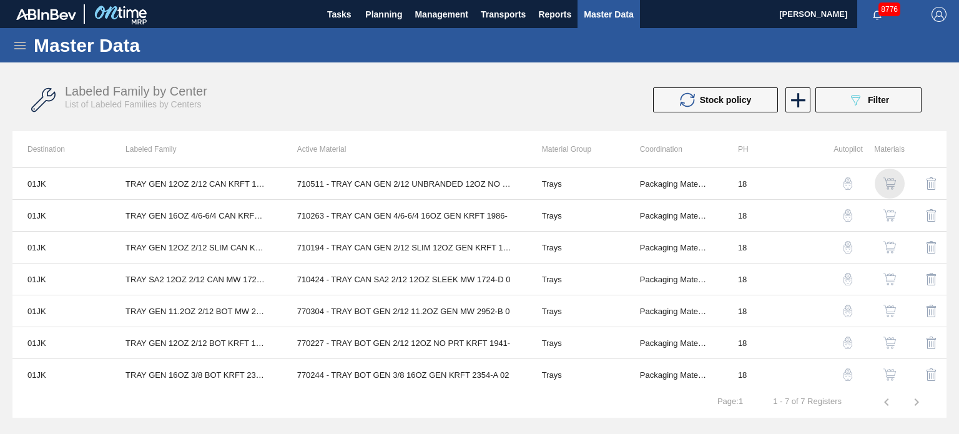
click at [889, 185] on img "button" at bounding box center [890, 183] width 12 height 12
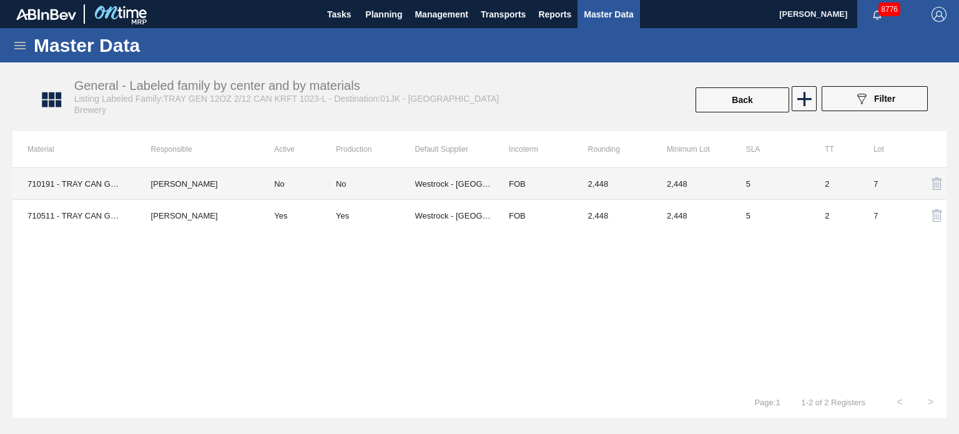
click at [342, 189] on td "No" at bounding box center [375, 184] width 79 height 32
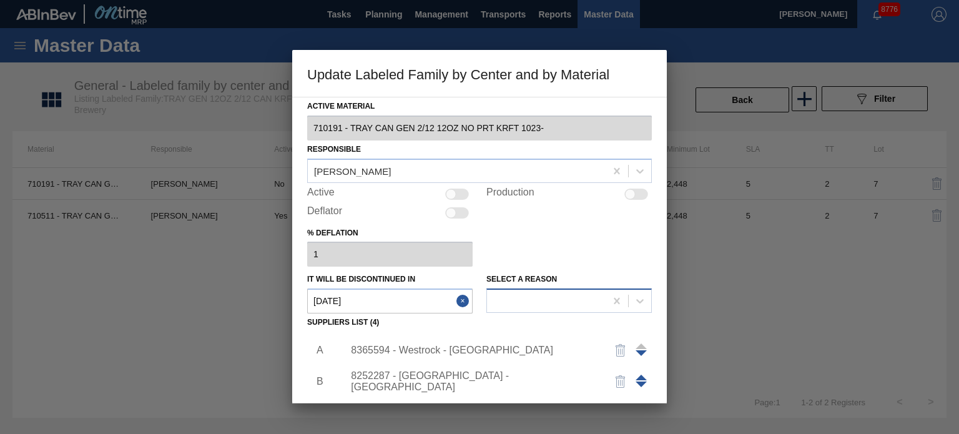
click at [580, 304] on div at bounding box center [546, 301] width 119 height 18
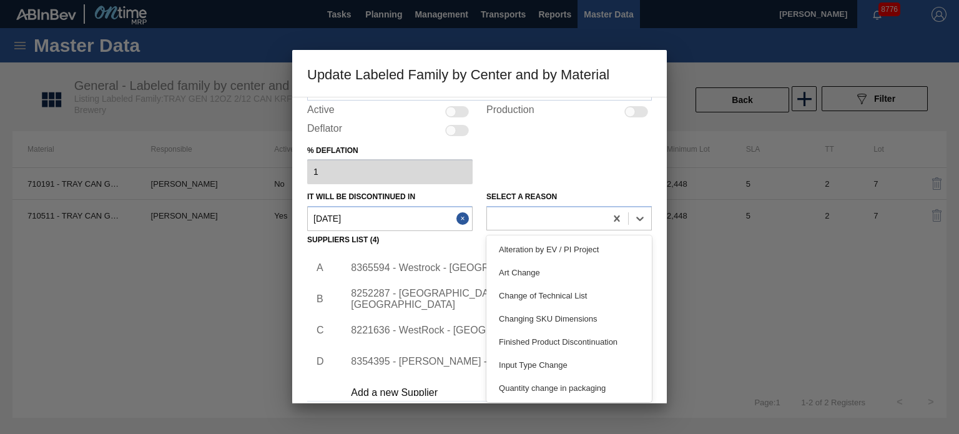
scroll to position [82, 0]
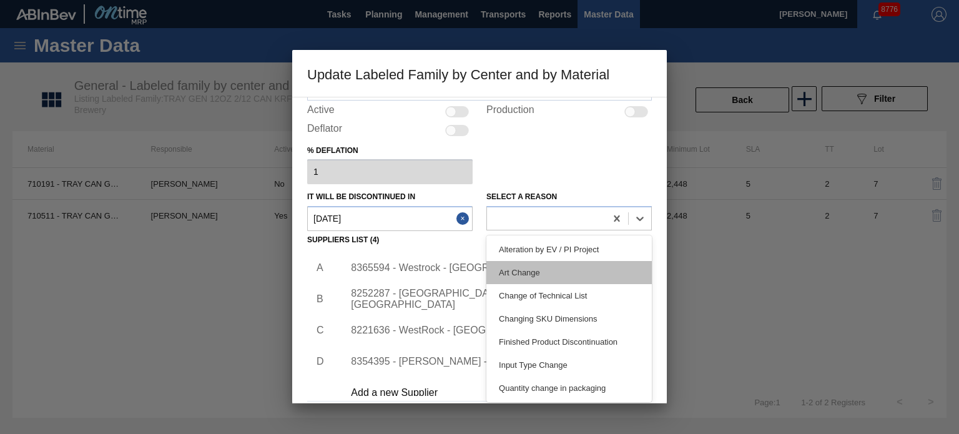
click at [529, 264] on div "Art Change" at bounding box center [570, 272] width 166 height 23
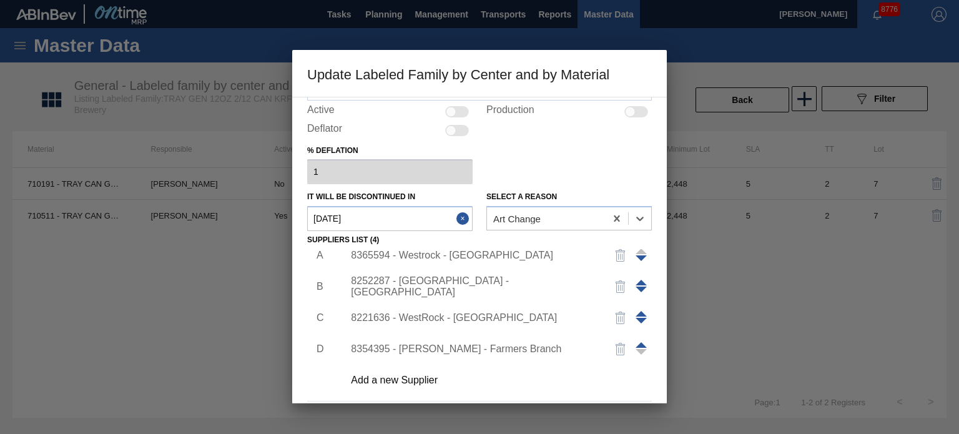
scroll to position [127, 0]
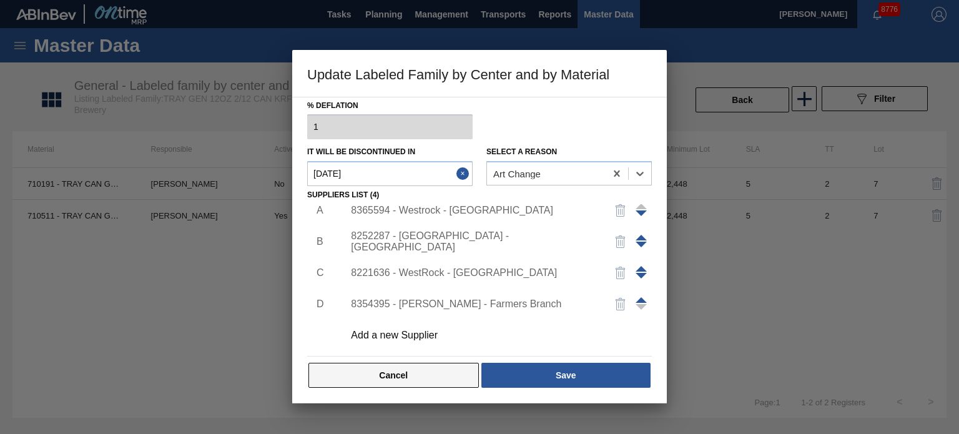
click at [397, 372] on button "Cancel" at bounding box center [394, 375] width 170 height 25
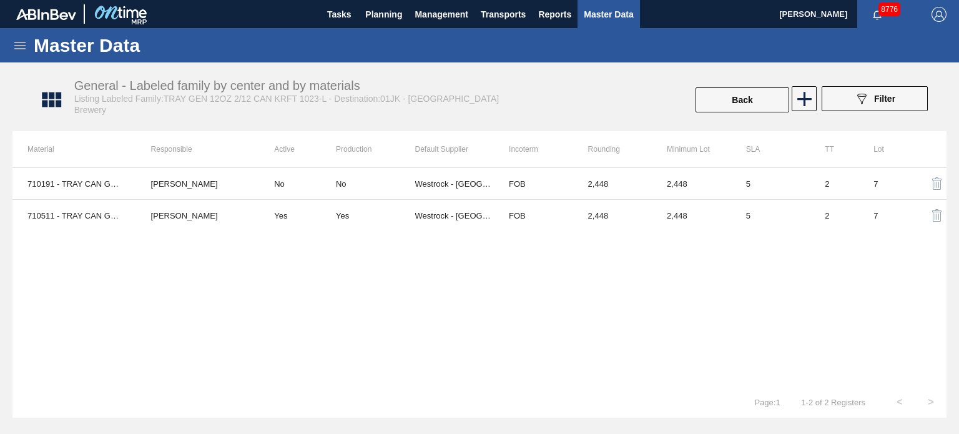
click at [623, 284] on div "710191 - TRAY CAN GEN 2/12 12OZ NO PRT KRFT 1023- [PERSON_NAME] No No Westrock …" at bounding box center [479, 276] width 934 height 219
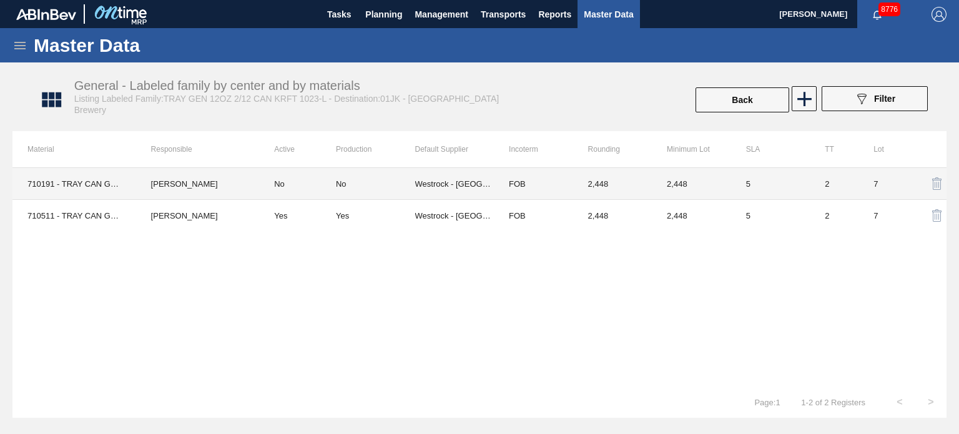
click at [350, 184] on div "No" at bounding box center [375, 183] width 79 height 9
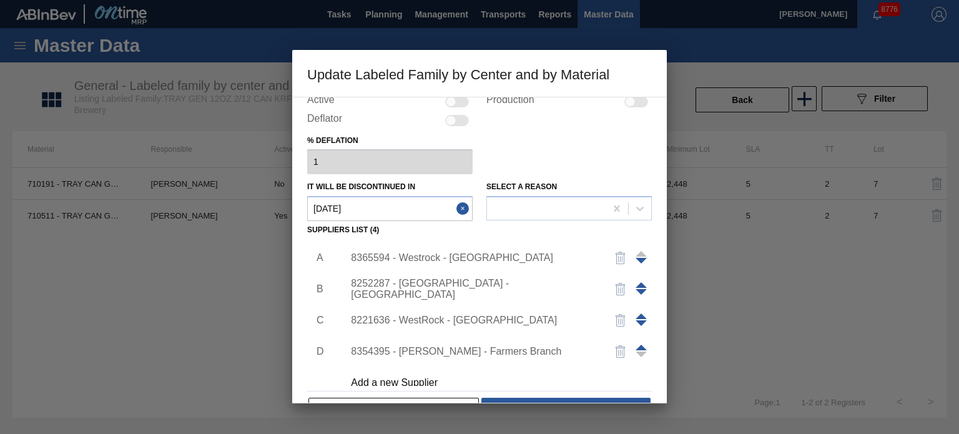
scroll to position [97, 0]
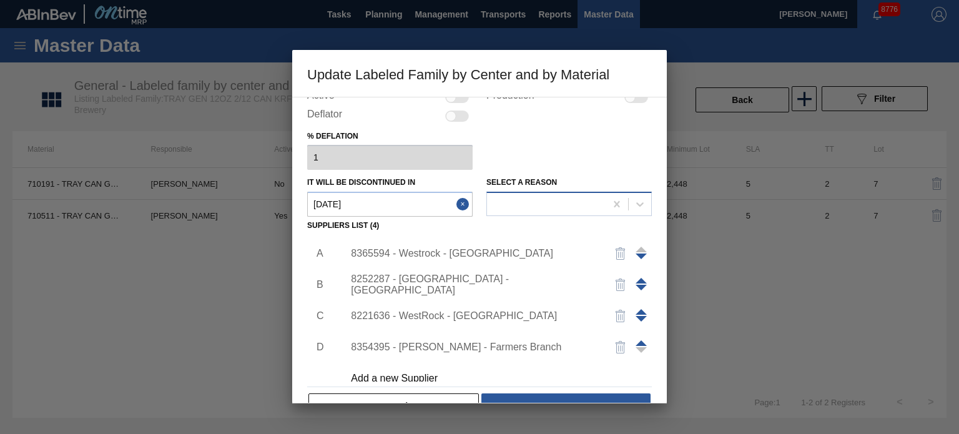
click at [539, 204] on div at bounding box center [546, 204] width 119 height 18
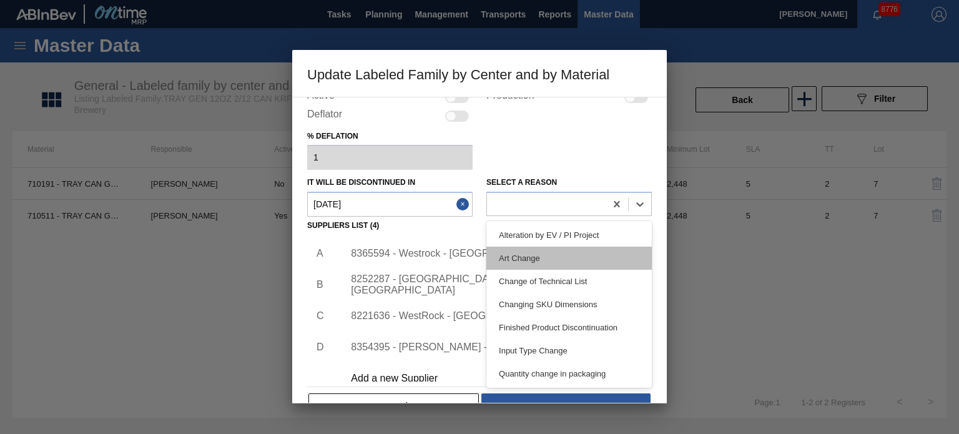
click at [518, 255] on div "Art Change" at bounding box center [570, 258] width 166 height 23
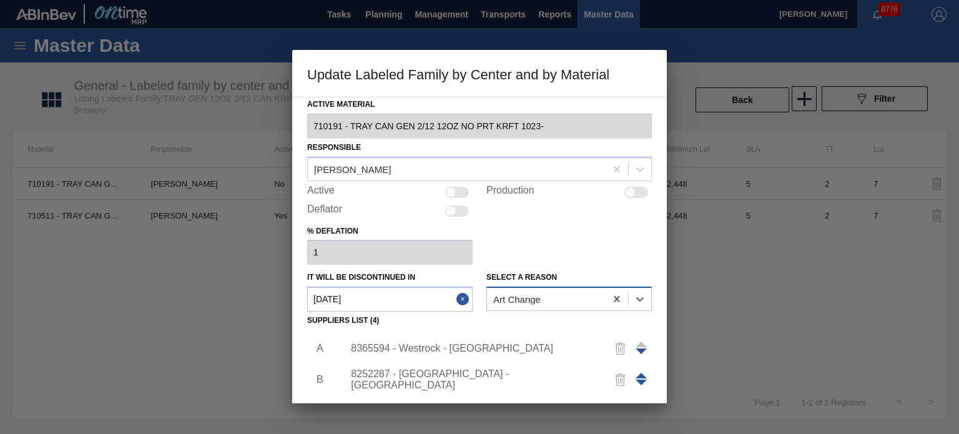
scroll to position [0, 0]
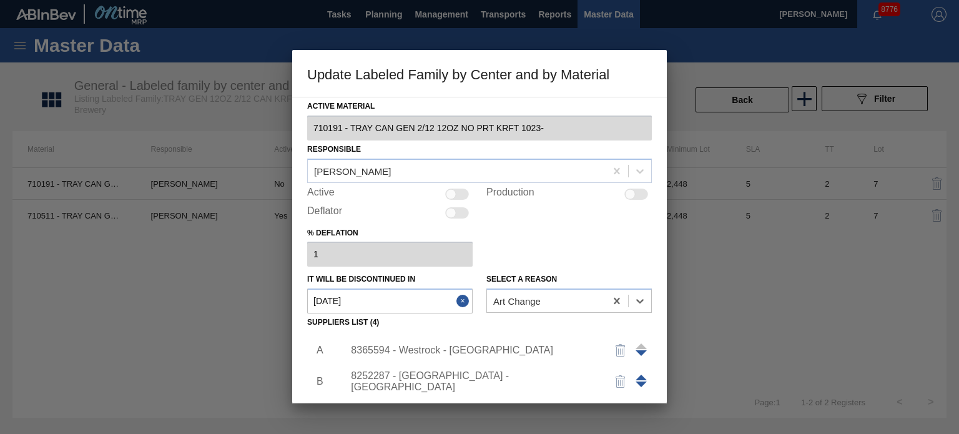
click at [630, 195] on div at bounding box center [630, 194] width 11 height 11
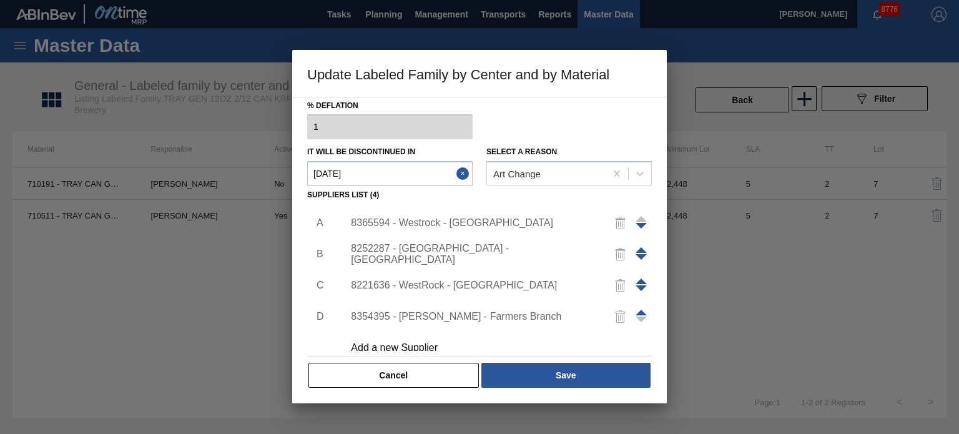
scroll to position [127, 0]
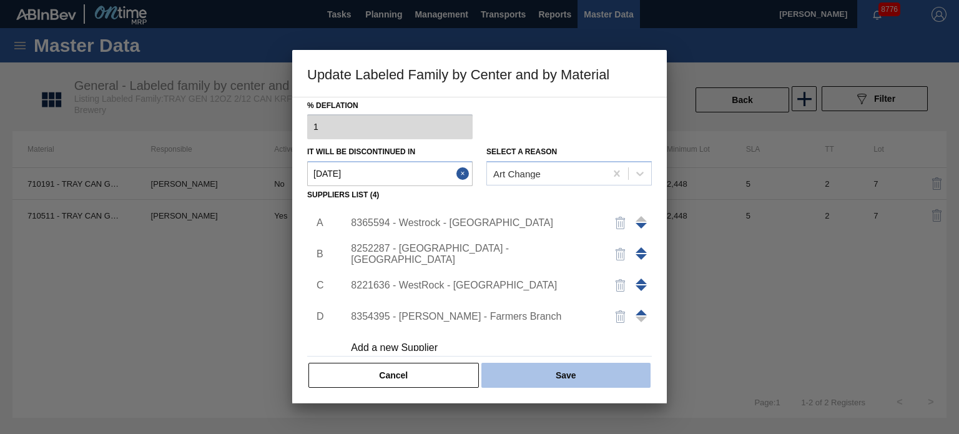
click at [573, 372] on button "Save" at bounding box center [566, 375] width 169 height 25
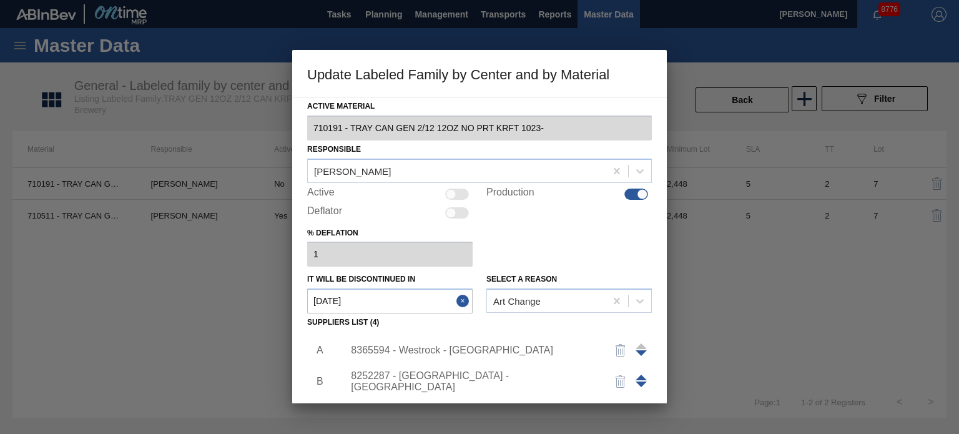
scroll to position [0, 0]
click at [611, 298] on icon at bounding box center [617, 301] width 12 height 12
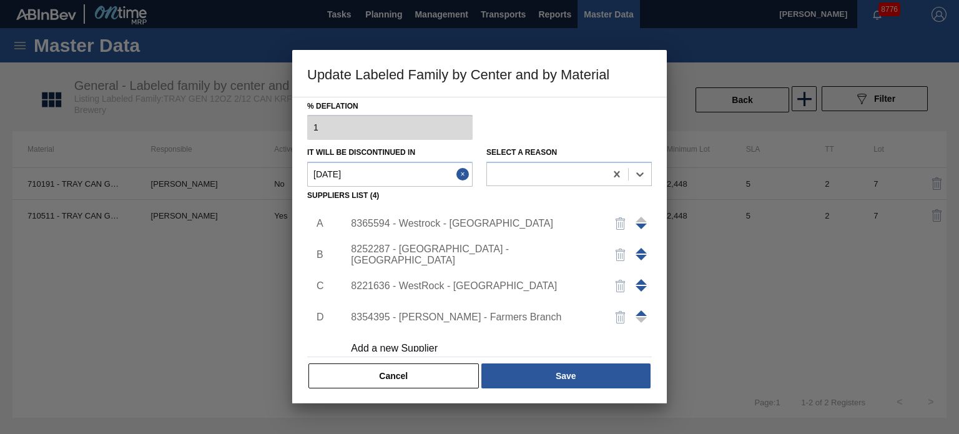
scroll to position [126, 0]
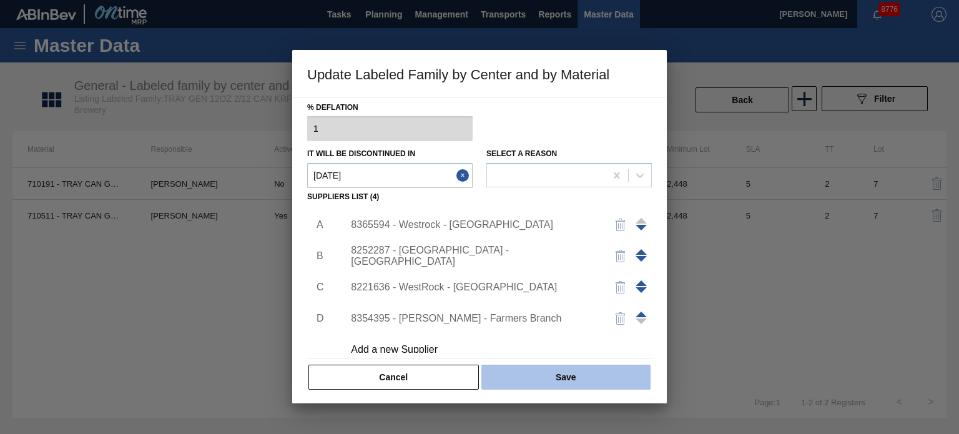
click at [548, 365] on button "Save" at bounding box center [566, 377] width 169 height 25
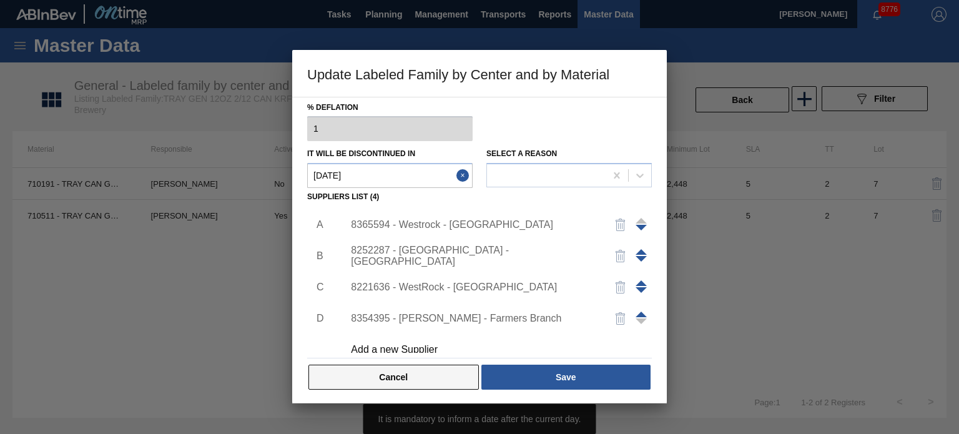
click at [440, 373] on button "Cancel" at bounding box center [394, 377] width 170 height 25
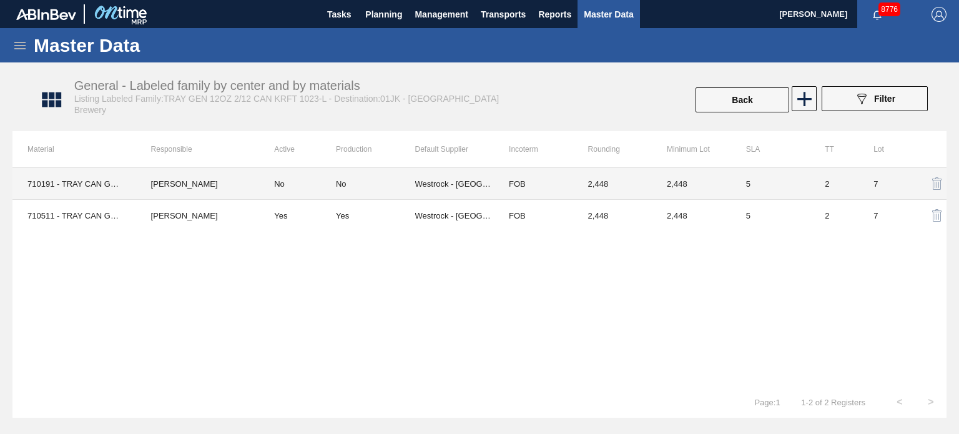
click at [350, 184] on div "No" at bounding box center [375, 183] width 79 height 9
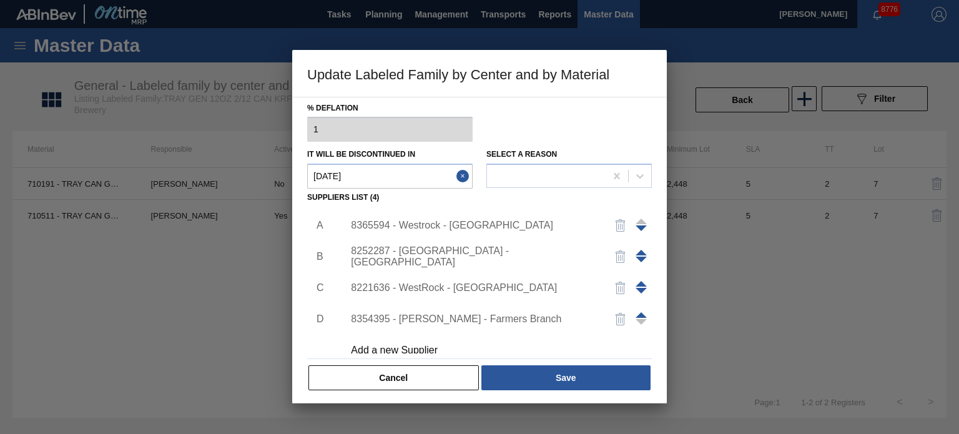
scroll to position [127, 0]
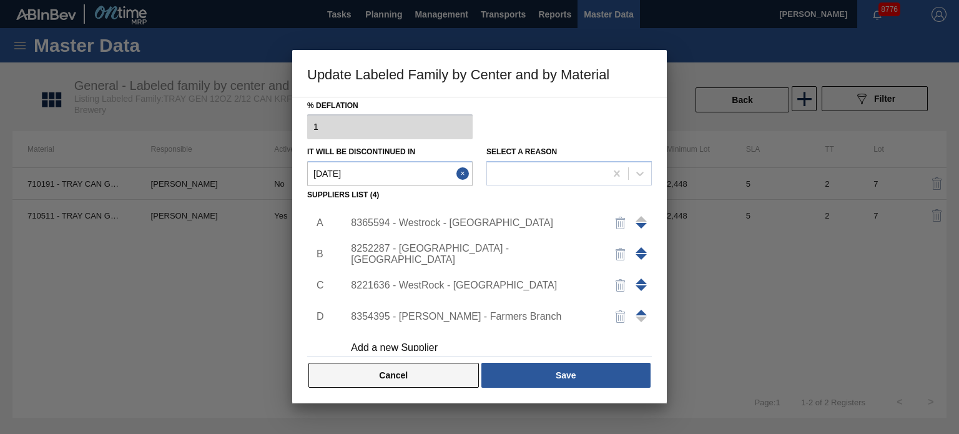
click at [389, 378] on button "Cancel" at bounding box center [394, 375] width 170 height 25
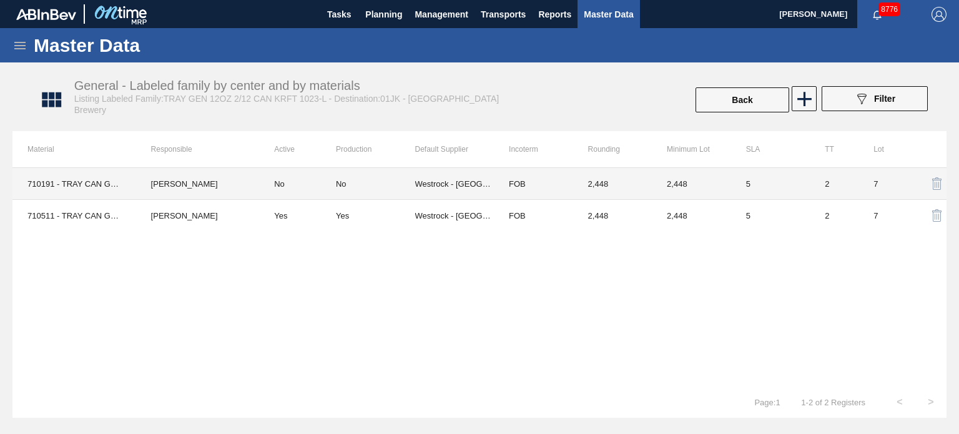
click at [342, 184] on div "No" at bounding box center [341, 183] width 11 height 9
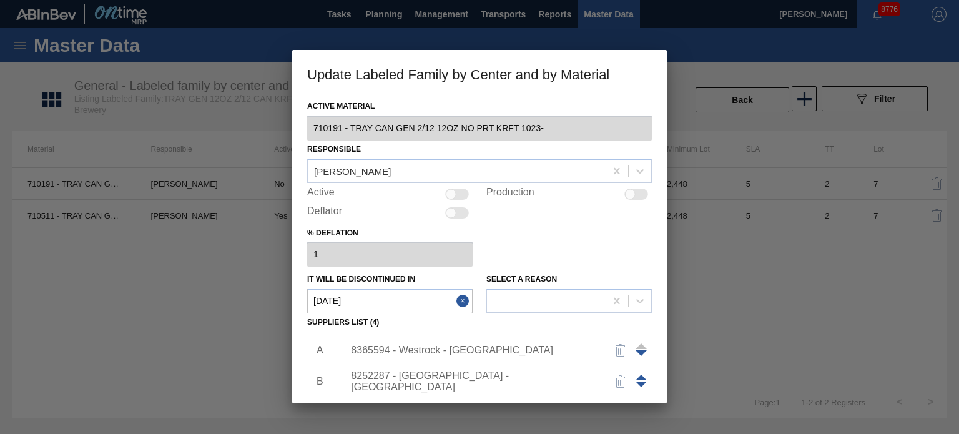
click at [637, 190] on div at bounding box center [637, 194] width 24 height 11
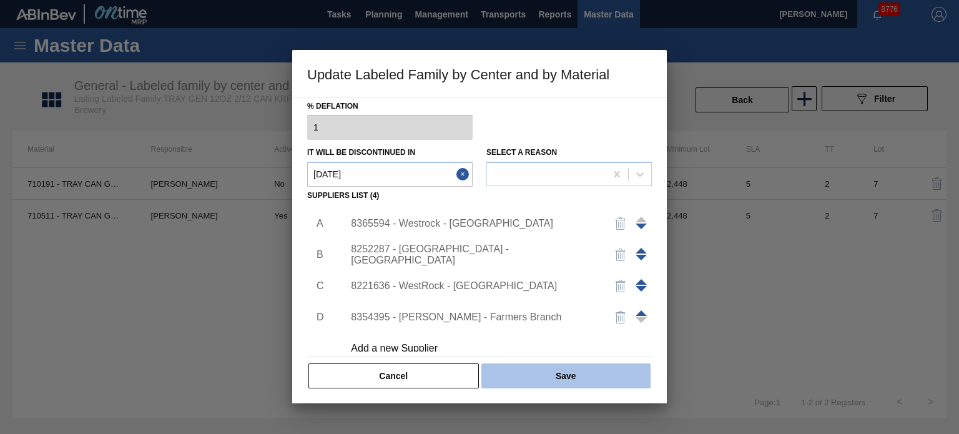
click at [606, 372] on button "Save" at bounding box center [566, 375] width 169 height 25
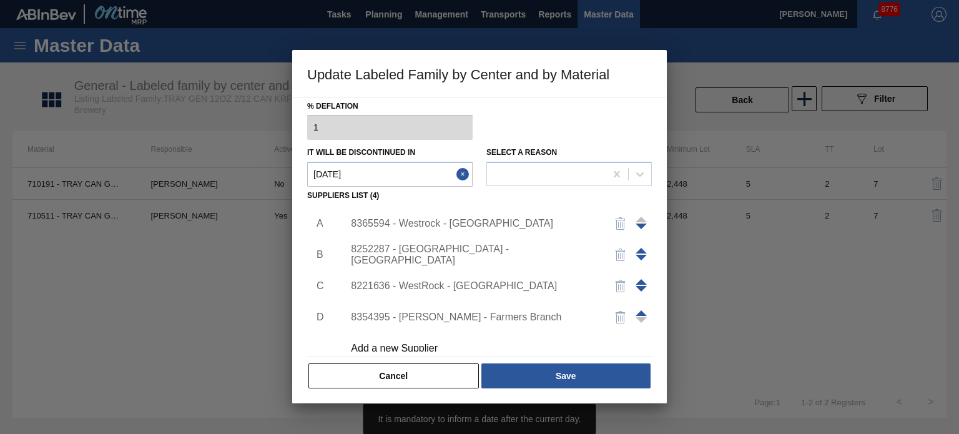
click at [462, 172] on button "Close" at bounding box center [465, 174] width 16 height 25
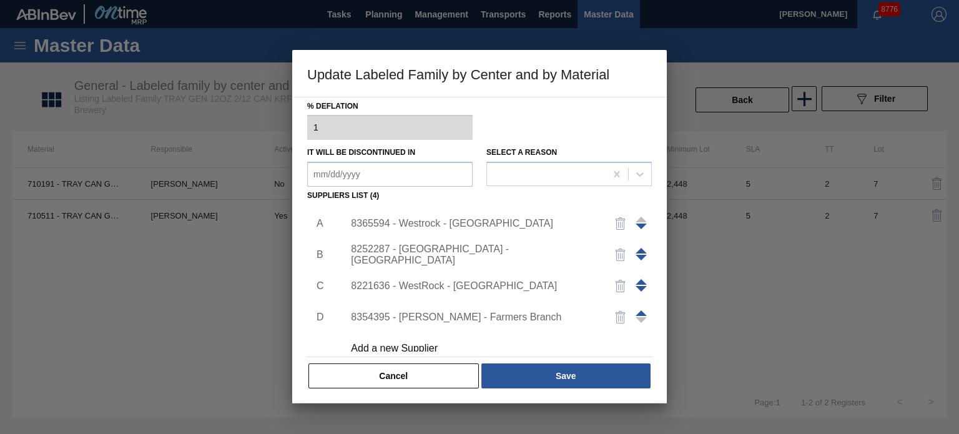
click at [413, 166] on in "It will be discontinued in" at bounding box center [390, 174] width 166 height 25
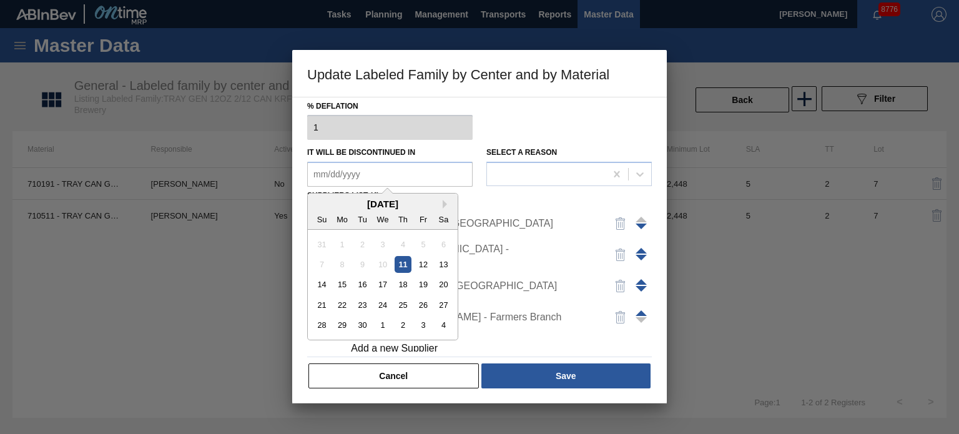
click at [399, 260] on div "11" at bounding box center [403, 264] width 17 height 17
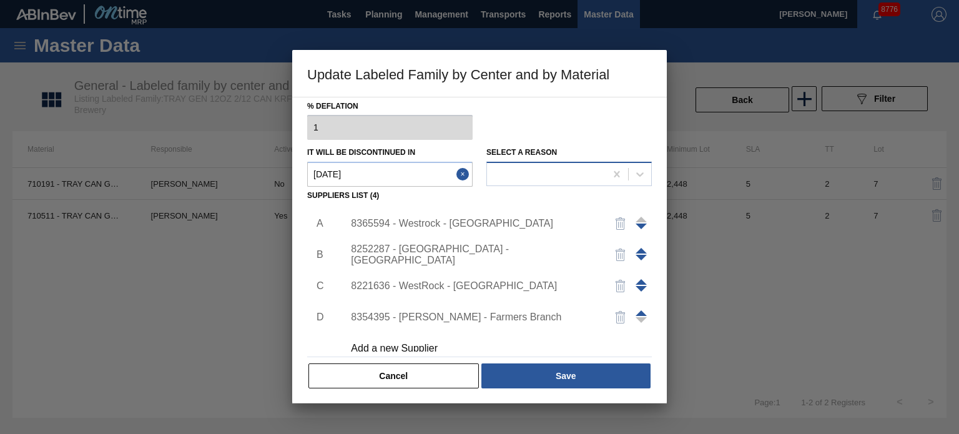
click at [566, 177] on div at bounding box center [546, 175] width 119 height 18
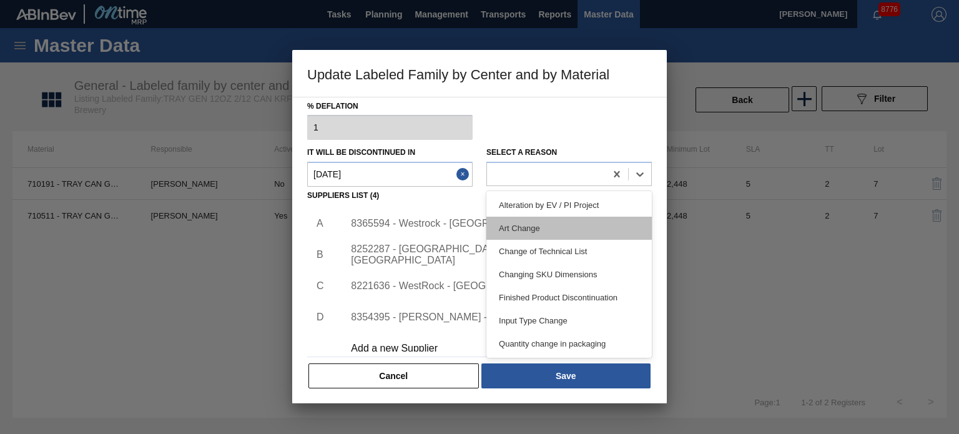
click at [541, 233] on div "Art Change" at bounding box center [570, 228] width 166 height 23
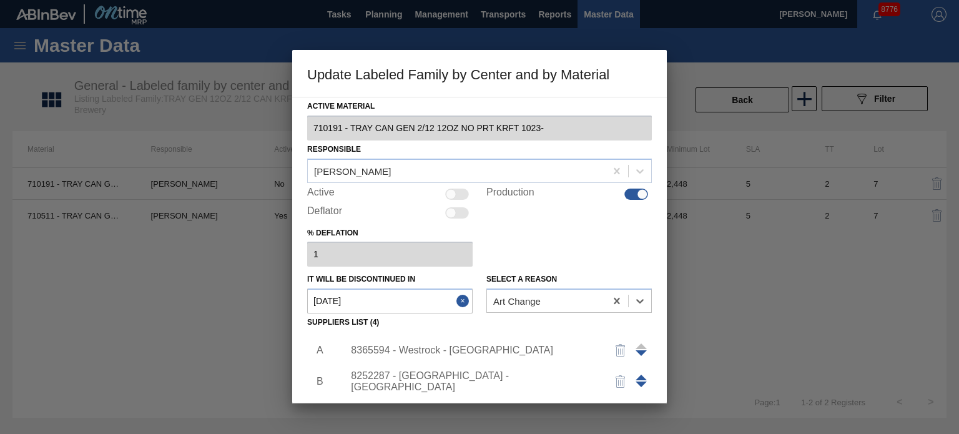
scroll to position [127, 0]
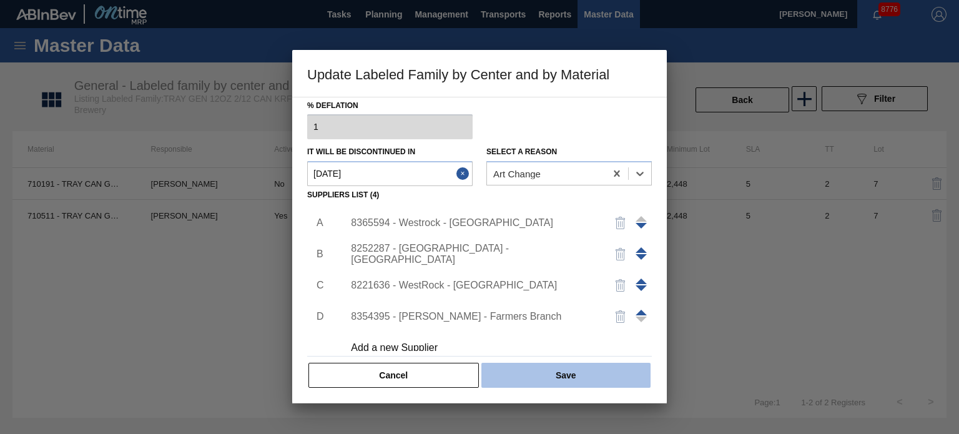
click at [542, 367] on button "Save" at bounding box center [566, 375] width 169 height 25
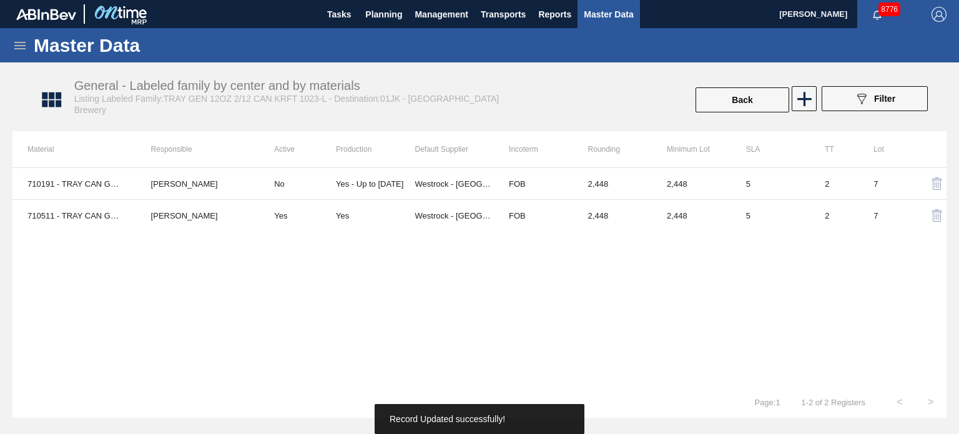
click at [497, 304] on div "710191 - TRAY CAN GEN 2/12 12OZ NO PRT KRFT 1023- [PERSON_NAME] No Yes - Up to …" at bounding box center [479, 276] width 934 height 219
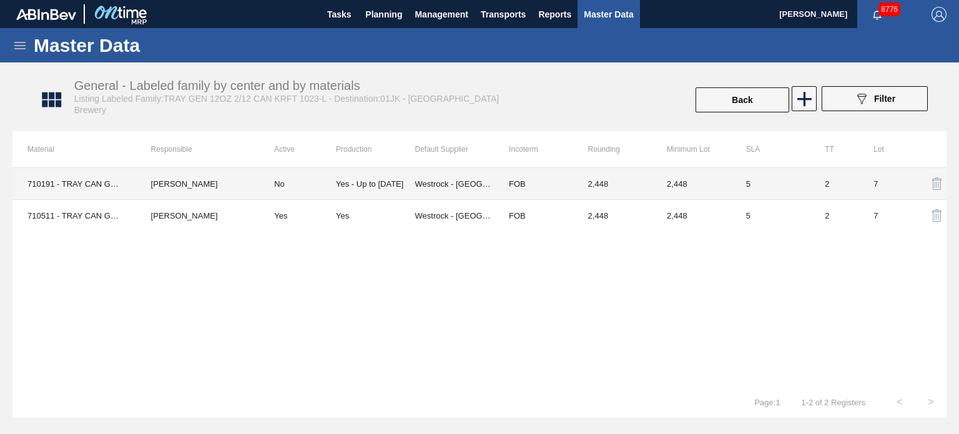
click at [378, 185] on div "Yes - Up to [DATE]" at bounding box center [369, 183] width 67 height 9
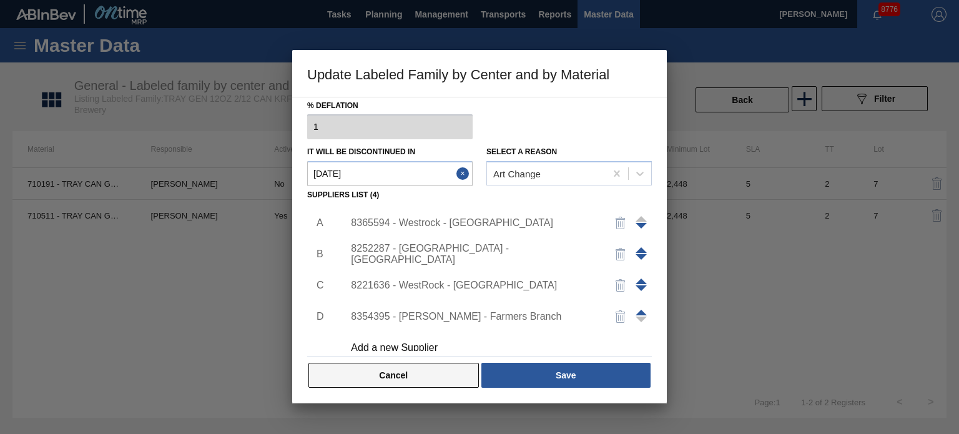
click at [387, 375] on button "Cancel" at bounding box center [394, 375] width 170 height 25
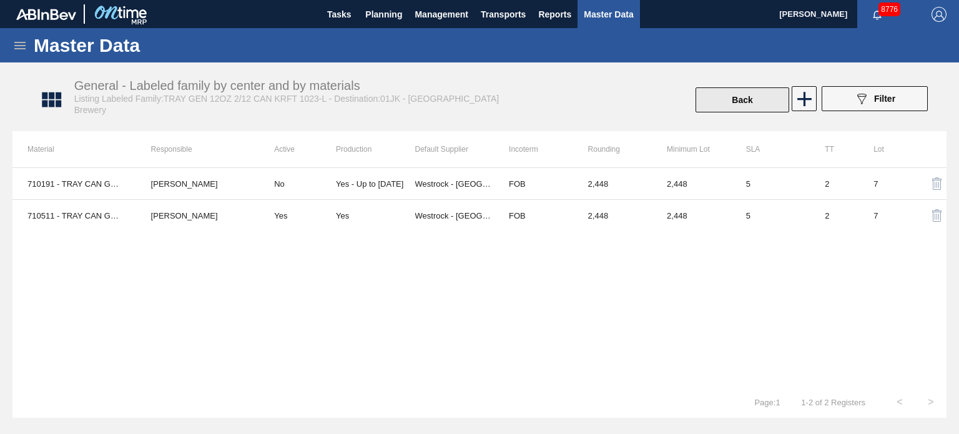
click at [740, 104] on button "Back" at bounding box center [743, 99] width 94 height 25
